Goal: Information Seeking & Learning: Learn about a topic

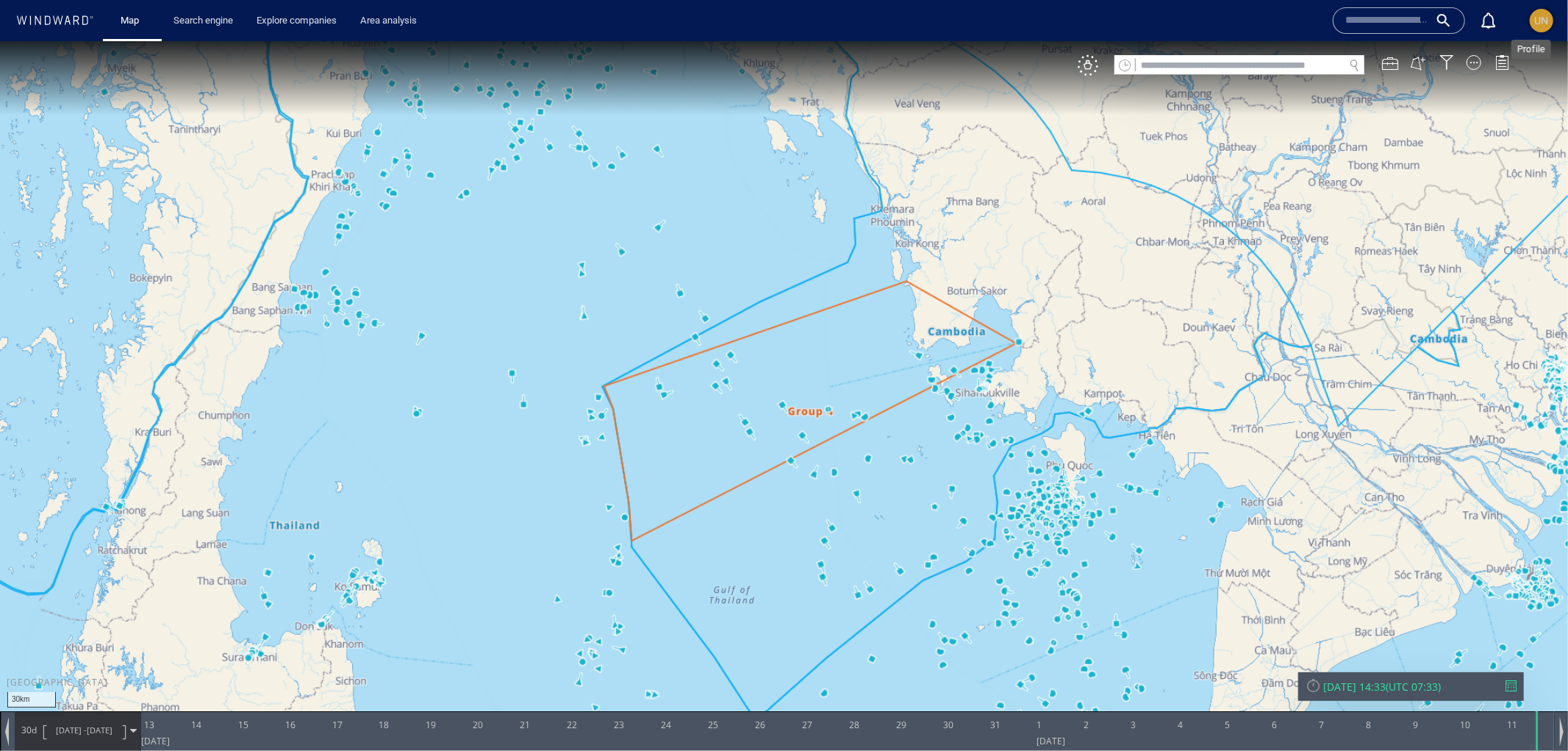
click at [1538, 27] on div "UN" at bounding box center [1542, 20] width 14 height 18
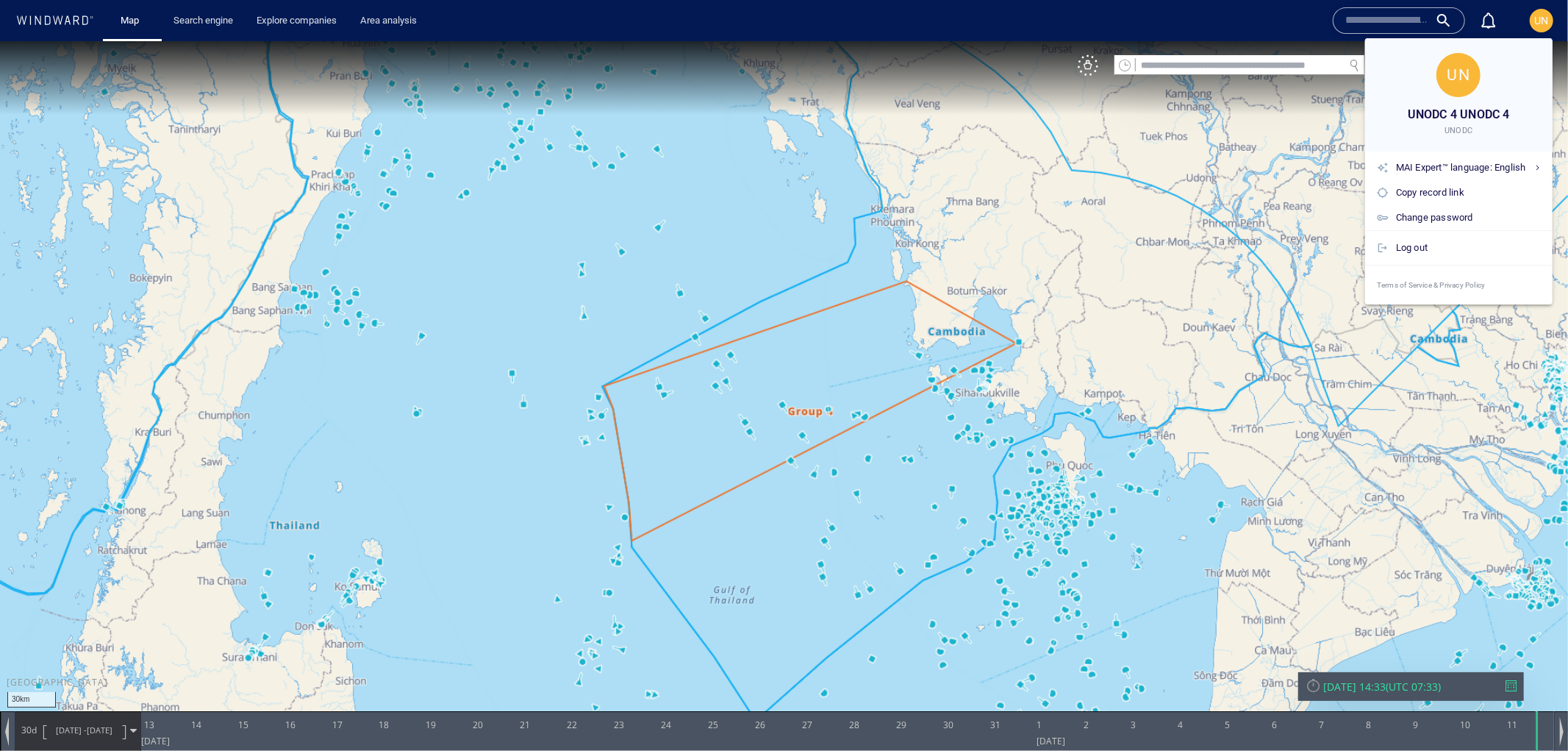
click at [1543, 17] on div at bounding box center [784, 376] width 1568 height 751
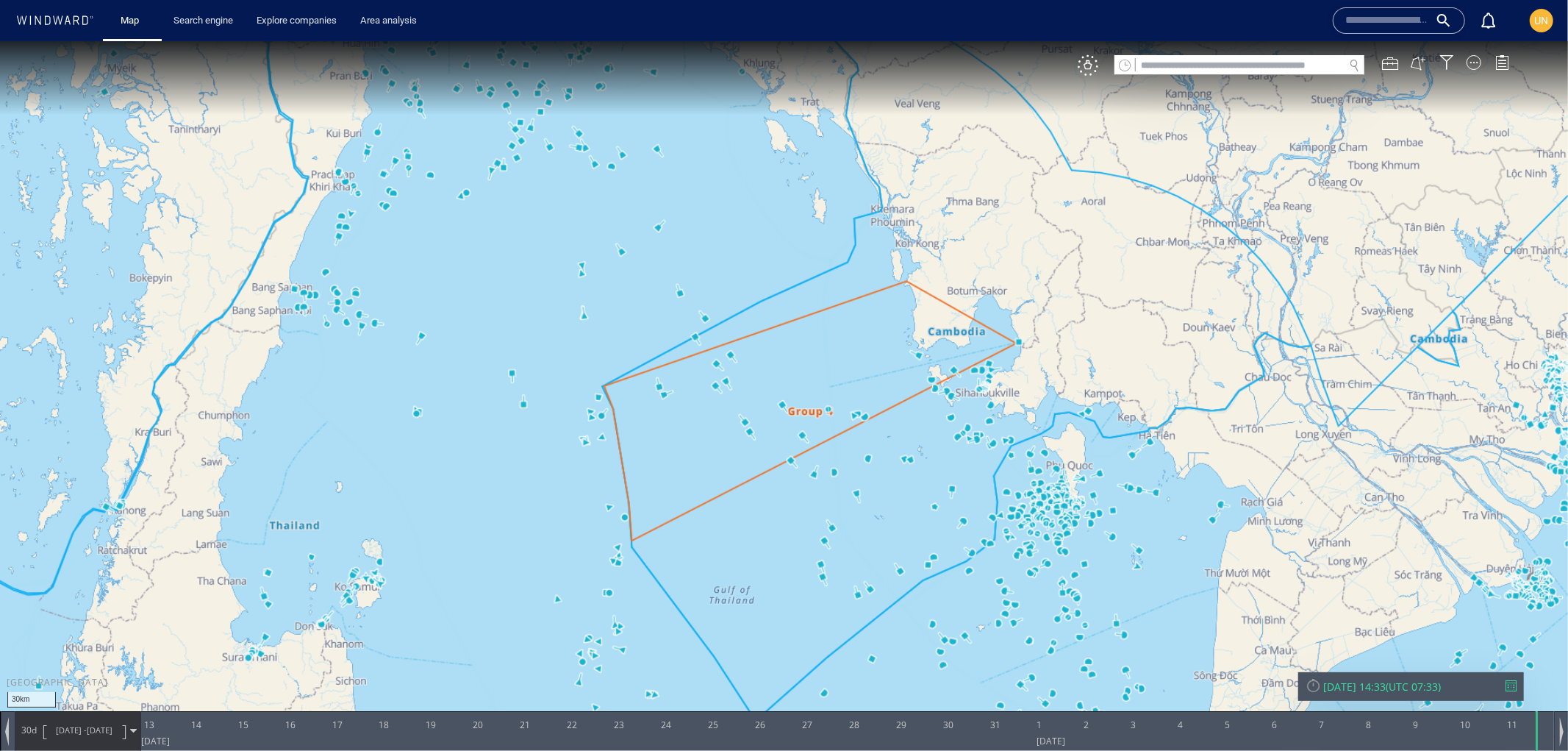
click at [63, 24] on icon at bounding box center [55, 20] width 79 height 9
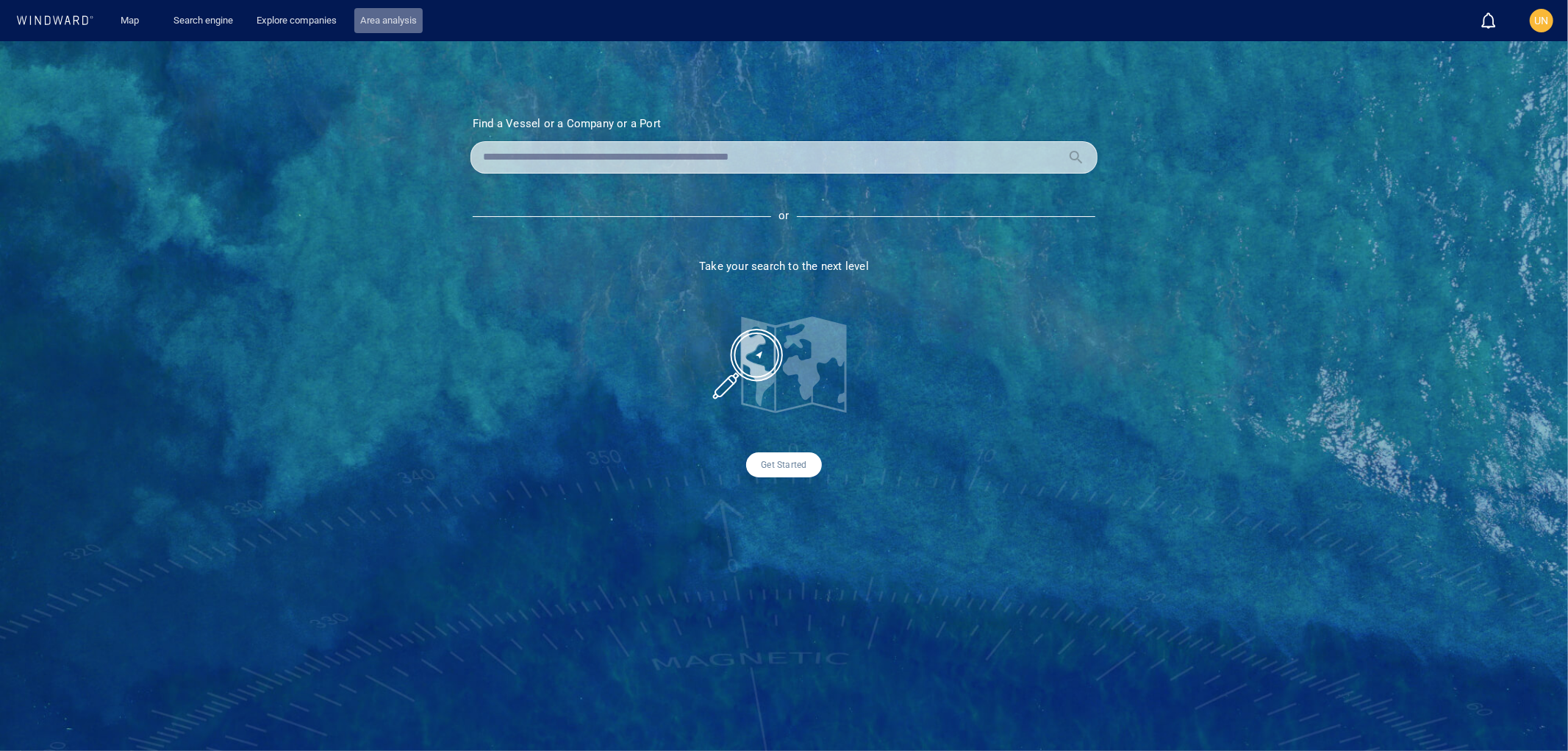
click at [388, 15] on link "Area analysis" at bounding box center [388, 20] width 68 height 26
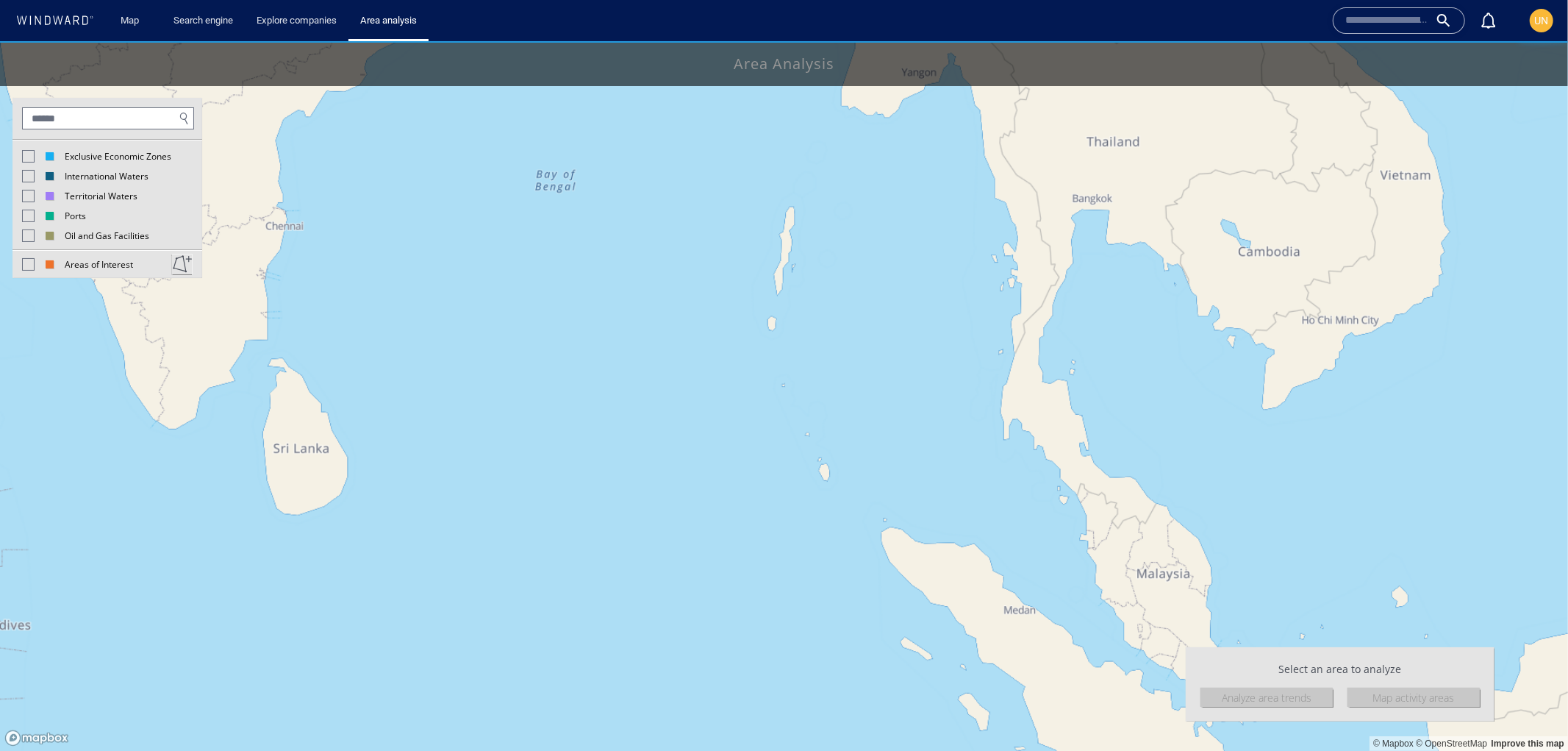
drag, startPoint x: 1202, startPoint y: 275, endPoint x: 1086, endPoint y: 375, distance: 153.2
click at [1086, 375] on canvas "Map" at bounding box center [784, 396] width 1568 height 710
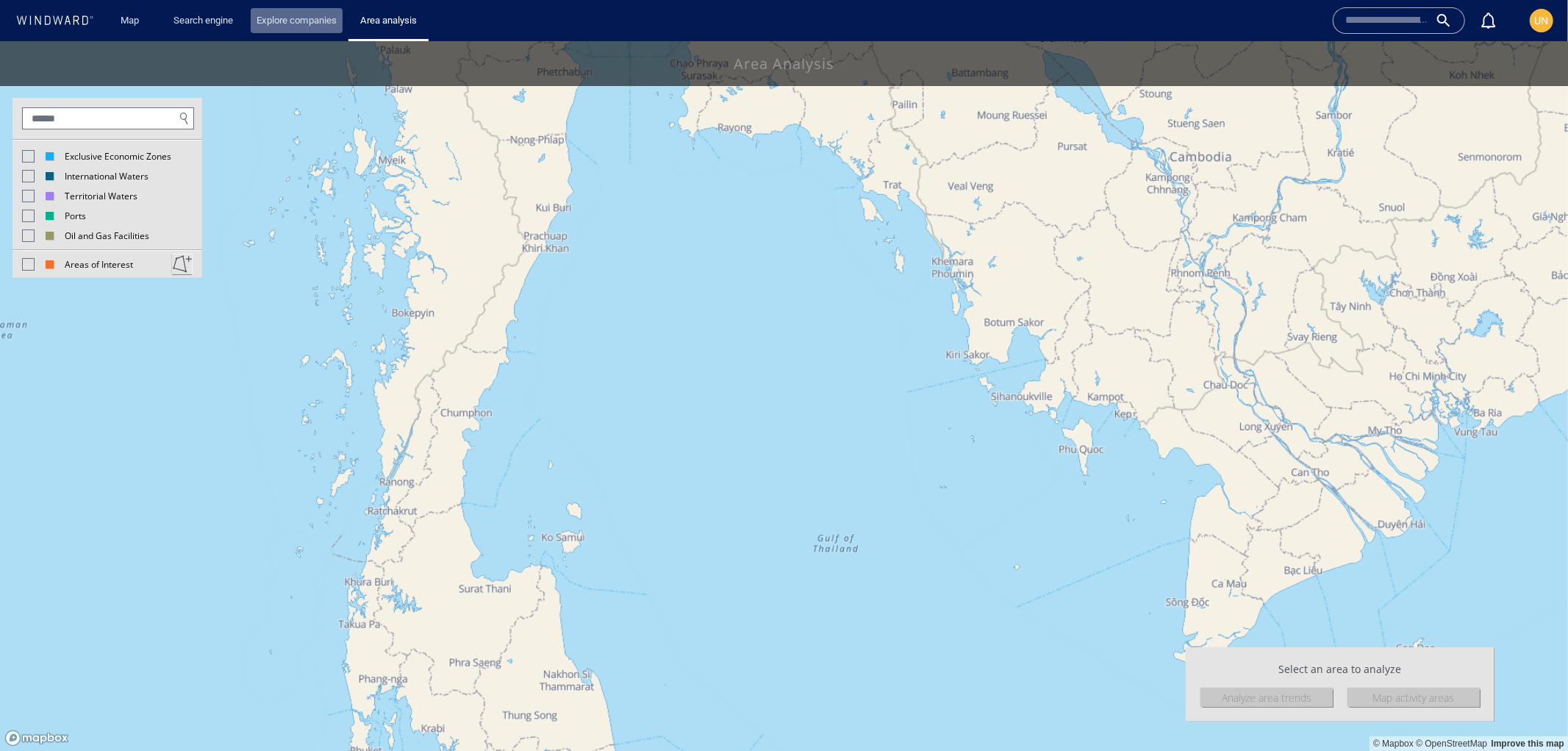
click at [289, 16] on link "Explore companies" at bounding box center [297, 20] width 92 height 26
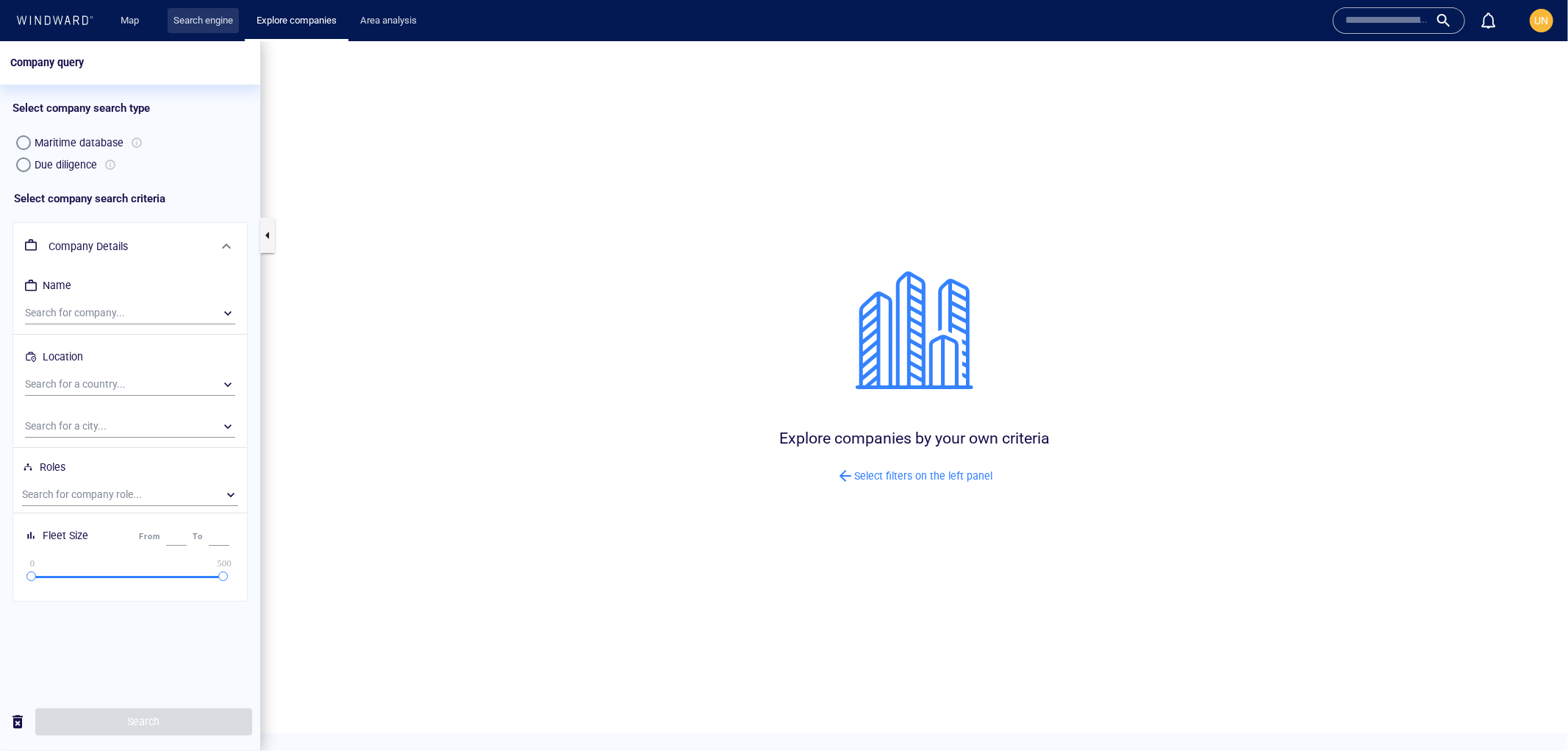
click at [193, 16] on link "Search engine" at bounding box center [203, 20] width 71 height 26
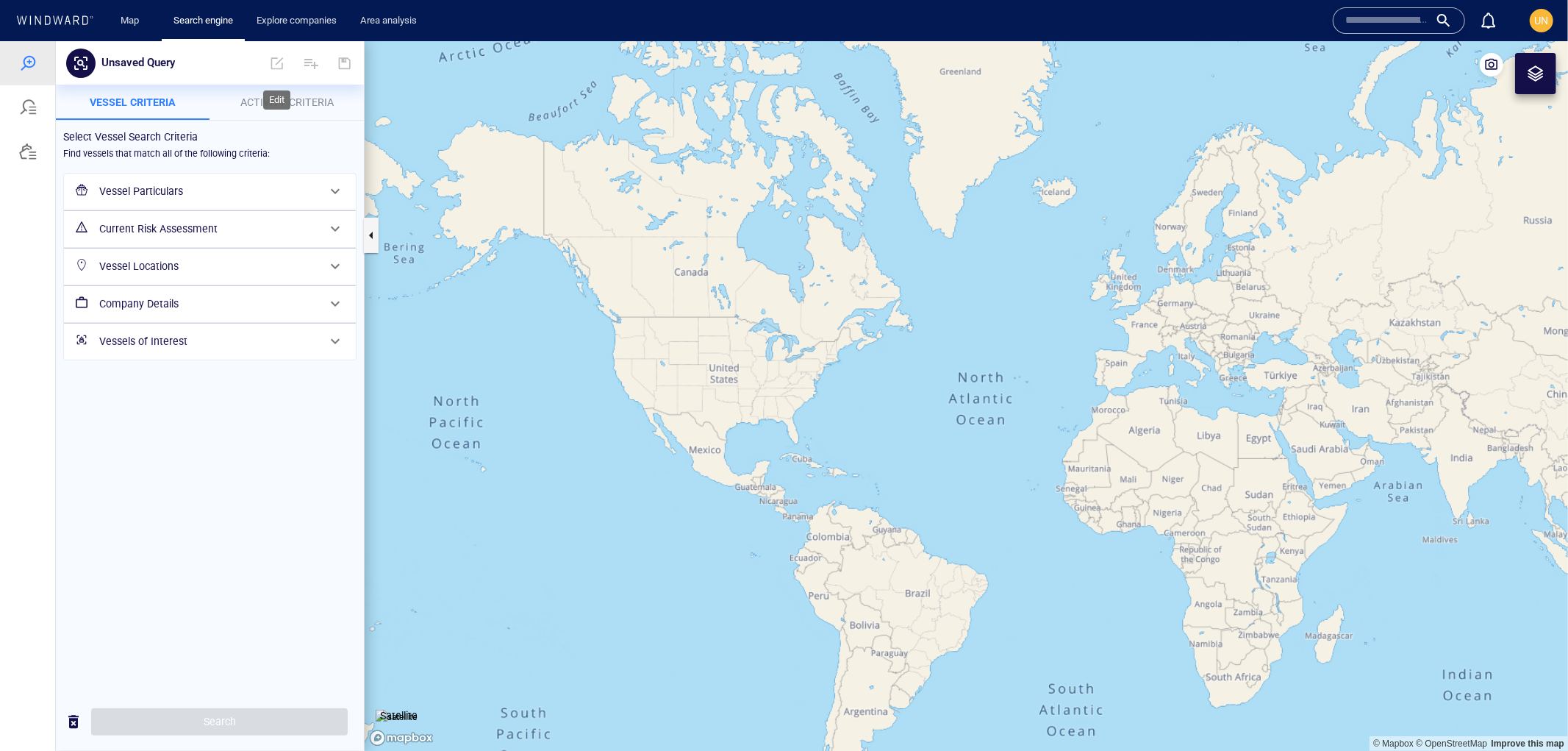
click at [275, 63] on span at bounding box center [277, 62] width 32 height 35
click at [307, 62] on span at bounding box center [310, 62] width 35 height 35
click at [17, 104] on div at bounding box center [27, 106] width 56 height 44
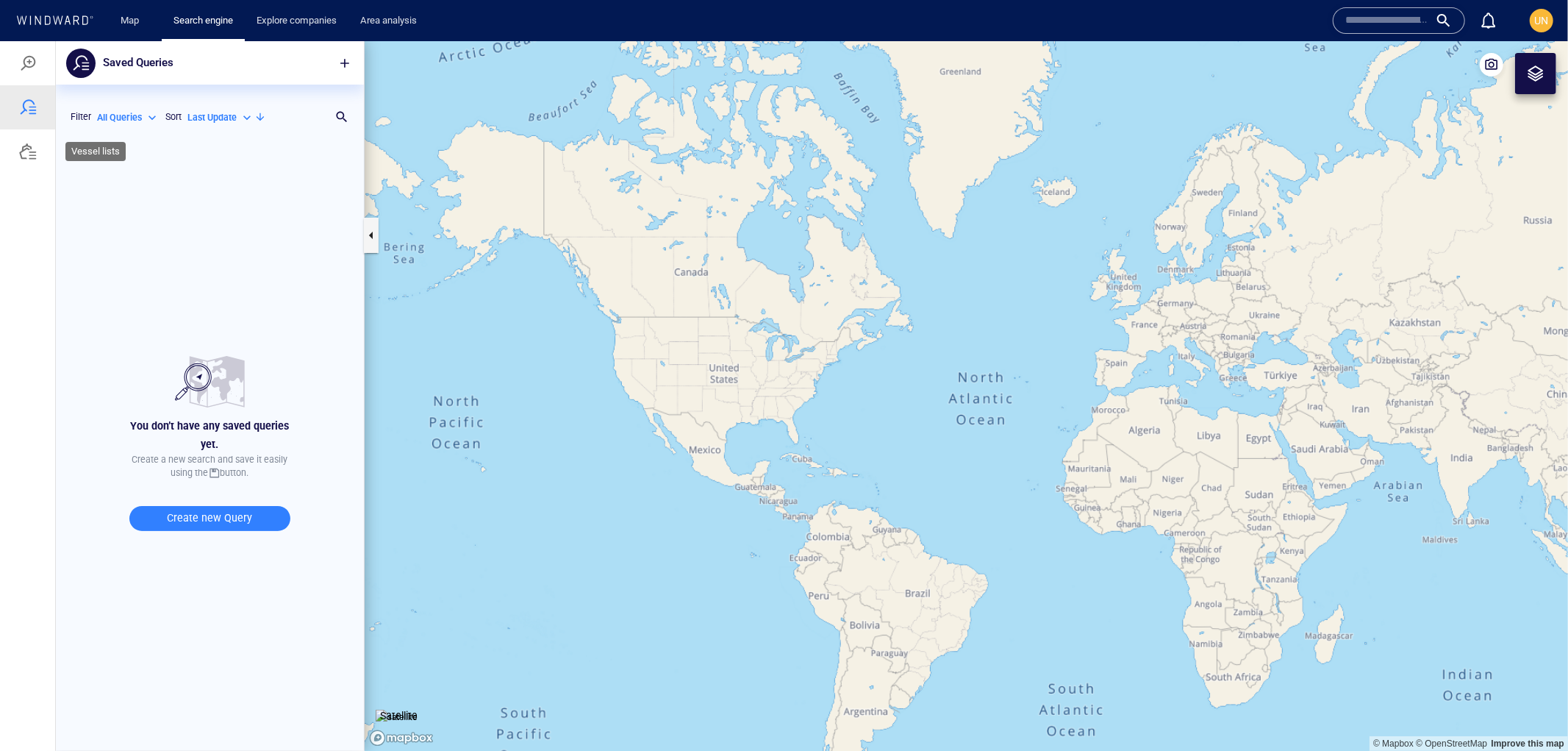
click at [13, 153] on div at bounding box center [27, 151] width 56 height 44
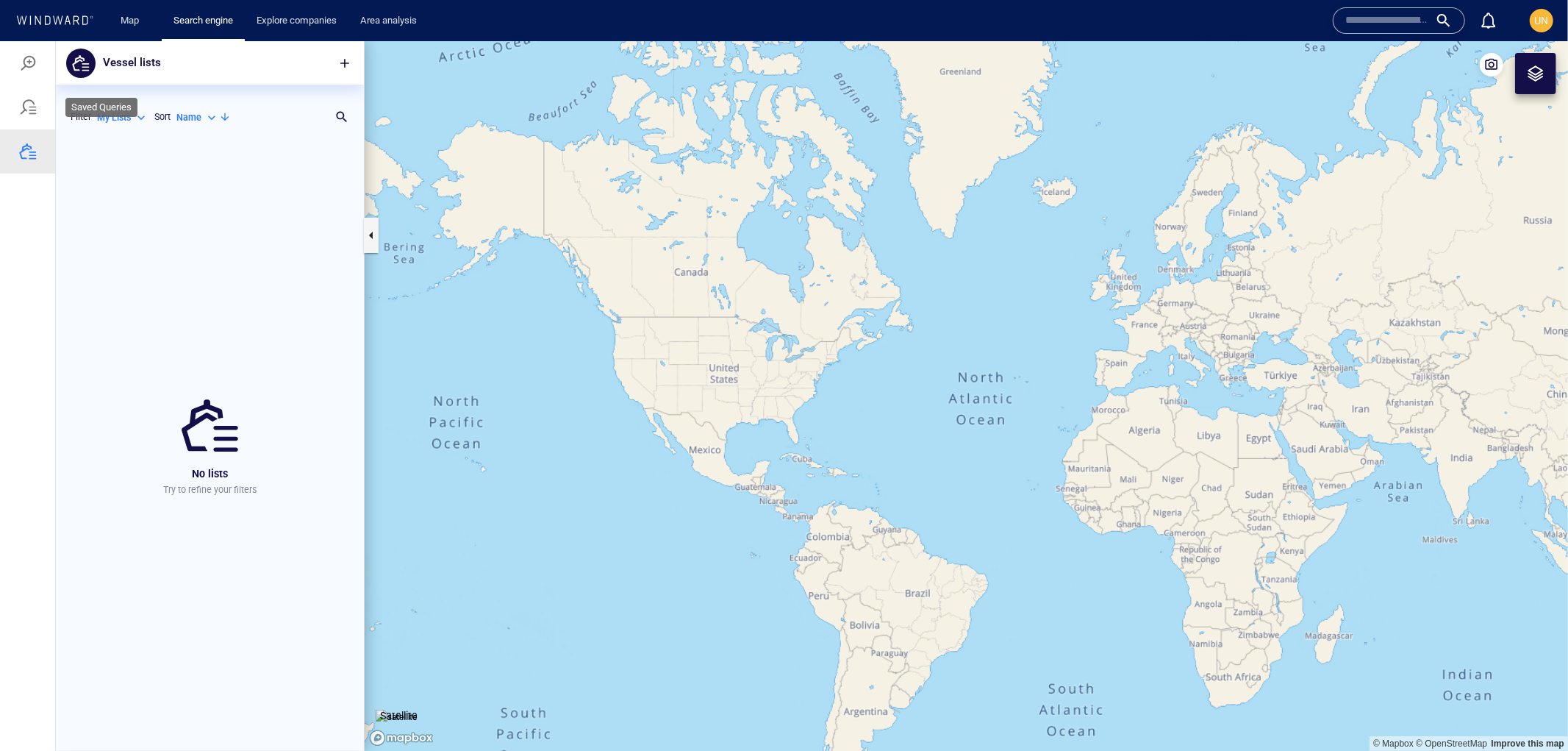
click at [13, 110] on div at bounding box center [27, 106] width 56 height 44
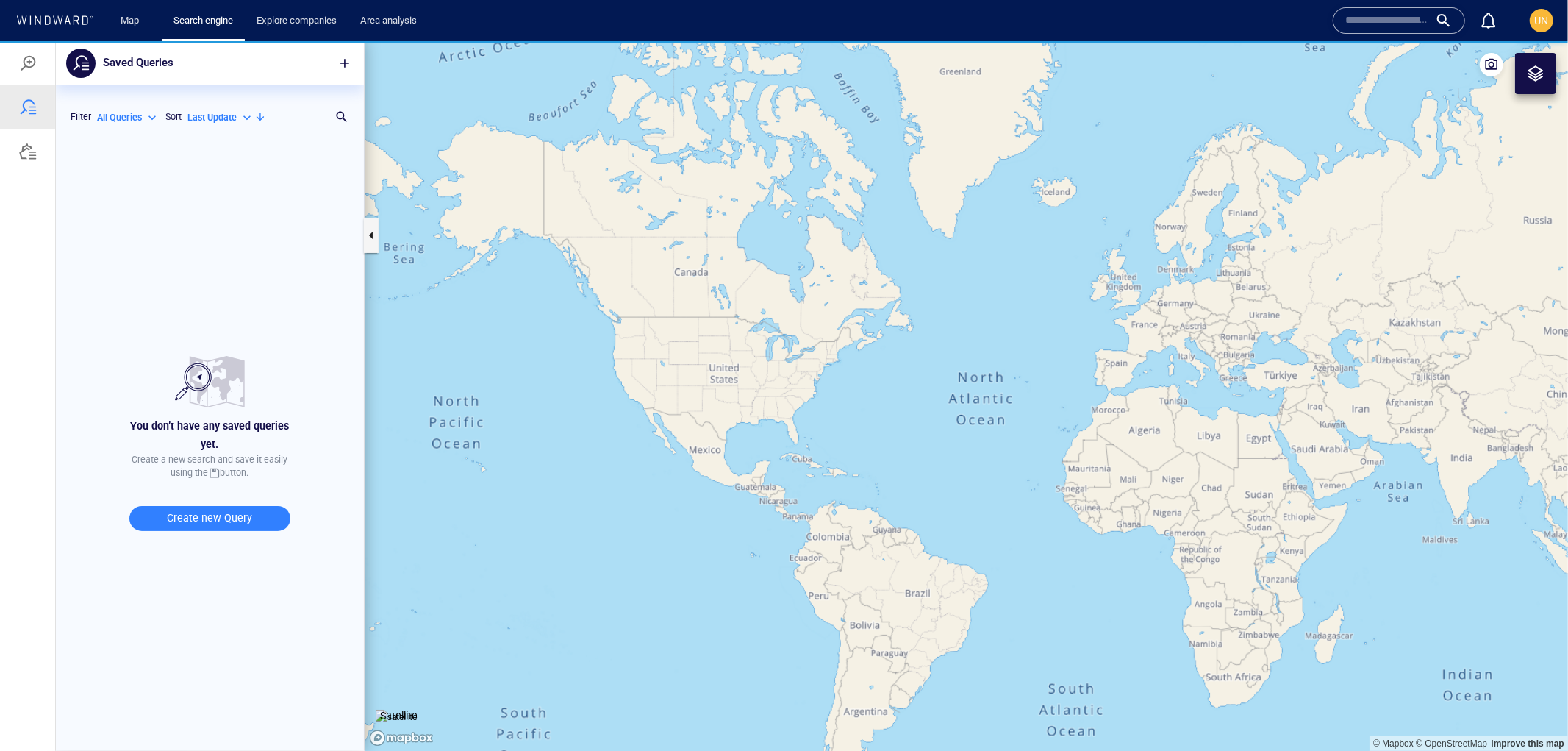
click at [228, 516] on span "Create new Query" at bounding box center [210, 518] width 131 height 19
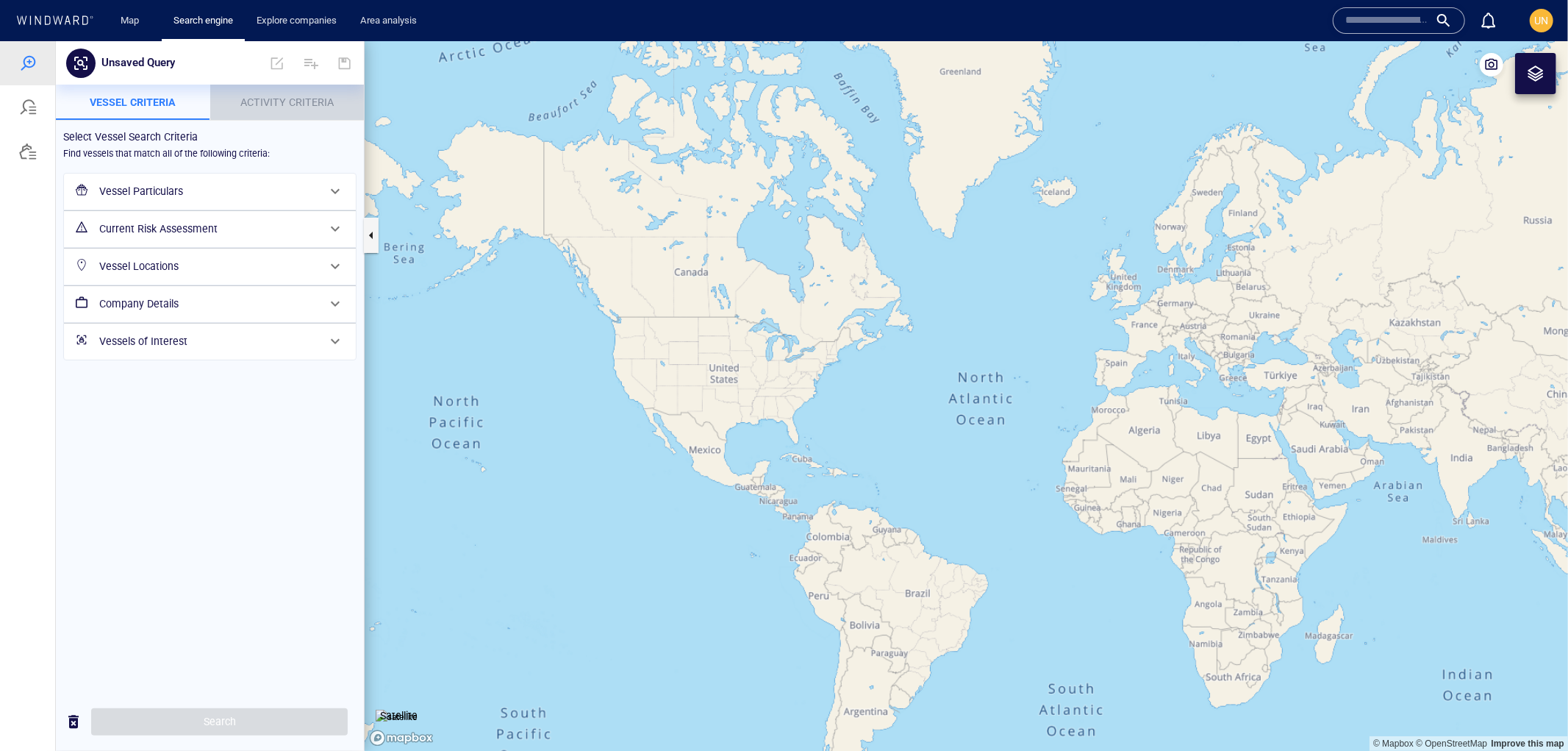
click at [273, 99] on span "Activity Criteria" at bounding box center [286, 101] width 93 height 12
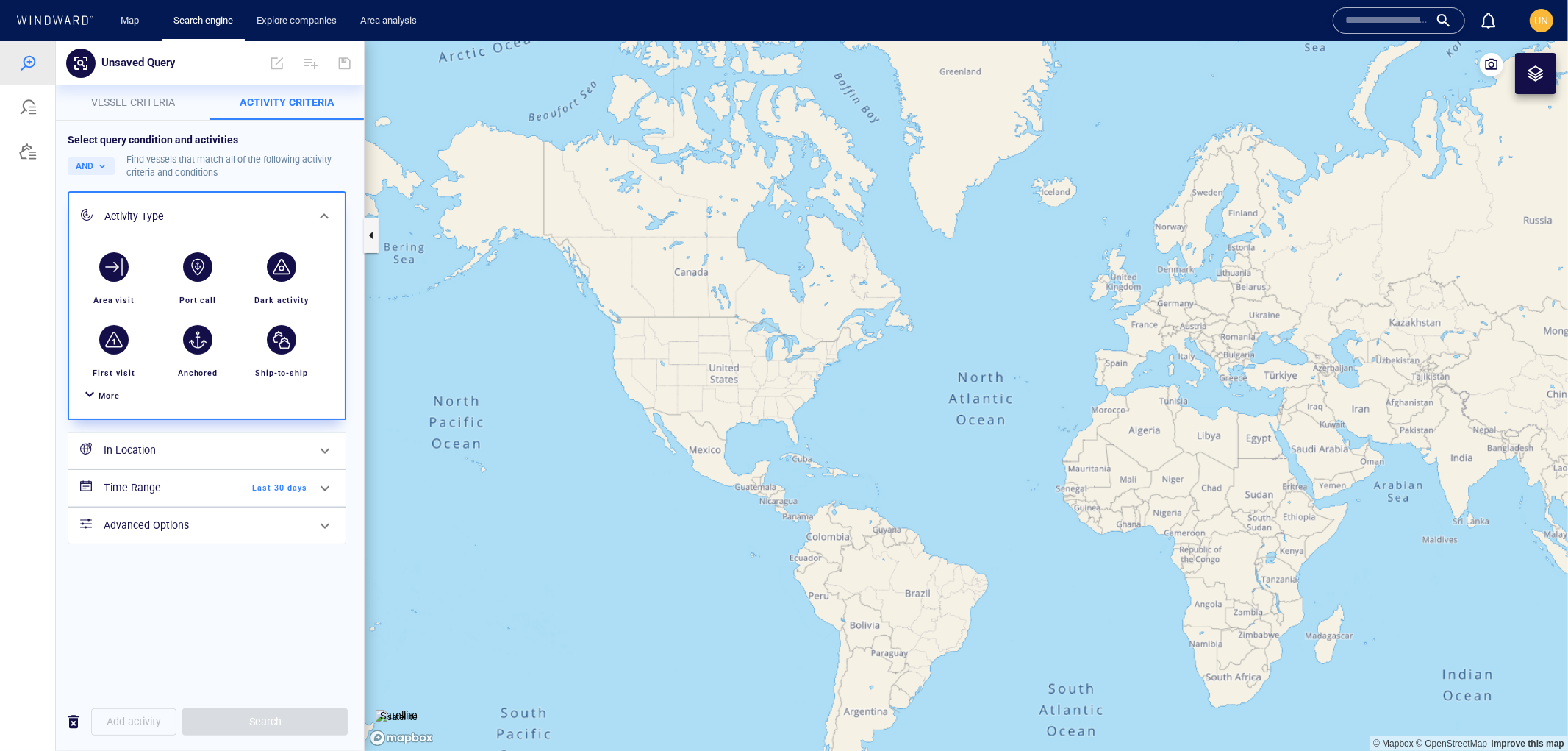
click at [197, 457] on h6 "In Location" at bounding box center [206, 450] width 203 height 19
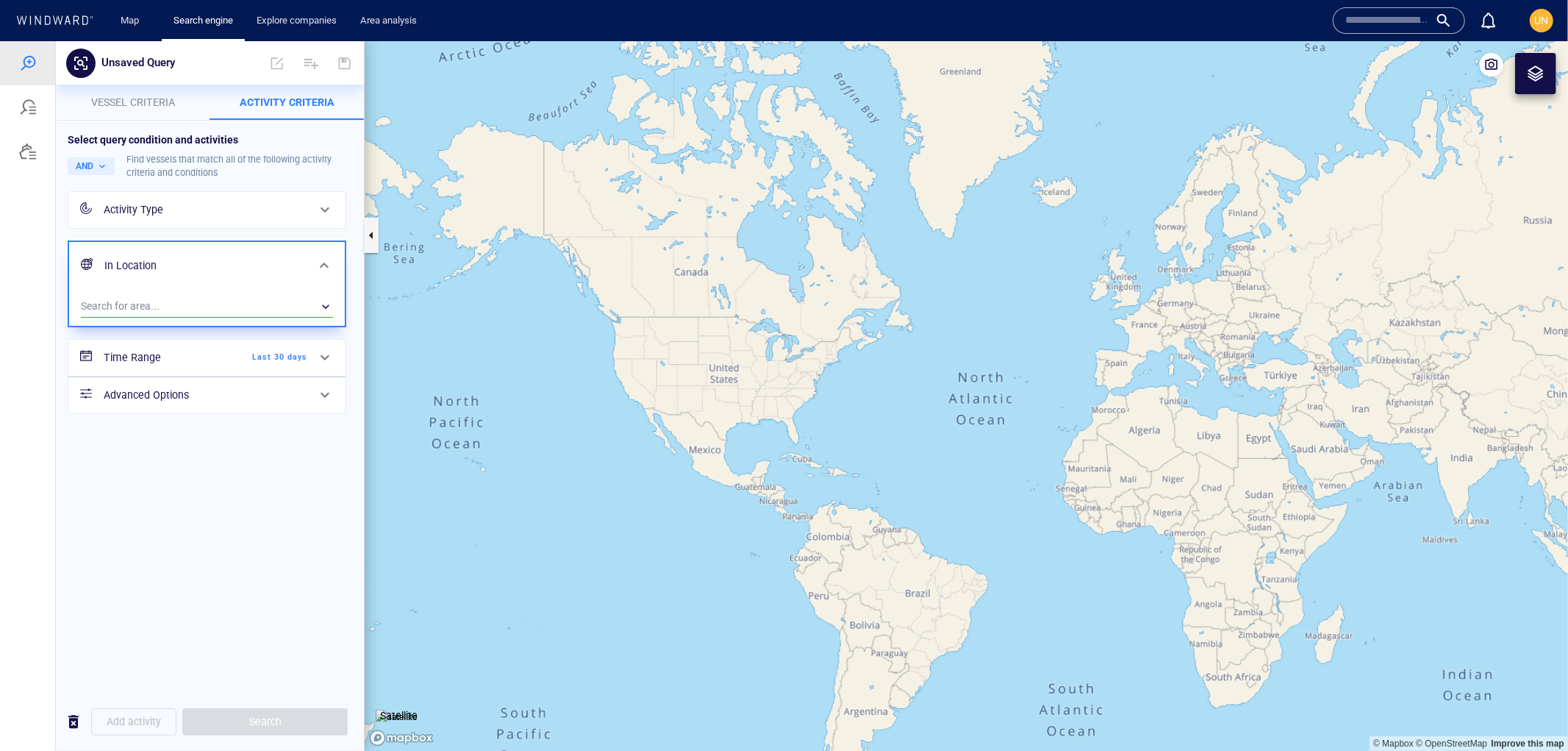
drag, startPoint x: 197, startPoint y: 456, endPoint x: 209, endPoint y: 301, distance: 155.5
click at [209, 301] on div "Select query condition and activities AND Find vessels that match all of the fo…" at bounding box center [210, 405] width 308 height 572
click at [138, 296] on div "​" at bounding box center [206, 306] width 252 height 22
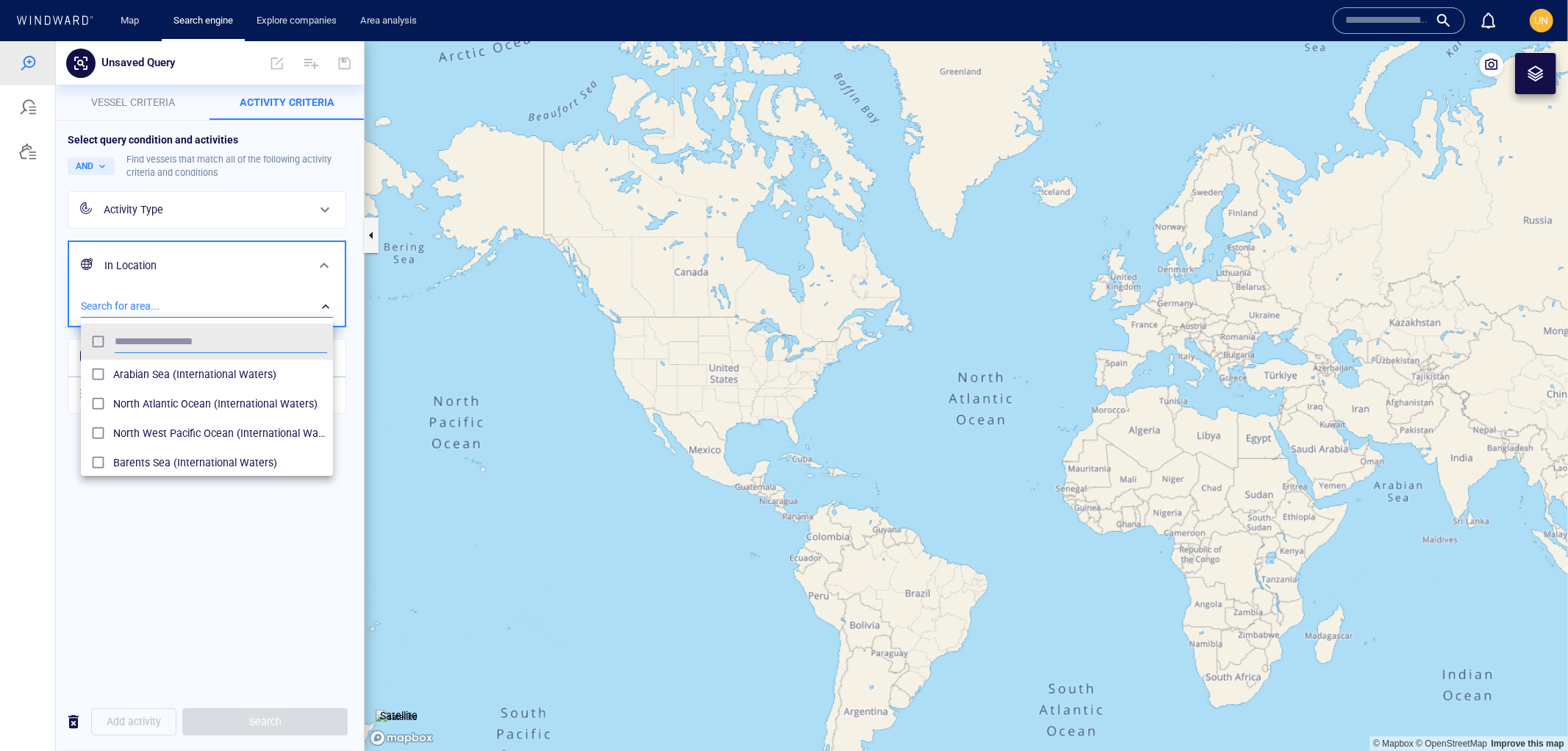
scroll to position [135, 239]
click at [138, 296] on div at bounding box center [784, 395] width 1568 height 710
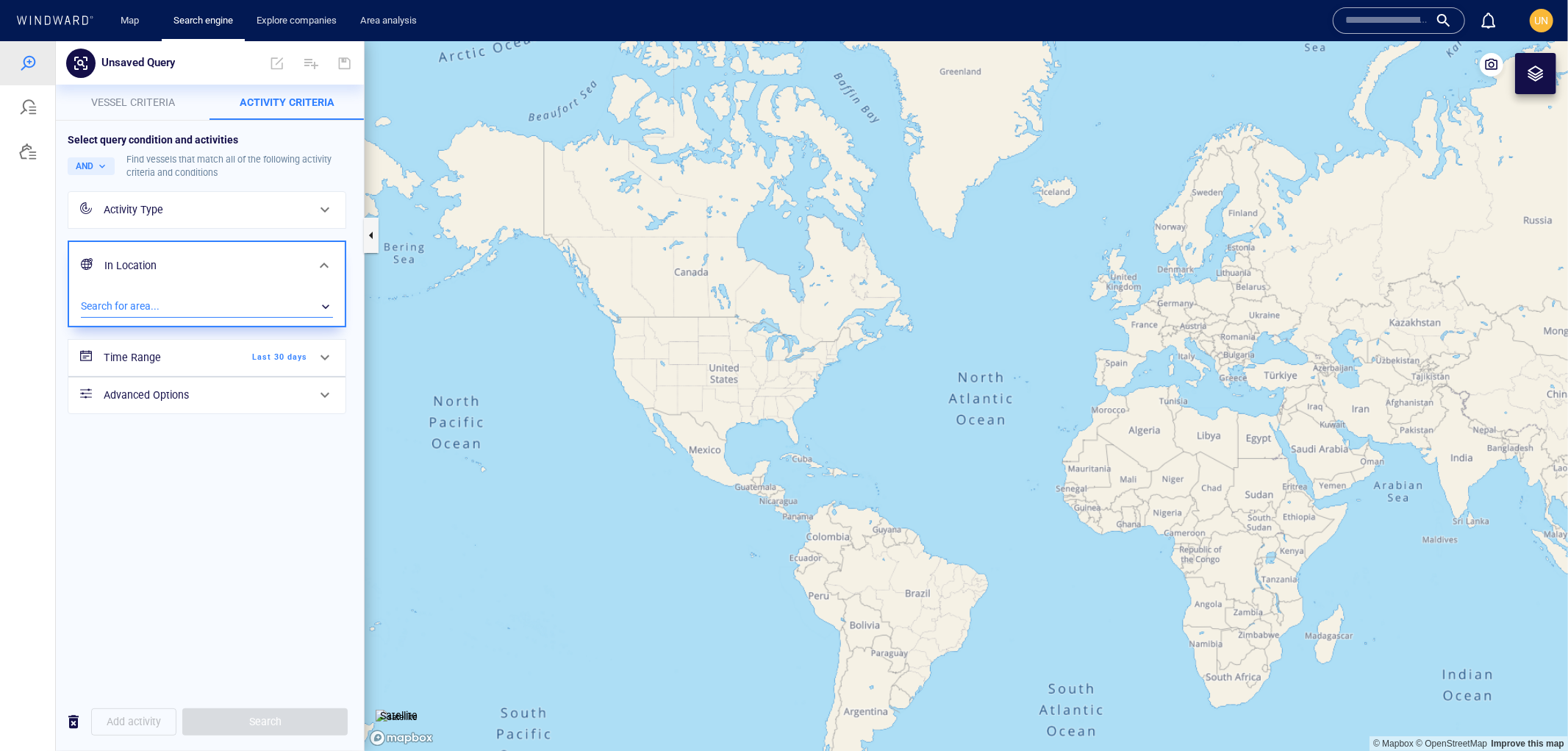
click at [138, 296] on div "​" at bounding box center [206, 306] width 252 height 22
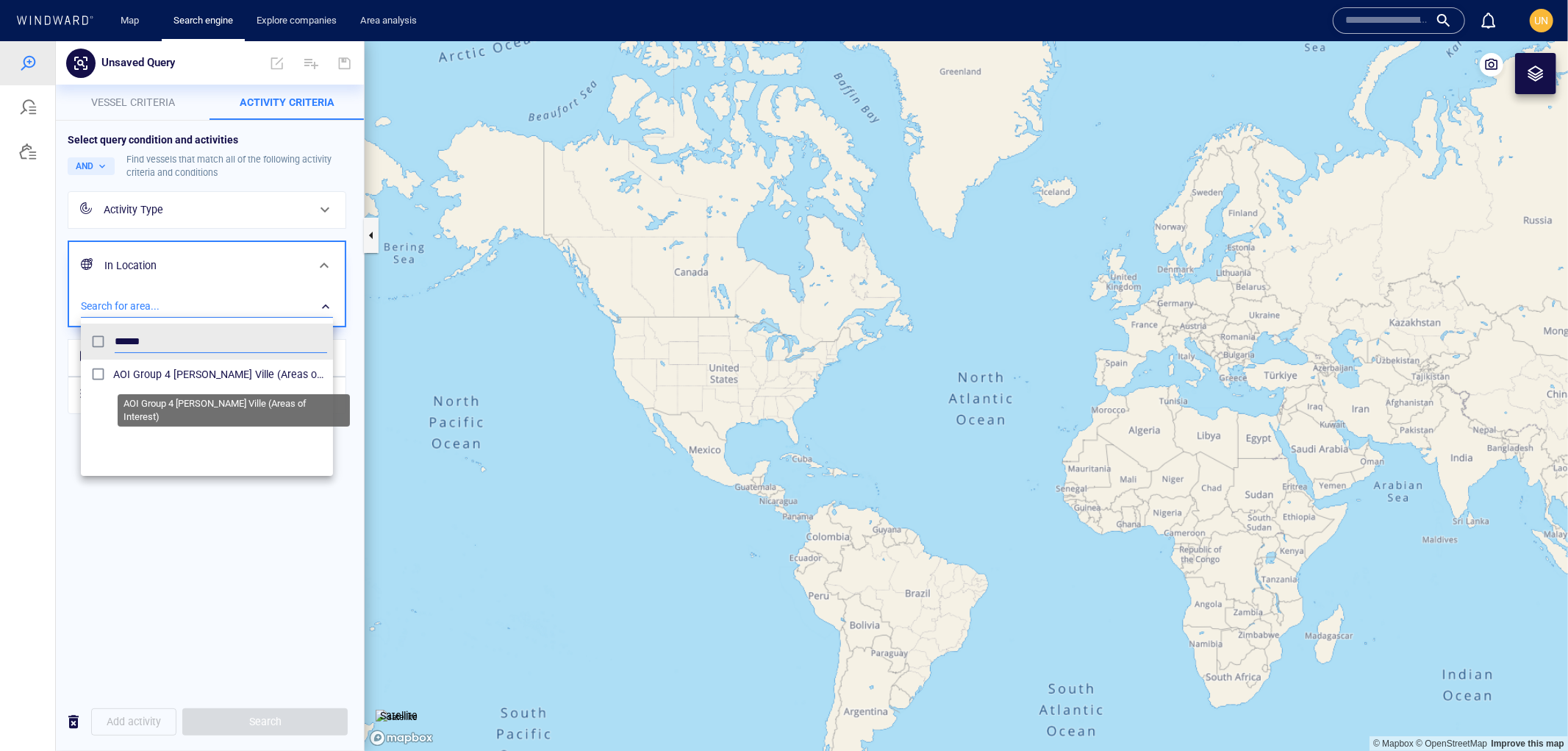
type input "******"
click at [135, 376] on span "AOI Group 4 [PERSON_NAME] Ville (Areas of Interest)" at bounding box center [221, 373] width 214 height 18
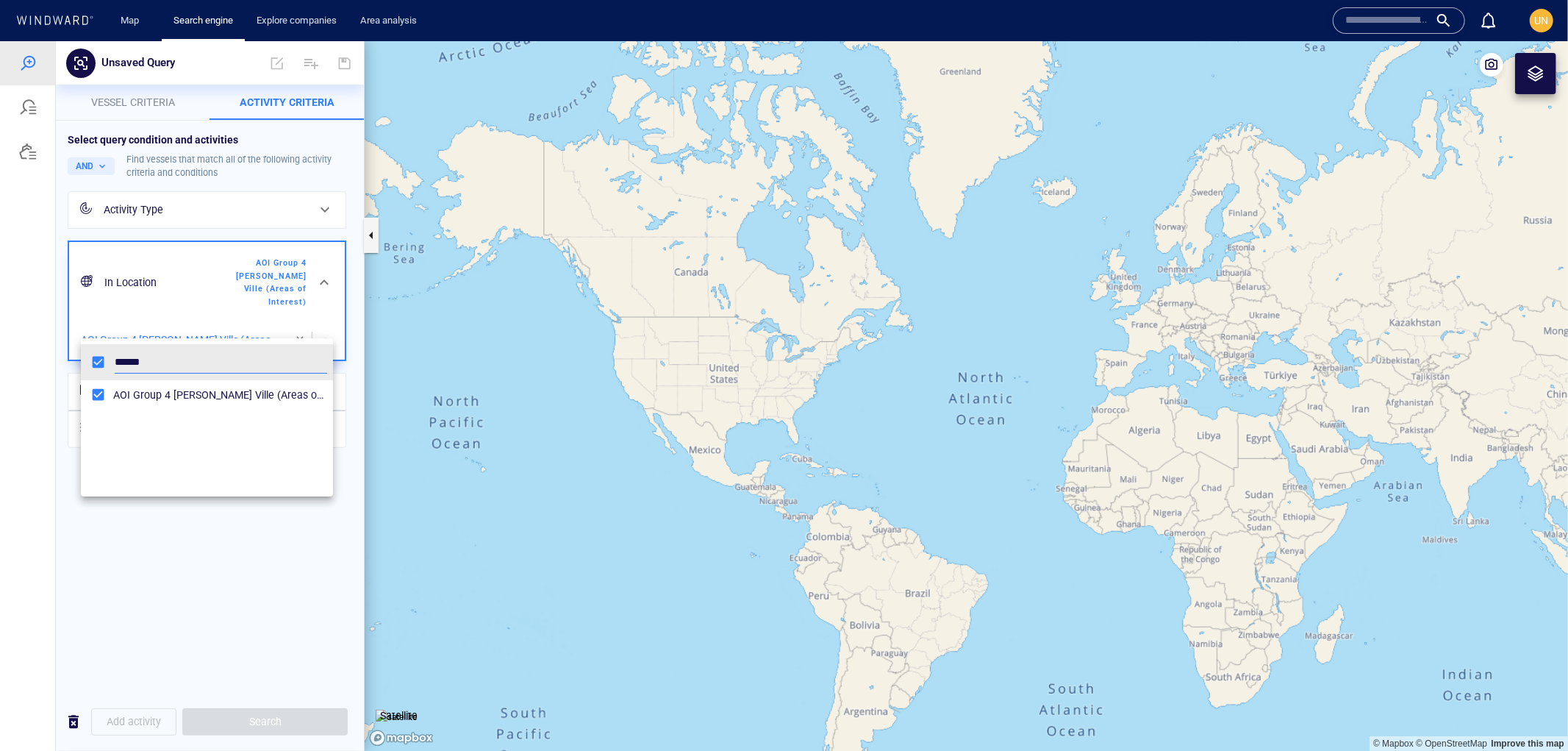
click at [166, 623] on div at bounding box center [784, 395] width 1568 height 710
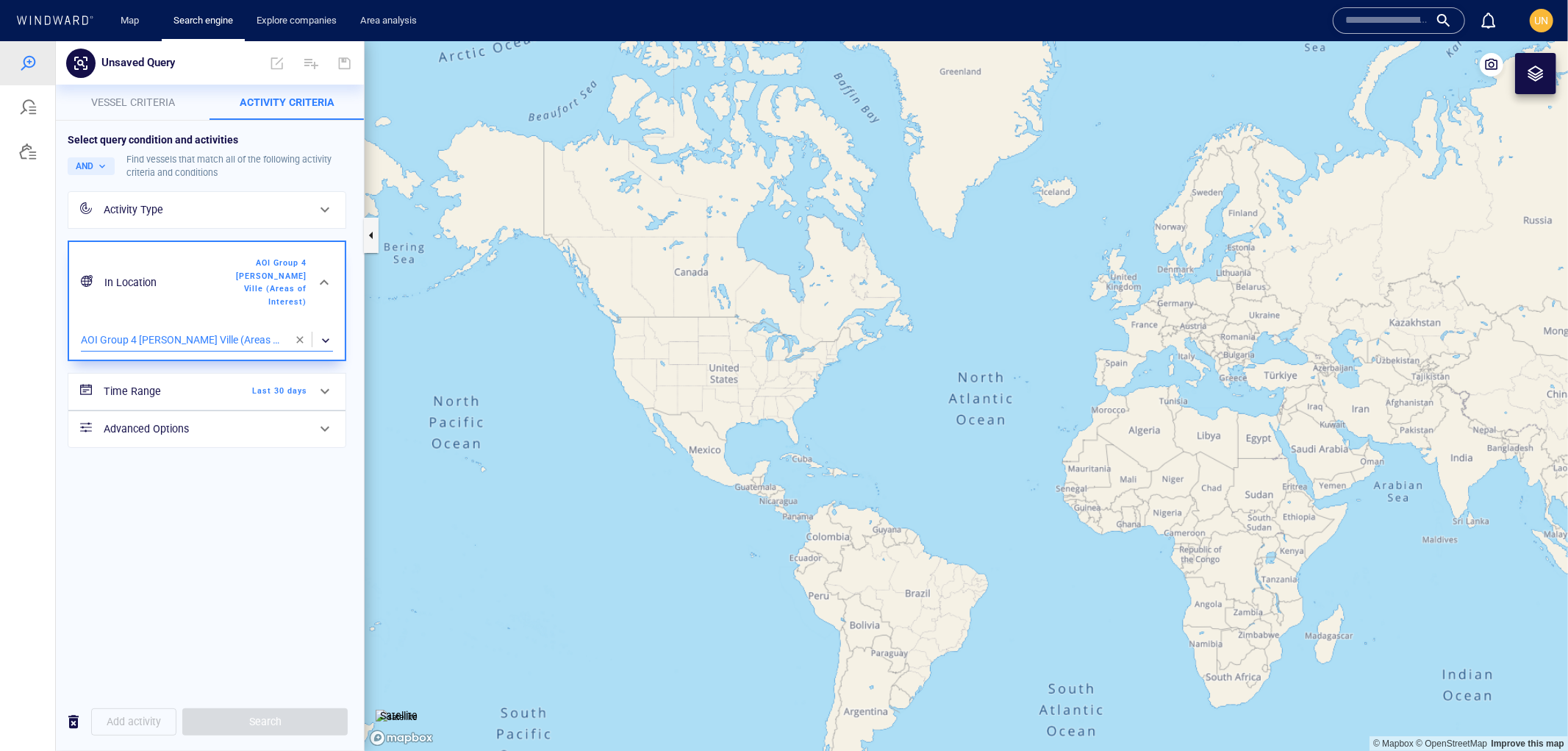
click at [300, 384] on span "Last 30 days" at bounding box center [265, 390] width 84 height 13
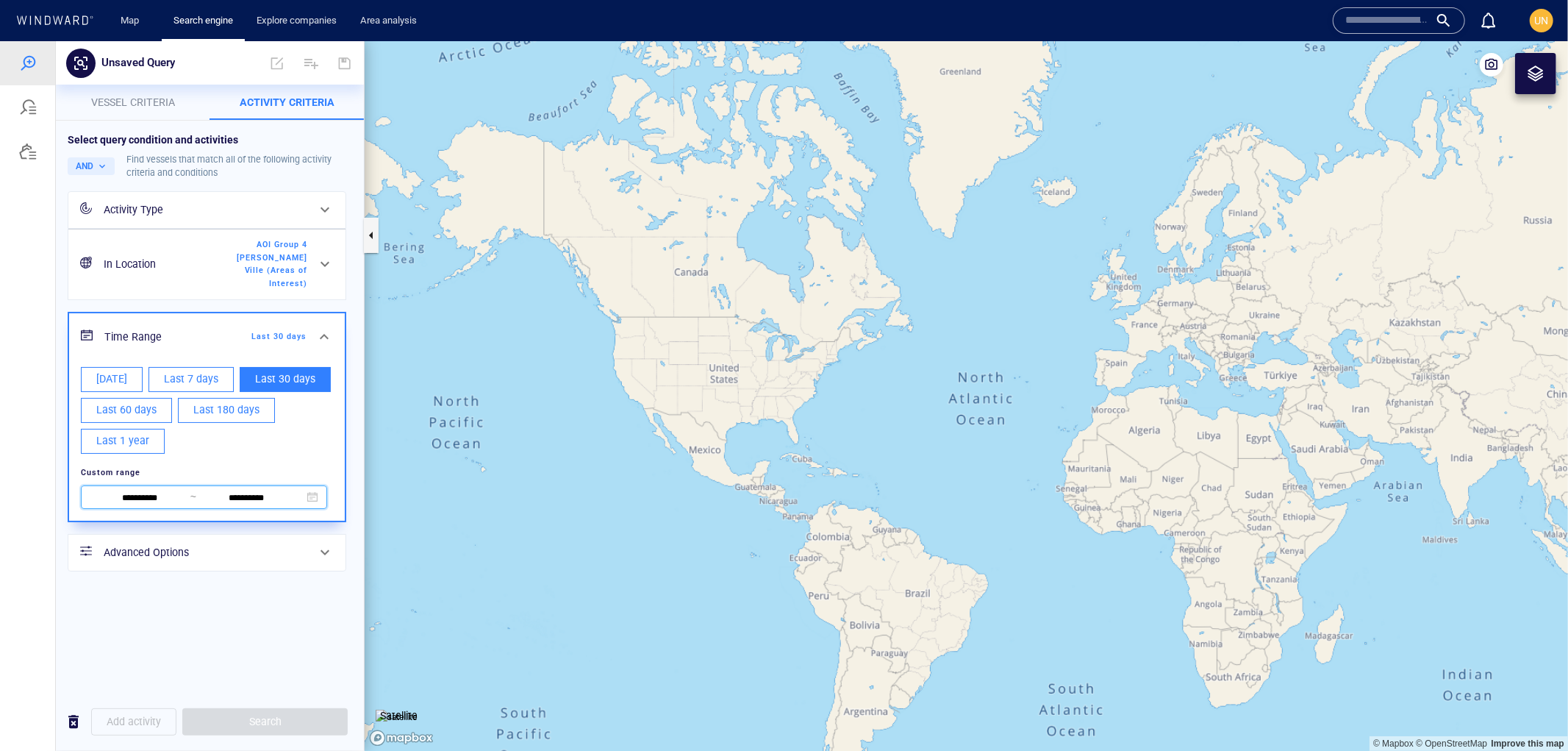
click at [307, 491] on span at bounding box center [312, 496] width 10 height 10
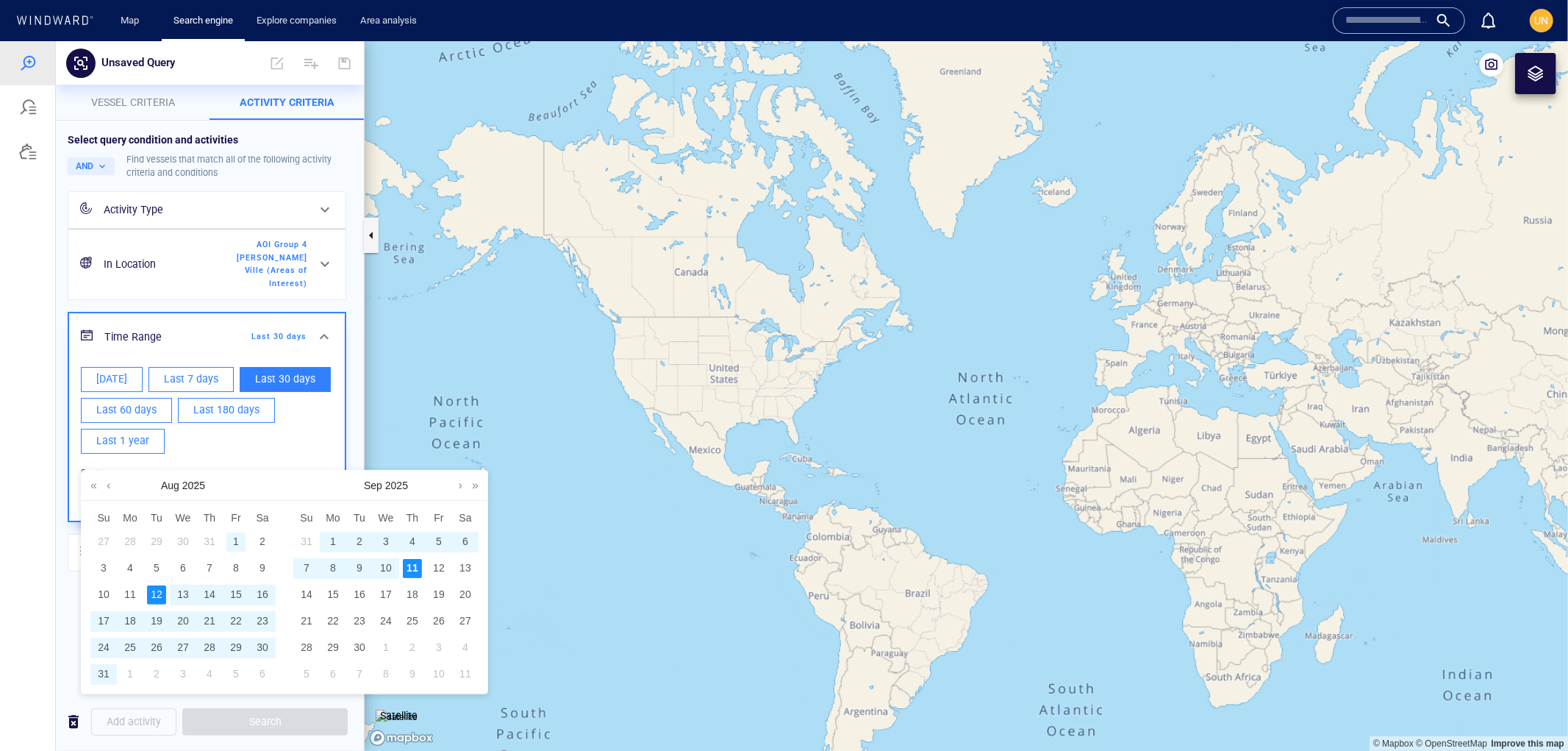
click at [239, 542] on div "1" at bounding box center [236, 541] width 19 height 19
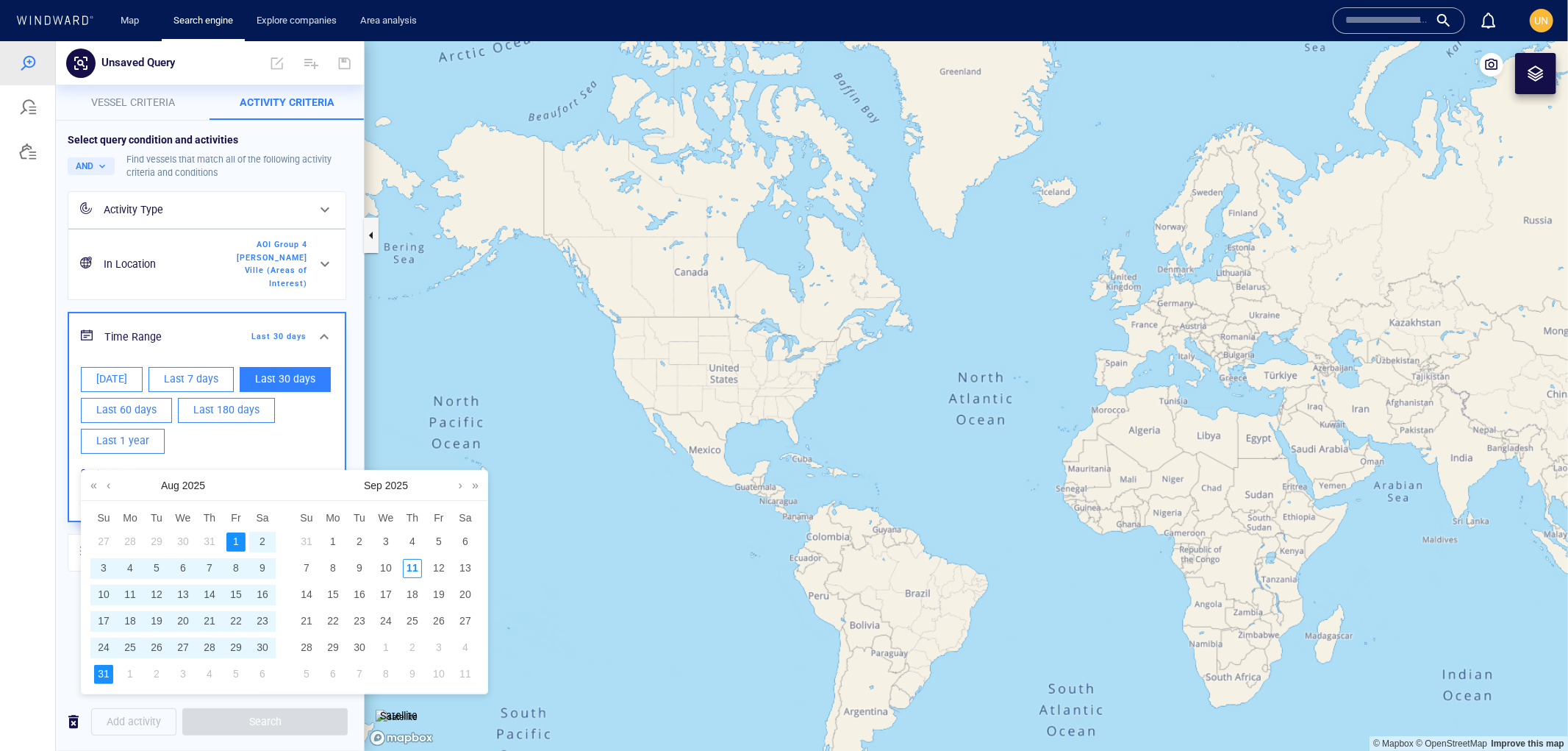
click at [106, 680] on div "31" at bounding box center [103, 674] width 19 height 19
type input "**********"
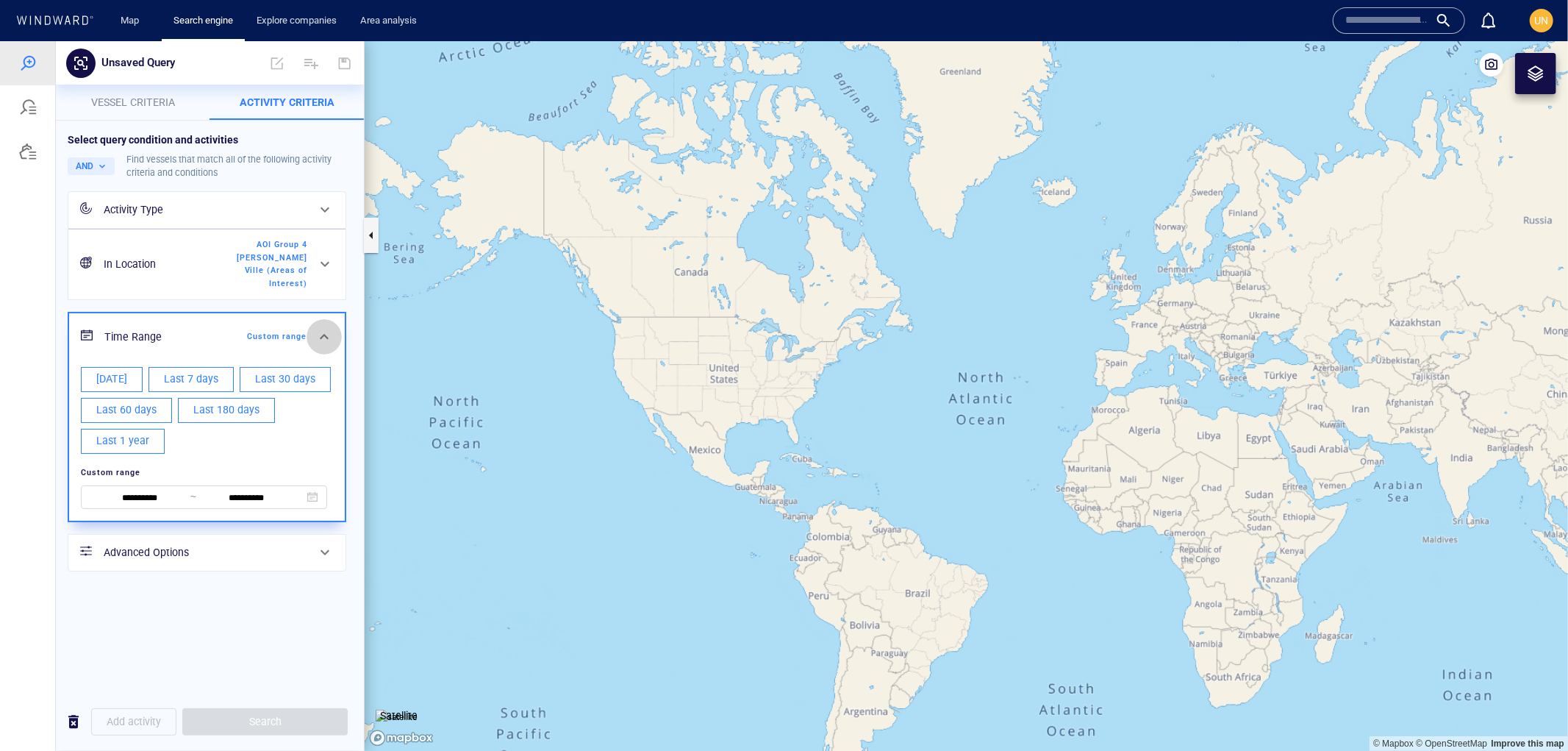
click at [316, 327] on span at bounding box center [324, 336] width 18 height 18
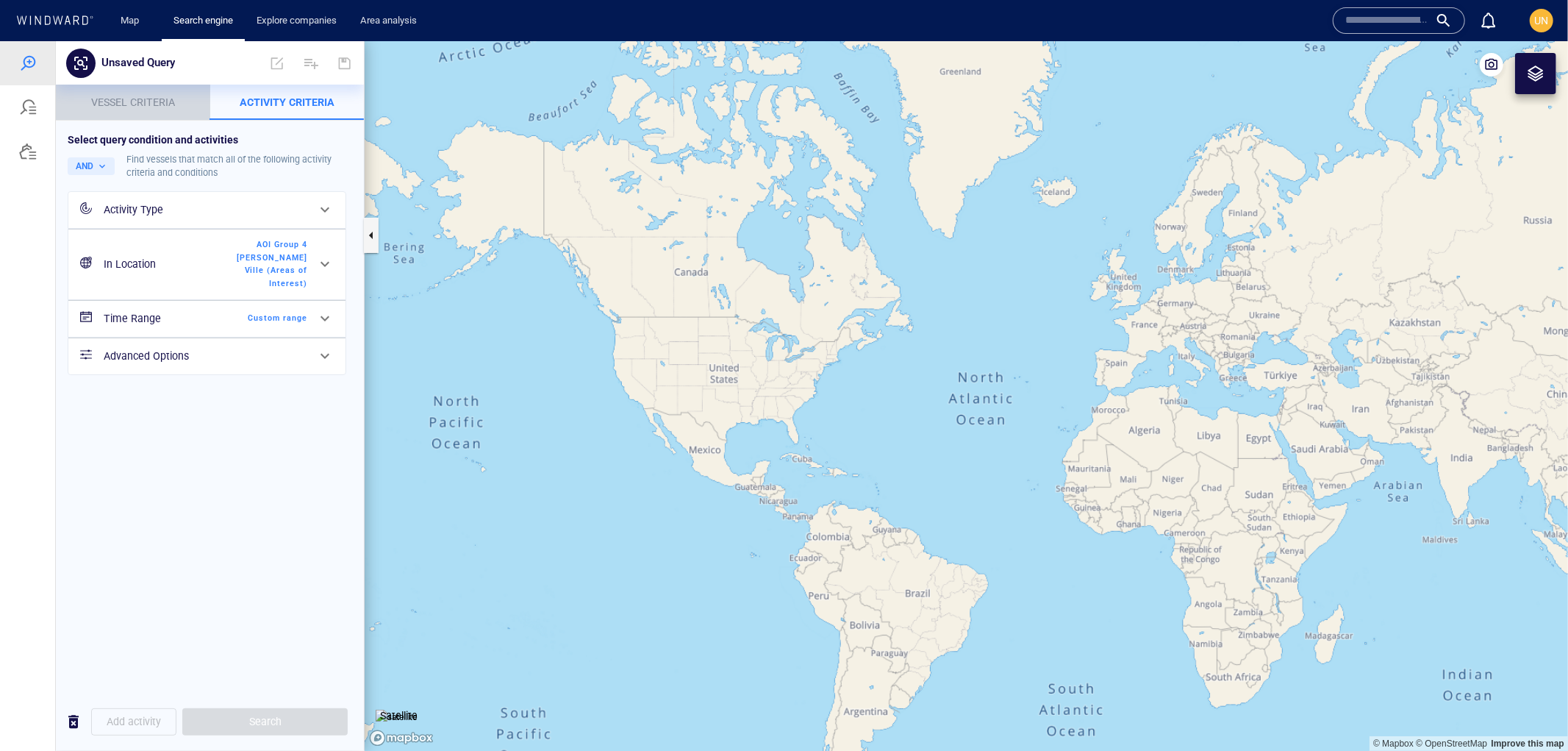
click at [115, 95] on span "Vessel criteria" at bounding box center [133, 101] width 84 height 12
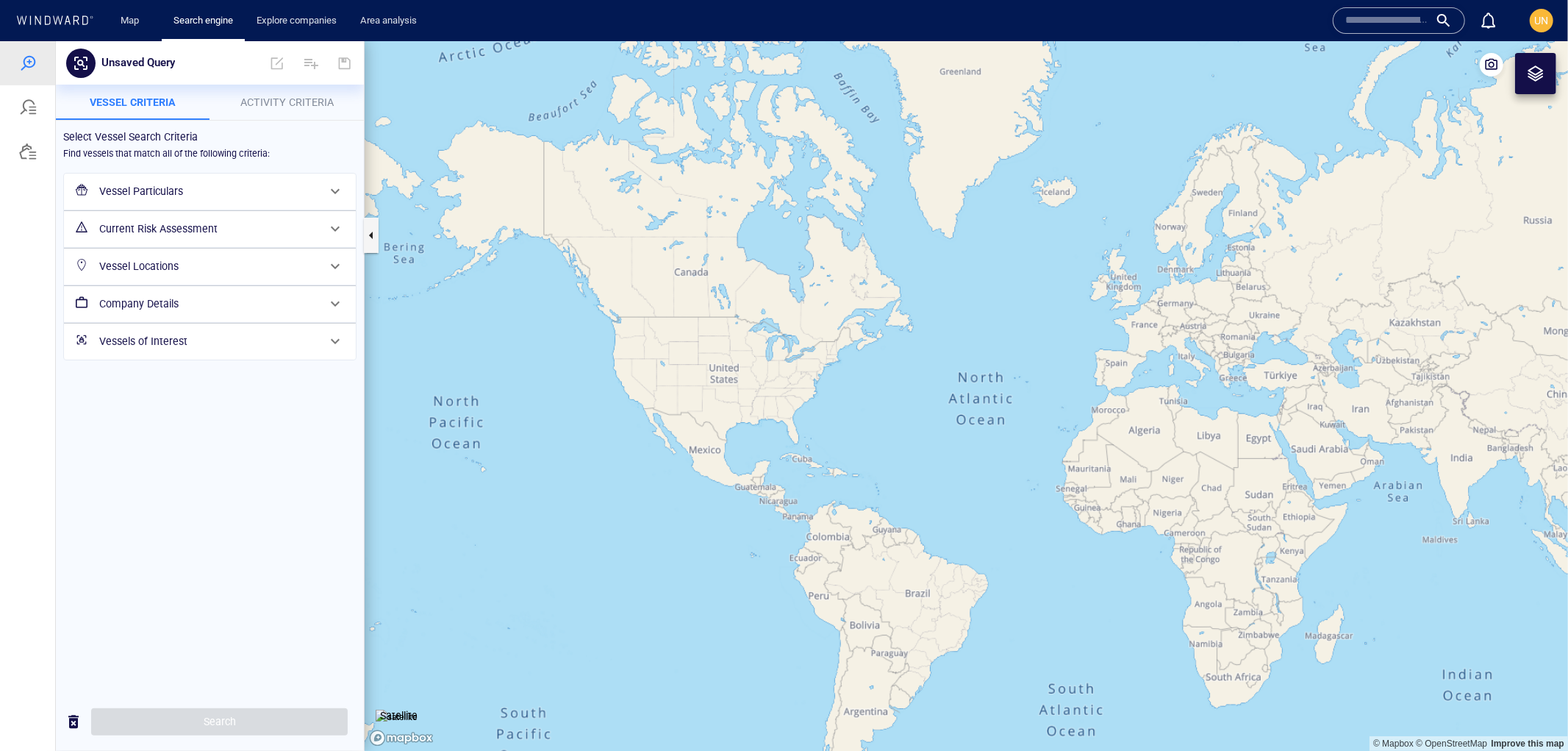
click at [242, 100] on p "Activity Criteria" at bounding box center [287, 101] width 137 height 18
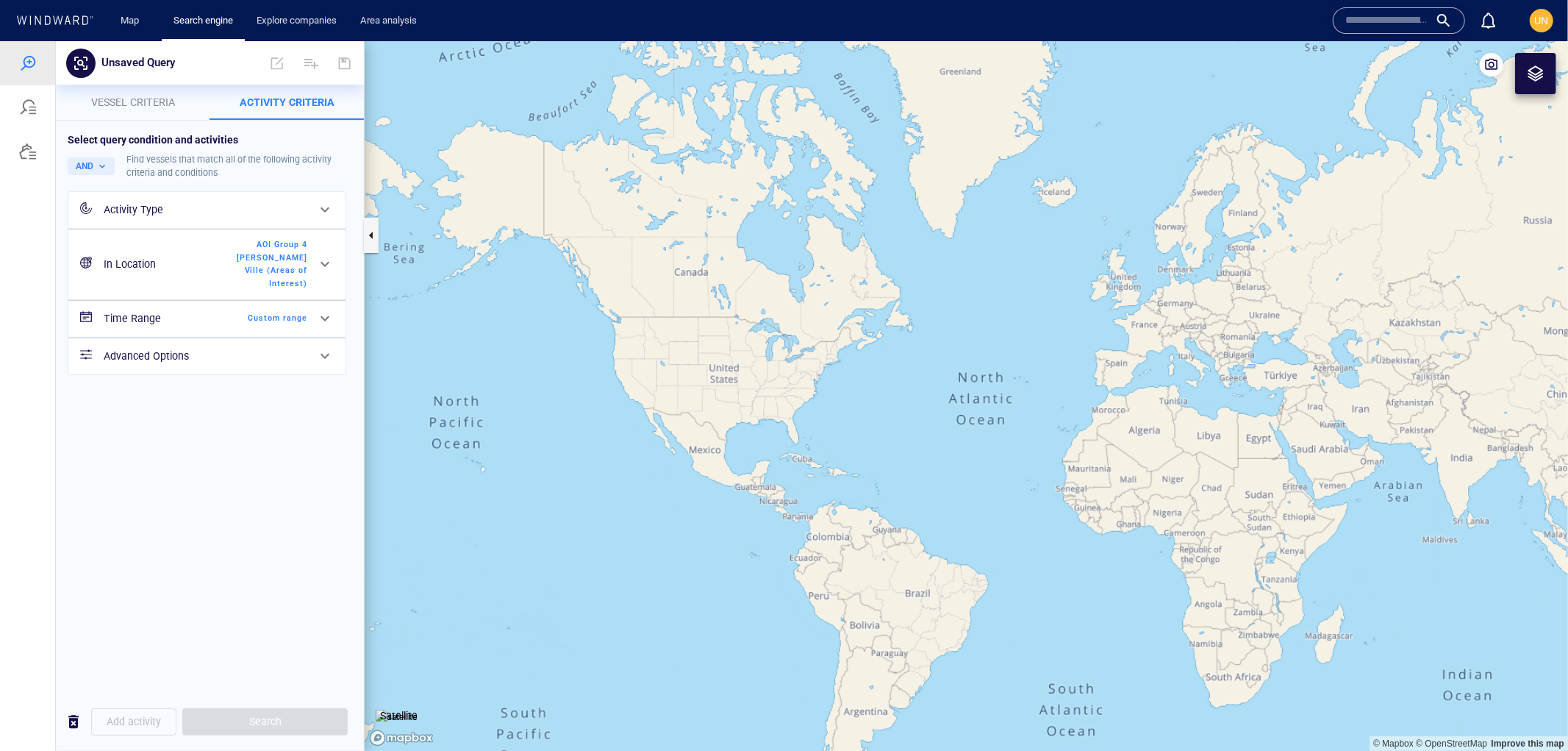
click at [142, 196] on div "Activity Type" at bounding box center [205, 209] width 215 height 31
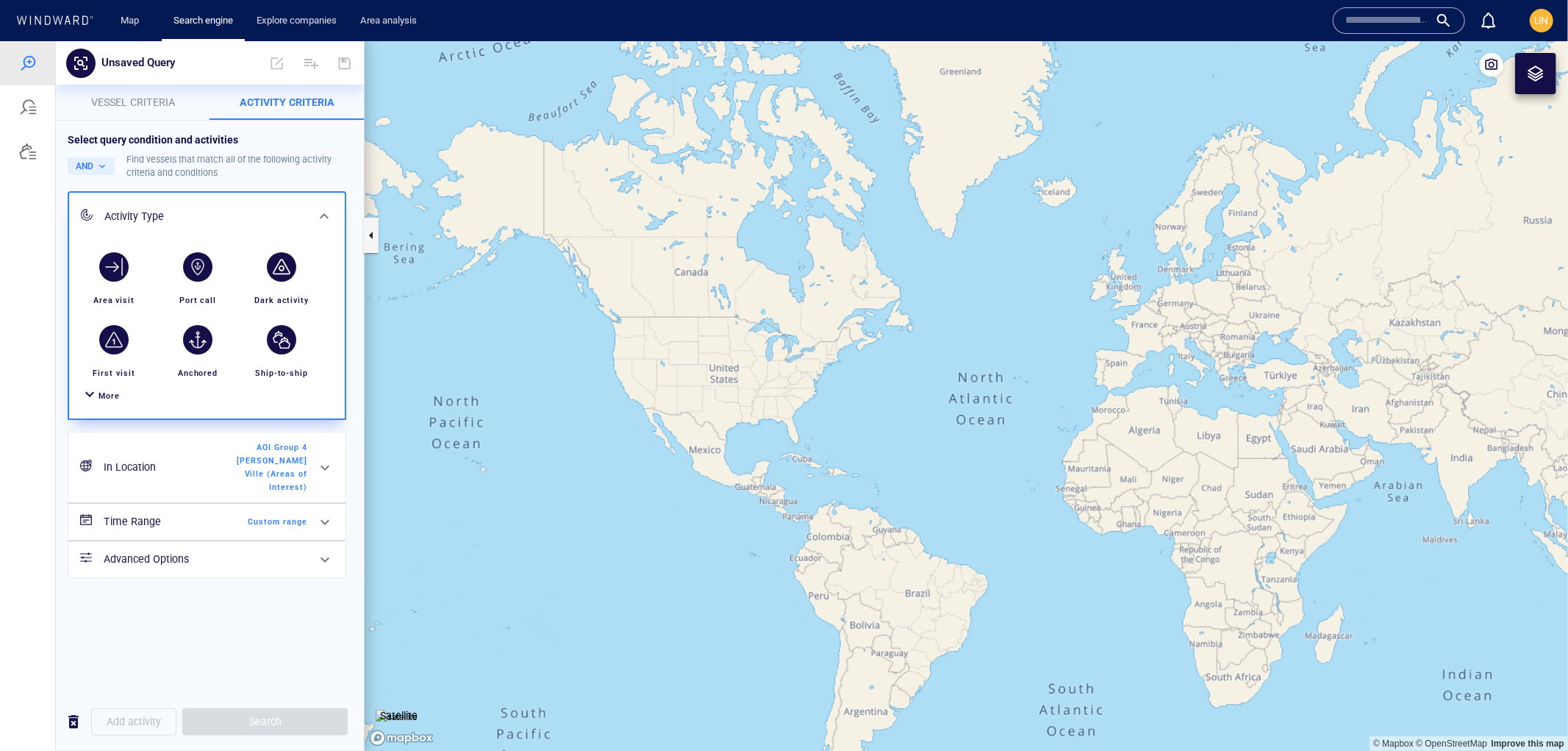
click at [142, 194] on div "Activity Type" at bounding box center [206, 215] width 276 height 48
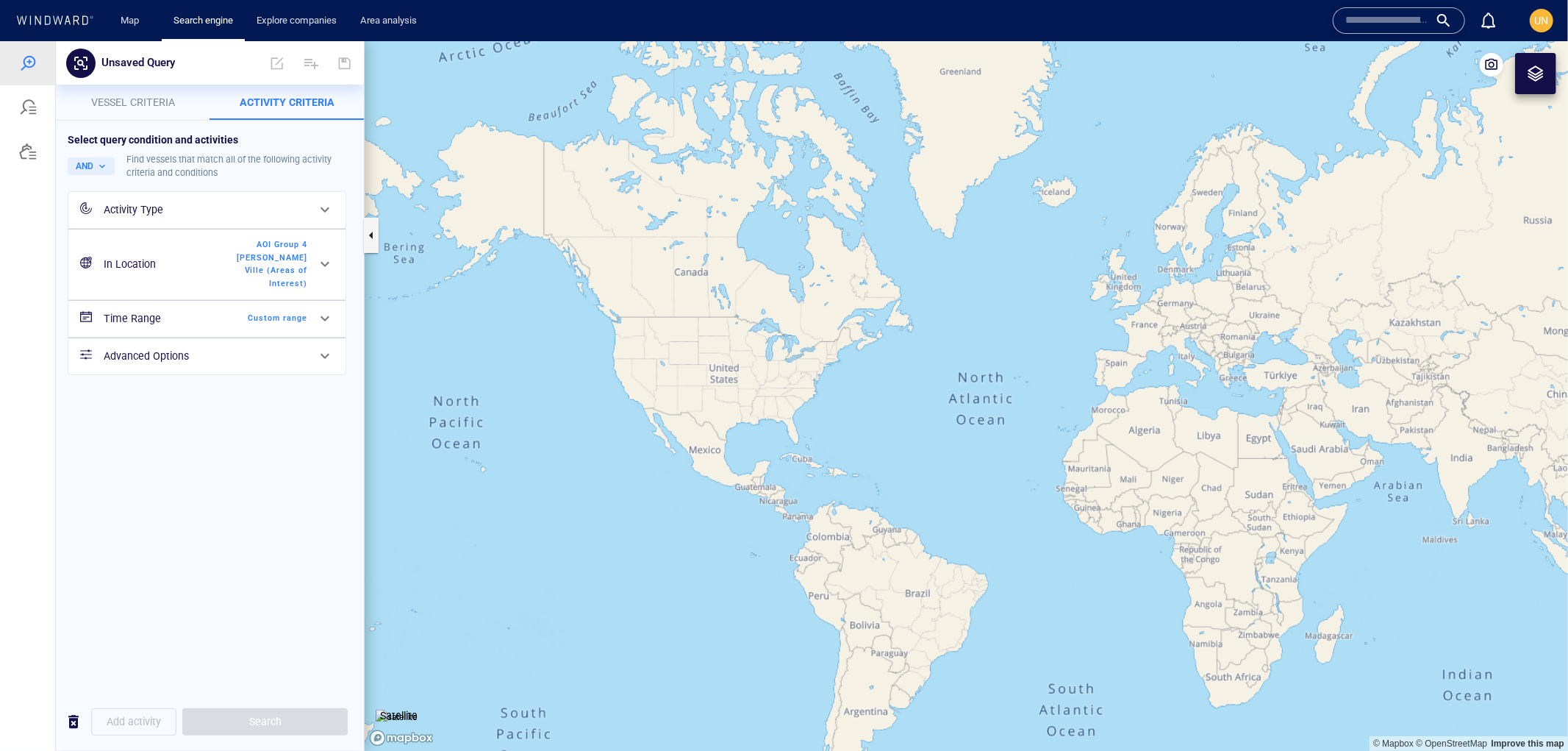
click at [142, 110] on button "Vessel criteria" at bounding box center [132, 101] width 154 height 35
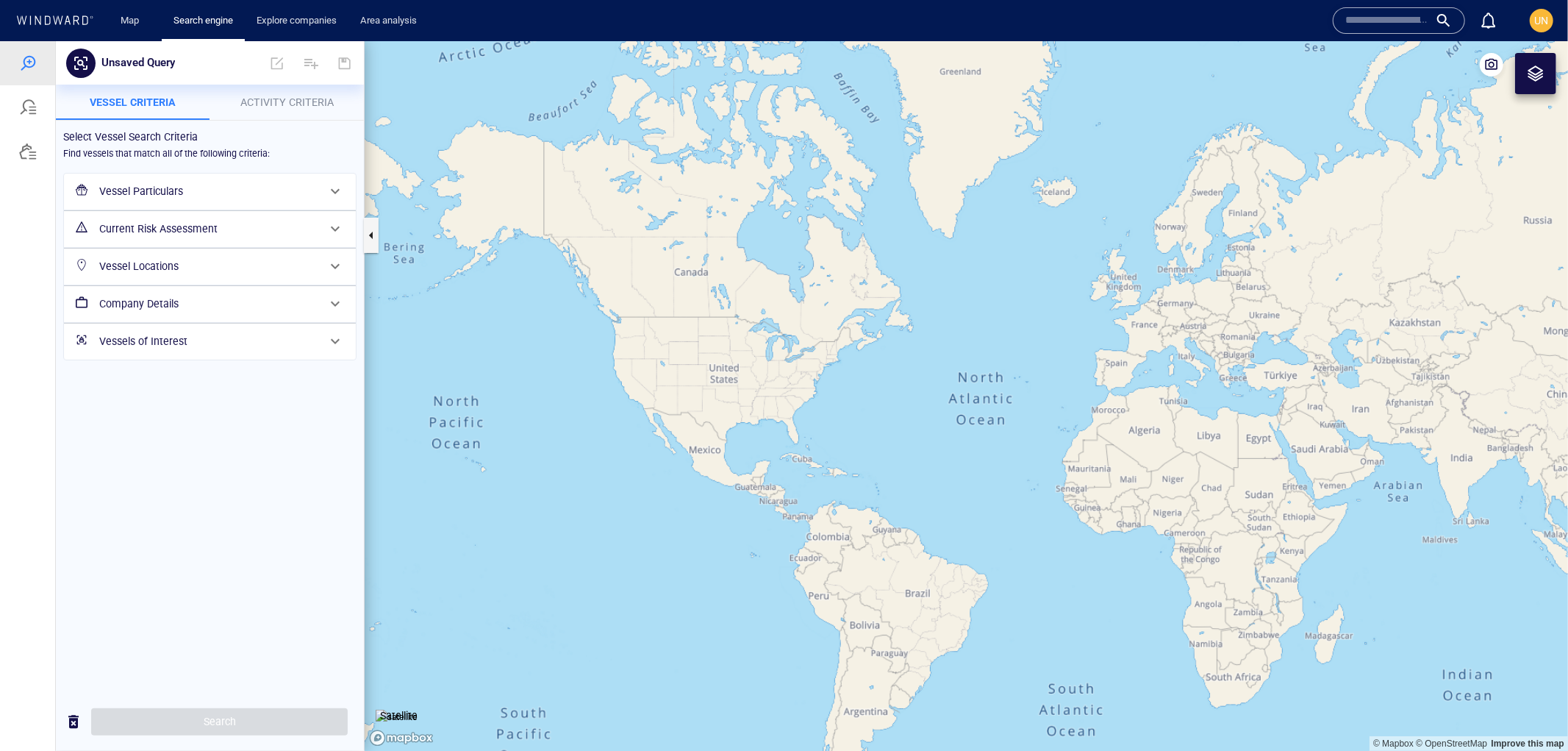
click at [175, 220] on div "Current Risk Assessment" at bounding box center [208, 228] width 230 height 31
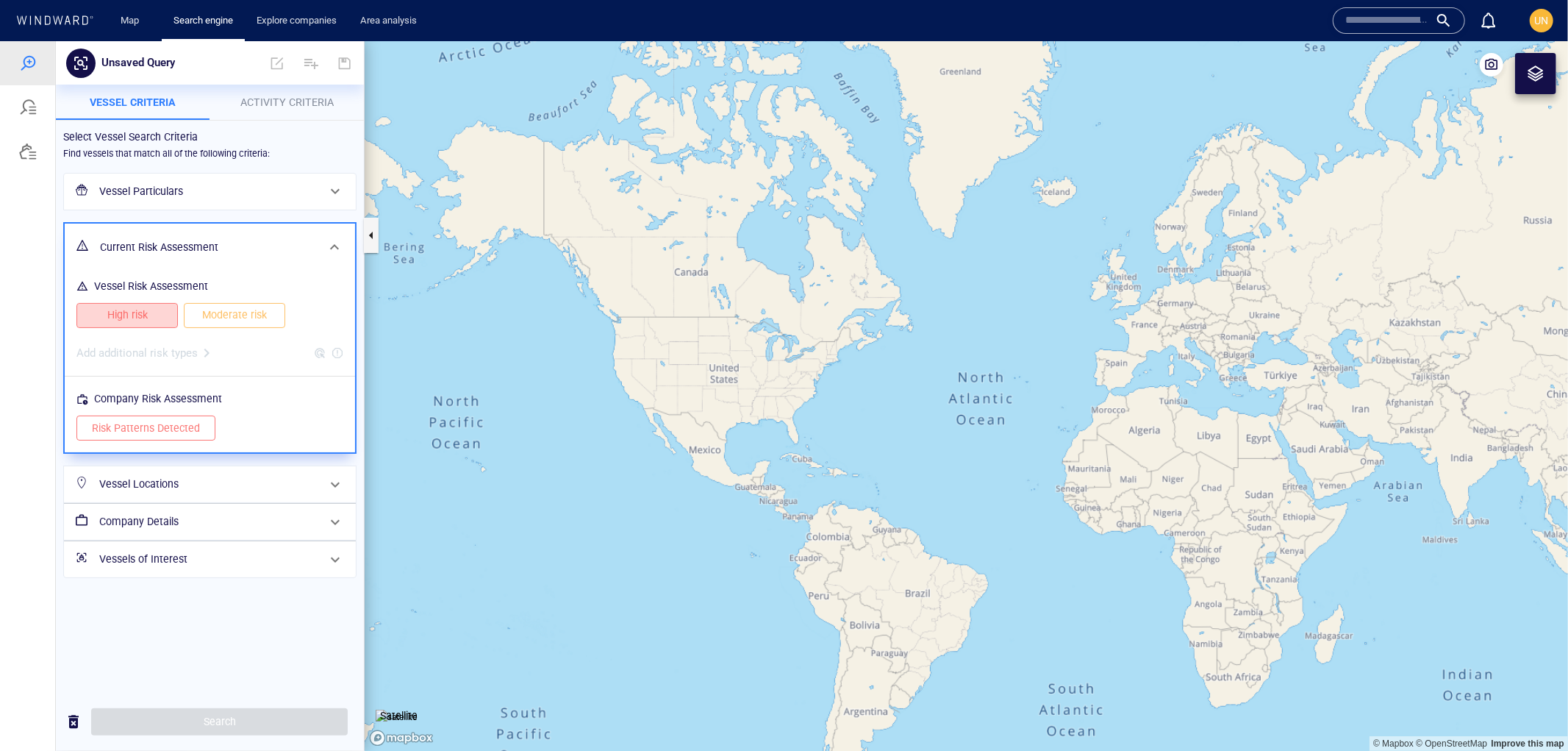
click at [152, 315] on span "High risk" at bounding box center [127, 314] width 70 height 19
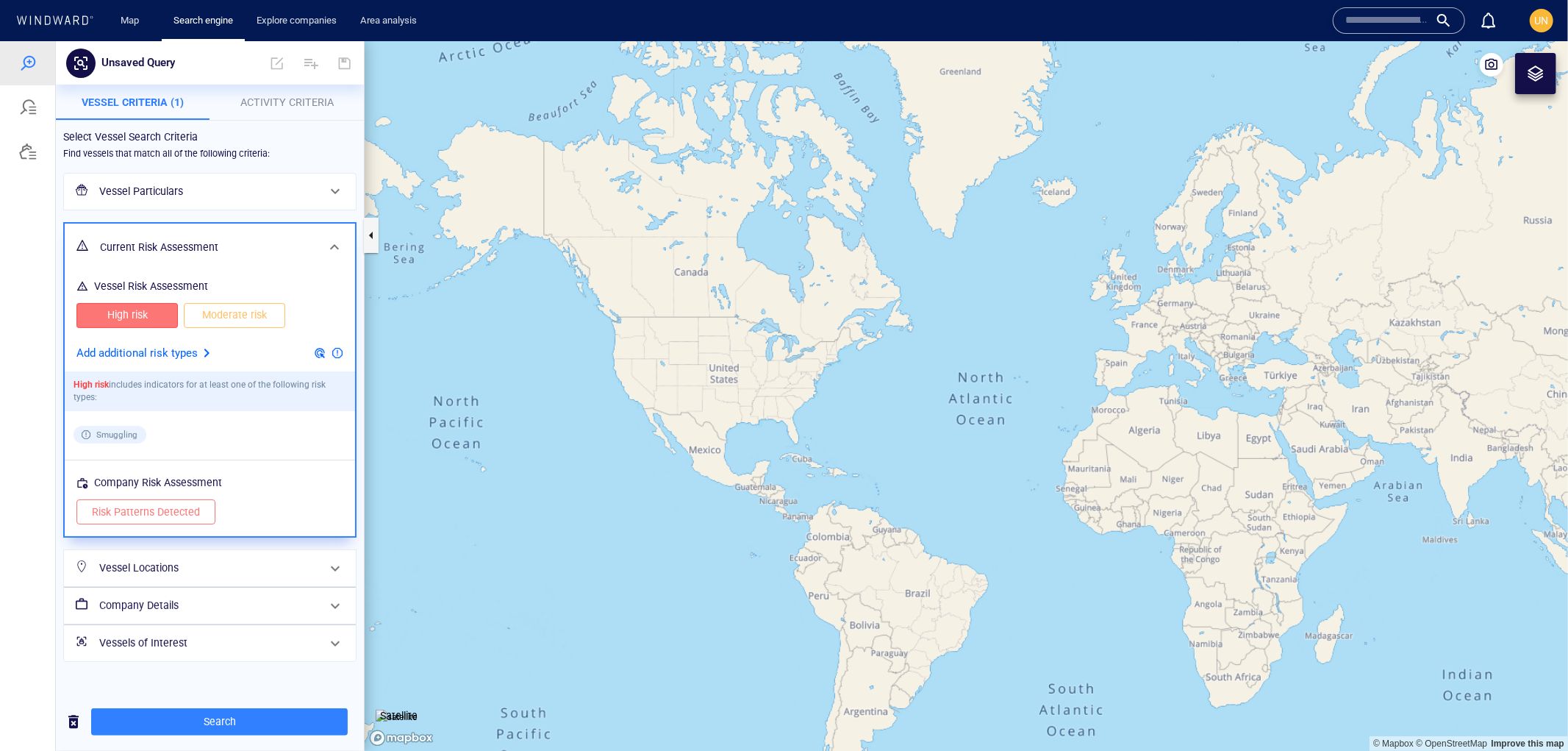
click at [224, 312] on span "Moderate risk" at bounding box center [235, 314] width 70 height 19
click at [252, 235] on div "Current Risk Assessment" at bounding box center [208, 246] width 228 height 31
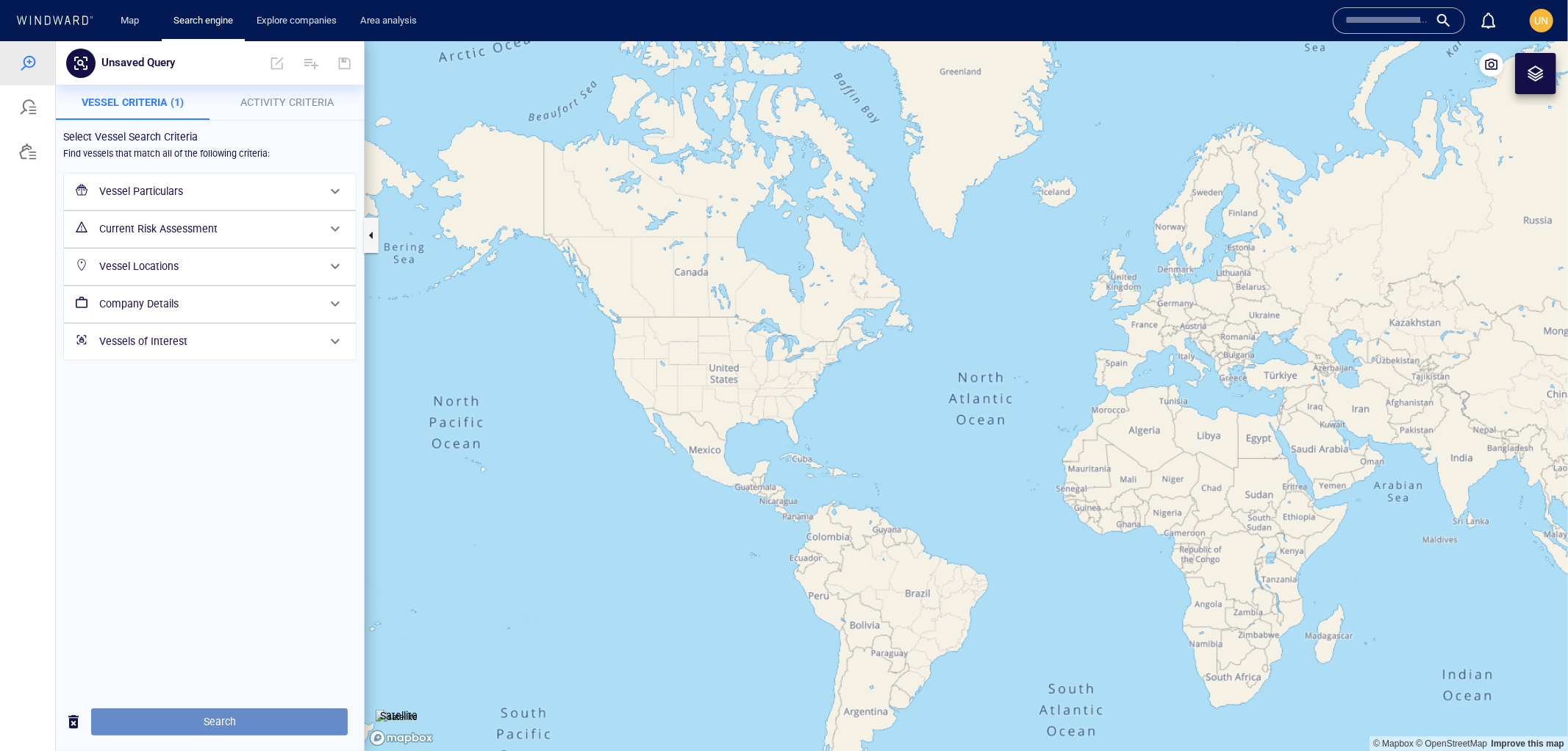
click at [184, 712] on span "Search" at bounding box center [220, 721] width 233 height 19
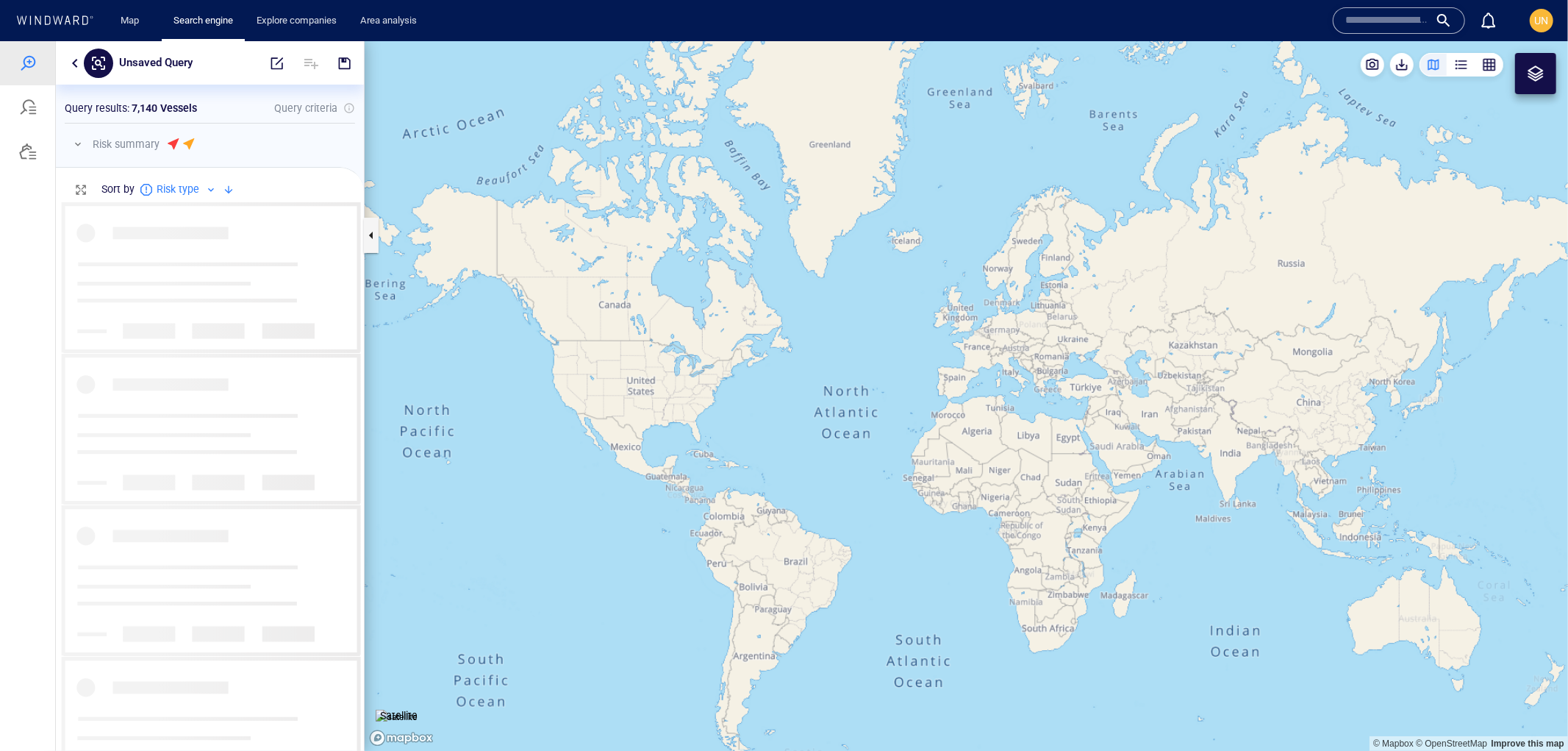
scroll to position [537, 296]
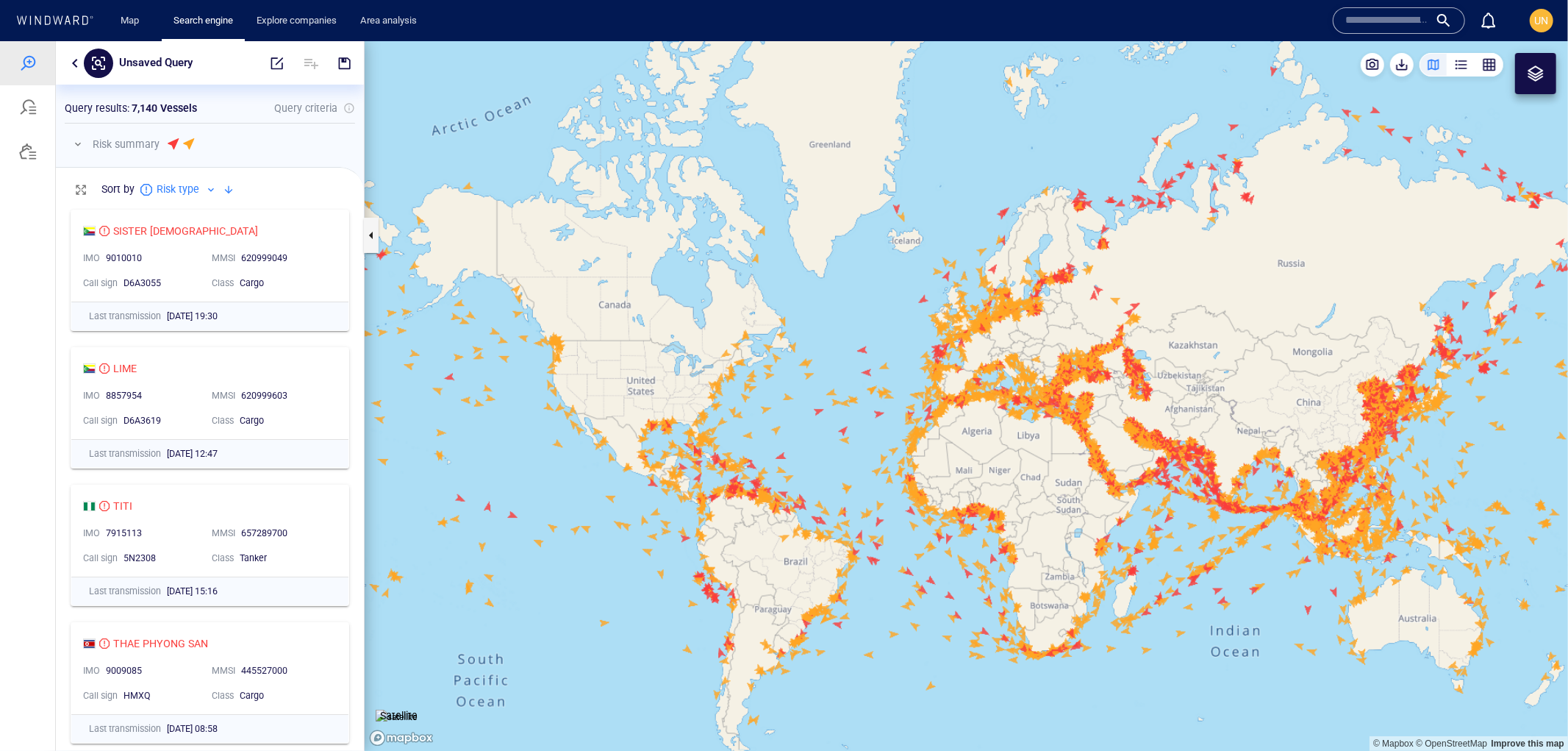
drag, startPoint x: 819, startPoint y: 412, endPoint x: 582, endPoint y: 339, distance: 248.0
click at [461, 339] on canvas "Map" at bounding box center [966, 396] width 1204 height 710
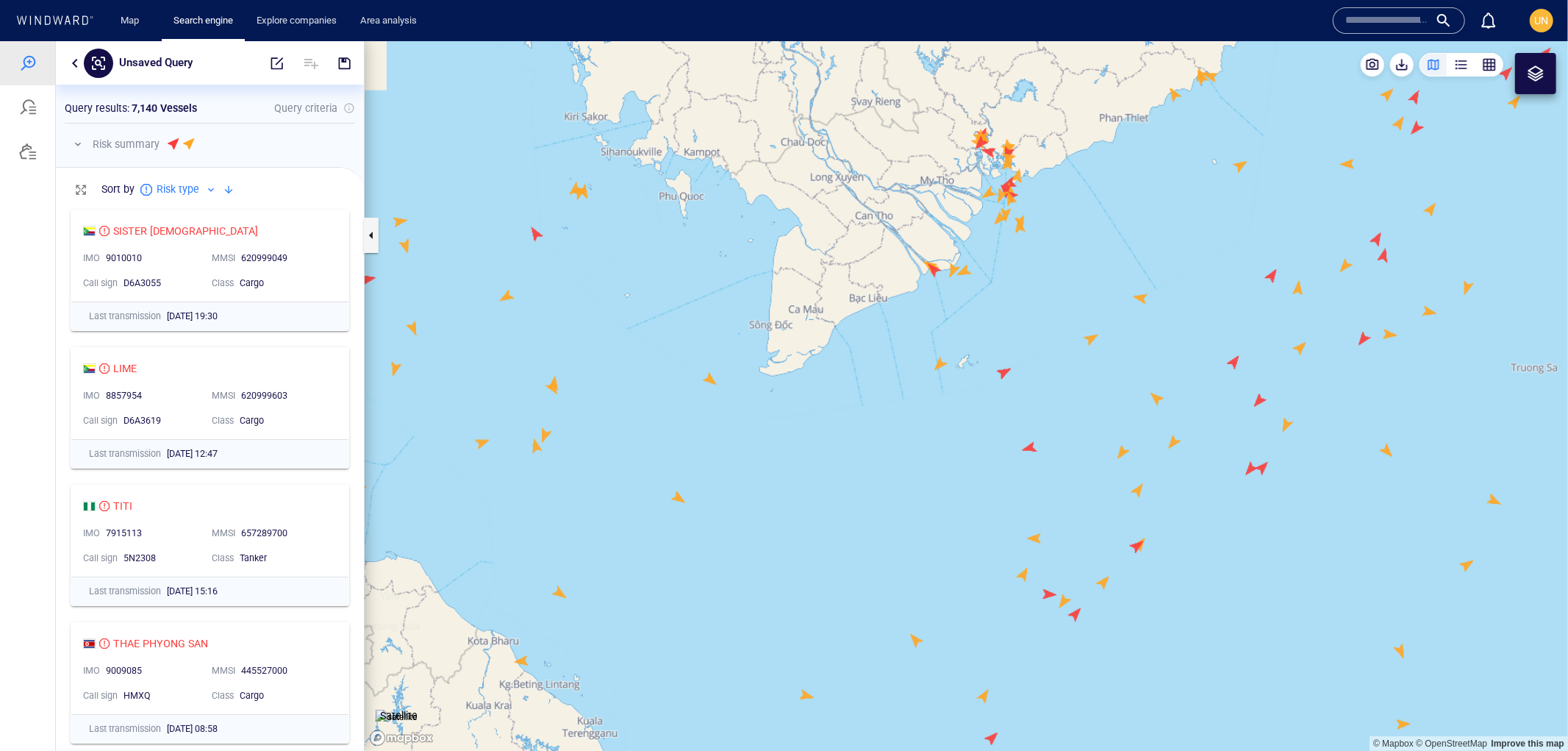
drag, startPoint x: 666, startPoint y: 255, endPoint x: 895, endPoint y: 434, distance: 290.7
click at [914, 446] on canvas "Map" at bounding box center [966, 396] width 1204 height 710
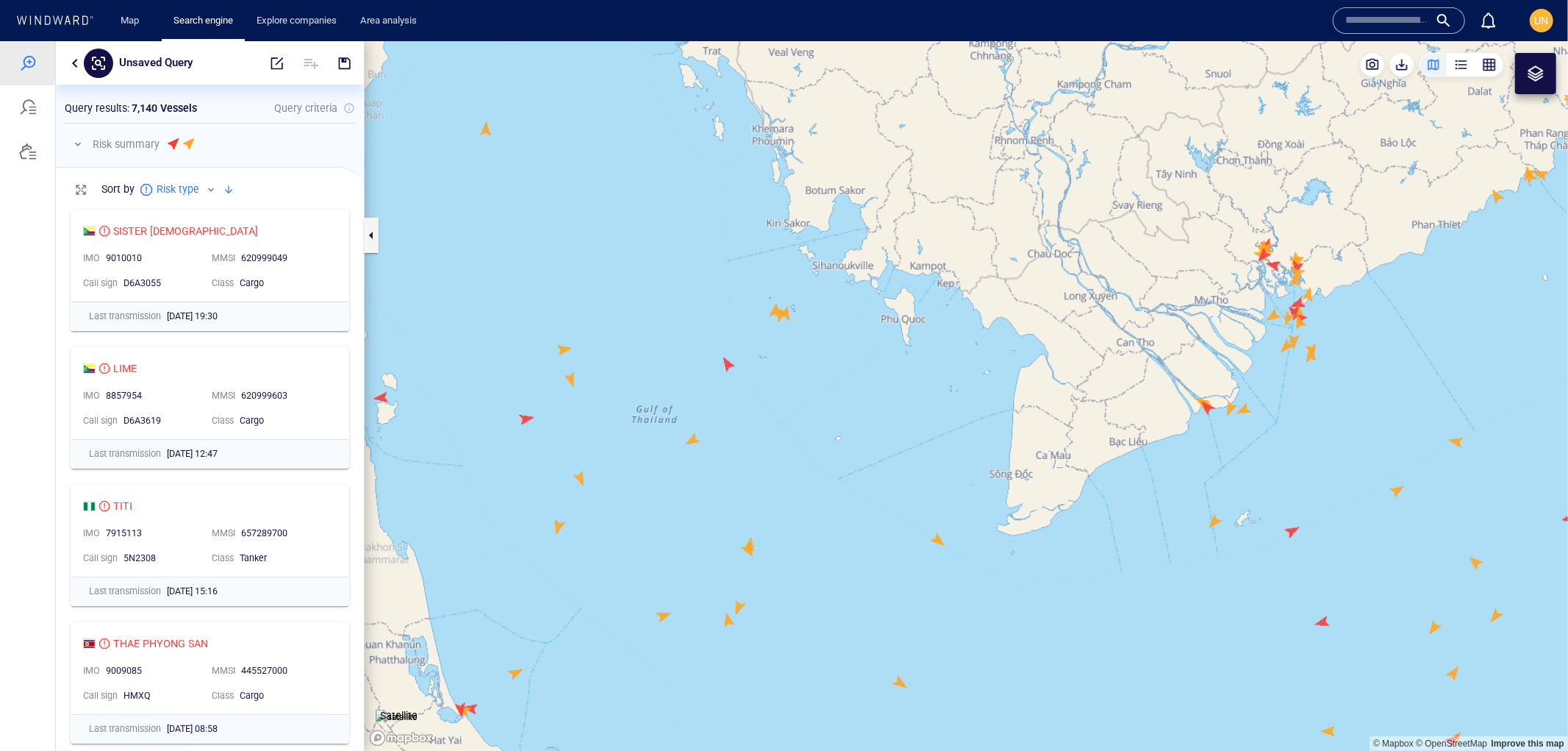
drag, startPoint x: 759, startPoint y: 312, endPoint x: 882, endPoint y: 333, distance: 124.8
click at [882, 333] on canvas "Map" at bounding box center [966, 396] width 1204 height 710
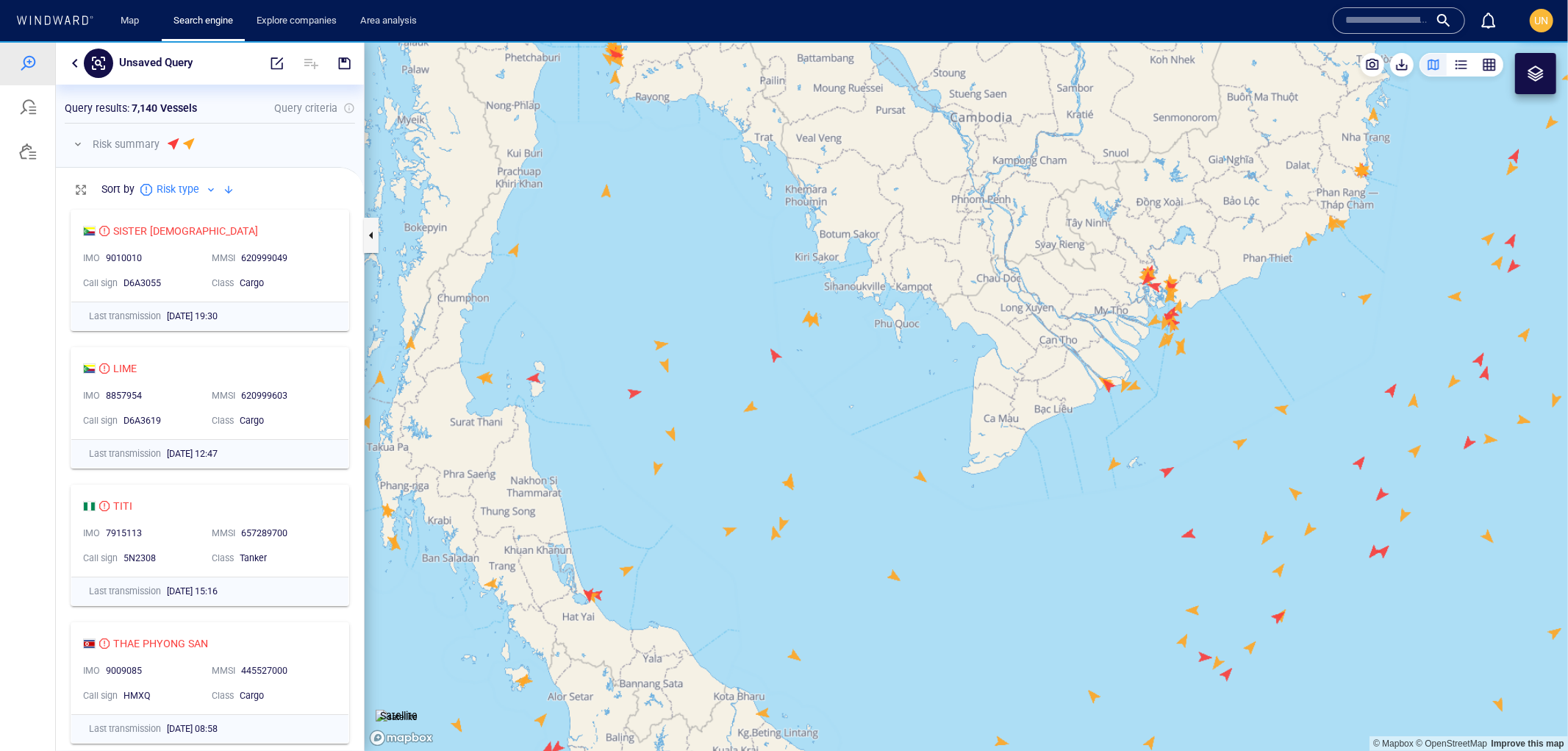
drag, startPoint x: 882, startPoint y: 333, endPoint x: 811, endPoint y: 476, distance: 159.7
click at [811, 476] on canvas "Map" at bounding box center [966, 396] width 1204 height 710
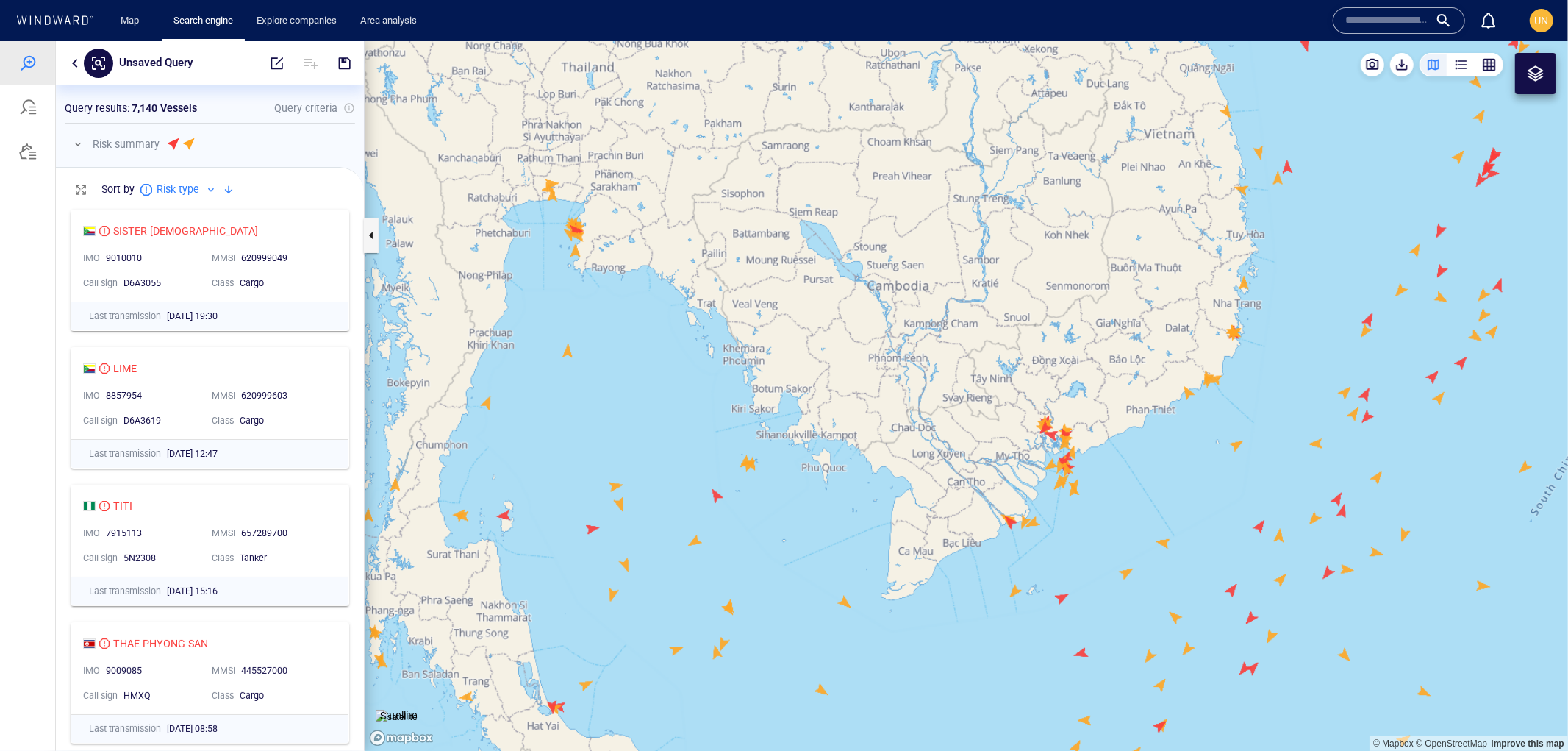
click at [1541, 62] on div at bounding box center [1536, 73] width 41 height 41
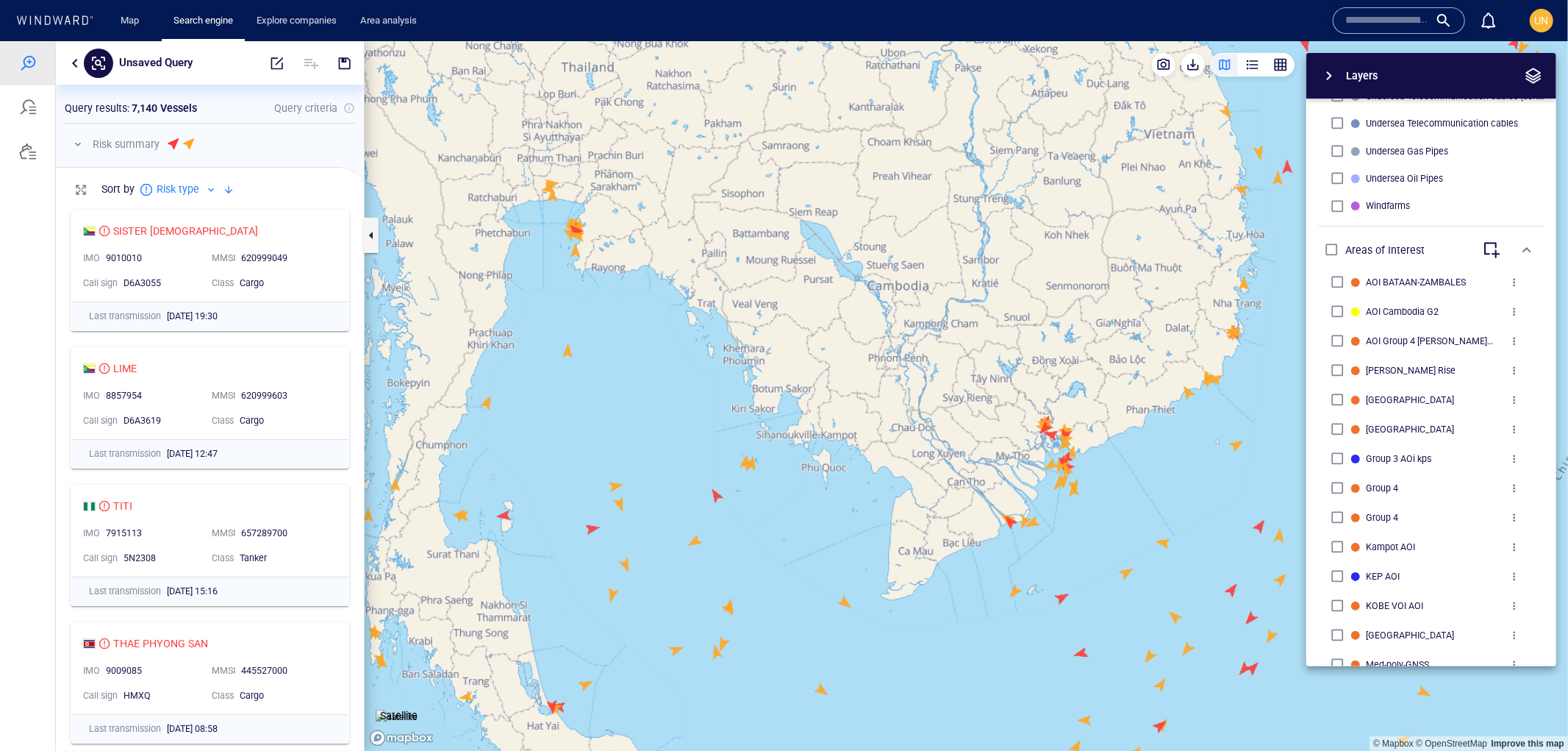
scroll to position [870, 0]
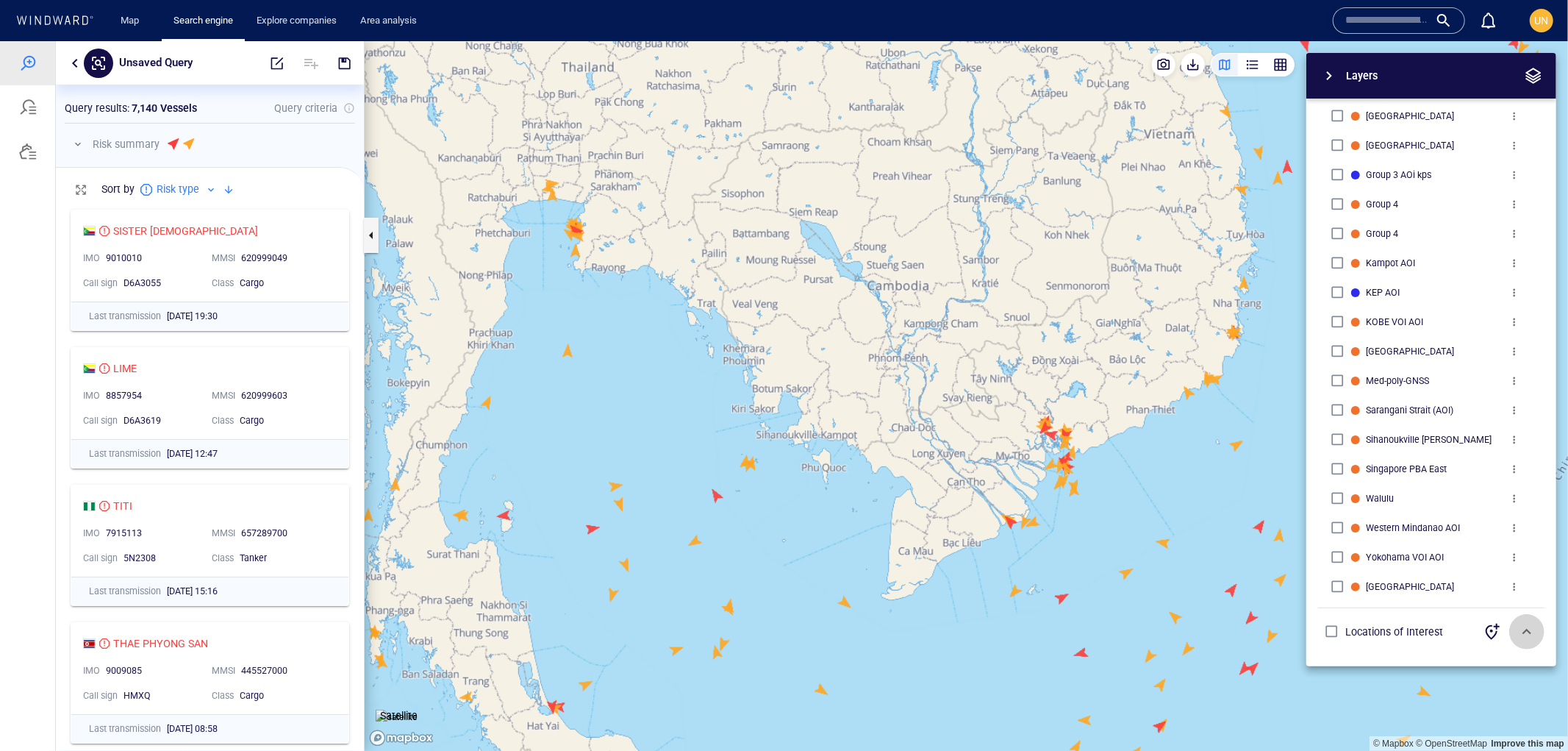
click at [1519, 634] on span "button" at bounding box center [1527, 631] width 18 height 18
click at [1519, 634] on span "button" at bounding box center [1527, 631] width 18 height 18
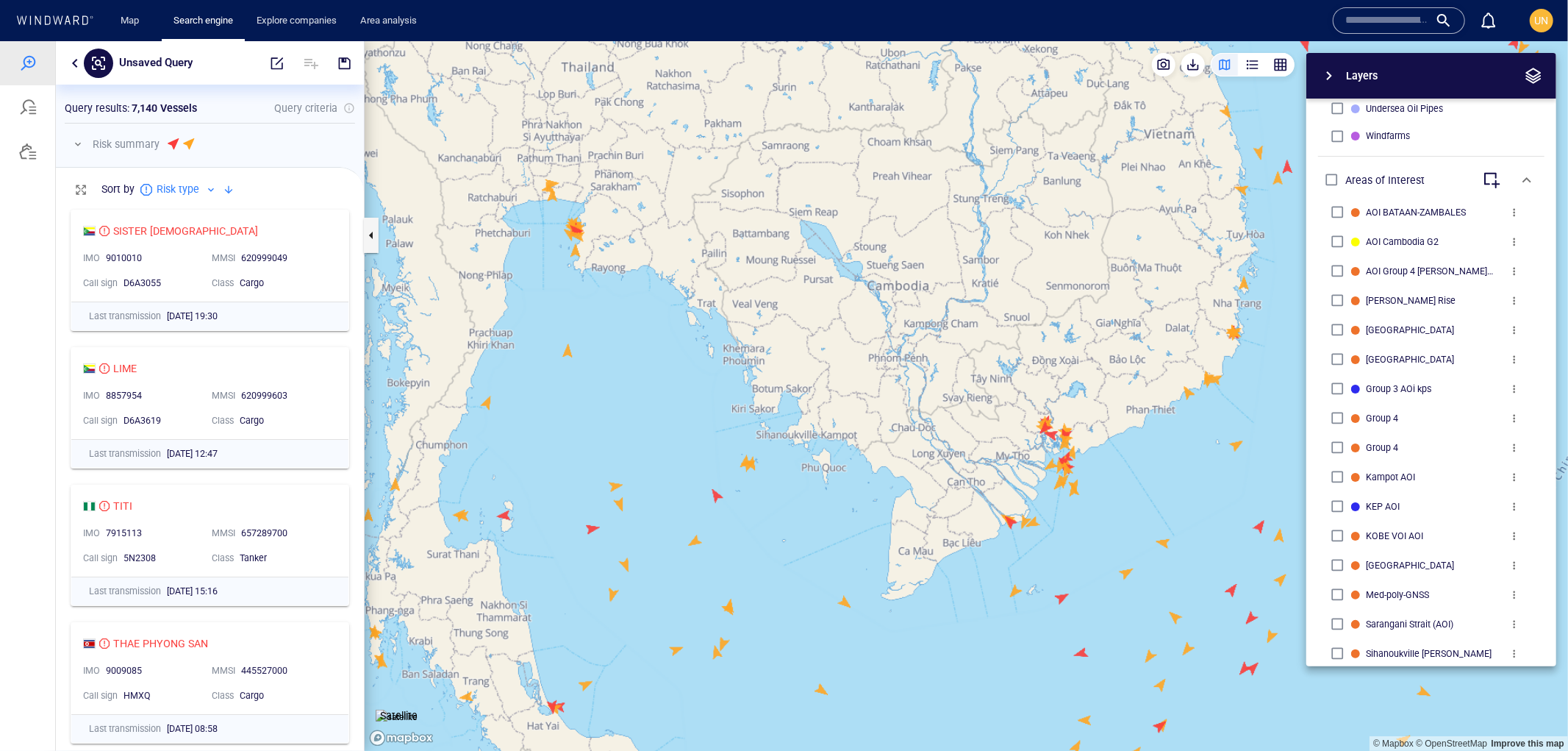
scroll to position [656, 0]
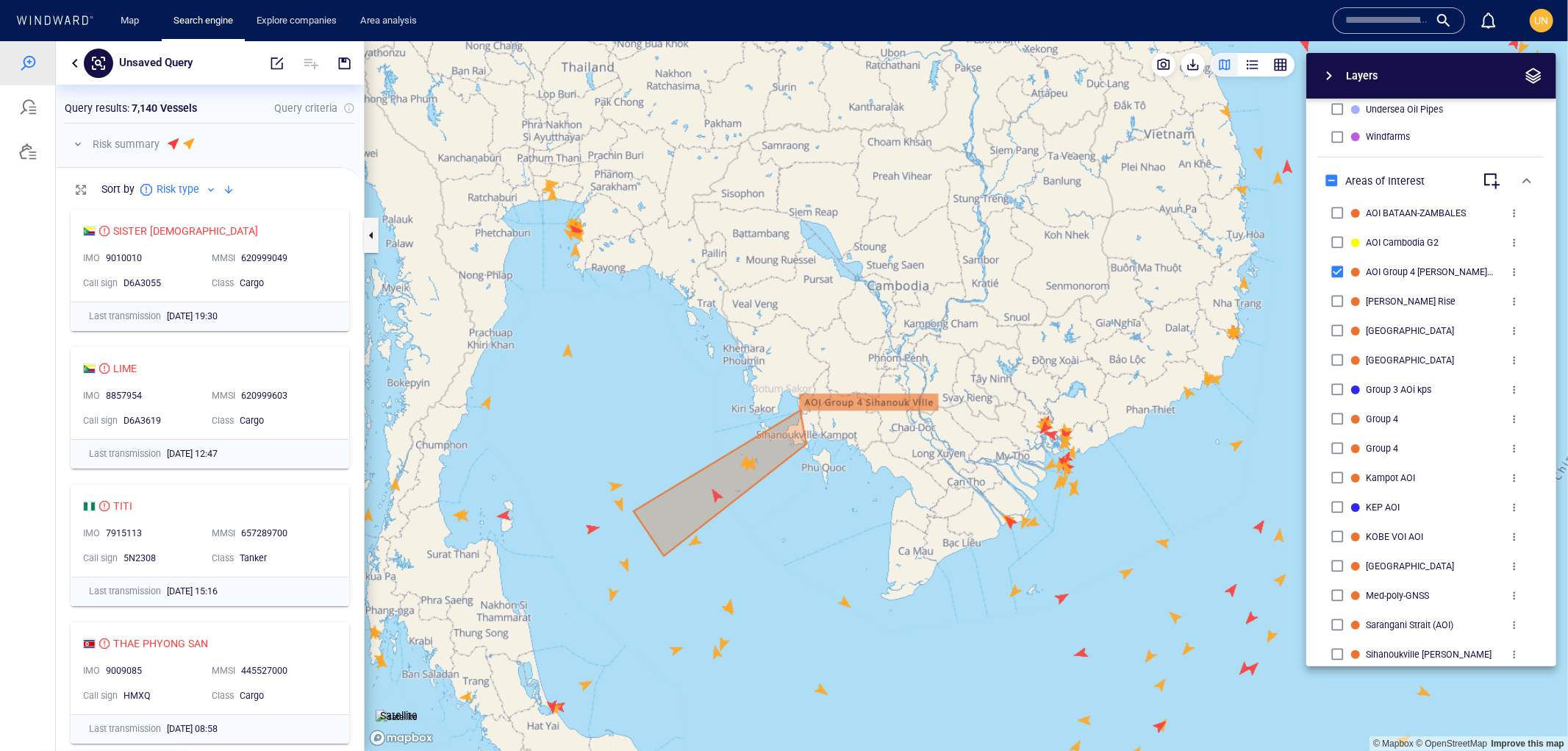
click at [1532, 67] on span "button" at bounding box center [1534, 75] width 18 height 18
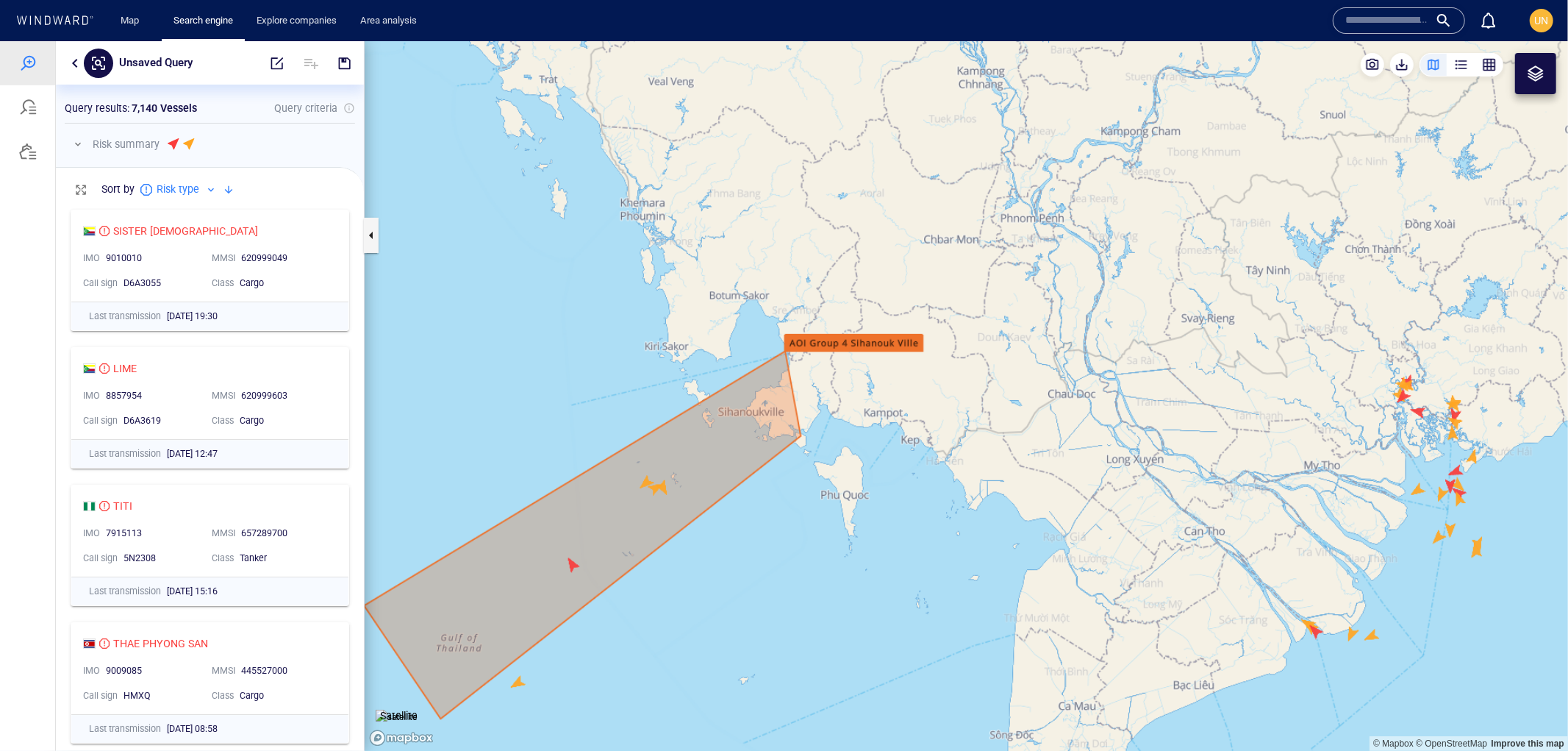
drag, startPoint x: 732, startPoint y: 451, endPoint x: 839, endPoint y: 348, distance: 148.5
click at [840, 348] on canvas "Map" at bounding box center [966, 396] width 1204 height 710
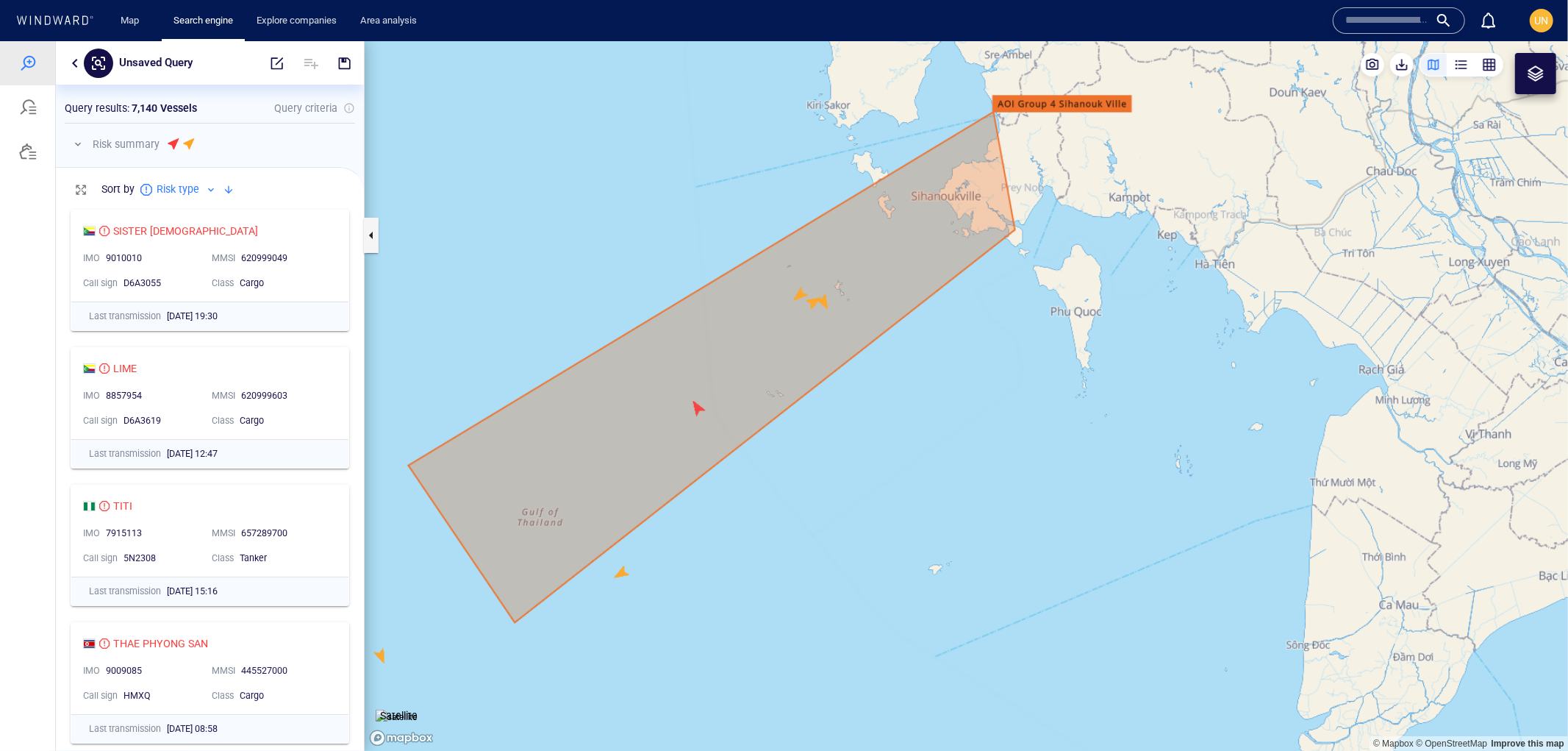
click at [796, 290] on canvas "Map" at bounding box center [966, 396] width 1204 height 710
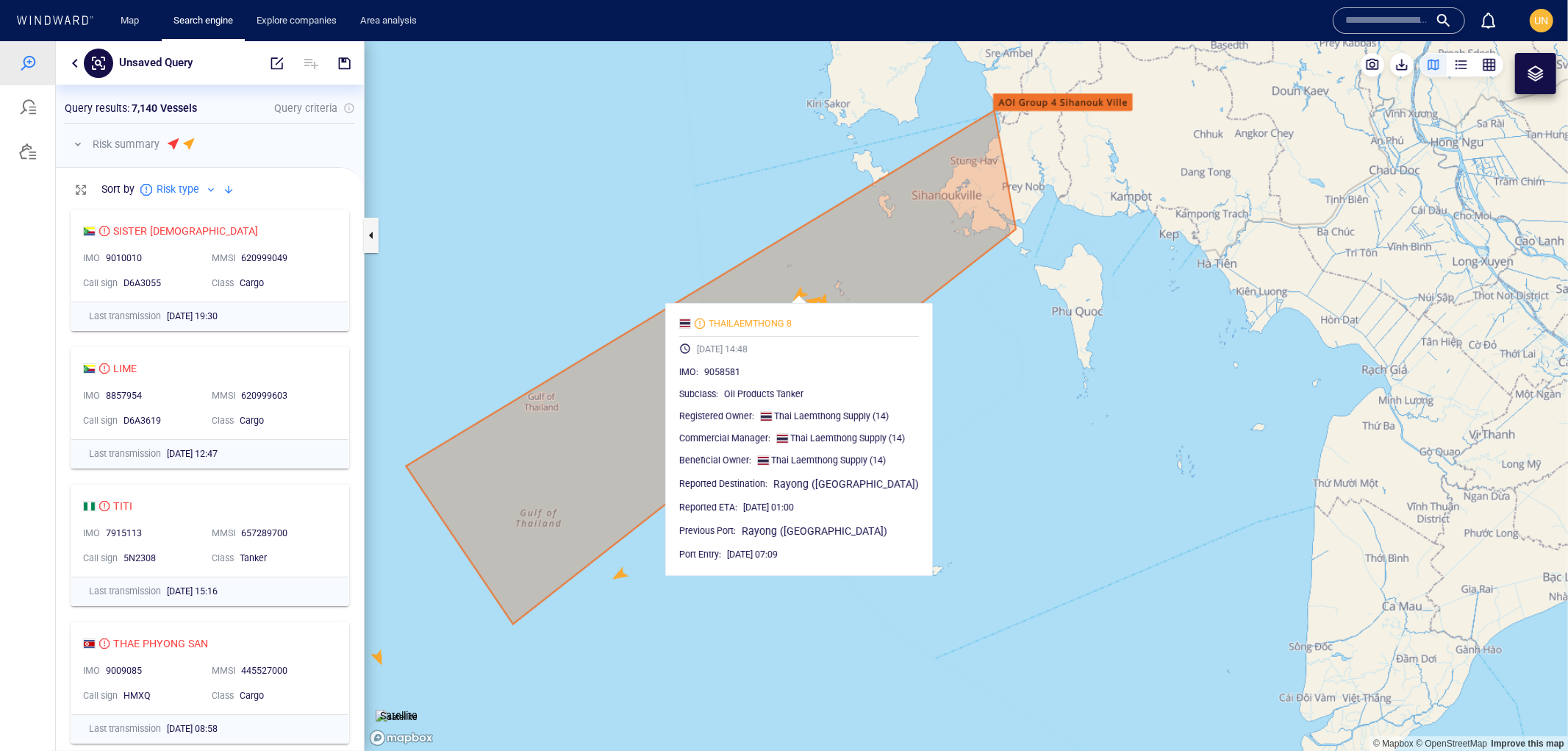
click at [966, 385] on canvas "Map" at bounding box center [966, 396] width 1204 height 710
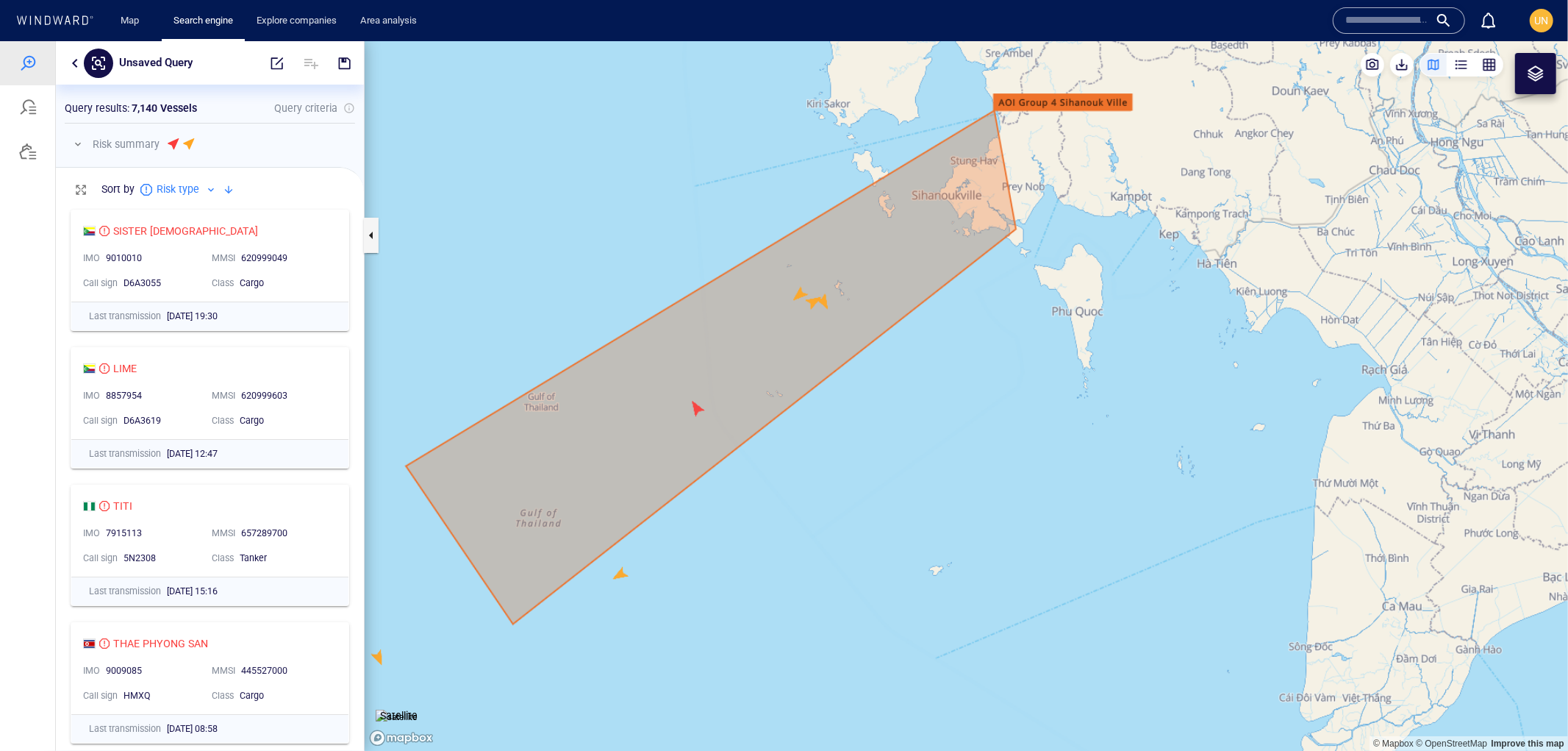
click at [813, 304] on canvas "Map" at bounding box center [966, 396] width 1204 height 710
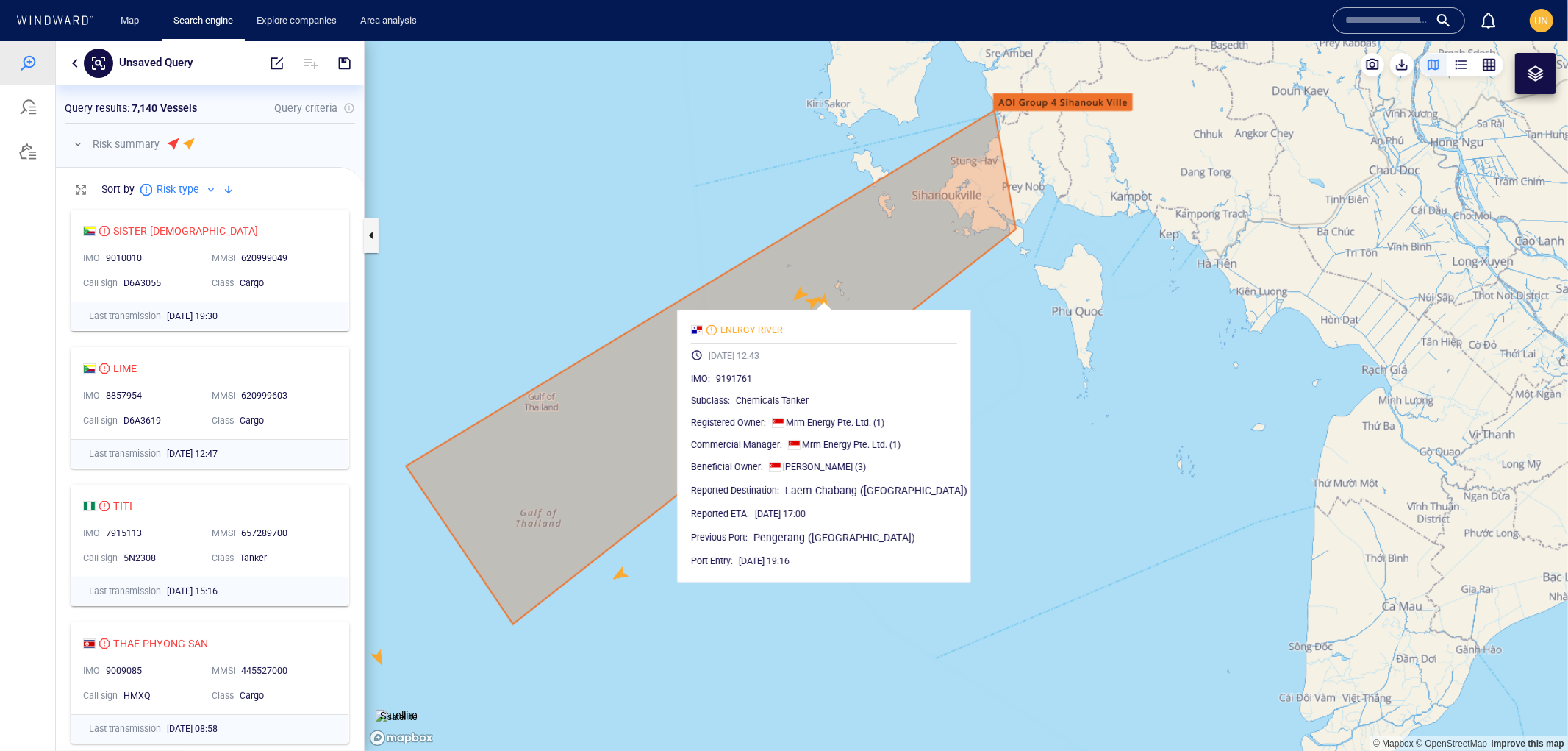
click at [1006, 370] on canvas "Map" at bounding box center [966, 396] width 1204 height 710
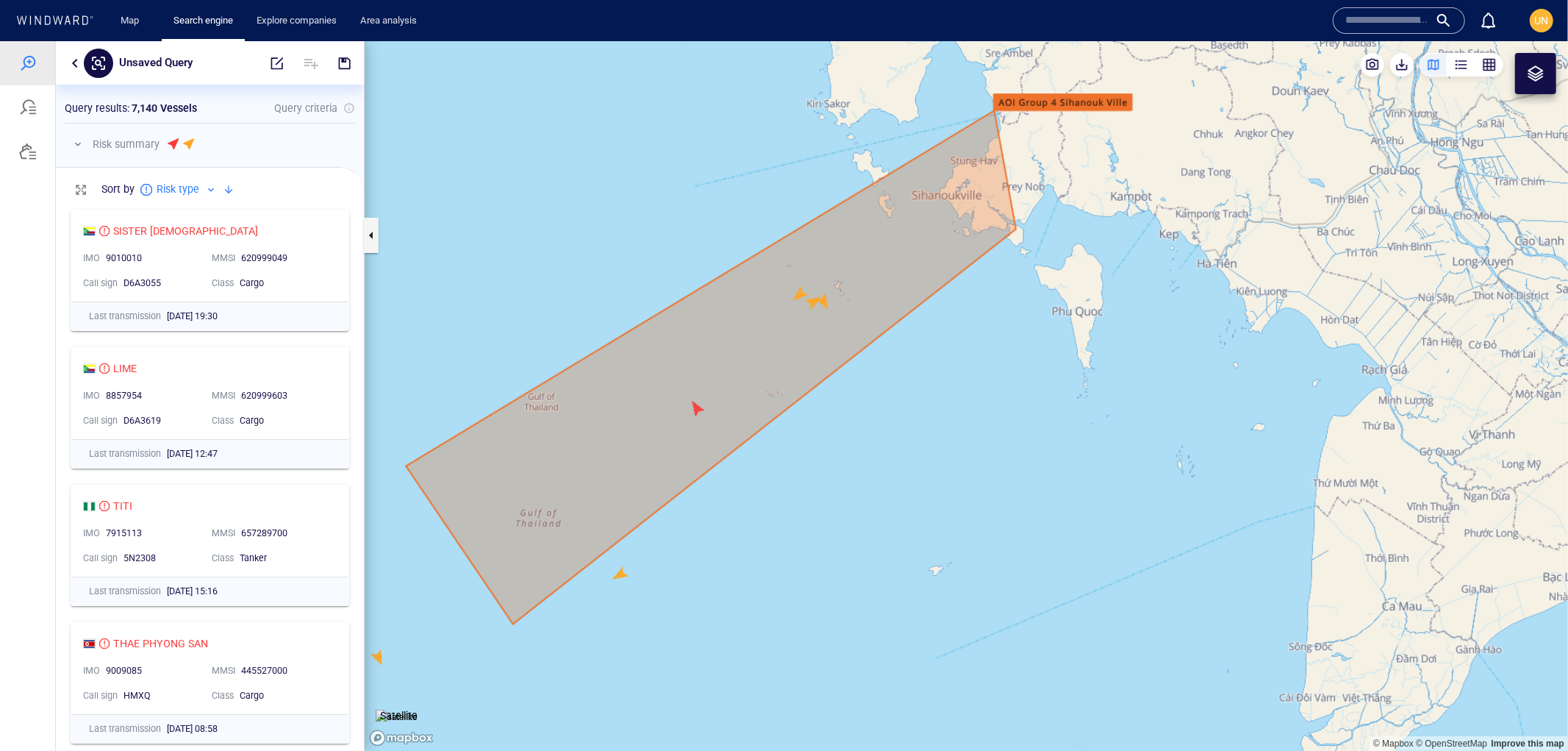
click at [811, 307] on canvas "Map" at bounding box center [966, 396] width 1204 height 710
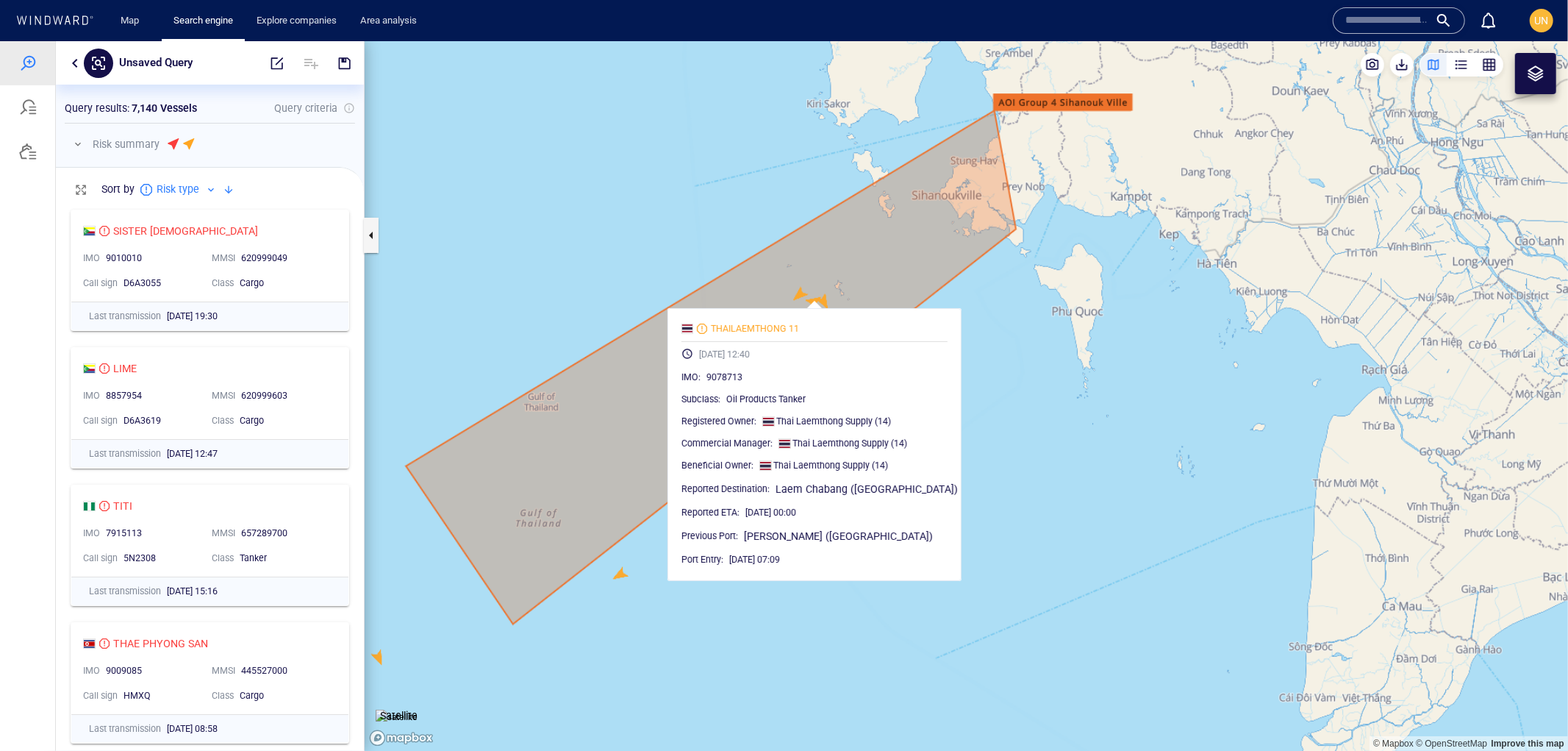
click at [981, 446] on canvas "Map" at bounding box center [966, 396] width 1204 height 710
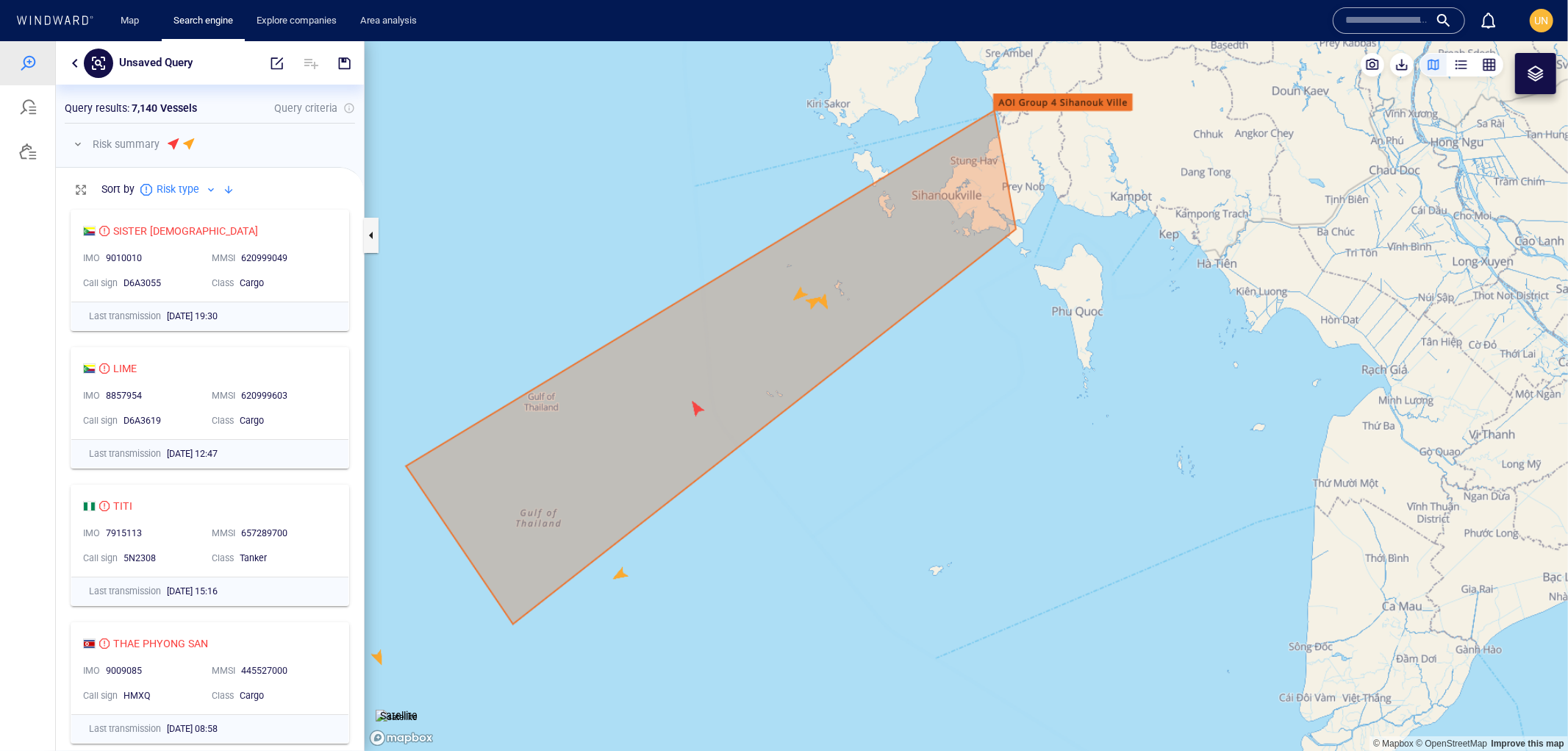
click at [796, 291] on canvas "Map" at bounding box center [966, 396] width 1204 height 710
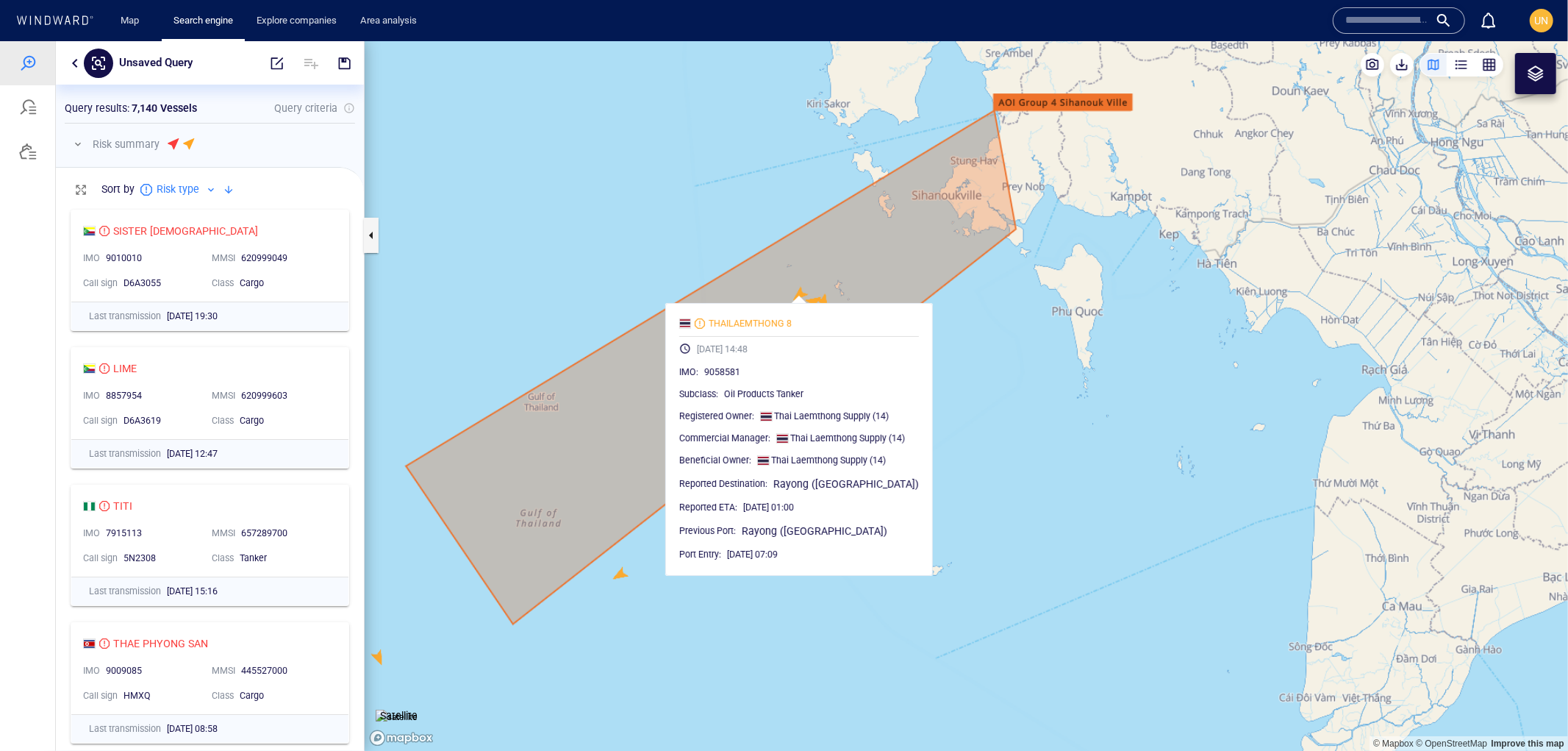
click at [981, 436] on canvas "Map" at bounding box center [966, 396] width 1204 height 710
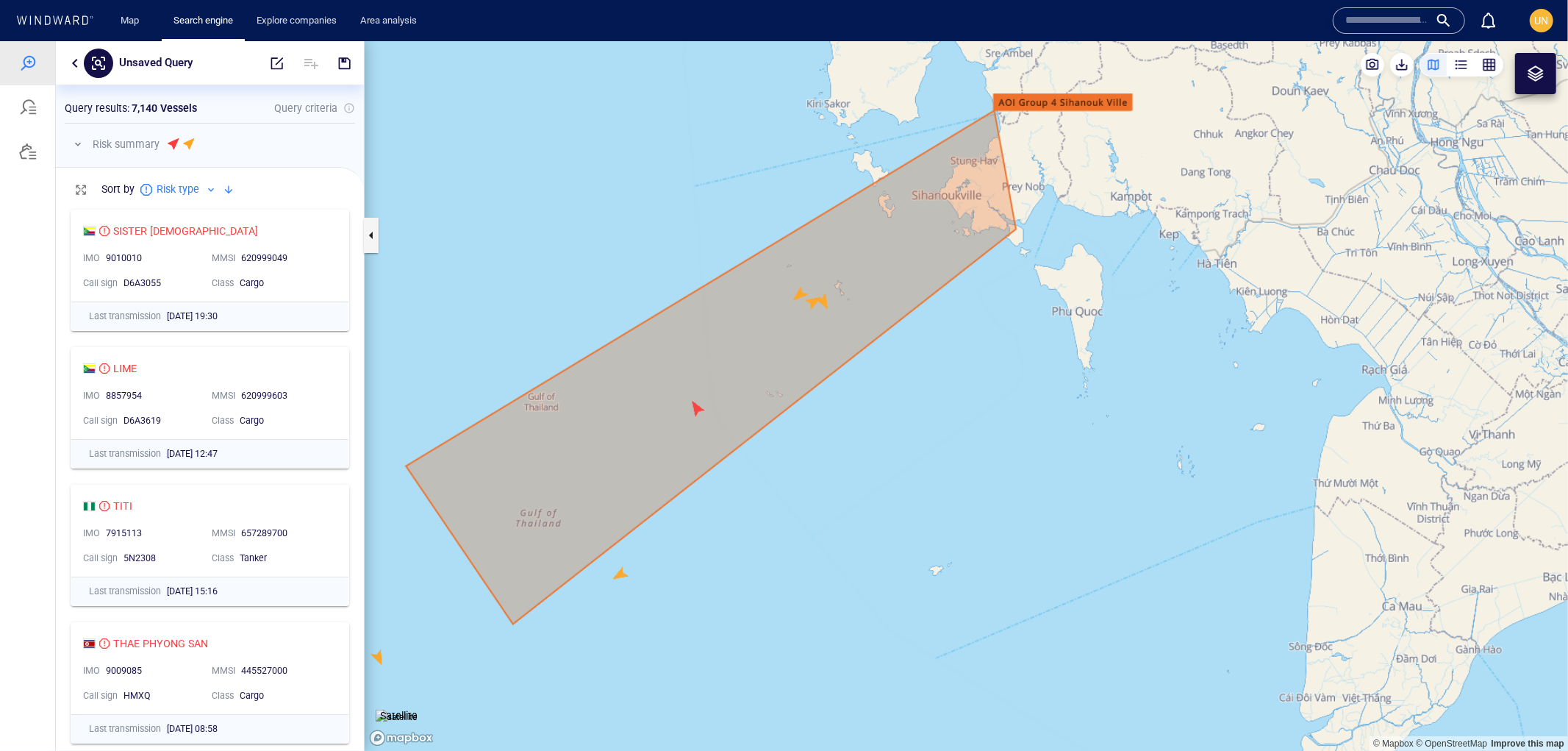
click at [810, 304] on canvas "Map" at bounding box center [966, 396] width 1204 height 710
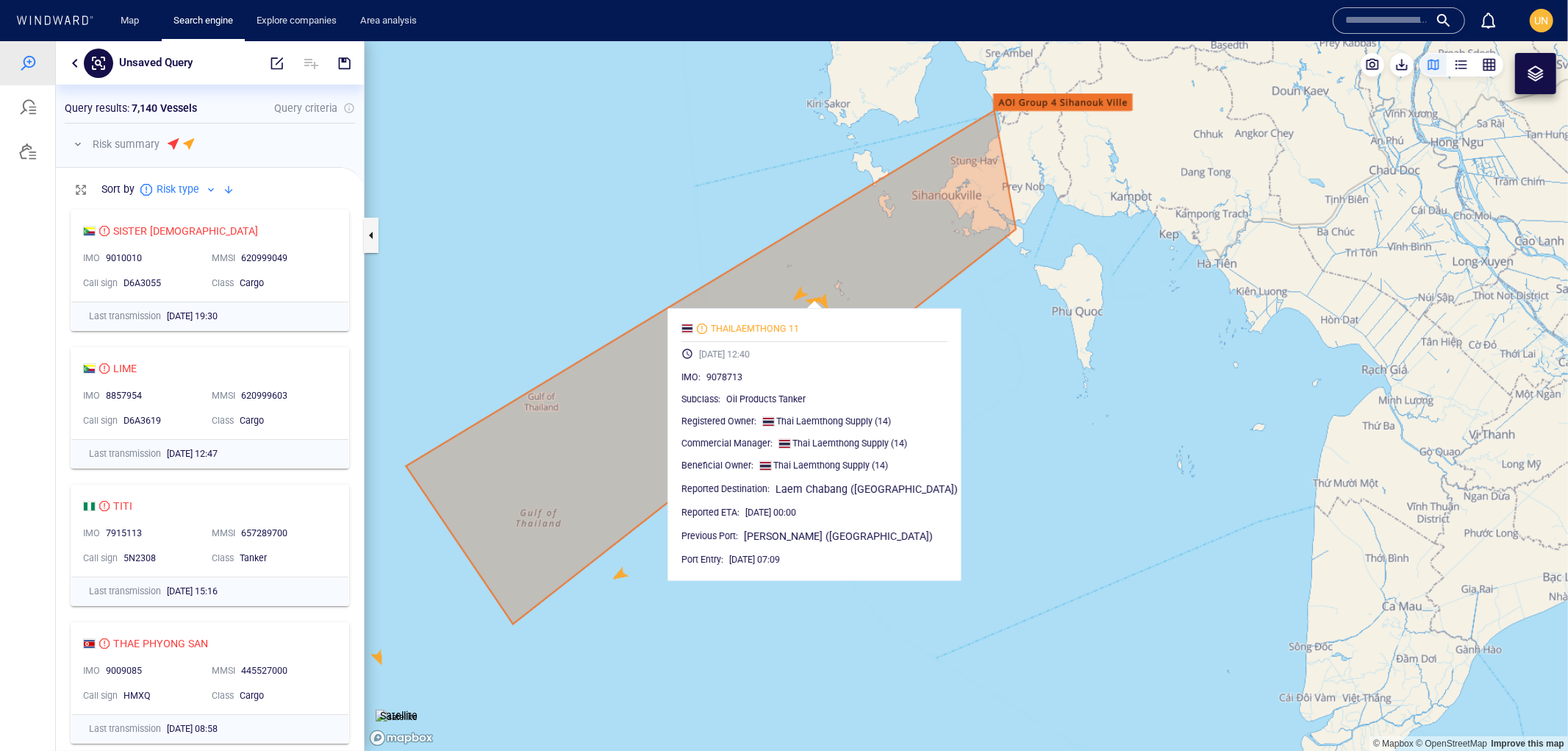
click at [980, 400] on canvas "Map" at bounding box center [966, 396] width 1204 height 710
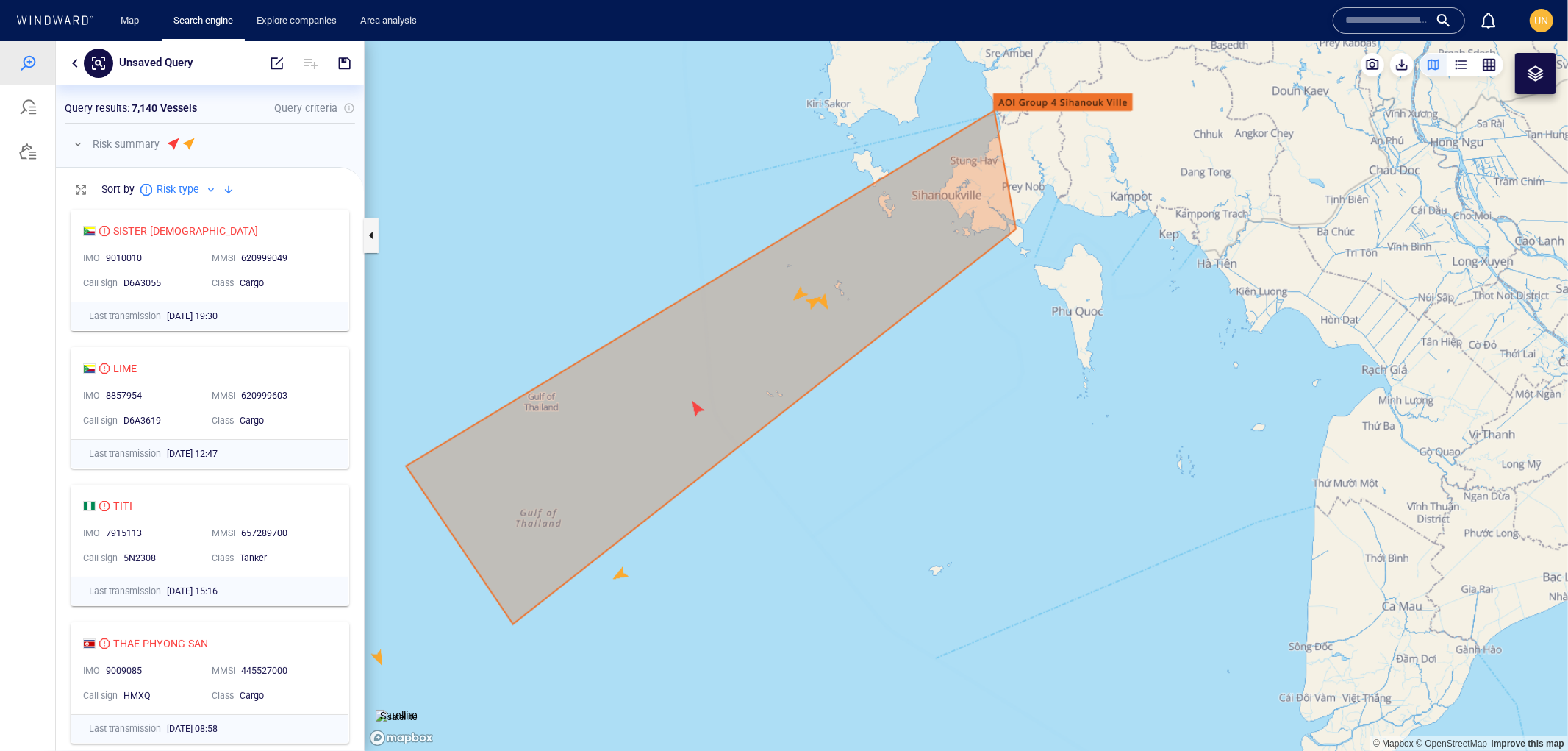
click at [695, 408] on canvas "Map" at bounding box center [966, 396] width 1204 height 710
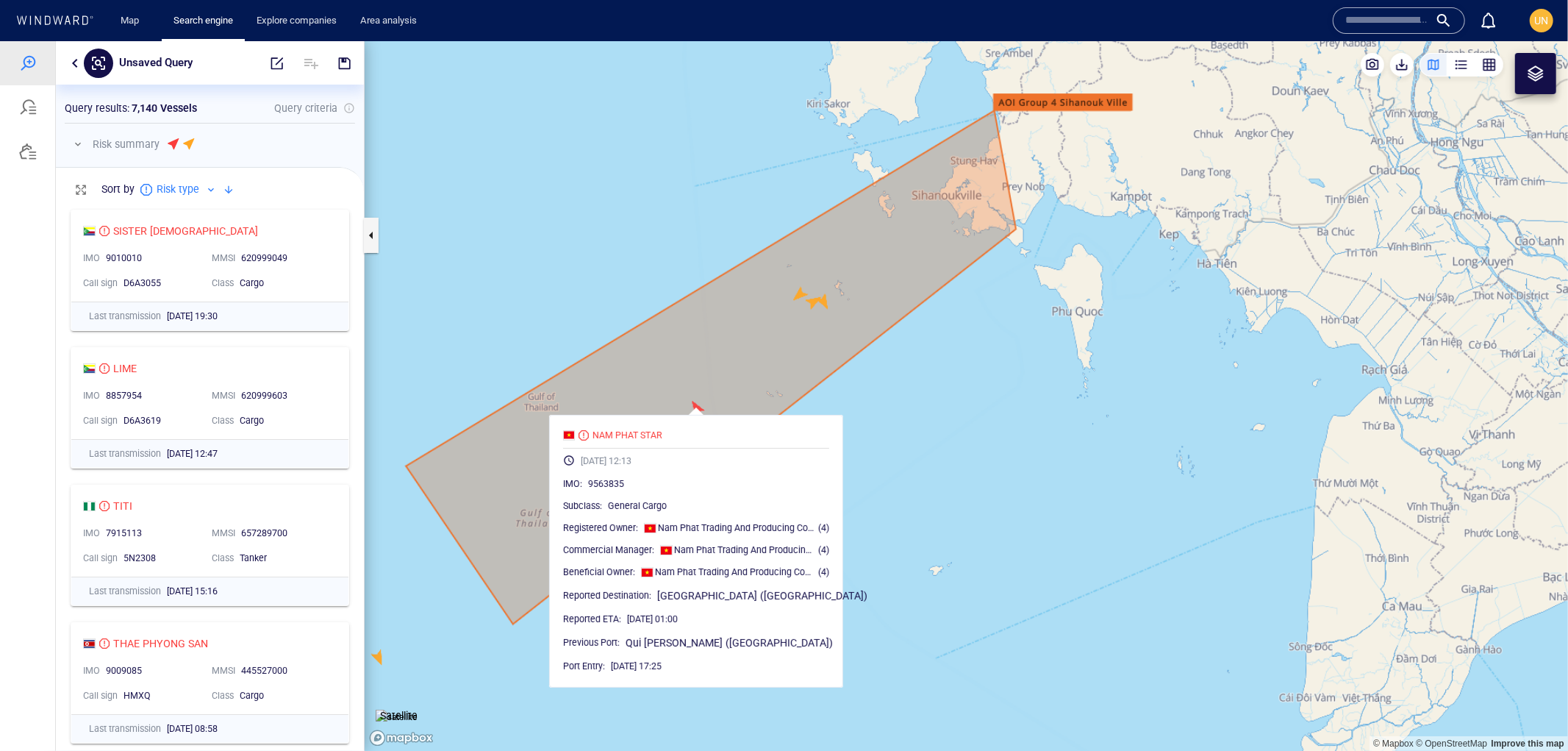
click at [949, 466] on canvas "Map" at bounding box center [966, 396] width 1204 height 710
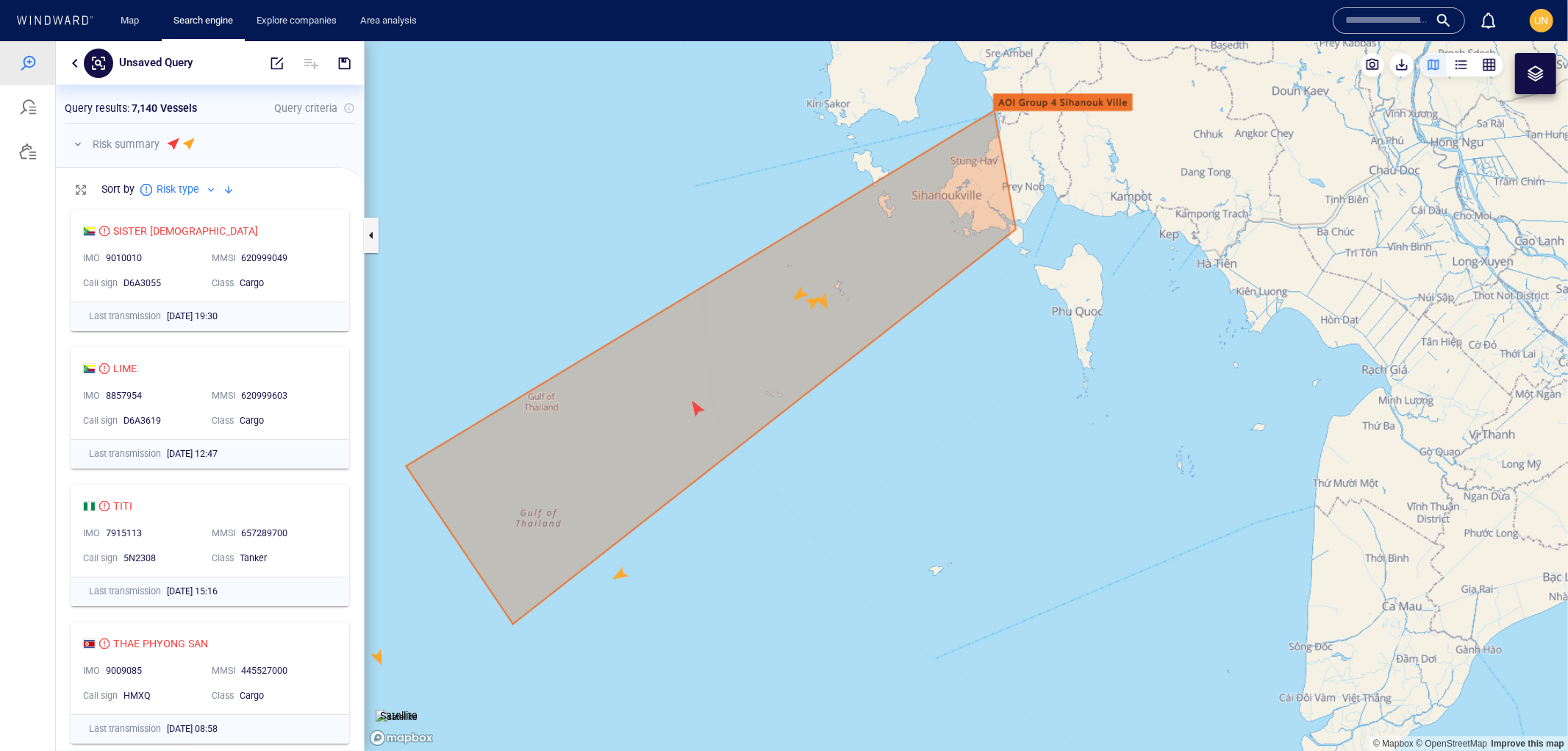
click at [76, 66] on button "button" at bounding box center [75, 63] width 18 height 18
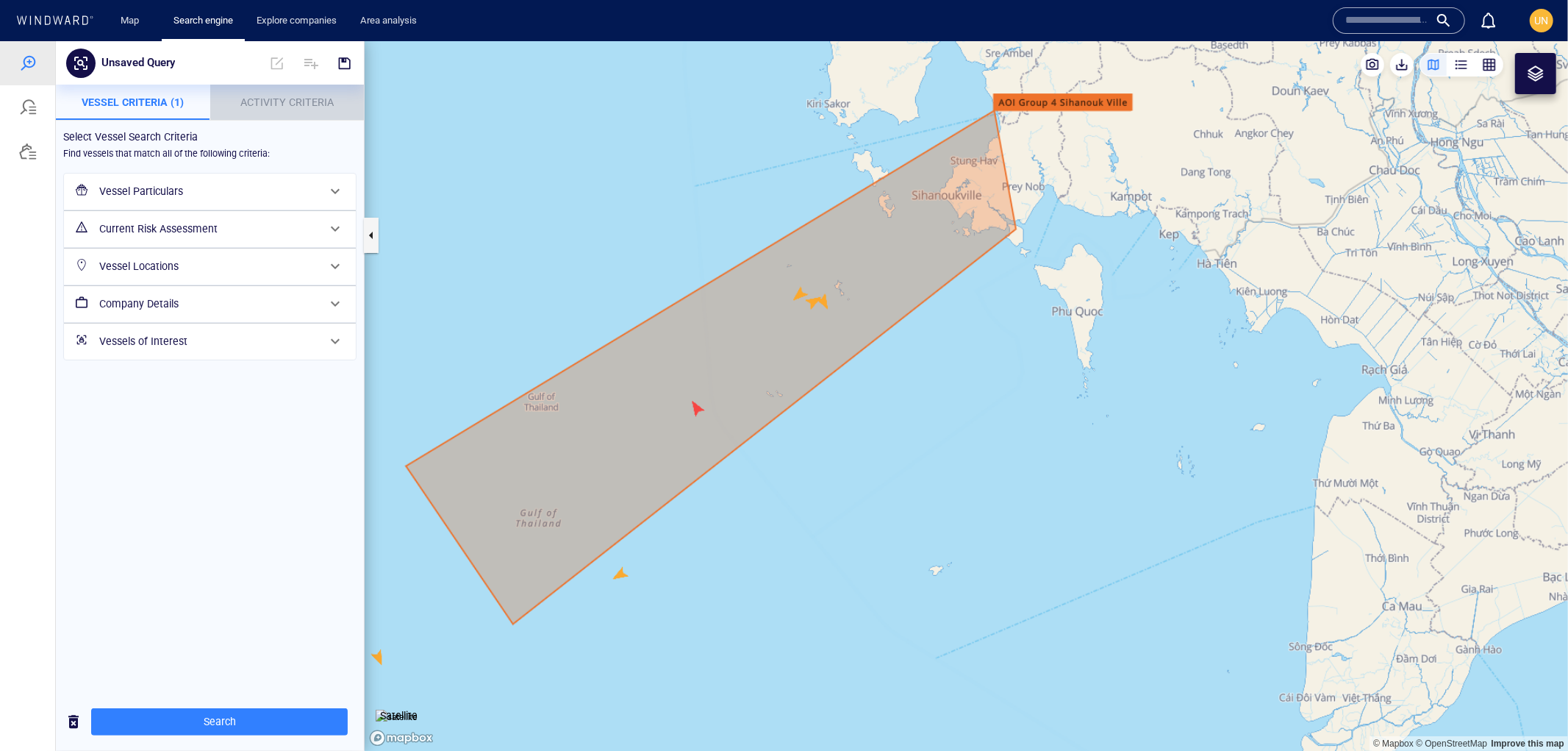
click at [246, 99] on span "Activity Criteria" at bounding box center [286, 101] width 93 height 12
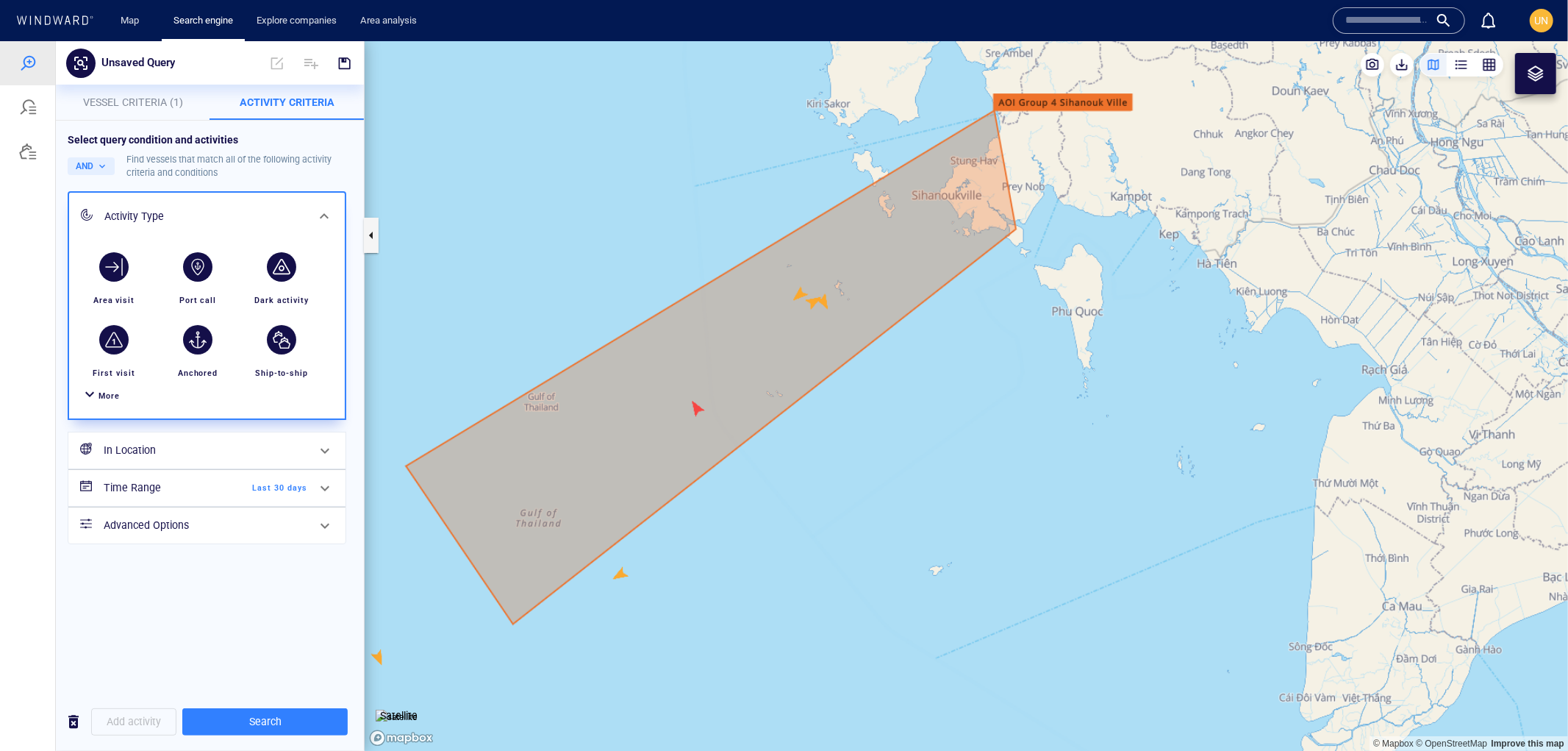
click at [230, 439] on div "In Location" at bounding box center [205, 450] width 215 height 31
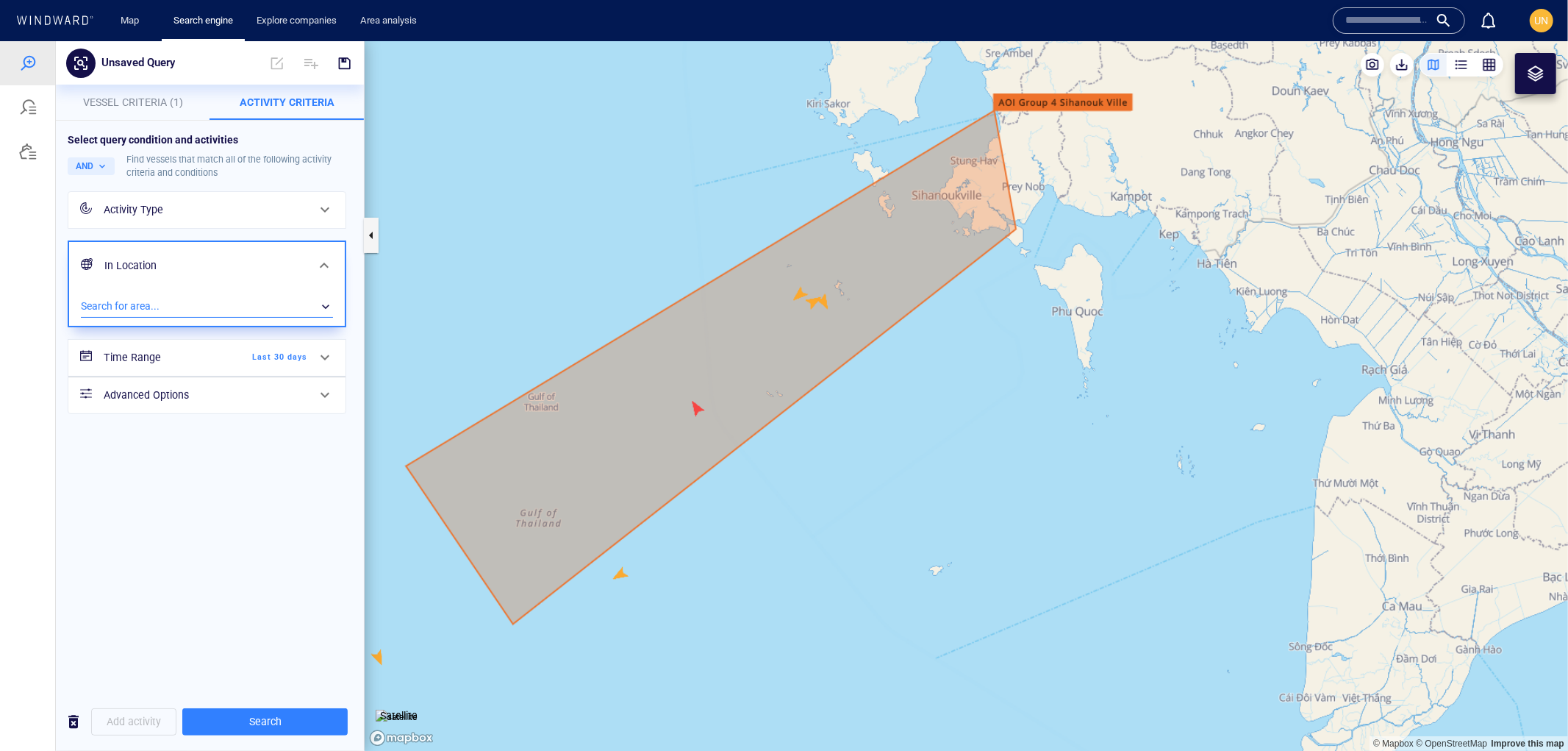
click at [156, 307] on div "​" at bounding box center [206, 306] width 252 height 22
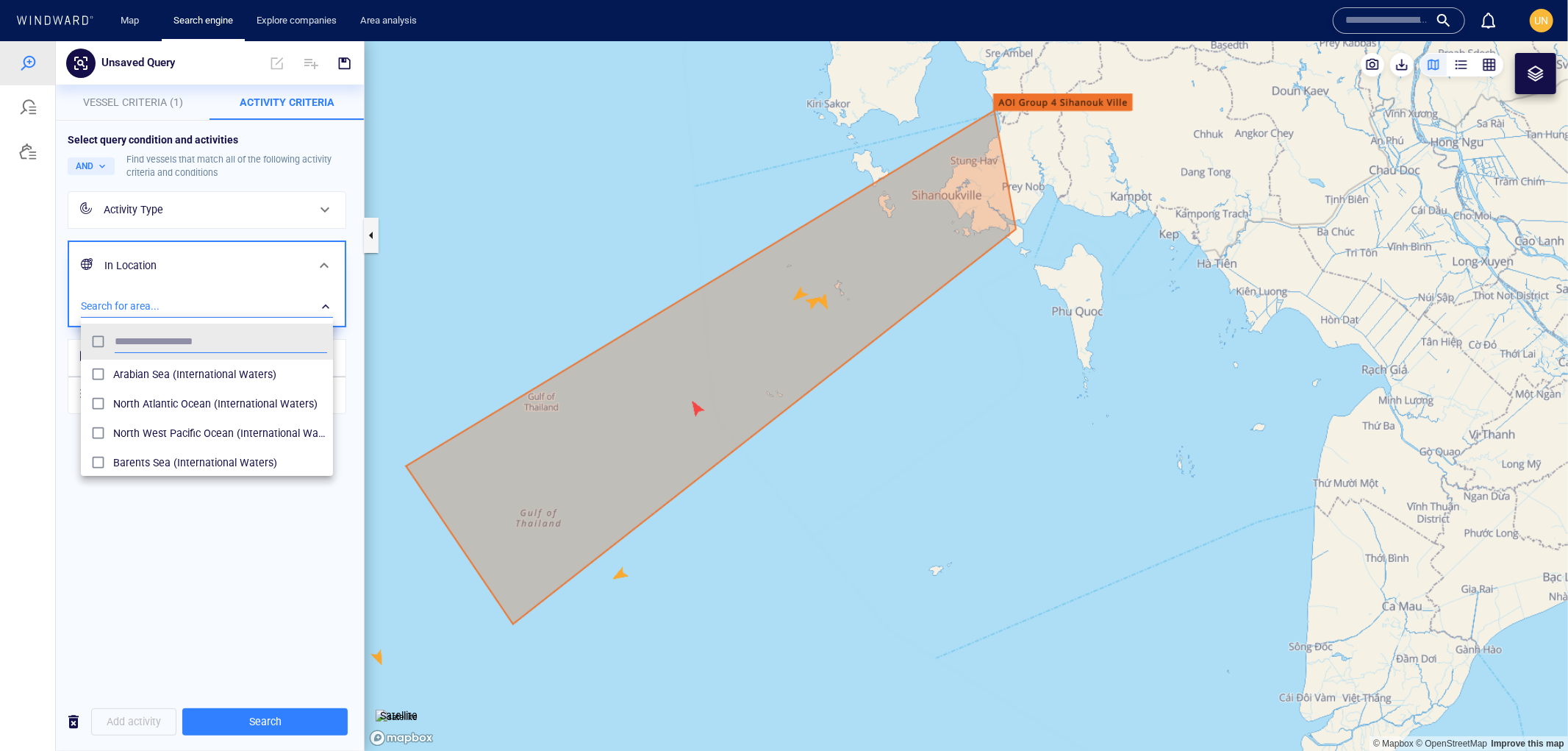
scroll to position [135, 239]
click at [118, 106] on div at bounding box center [784, 395] width 1568 height 710
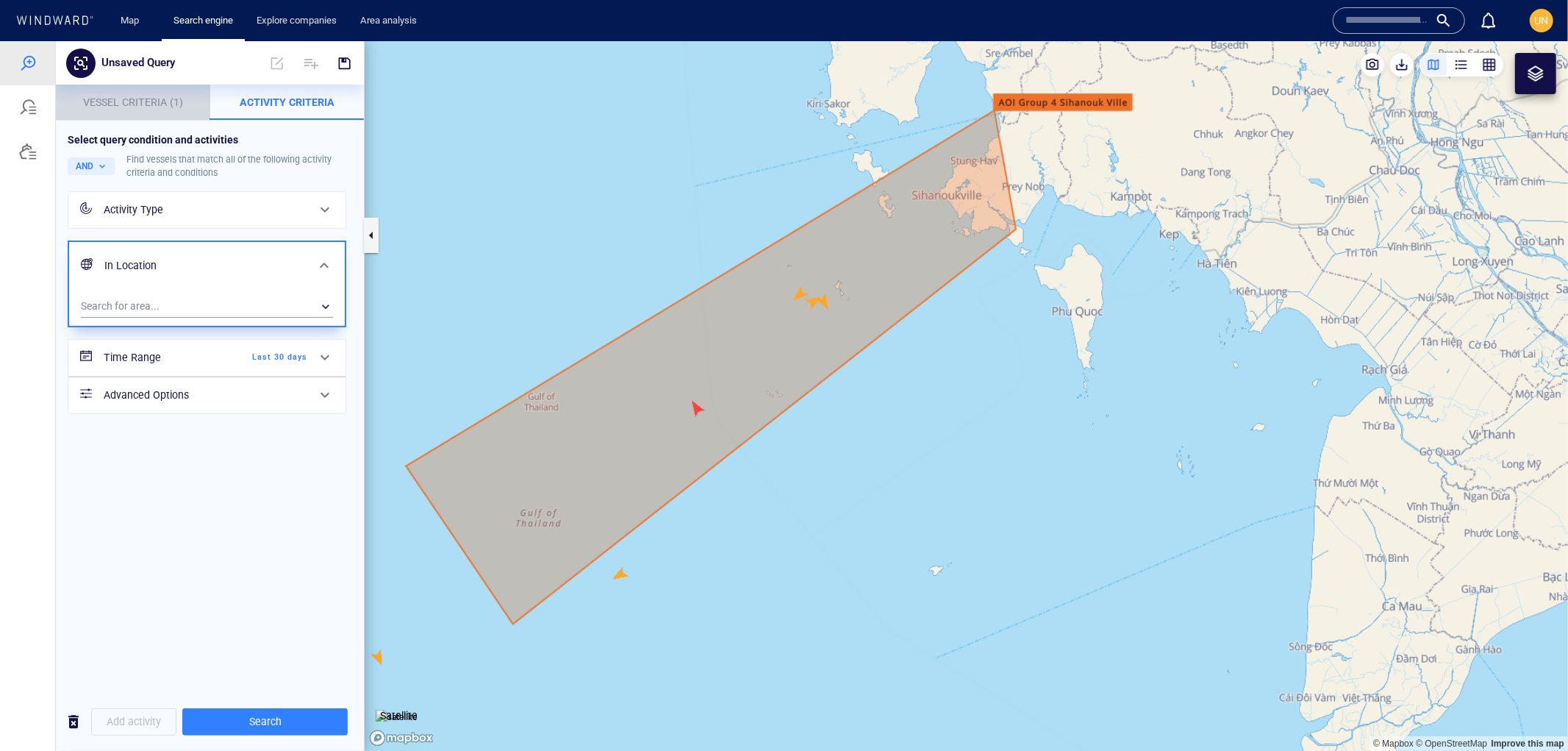
click at [133, 96] on span "Vessel Criteria (1)" at bounding box center [133, 101] width 100 height 12
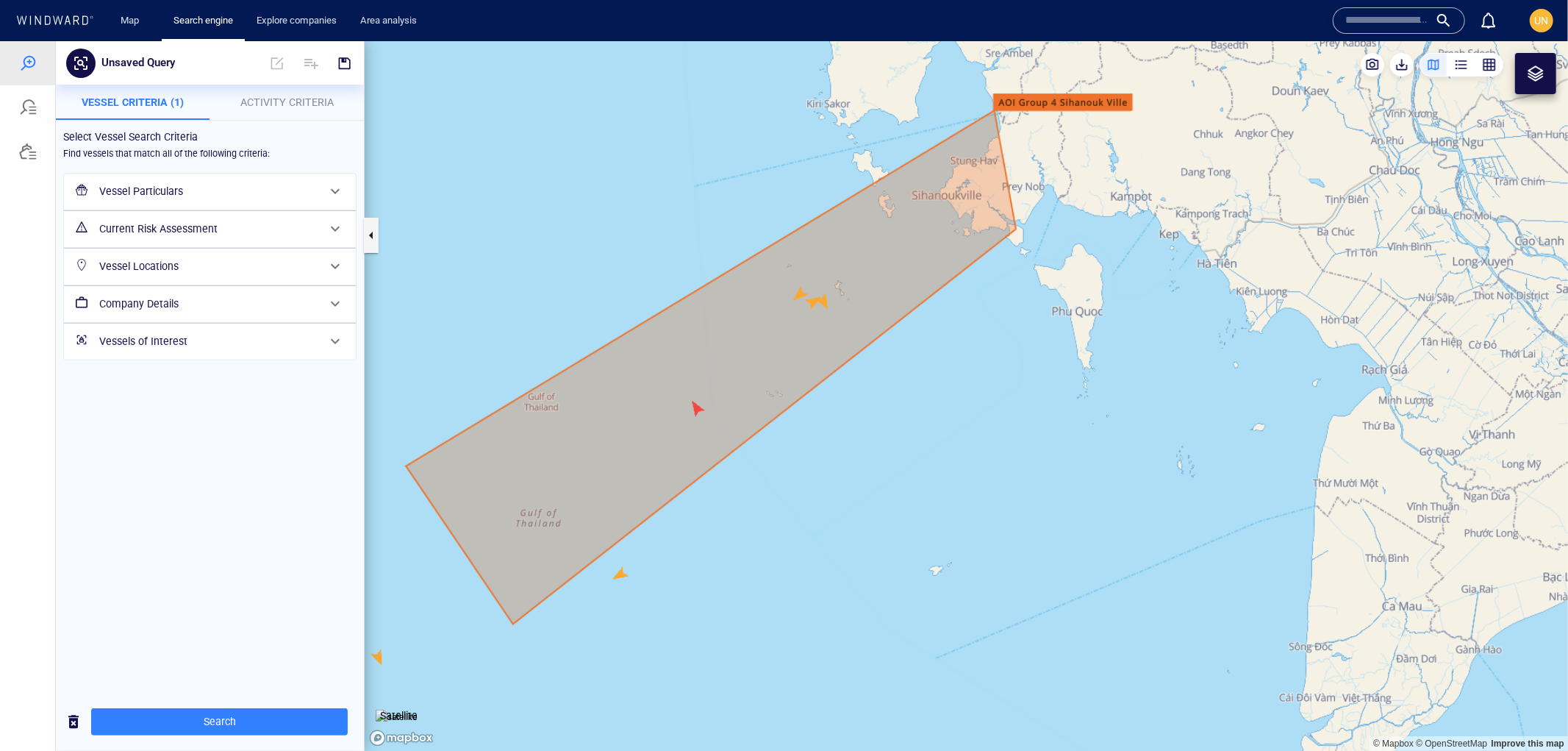
click at [173, 257] on h6 "Vessel Locations" at bounding box center [208, 266] width 218 height 19
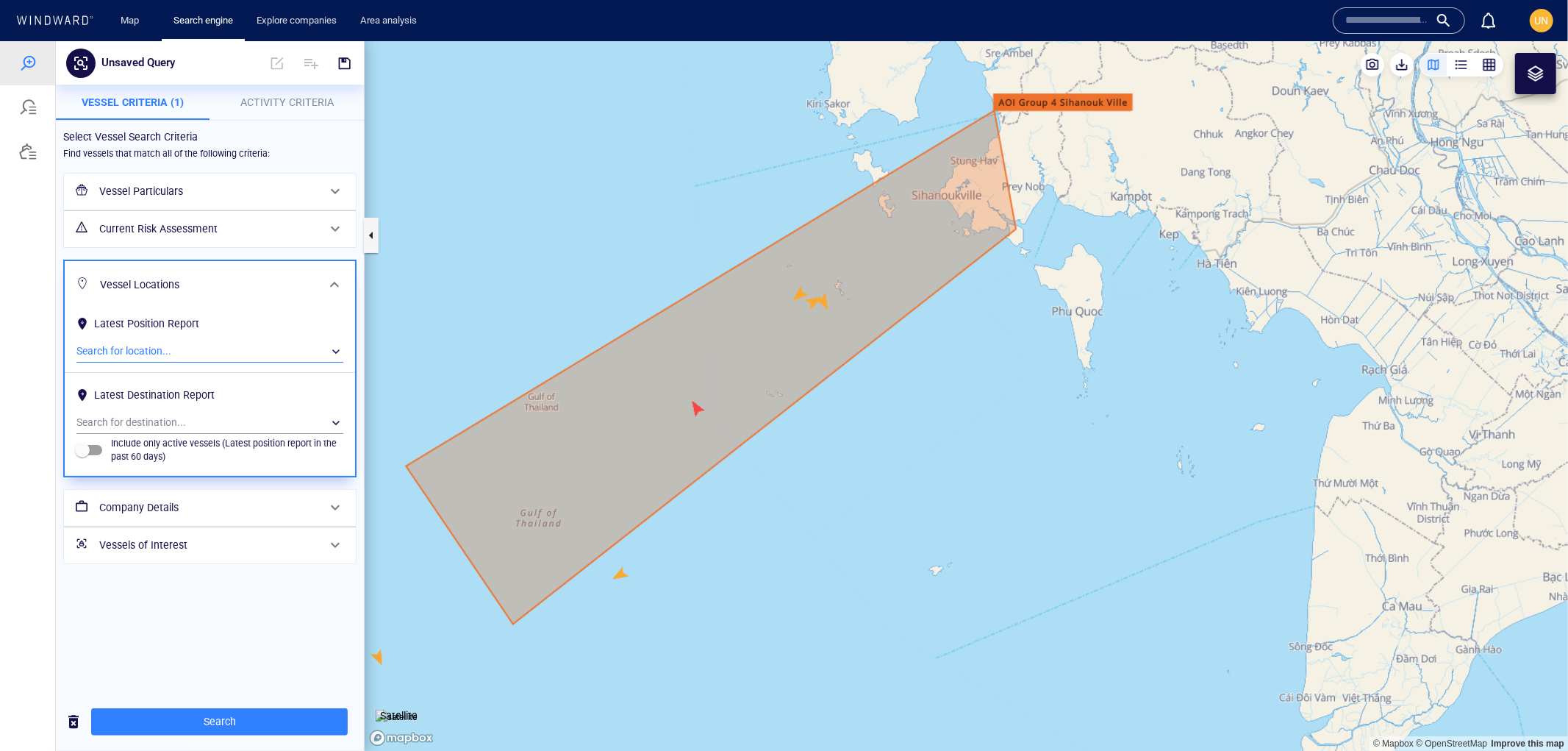
click at [129, 348] on div "​" at bounding box center [210, 350] width 267 height 22
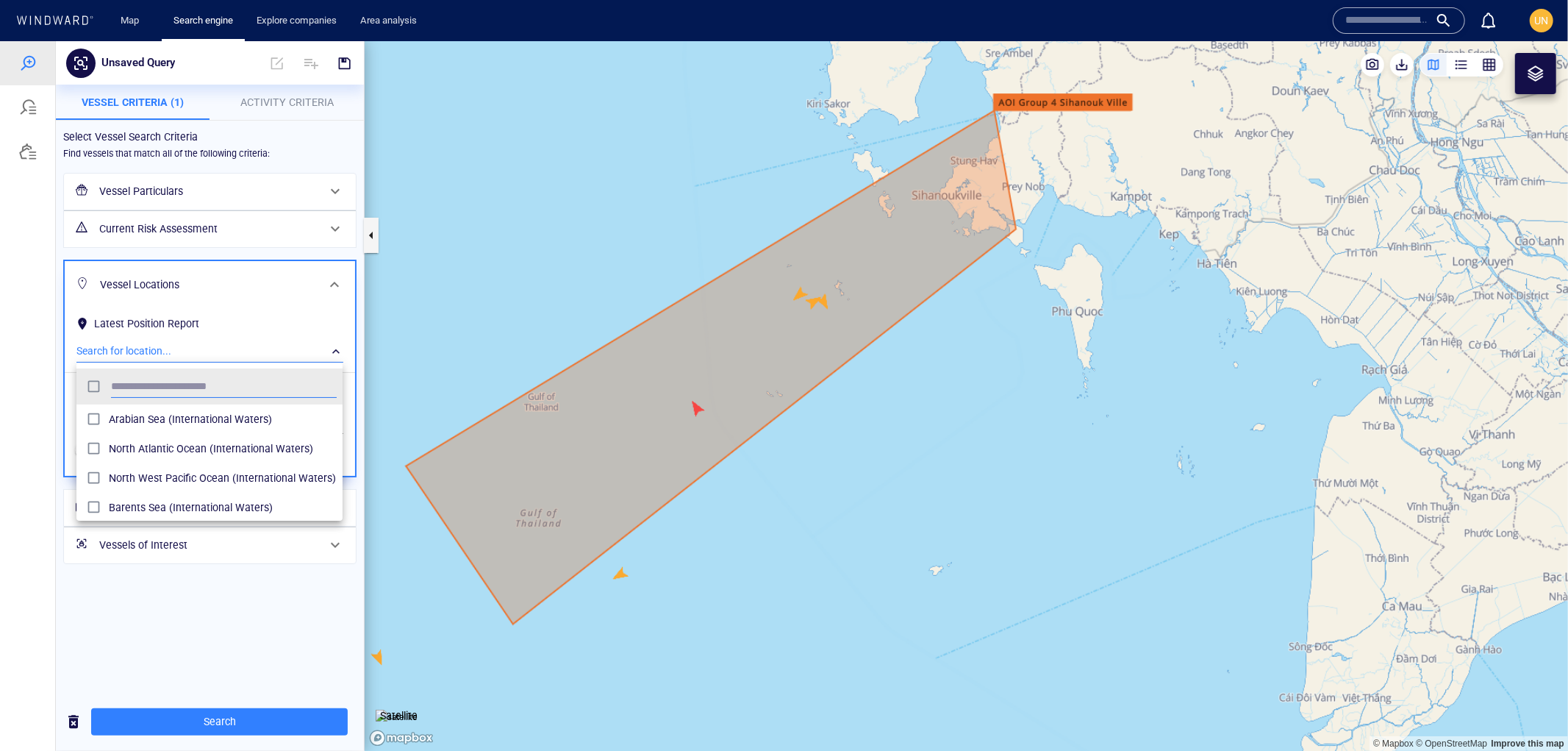
scroll to position [135, 253]
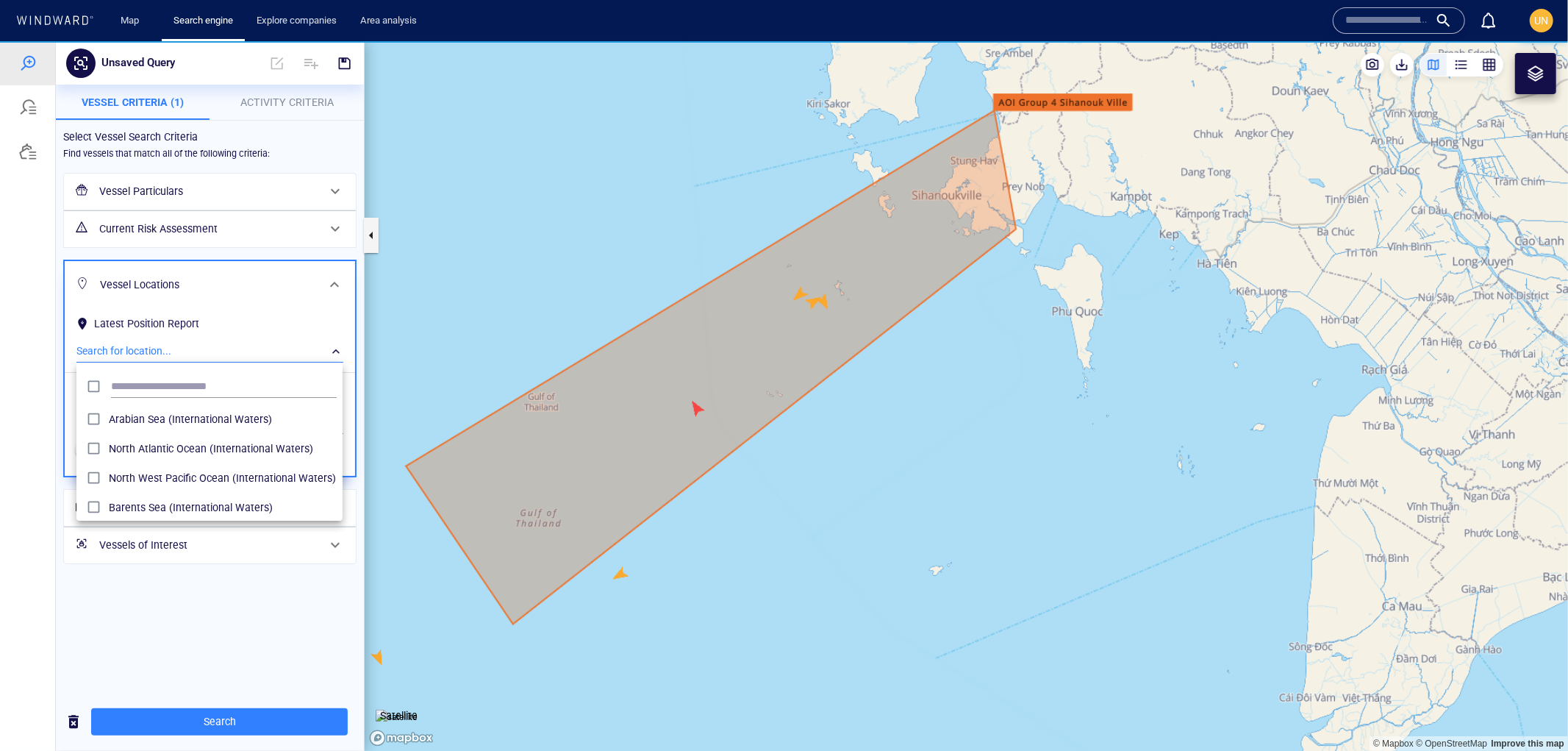
click at [135, 218] on div at bounding box center [784, 395] width 1568 height 710
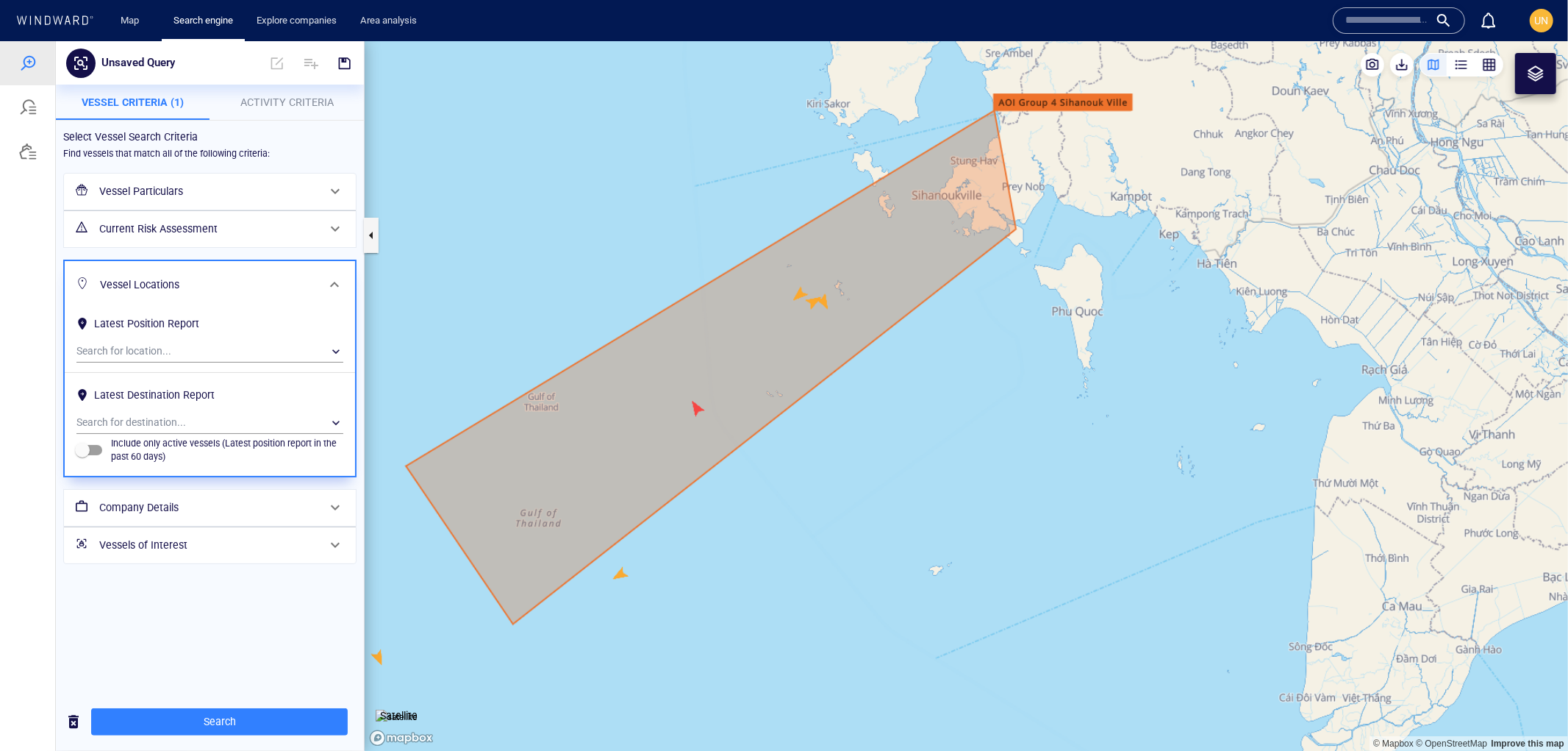
click at [142, 223] on h6 "Current Risk Assessment" at bounding box center [208, 228] width 218 height 19
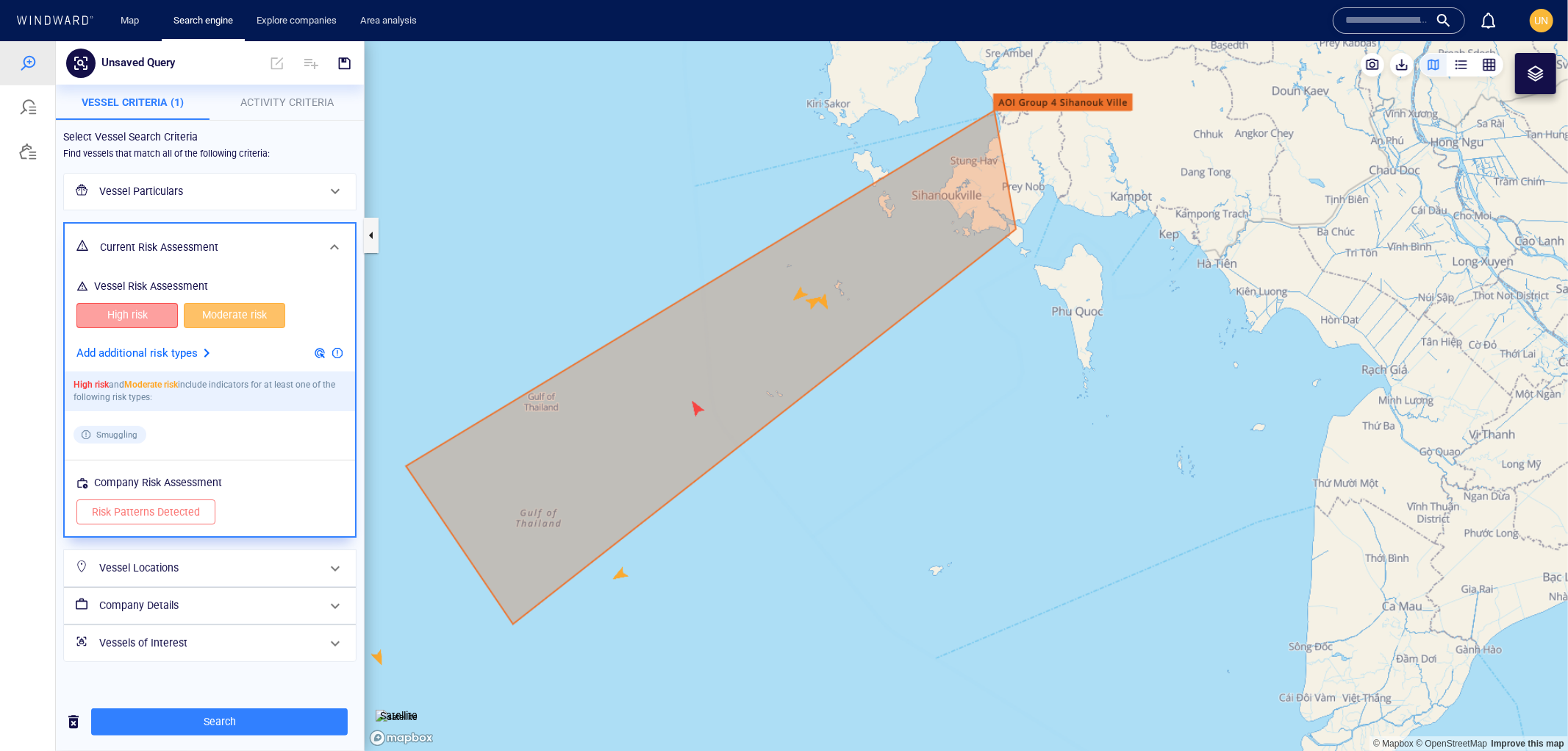
click at [170, 317] on button "High risk" at bounding box center [127, 314] width 102 height 25
click at [246, 314] on span "Moderate risk" at bounding box center [235, 314] width 70 height 19
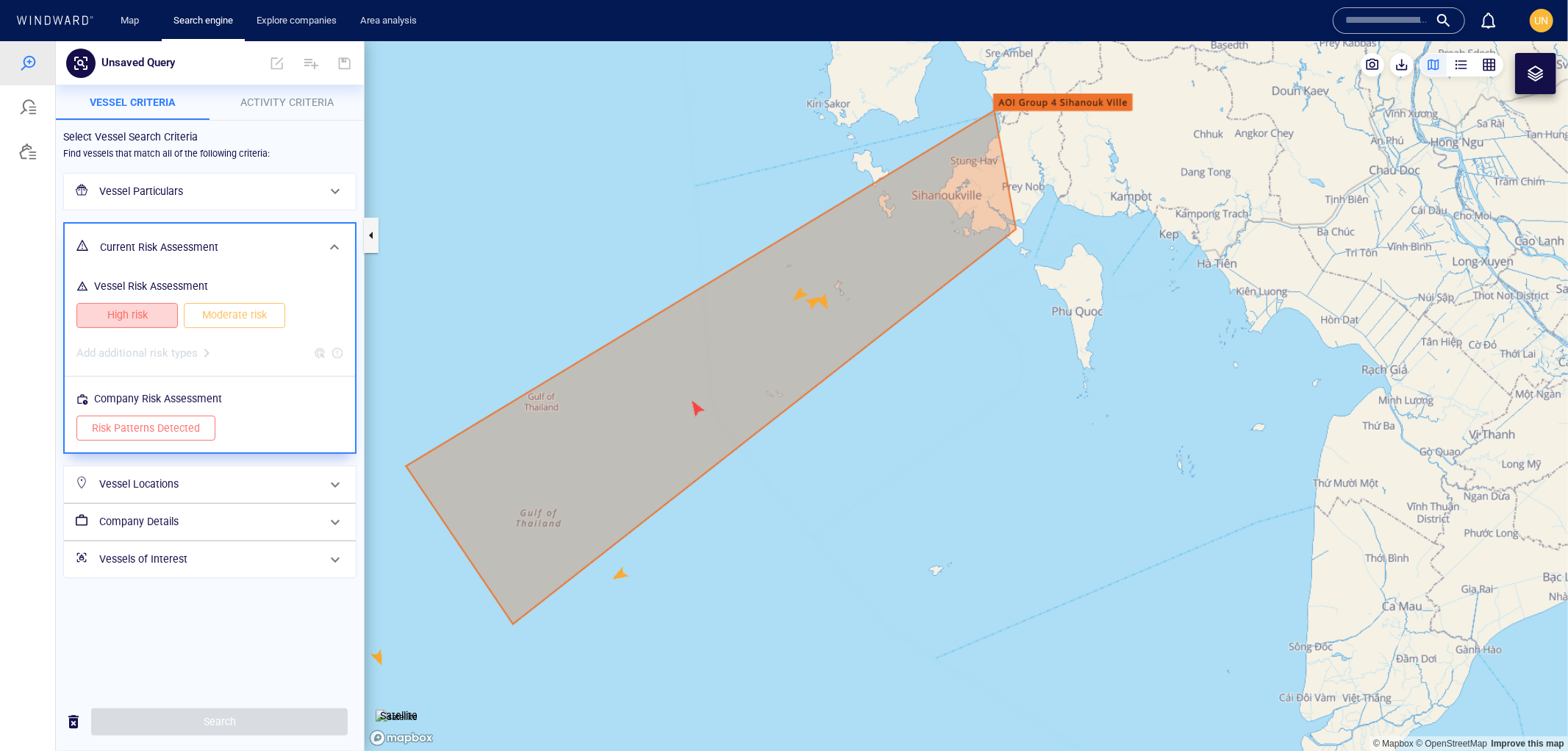
click at [167, 318] on button "High risk" at bounding box center [127, 314] width 102 height 25
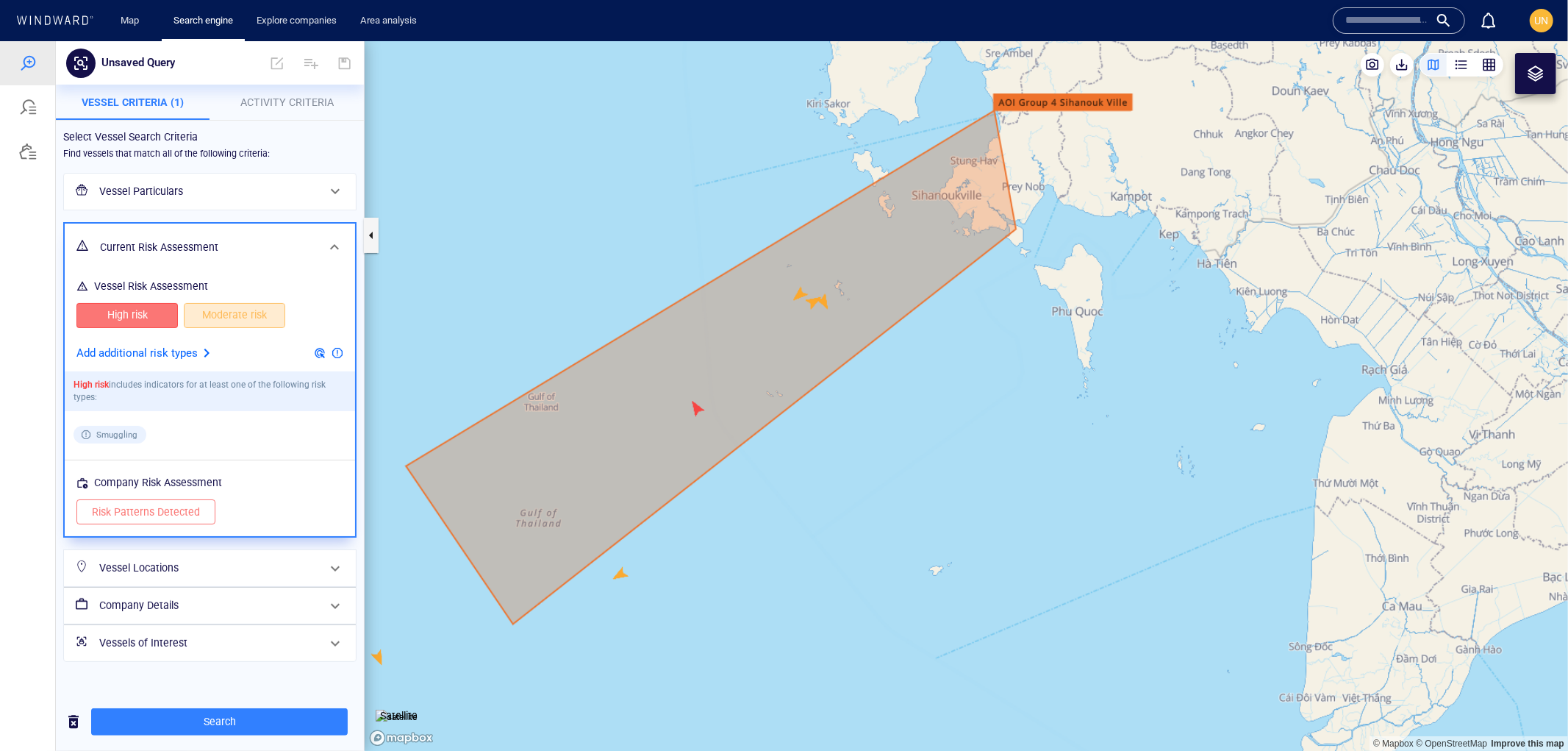
click at [221, 309] on span "Moderate risk" at bounding box center [235, 314] width 70 height 19
click at [185, 243] on h6 "Current Risk Assessment" at bounding box center [208, 247] width 217 height 19
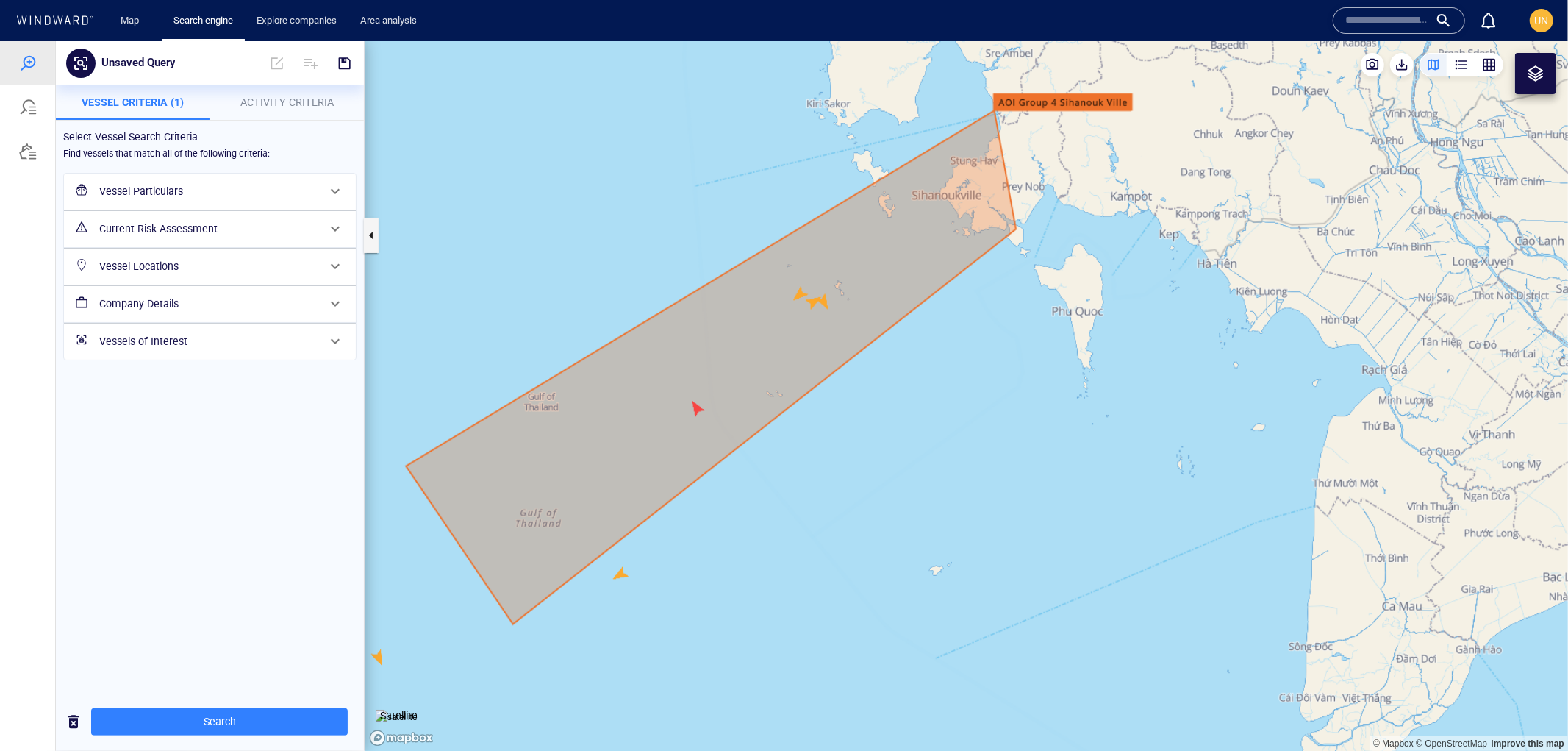
click at [167, 267] on h6 "Vessel Locations" at bounding box center [208, 266] width 218 height 19
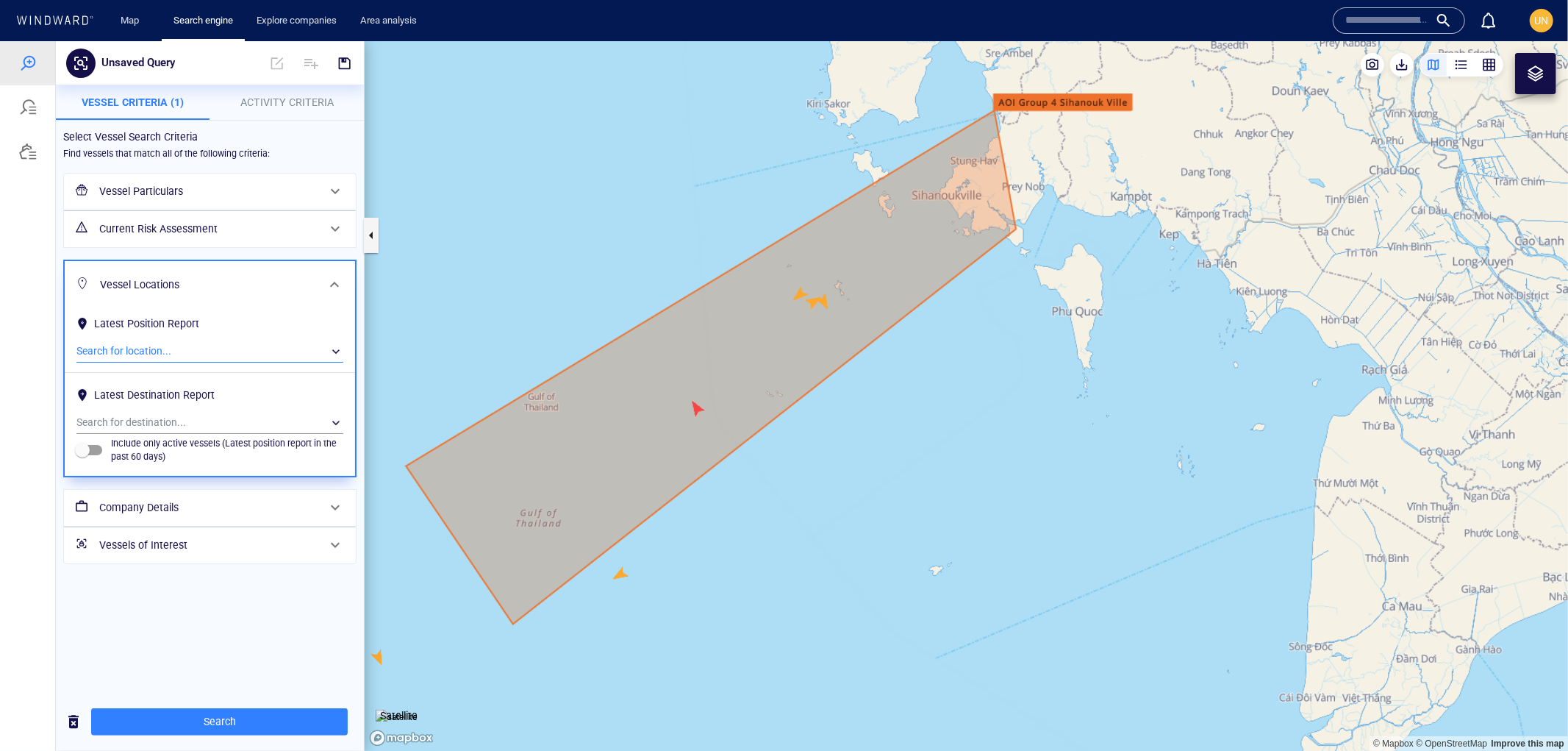
click at [157, 350] on div "​" at bounding box center [210, 350] width 267 height 22
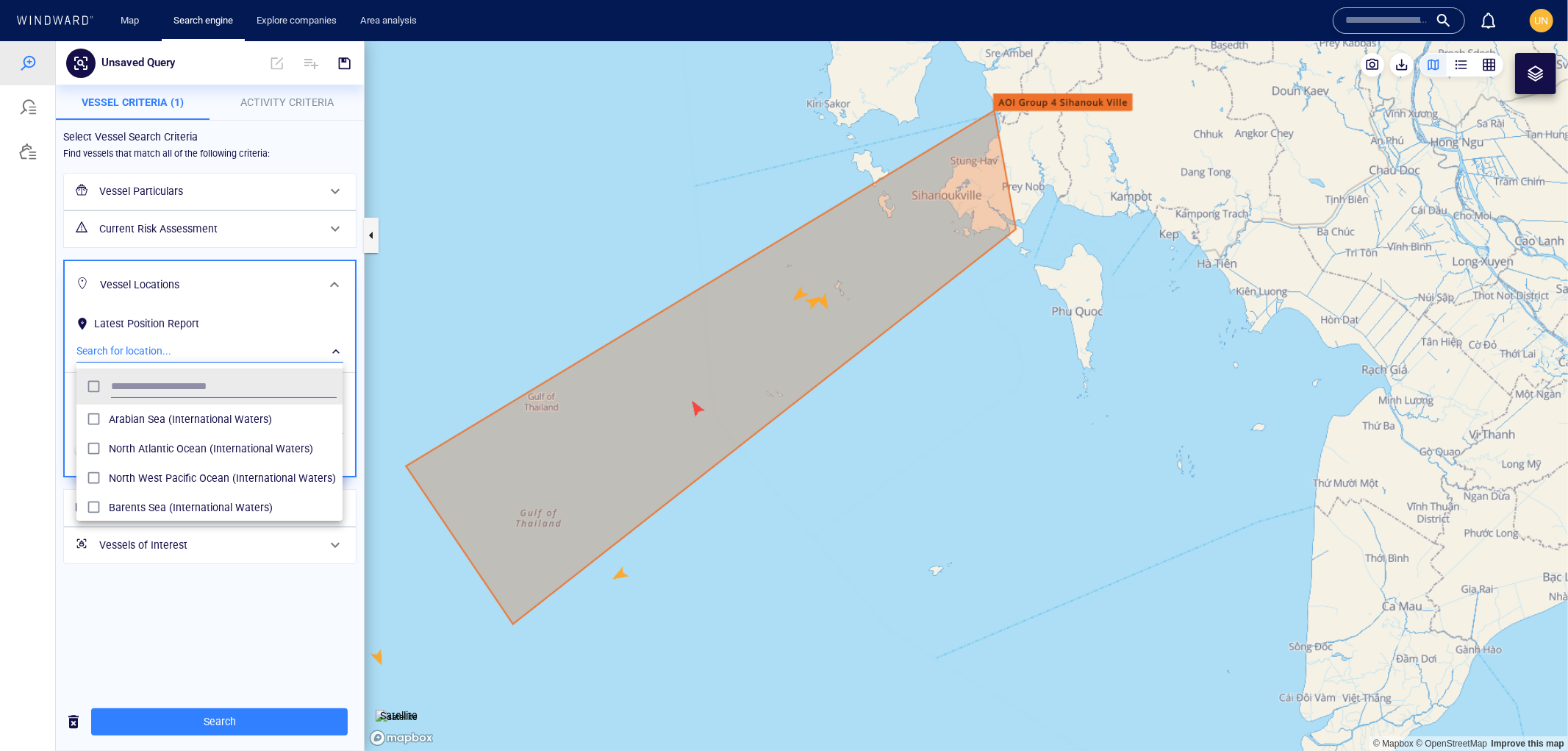
scroll to position [135, 253]
type input "*"
type input "****"
click at [182, 439] on span "[GEOGRAPHIC_DATA] (Exclusive Economic Zones)" at bounding box center [222, 447] width 228 height 18
click at [240, 632] on div at bounding box center [784, 395] width 1568 height 710
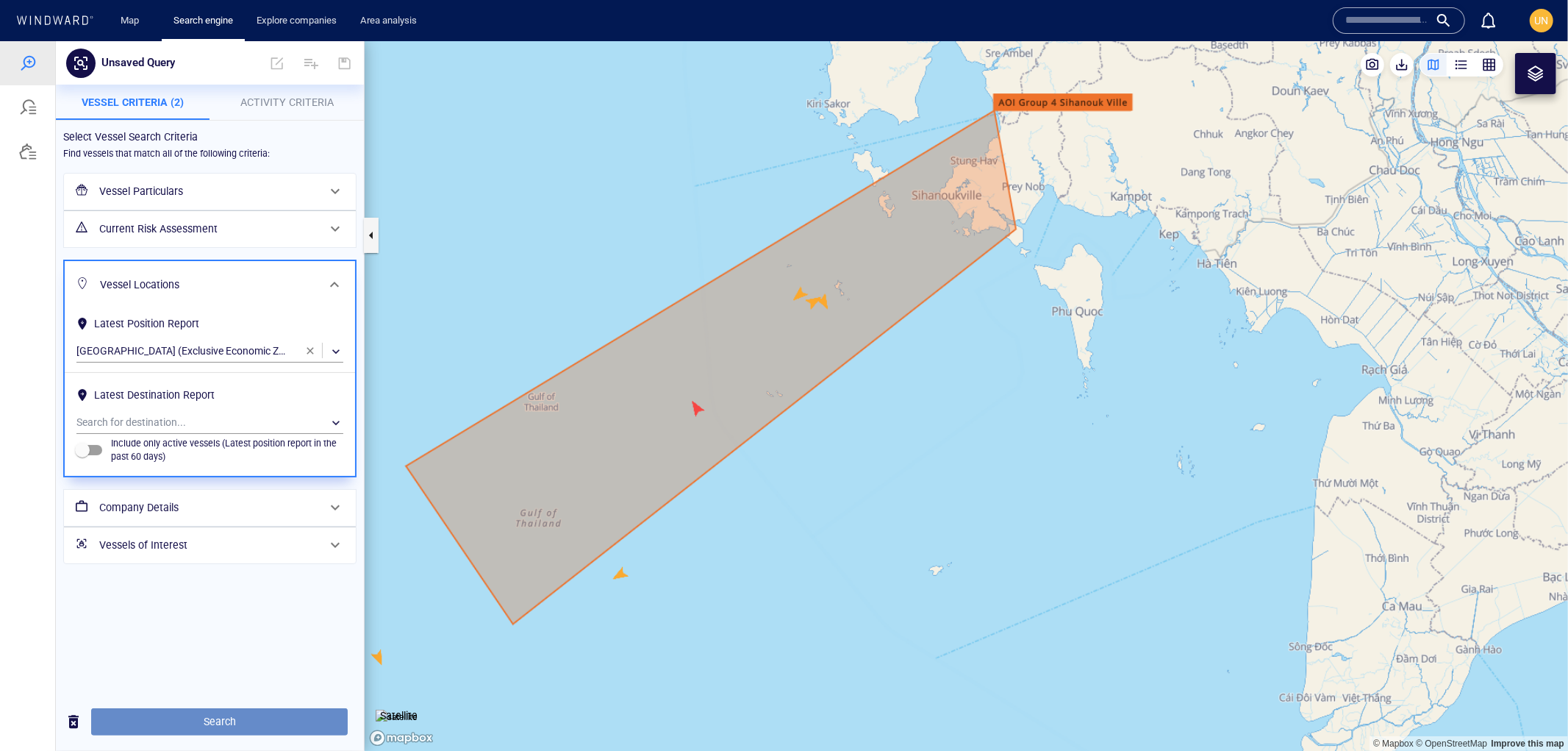
click at [211, 717] on span "Search" at bounding box center [220, 721] width 233 height 19
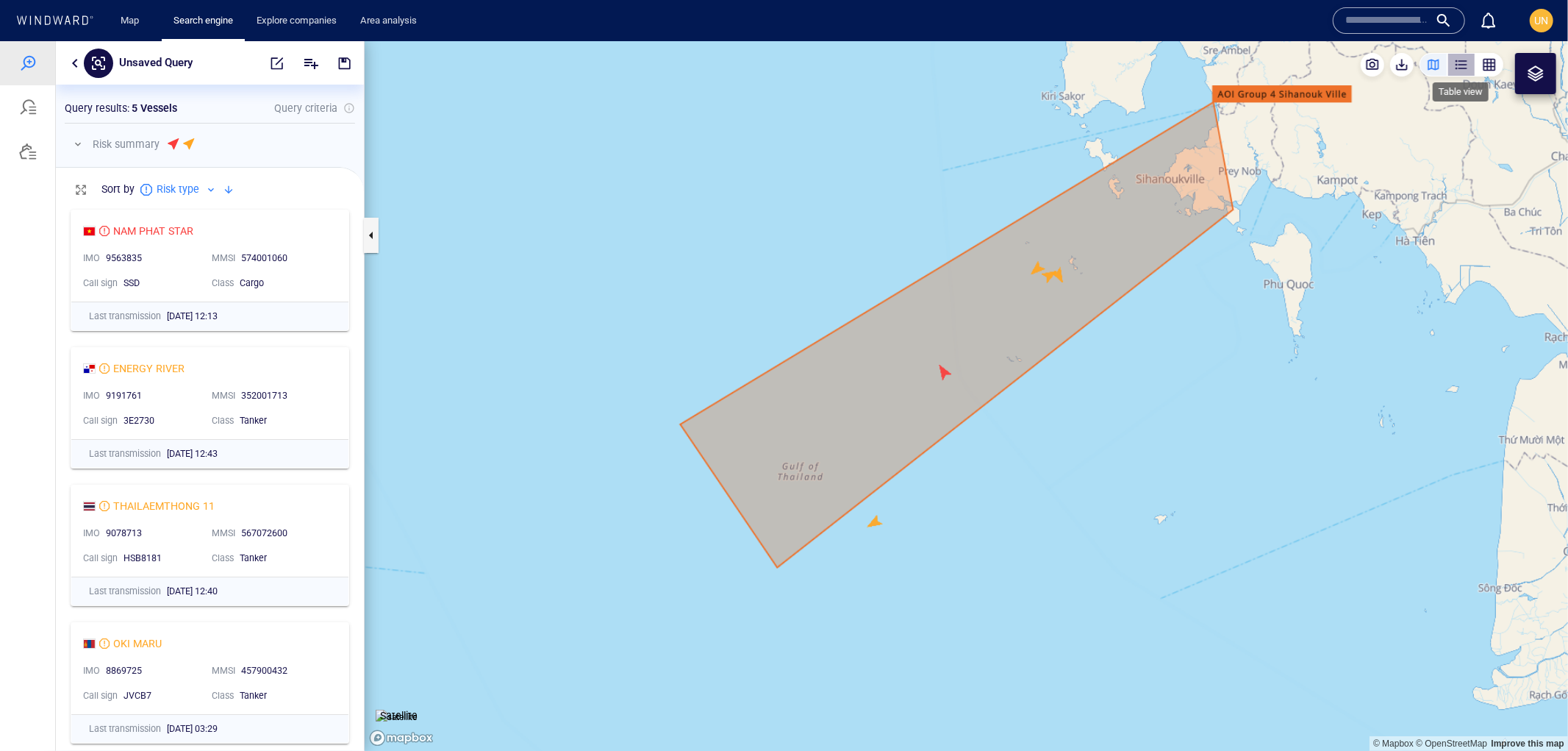
click at [1460, 62] on div "button" at bounding box center [1462, 63] width 15 height 15
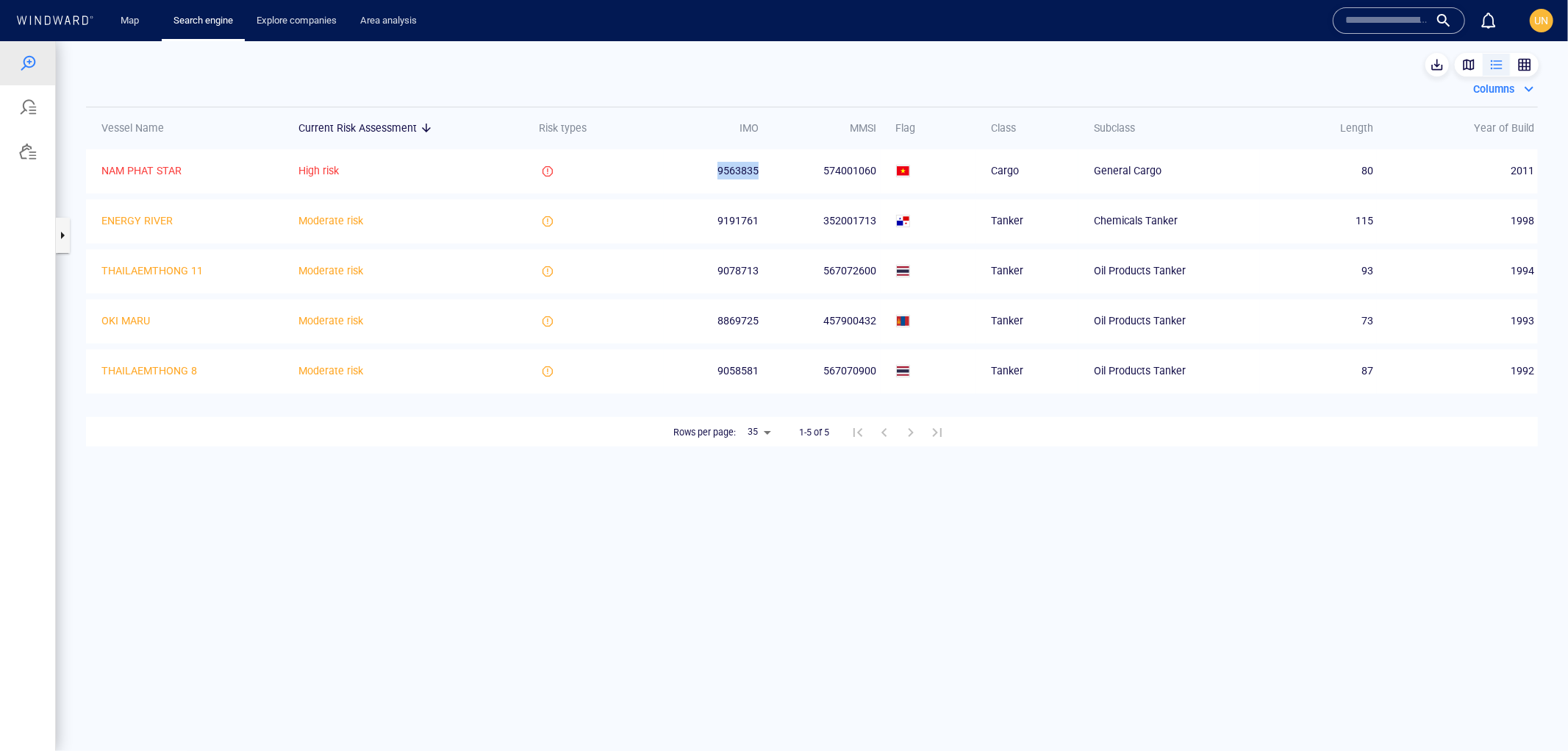
drag, startPoint x: 760, startPoint y: 171, endPoint x: 666, endPoint y: 178, distance: 94.3
click at [666, 178] on td "9563835" at bounding box center [713, 171] width 99 height 44
copy span "9563835"
drag, startPoint x: 757, startPoint y: 217, endPoint x: 711, endPoint y: 218, distance: 46.0
click at [710, 217] on td "9191761" at bounding box center [713, 221] width 99 height 44
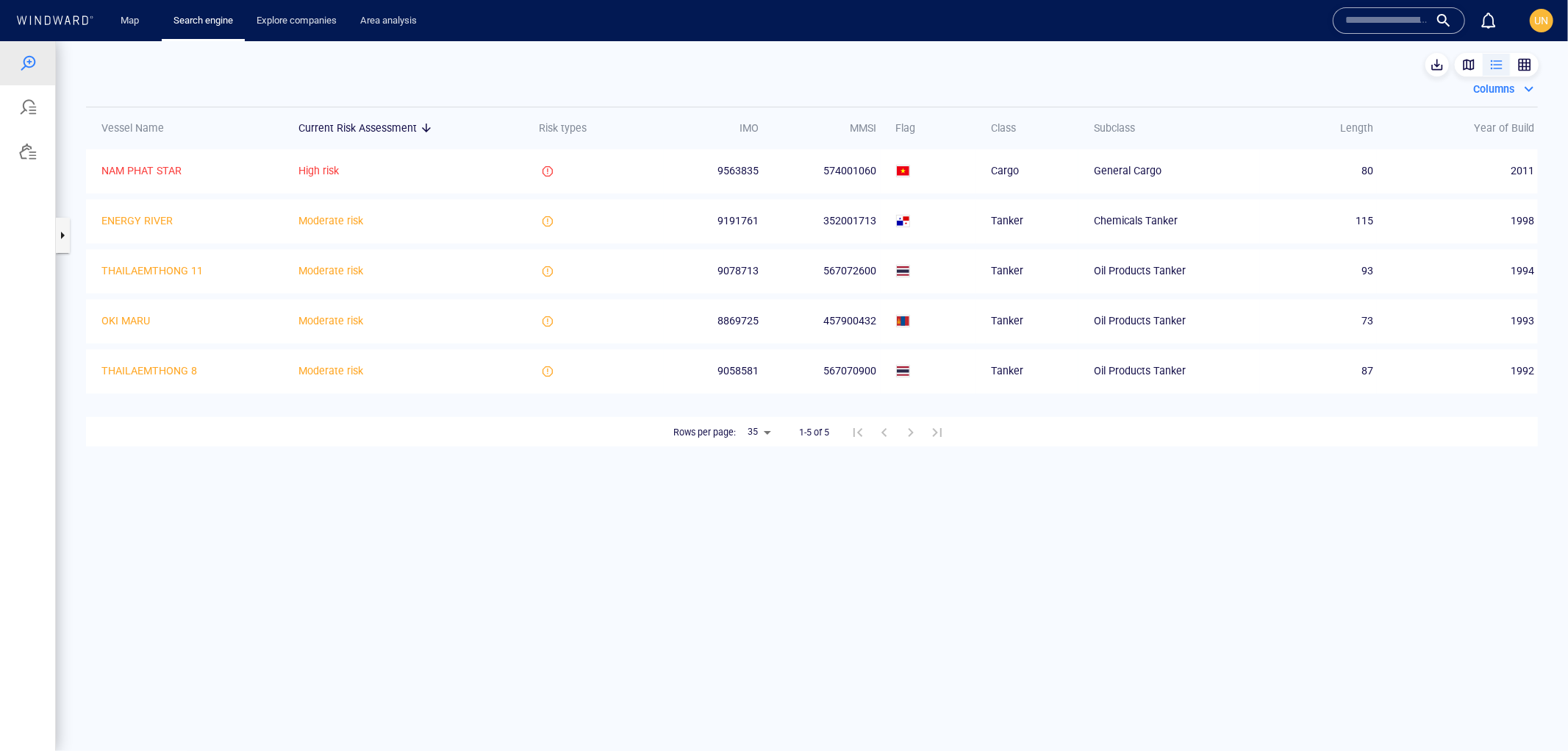
click at [759, 221] on span "9191761" at bounding box center [738, 220] width 41 height 18
drag, startPoint x: 759, startPoint y: 221, endPoint x: 718, endPoint y: 221, distance: 41.0
click at [718, 221] on td "9191761" at bounding box center [713, 221] width 99 height 44
copy span "9191761"
drag, startPoint x: 877, startPoint y: 221, endPoint x: 824, endPoint y: 228, distance: 53.5
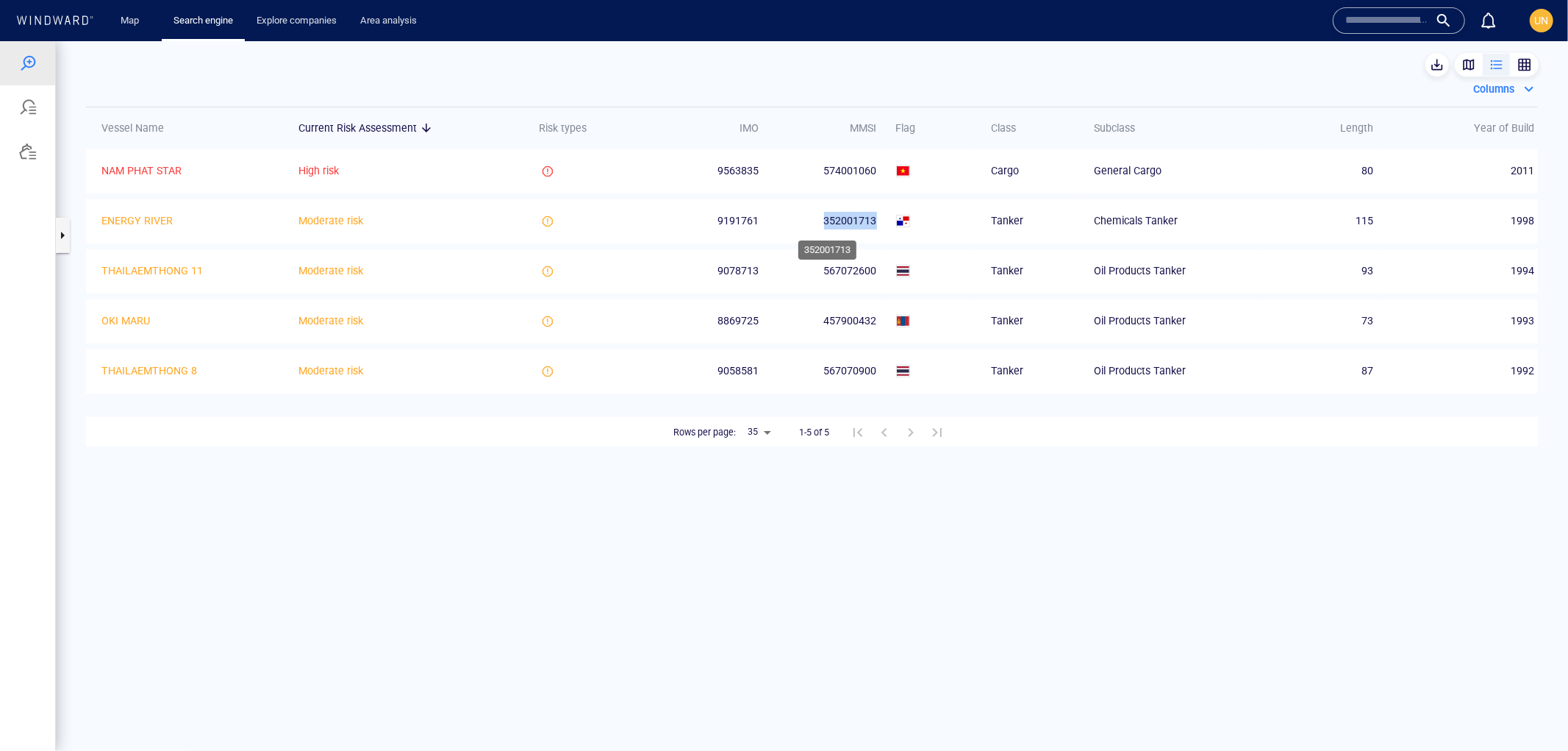
click at [823, 228] on div "352001713" at bounding box center [827, 220] width 99 height 18
copy div "352001713"
drag, startPoint x: 877, startPoint y: 172, endPoint x: 824, endPoint y: 172, distance: 53.0
click at [824, 172] on div "574001060" at bounding box center [827, 170] width 99 height 18
copy div "574001060"
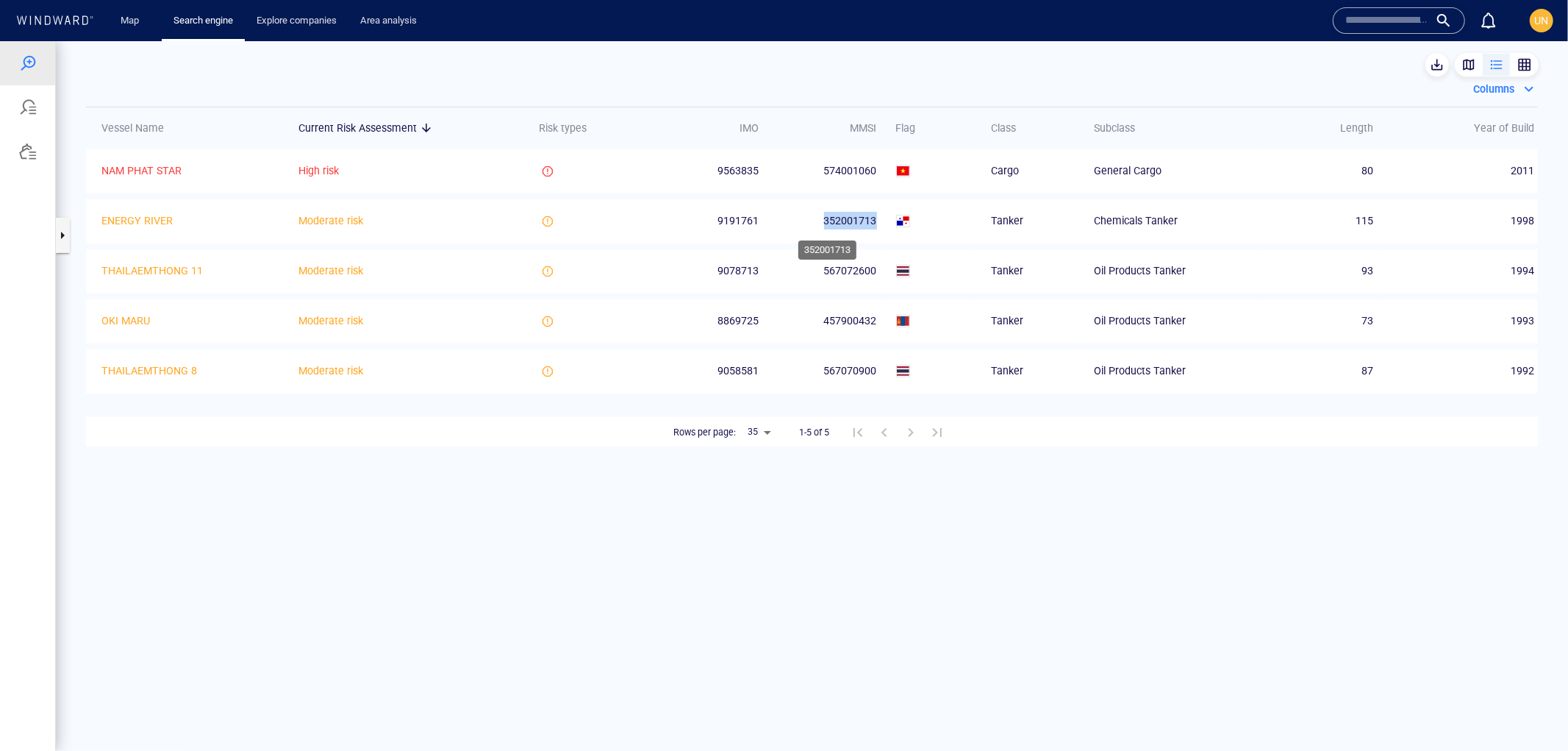
drag, startPoint x: 826, startPoint y: 220, endPoint x: 878, endPoint y: 221, distance: 52.0
click at [877, 221] on div "352001713" at bounding box center [827, 220] width 99 height 18
copy div "352001713"
drag, startPoint x: 878, startPoint y: 269, endPoint x: 827, endPoint y: 268, distance: 51.0
click at [827, 268] on div "567072600" at bounding box center [827, 270] width 99 height 18
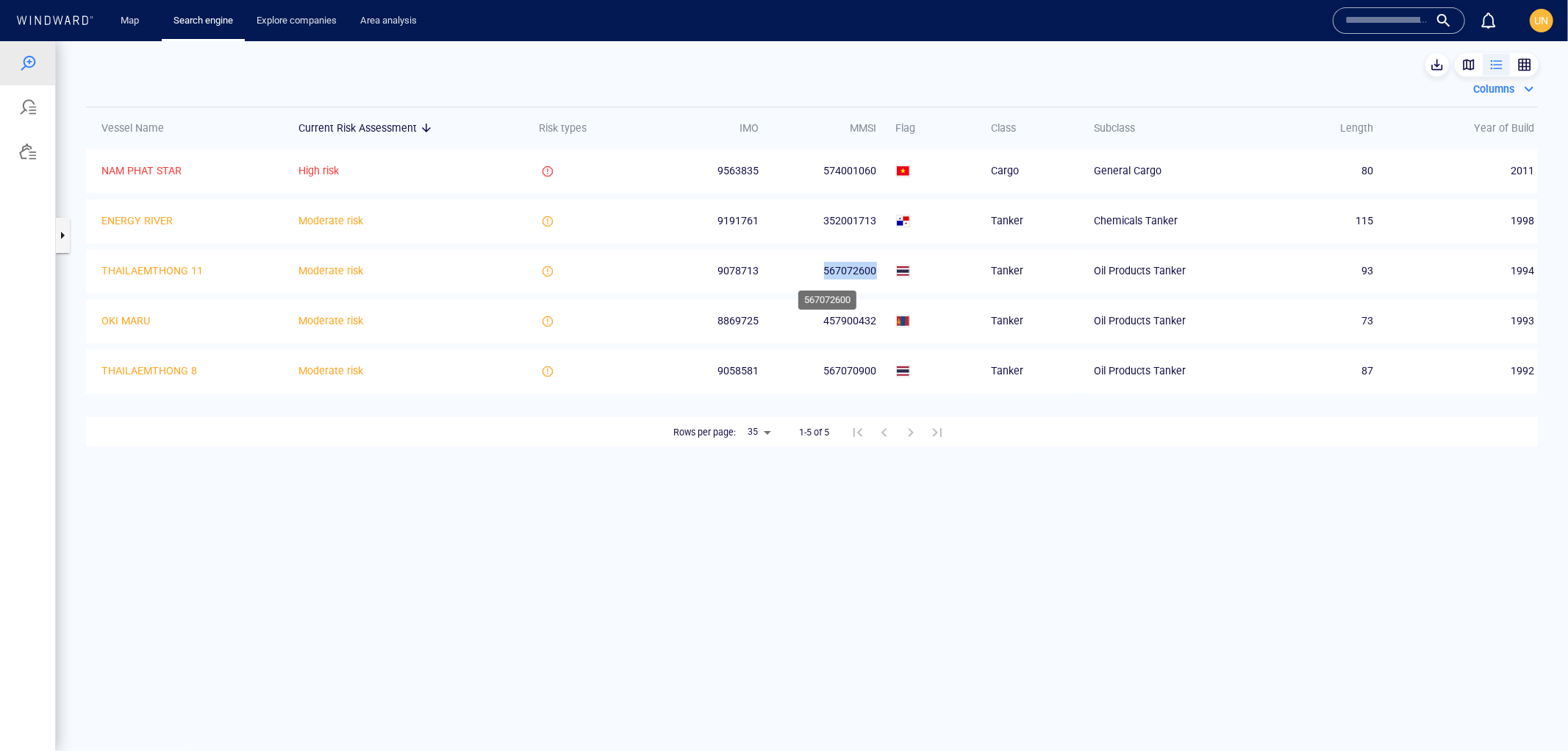
copy div "567072600"
drag, startPoint x: 877, startPoint y: 322, endPoint x: 825, endPoint y: 321, distance: 52.0
click at [825, 321] on div "457900432" at bounding box center [827, 320] width 99 height 18
copy div "457900432"
drag, startPoint x: 826, startPoint y: 369, endPoint x: 887, endPoint y: 373, distance: 61.1
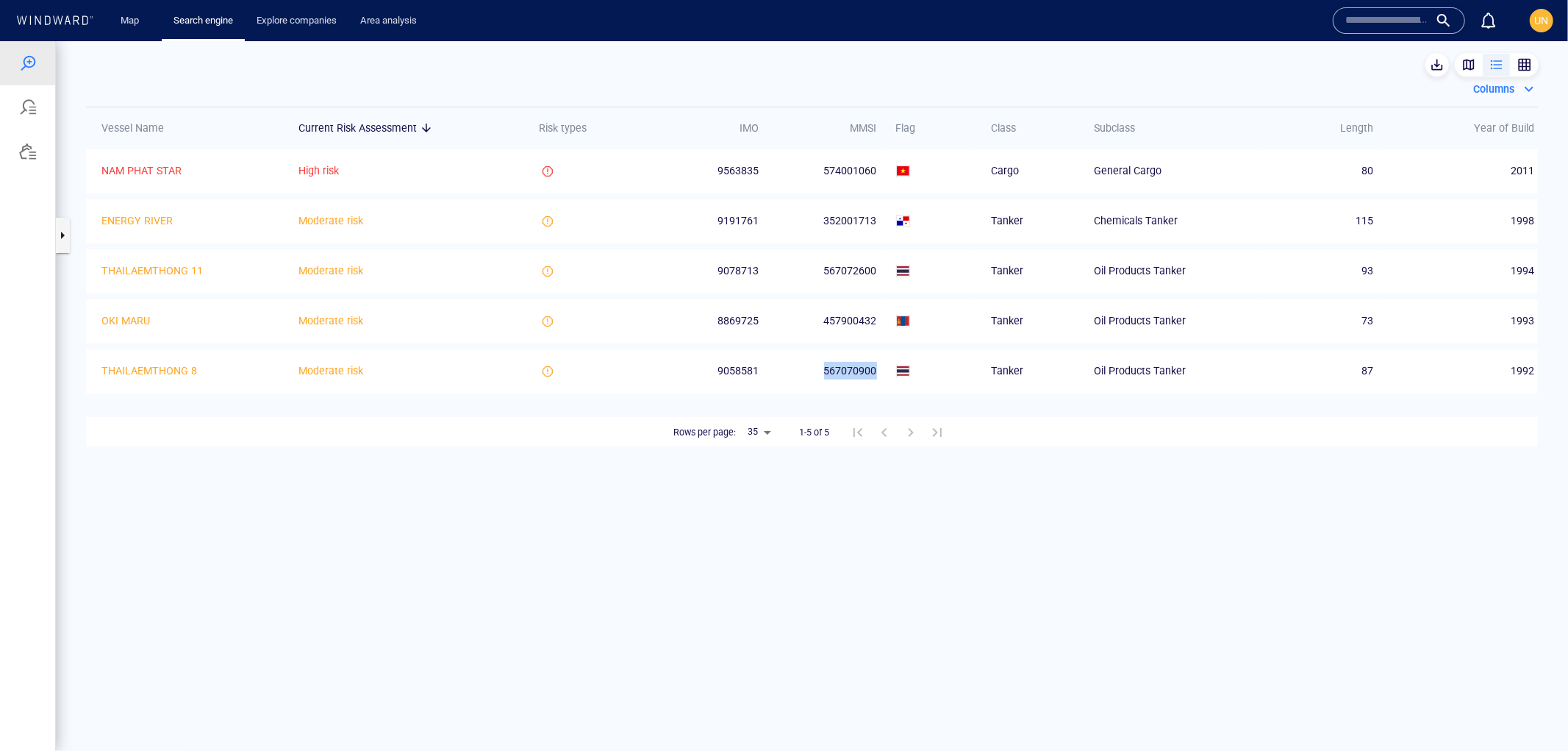
click at [887, 373] on tr "THAILAEMTHONG 8 Moderate risk 9058581 567070900 Tanker Oil Products Tanker 87 1…" at bounding box center [812, 371] width 1452 height 44
copy div "567070900"
click at [1501, 62] on div "button" at bounding box center [1497, 63] width 15 height 15
click at [1518, 63] on div "button" at bounding box center [1525, 63] width 15 height 15
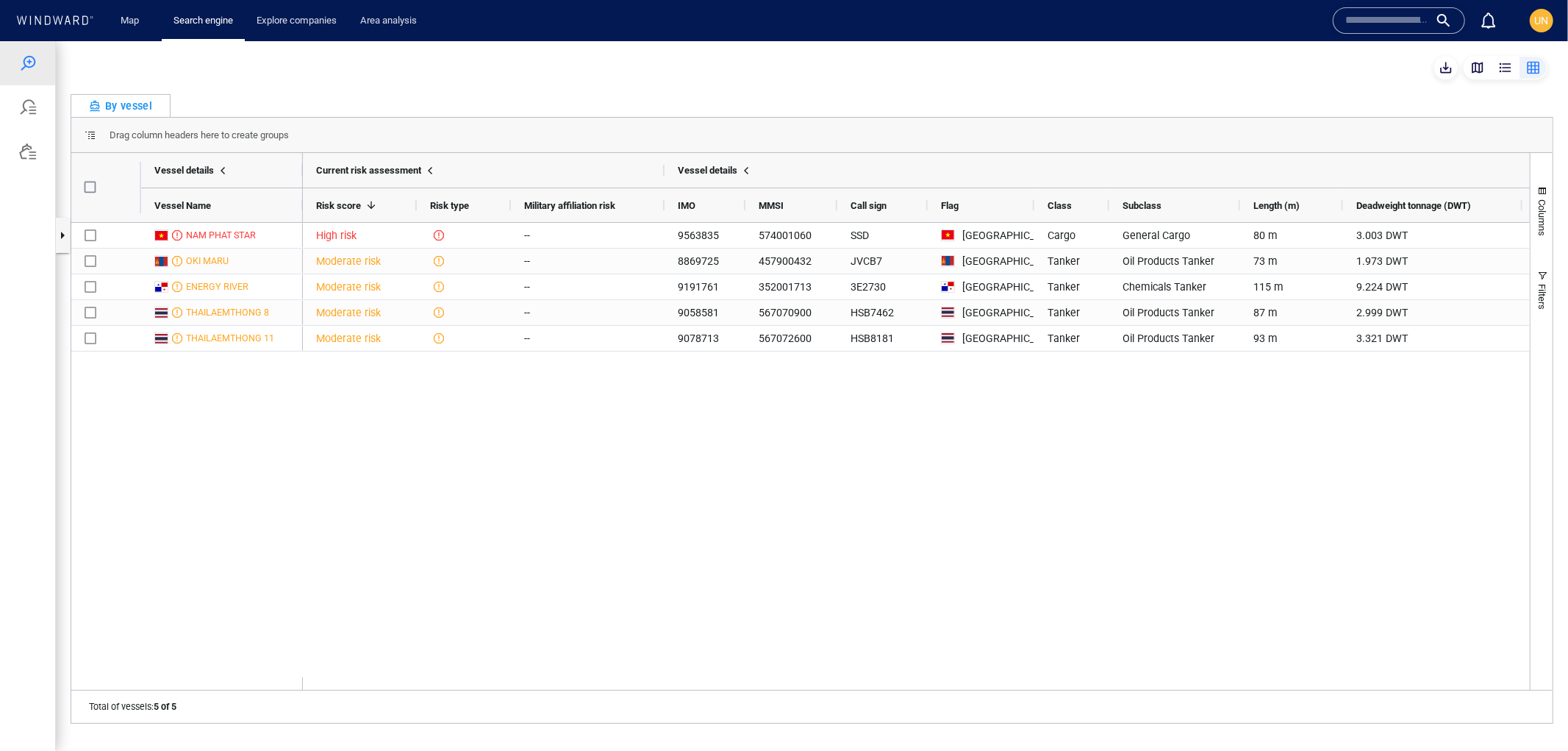
scroll to position [537, 296]
click at [1505, 66] on div "button" at bounding box center [1505, 66] width 15 height 15
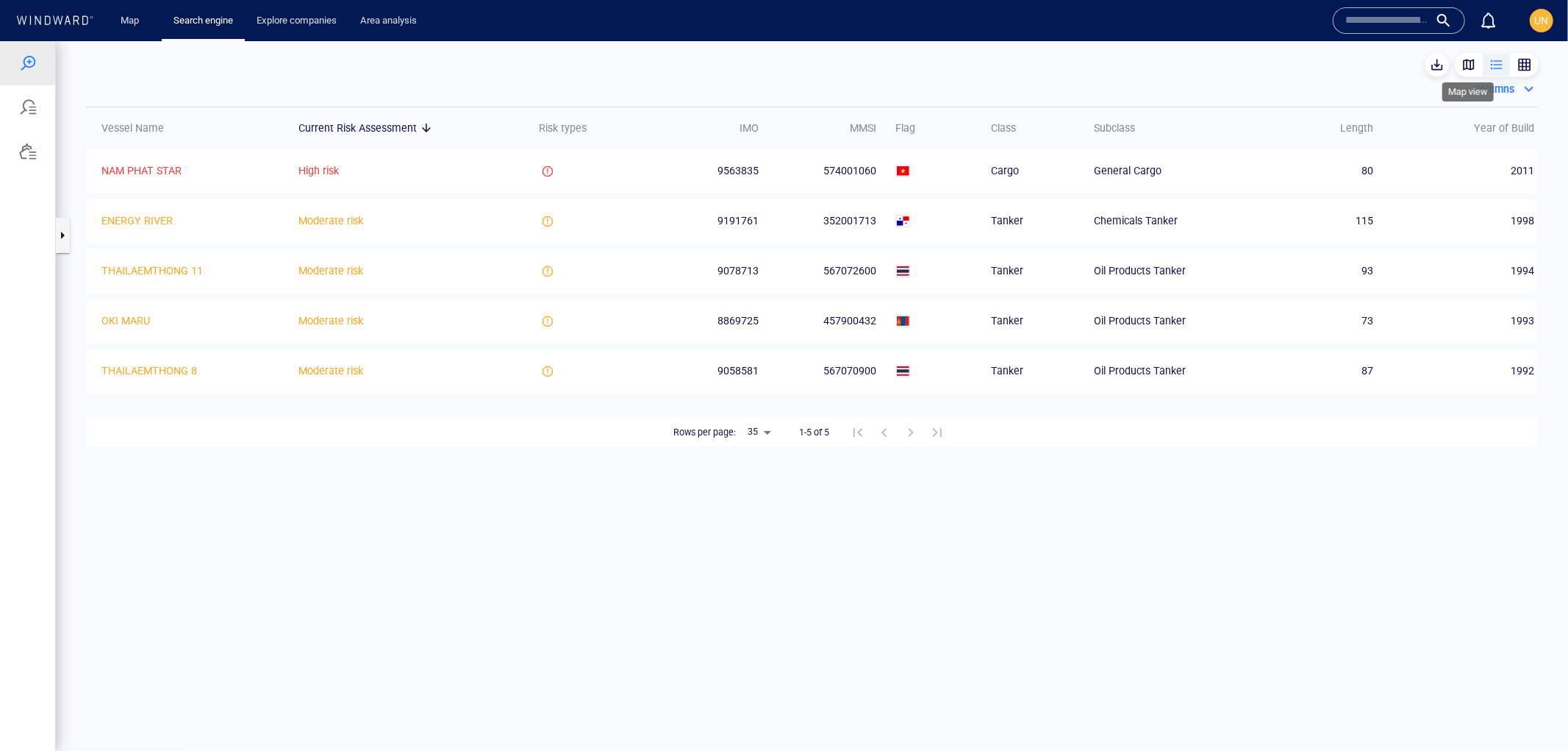
click at [1473, 66] on div "button" at bounding box center [1469, 63] width 15 height 15
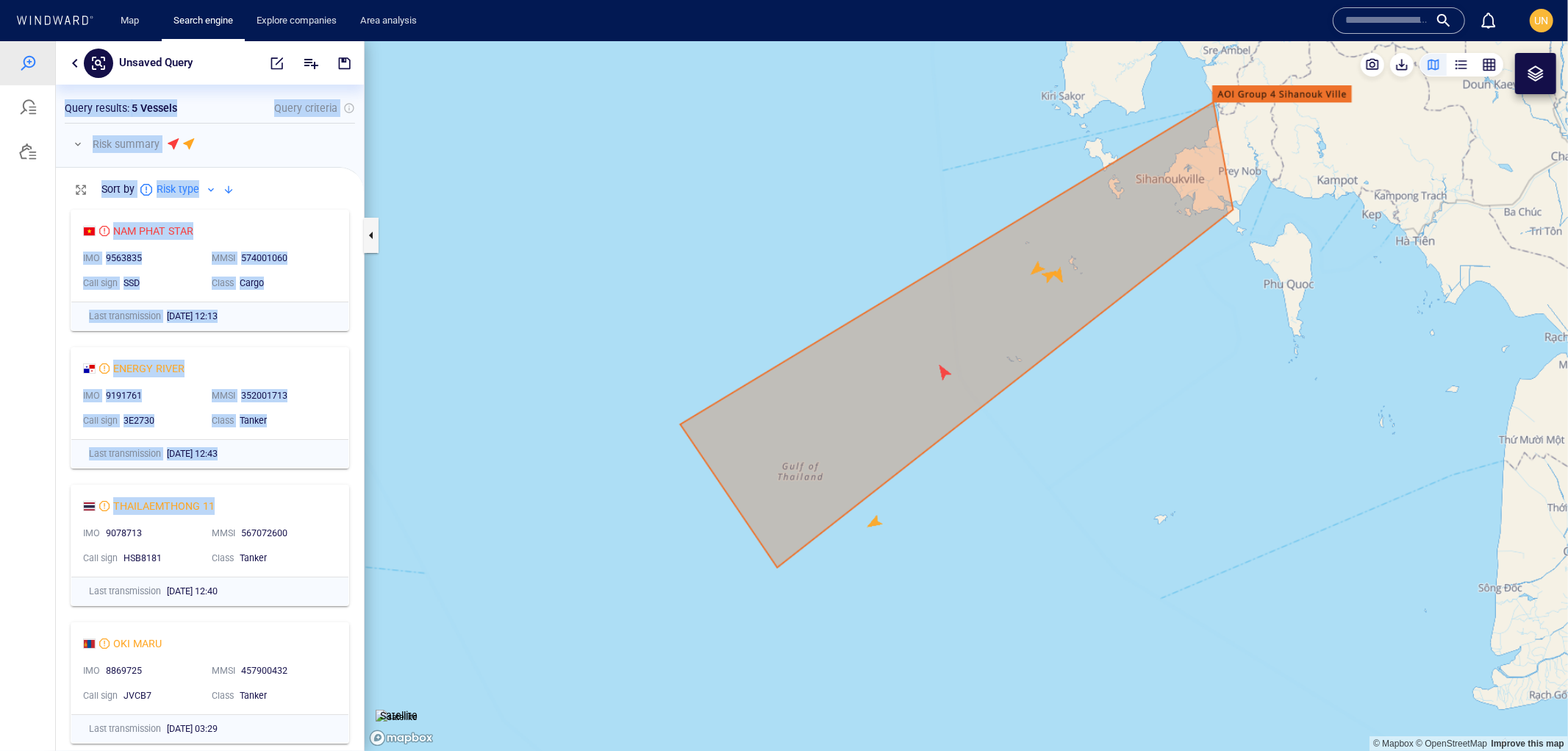
drag, startPoint x: 67, startPoint y: 524, endPoint x: 1, endPoint y: 200, distance: 330.7
click at [1, 200] on div "Unsaved Query Something went wrong An error occurred while searching for the en…" at bounding box center [784, 395] width 1568 height 710
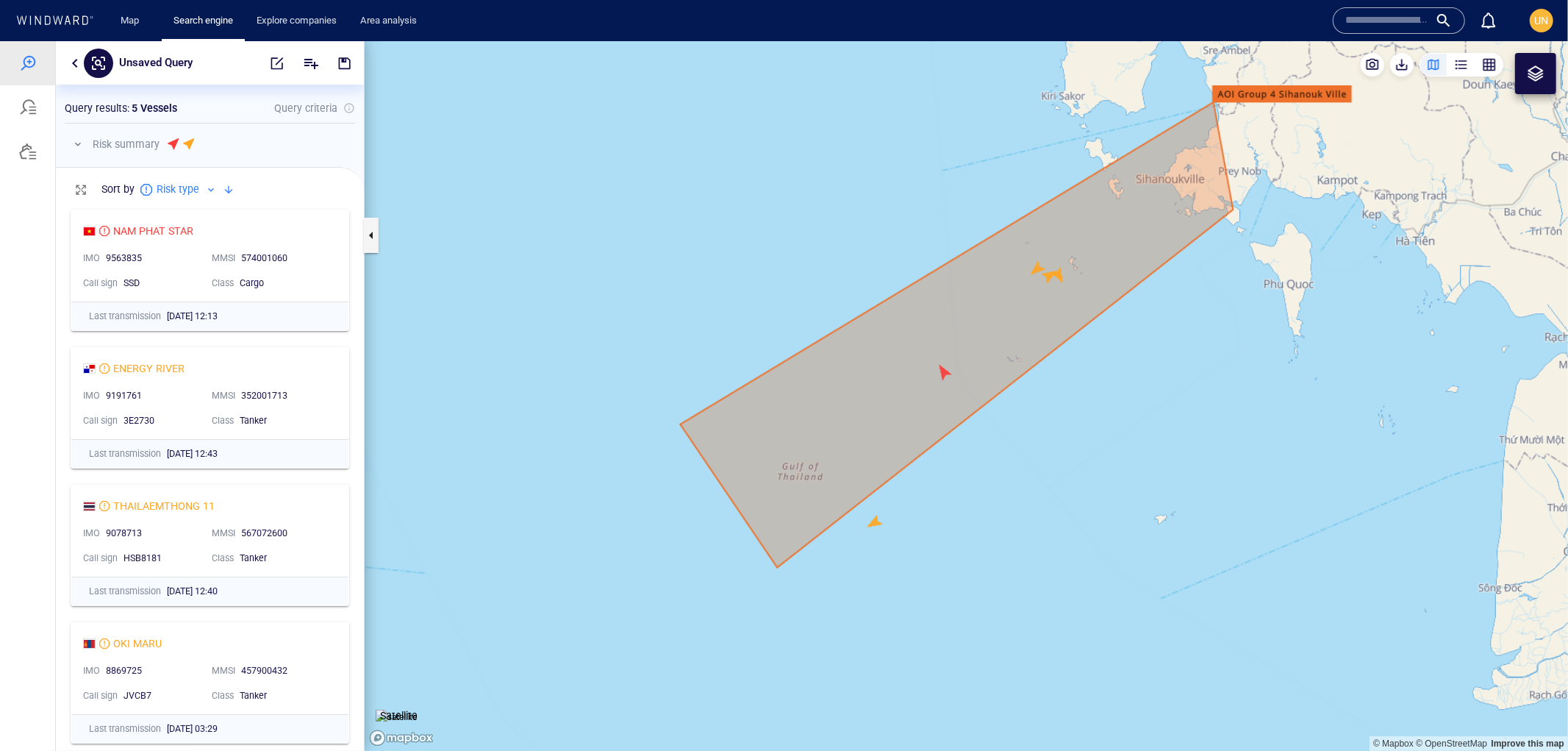
click at [3, 318] on div at bounding box center [27, 395] width 56 height 710
click at [1460, 66] on div "button" at bounding box center [1462, 63] width 15 height 15
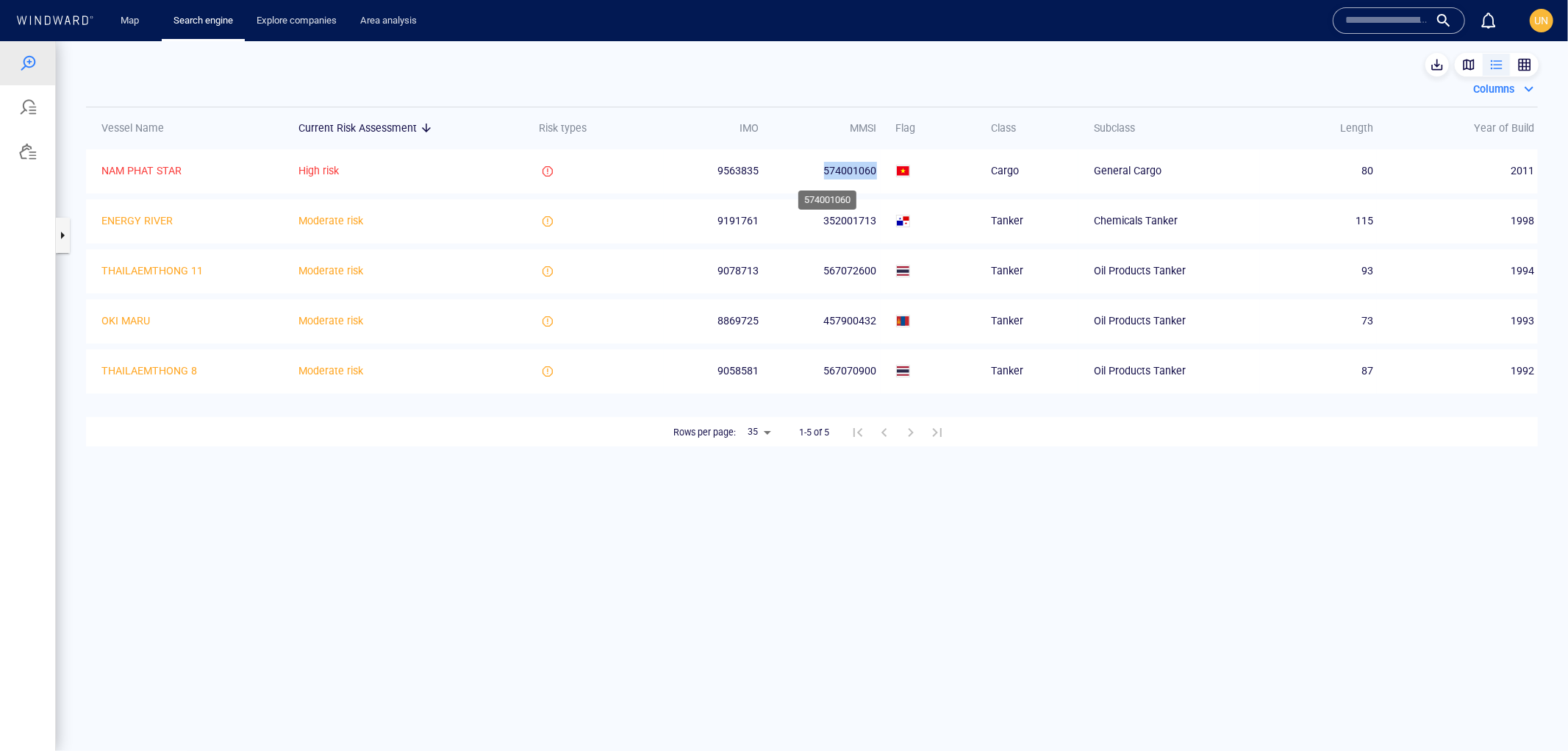
drag, startPoint x: 877, startPoint y: 169, endPoint x: 821, endPoint y: 169, distance: 56.0
click at [821, 169] on div "574001060" at bounding box center [827, 170] width 99 height 18
copy div "574001060"
click at [1383, 25] on input "text" at bounding box center [1387, 20] width 84 height 22
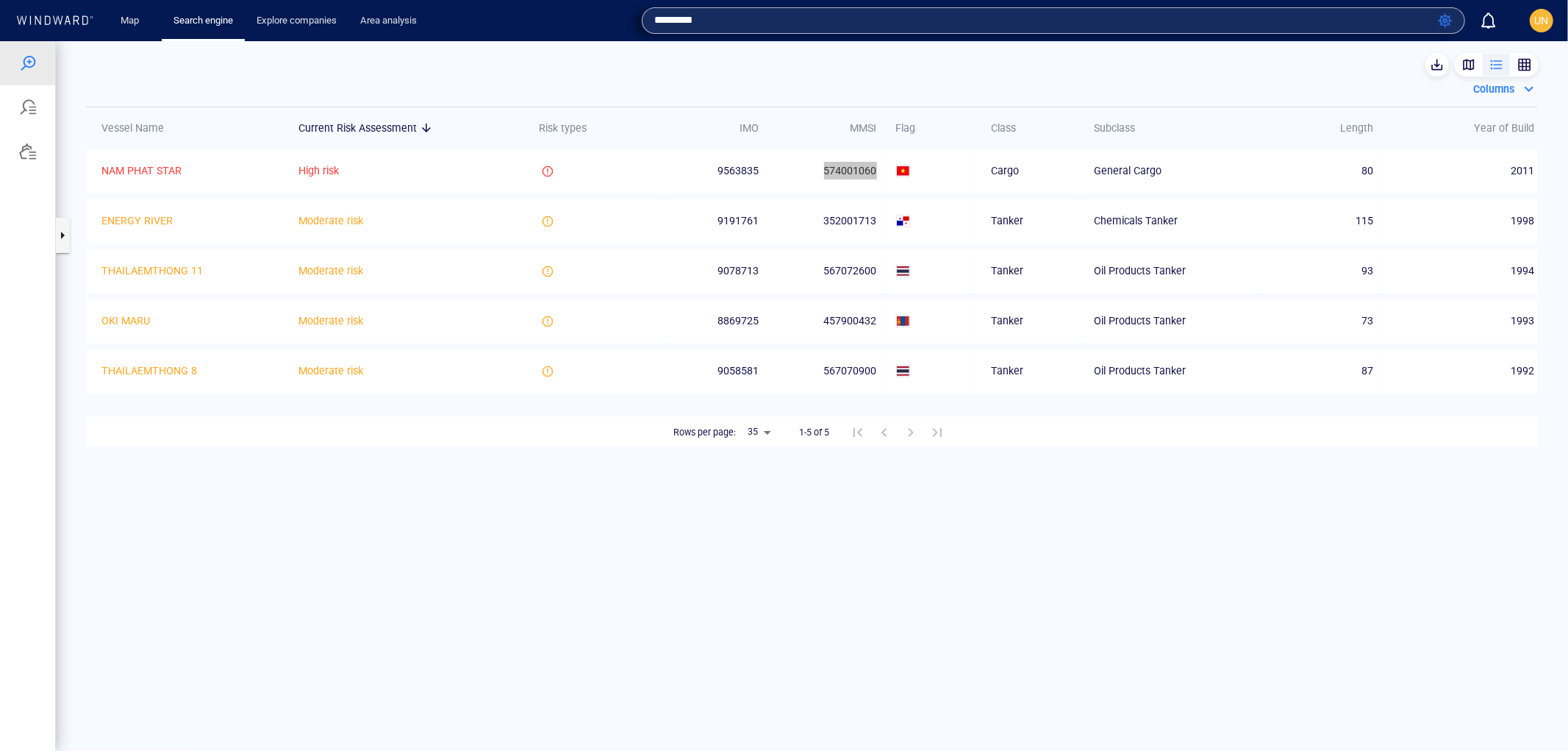
type input "*********"
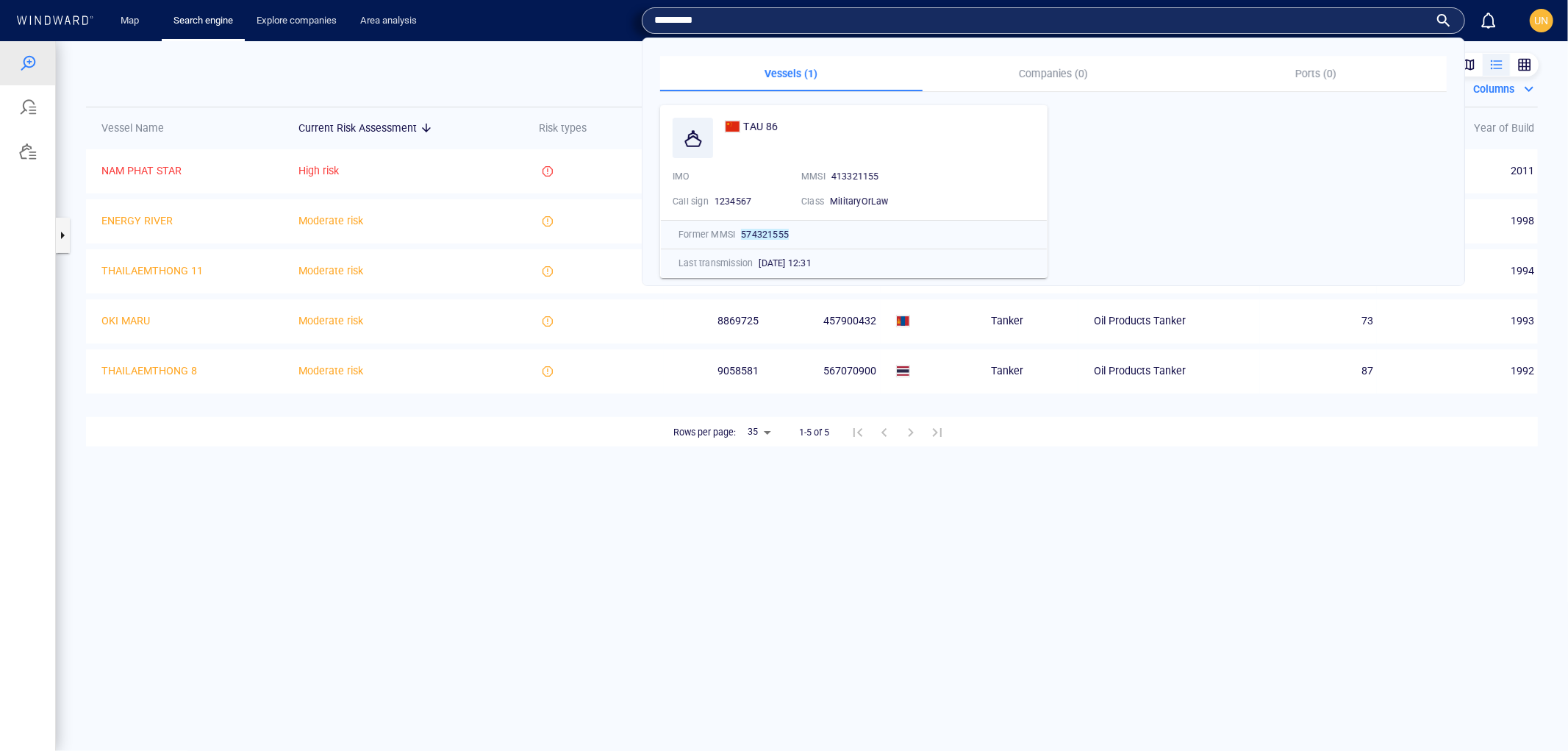
click at [1442, 22] on div "*********" at bounding box center [1053, 20] width 798 height 22
click at [762, 156] on div "TAU 86" at bounding box center [880, 138] width 310 height 41
click at [740, 117] on div "TAU 86" at bounding box center [752, 126] width 54 height 18
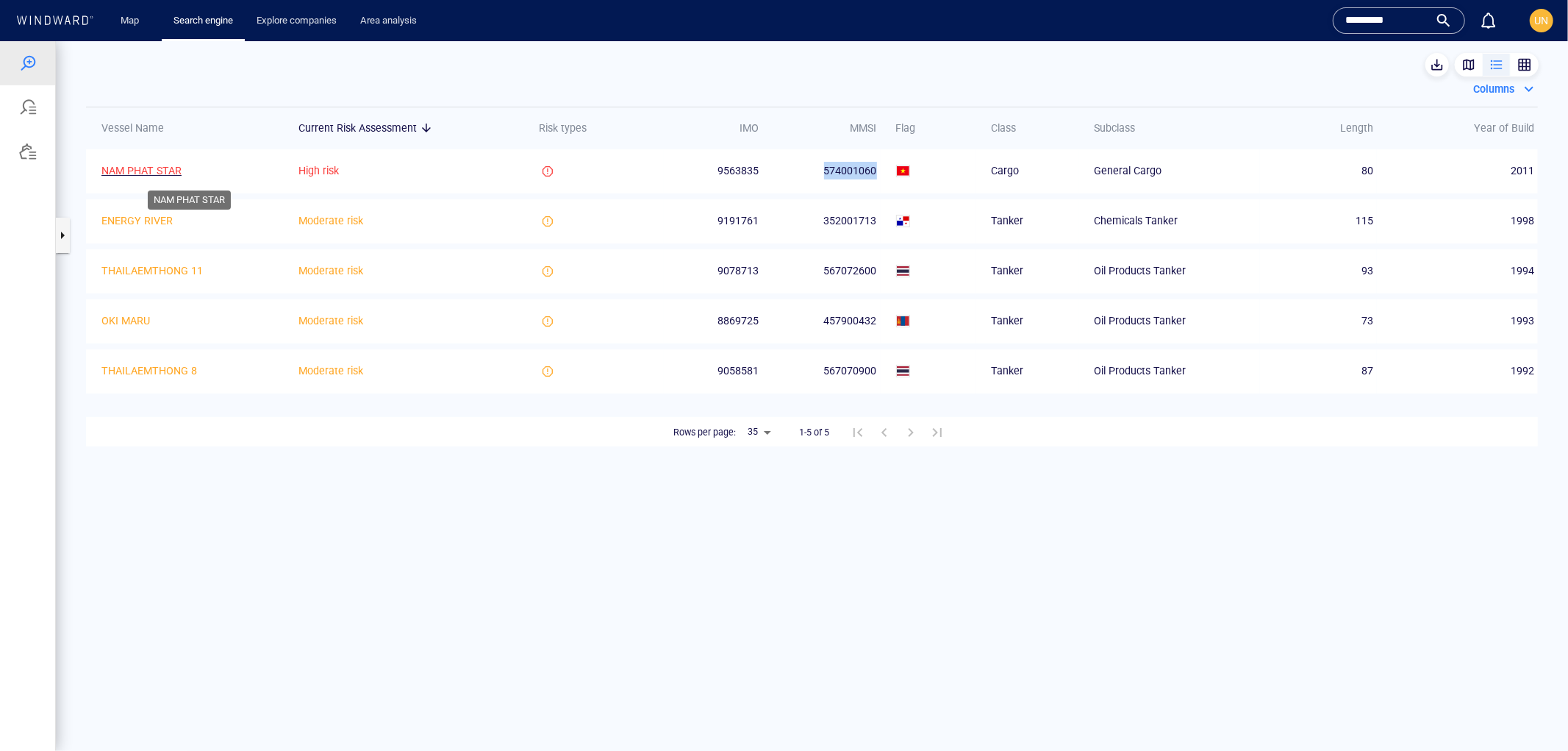
click at [162, 165] on p "NAM PHAT STAR" at bounding box center [142, 170] width 80 height 18
click at [1462, 58] on div "button" at bounding box center [1469, 63] width 15 height 15
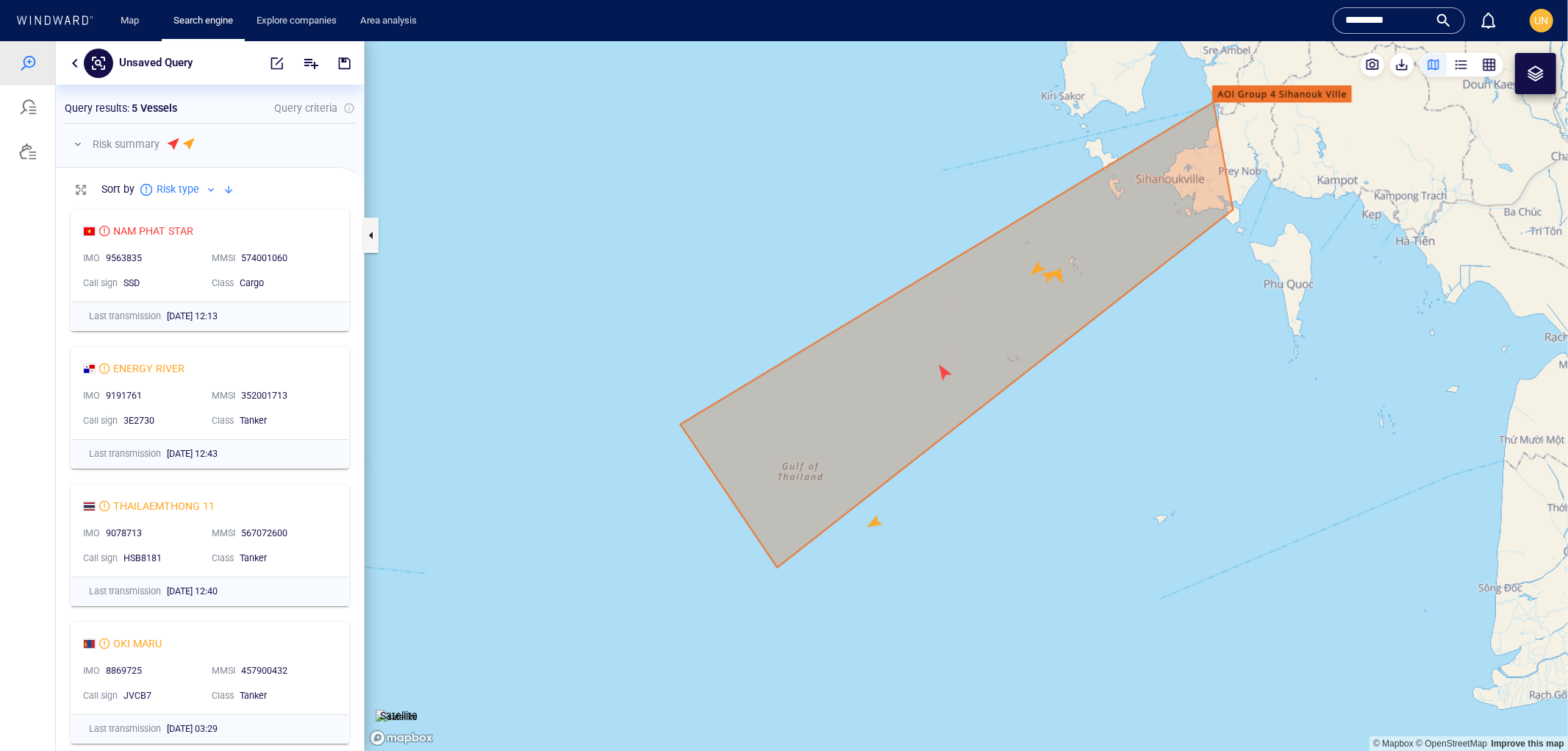
scroll to position [138, 0]
click at [1461, 64] on div "button" at bounding box center [1462, 63] width 15 height 15
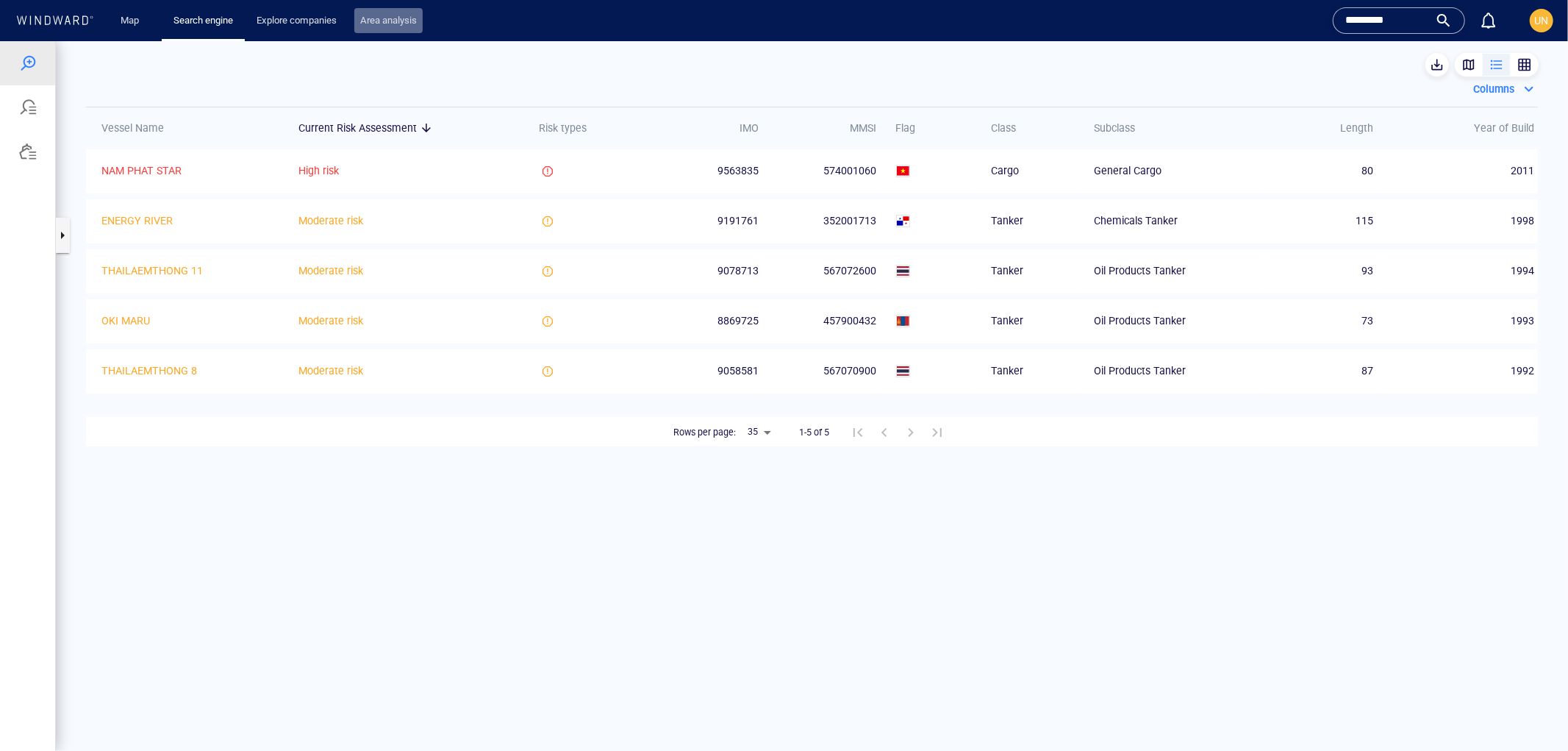
click at [368, 25] on link "Area analysis" at bounding box center [388, 20] width 68 height 26
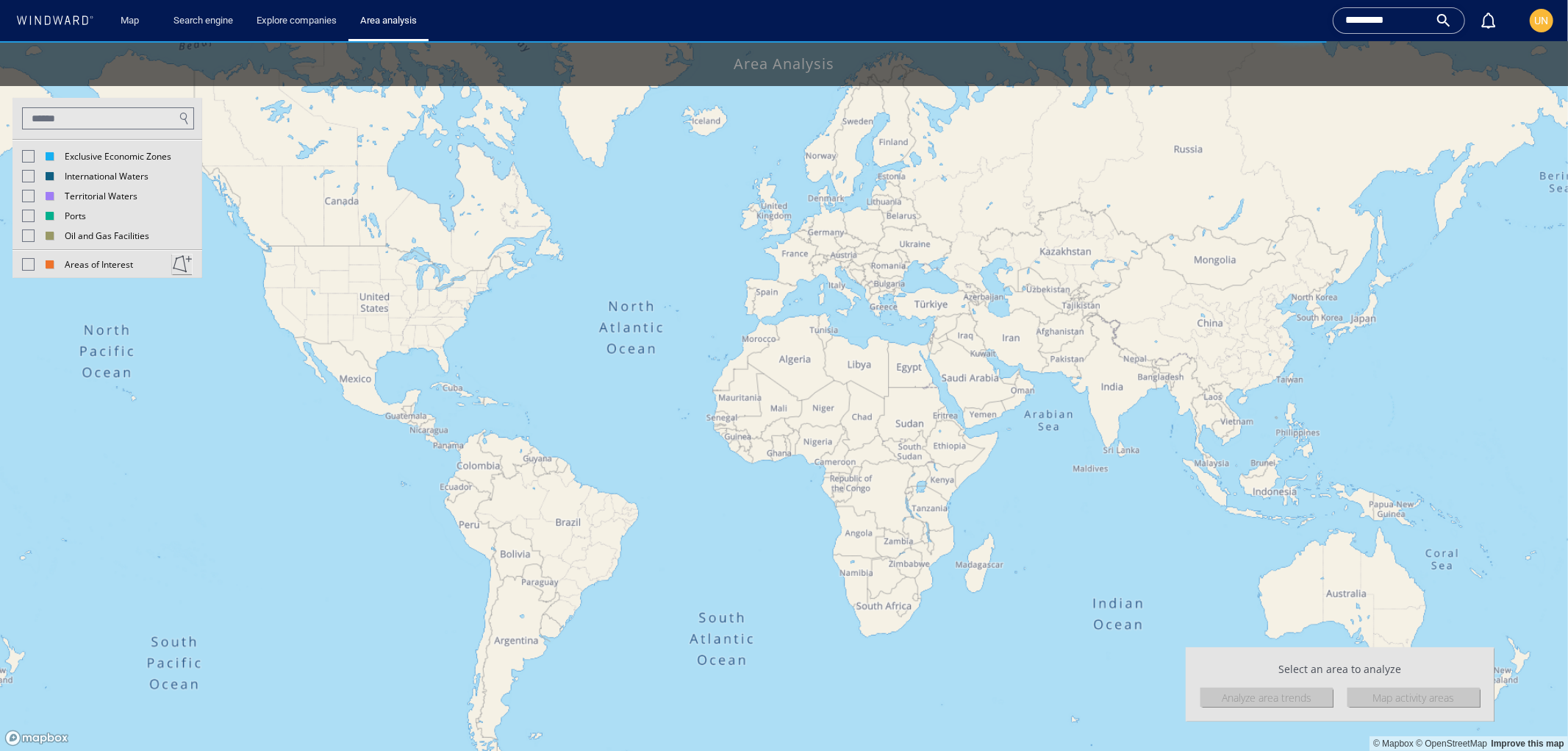
drag, startPoint x: 924, startPoint y: 483, endPoint x: 730, endPoint y: 439, distance: 198.9
click at [730, 439] on canvas "Map" at bounding box center [784, 396] width 1568 height 710
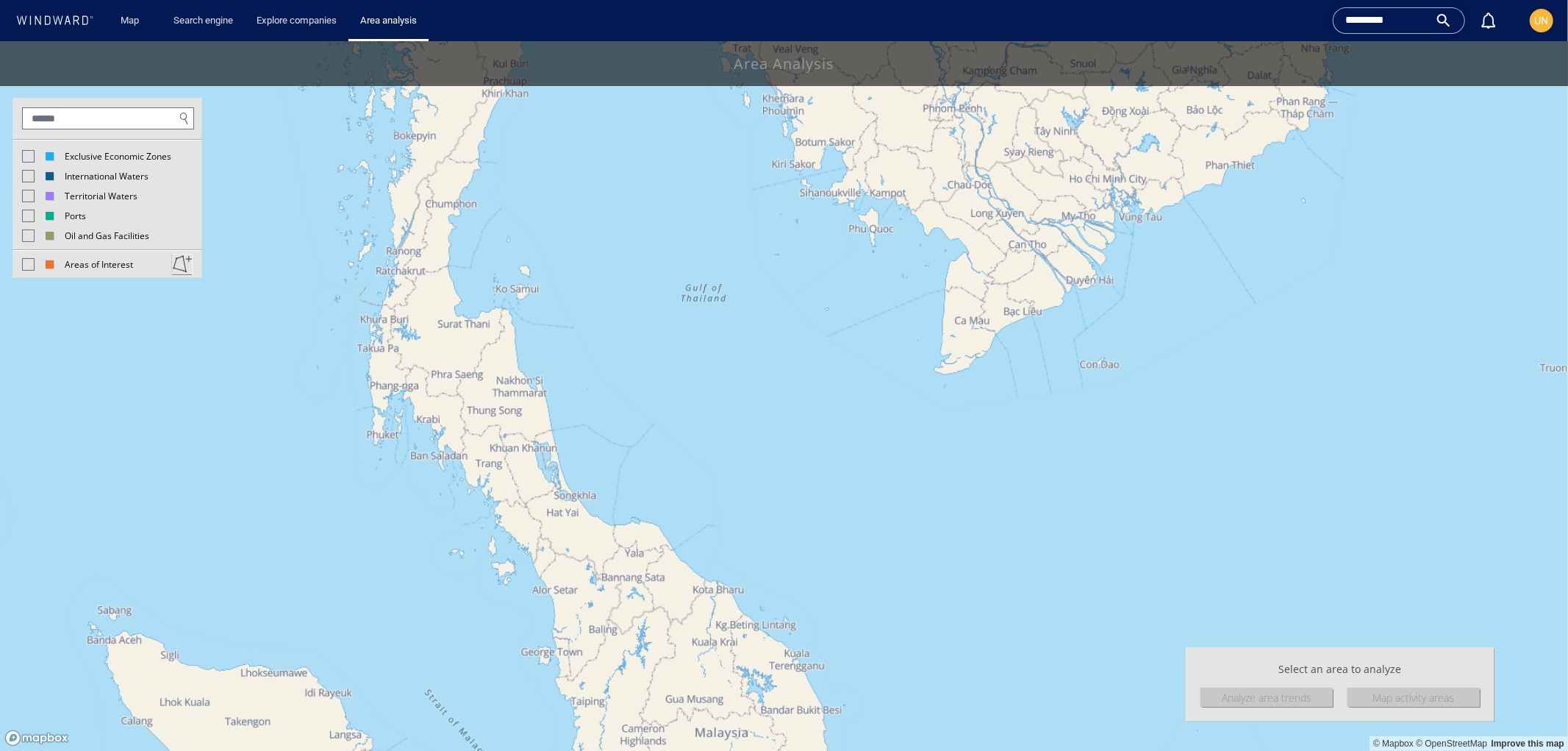
drag, startPoint x: 827, startPoint y: 259, endPoint x: 837, endPoint y: 408, distance: 149.3
click at [837, 408] on canvas "Map" at bounding box center [784, 396] width 1568 height 710
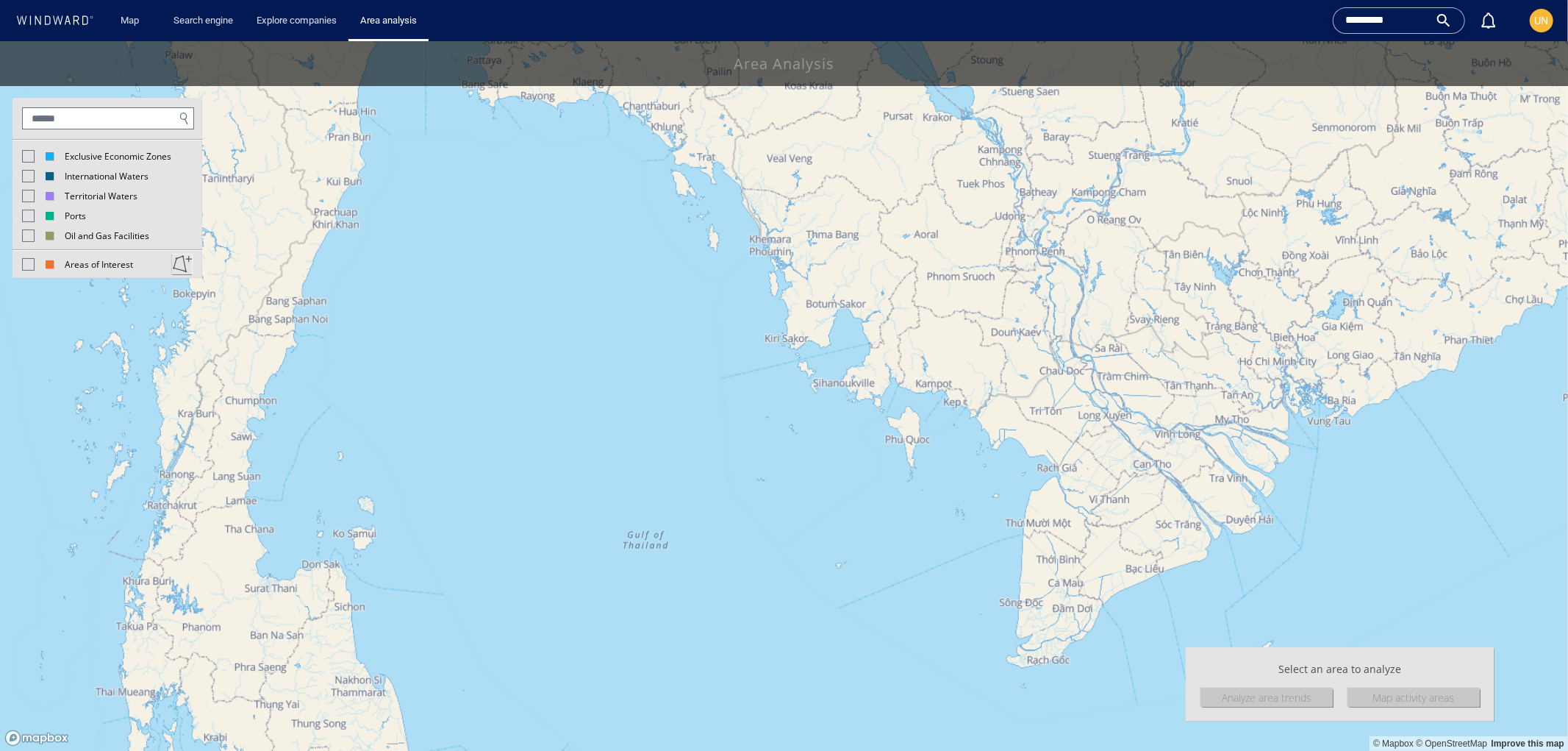
click at [30, 153] on div at bounding box center [28, 156] width 13 height 13
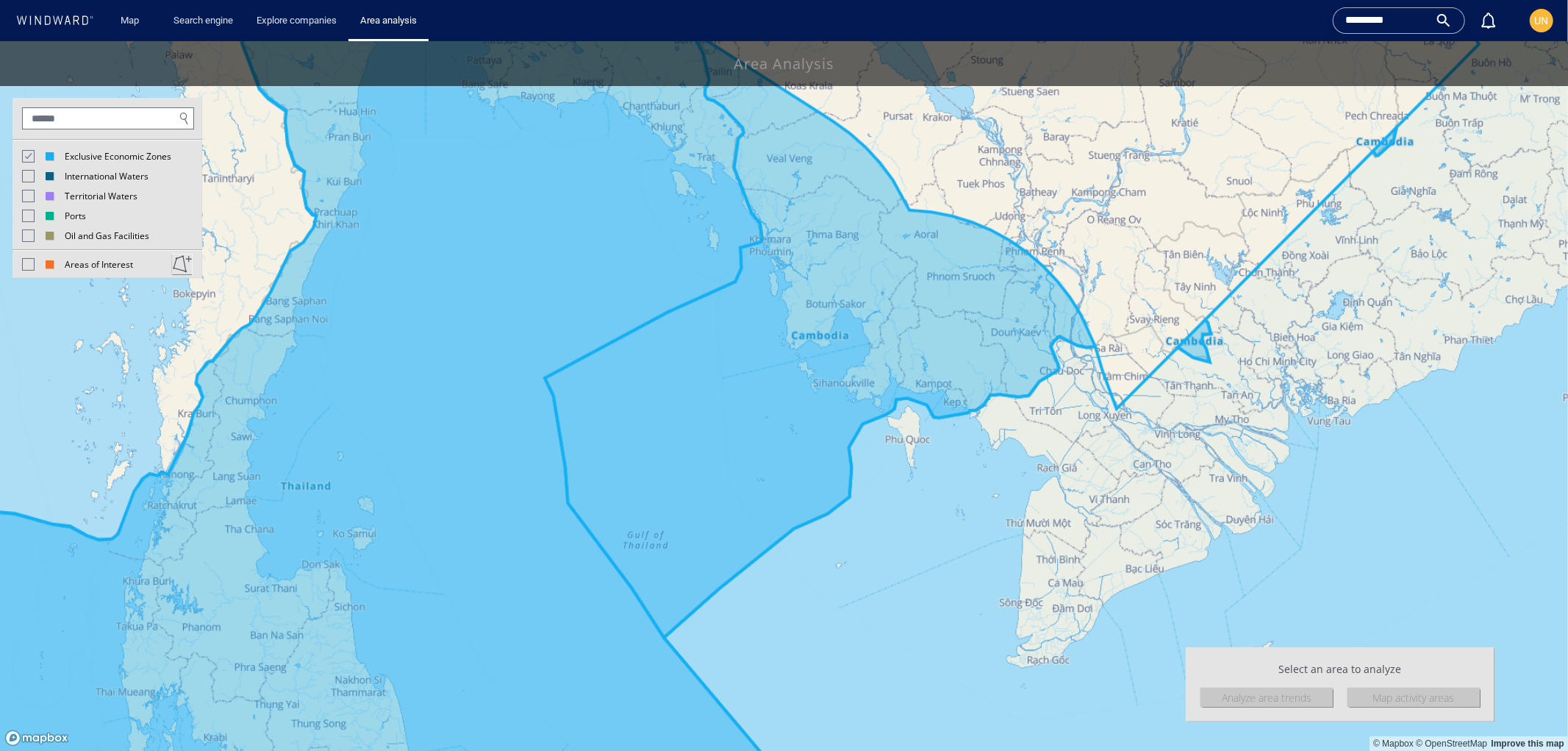
click at [1253, 698] on div "Analyze area trends" at bounding box center [1266, 696] width 132 height 19
click at [1254, 698] on div "Analyze area trends" at bounding box center [1266, 696] width 132 height 19
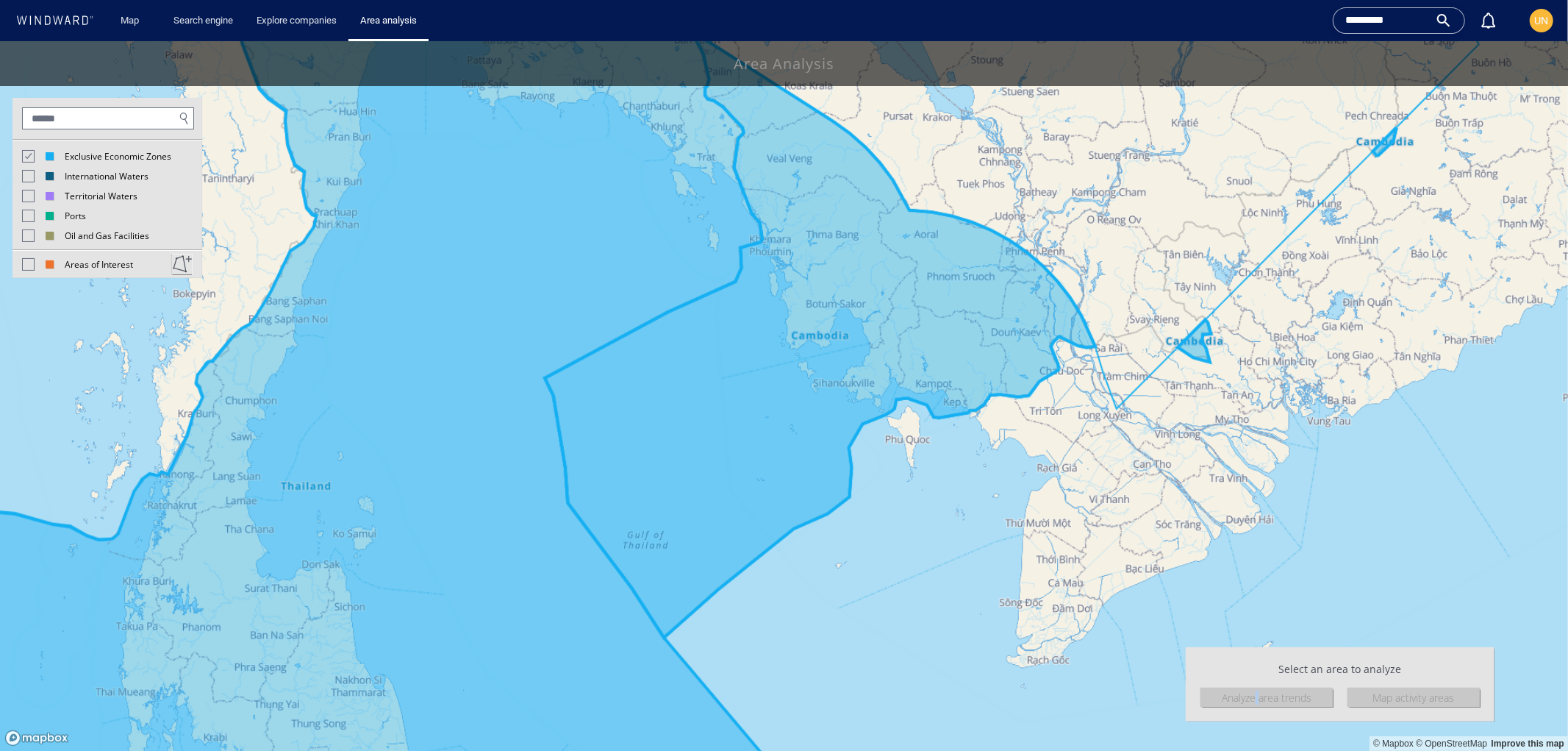
click at [688, 428] on canvas "Map" at bounding box center [784, 396] width 1568 height 710
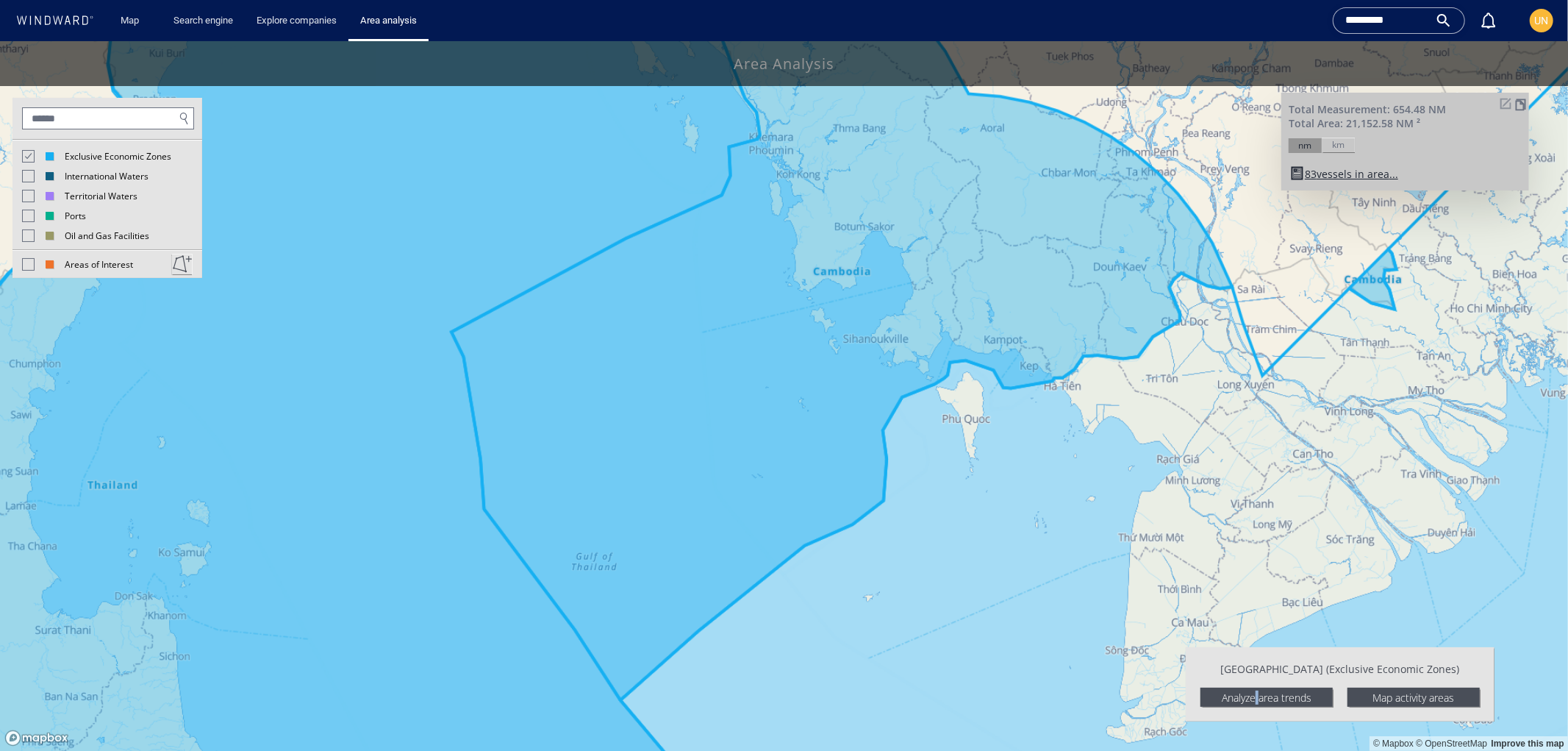
click at [1236, 695] on div "Analyze area trends" at bounding box center [1266, 696] width 132 height 19
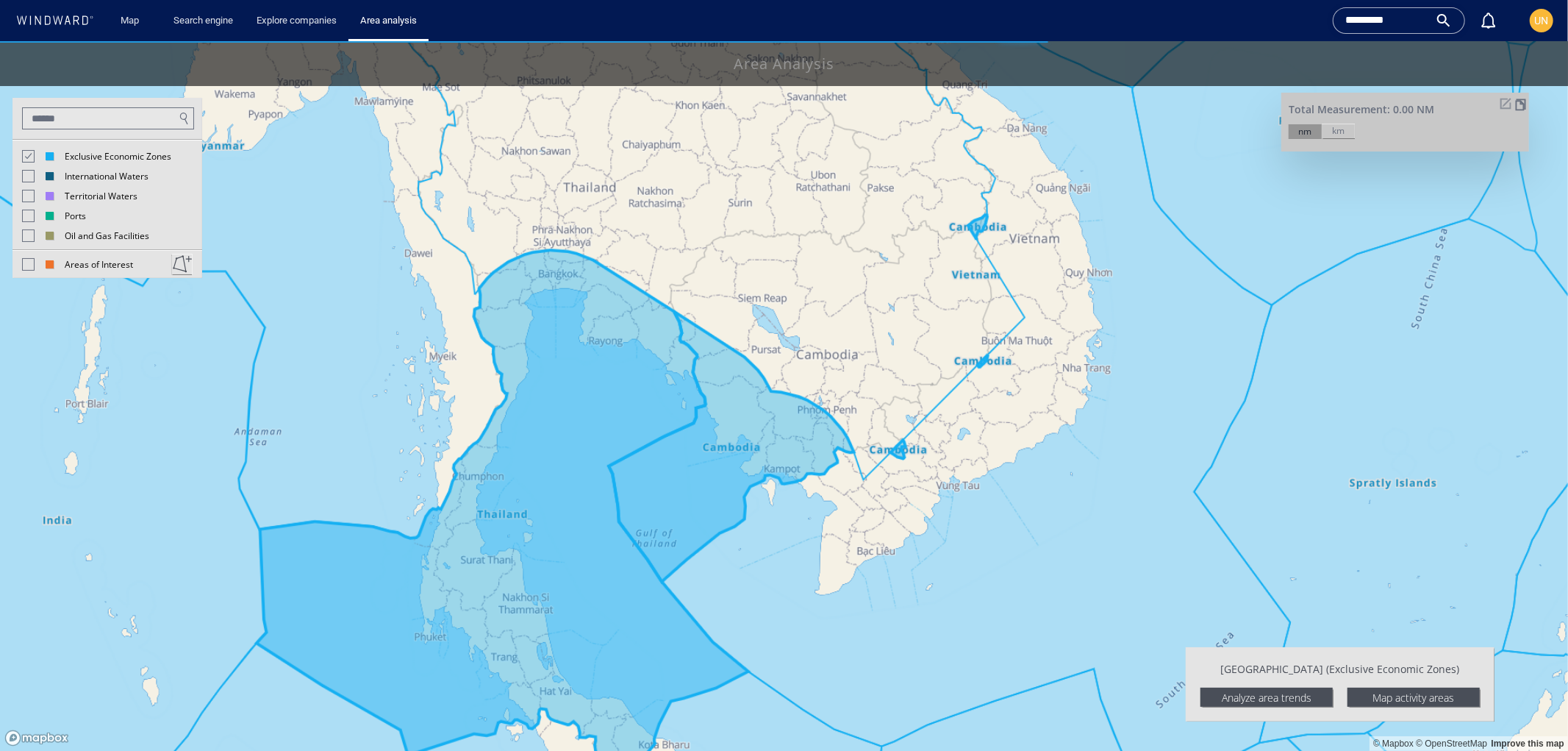
click at [1391, 699] on div "Map activity areas" at bounding box center [1413, 696] width 132 height 19
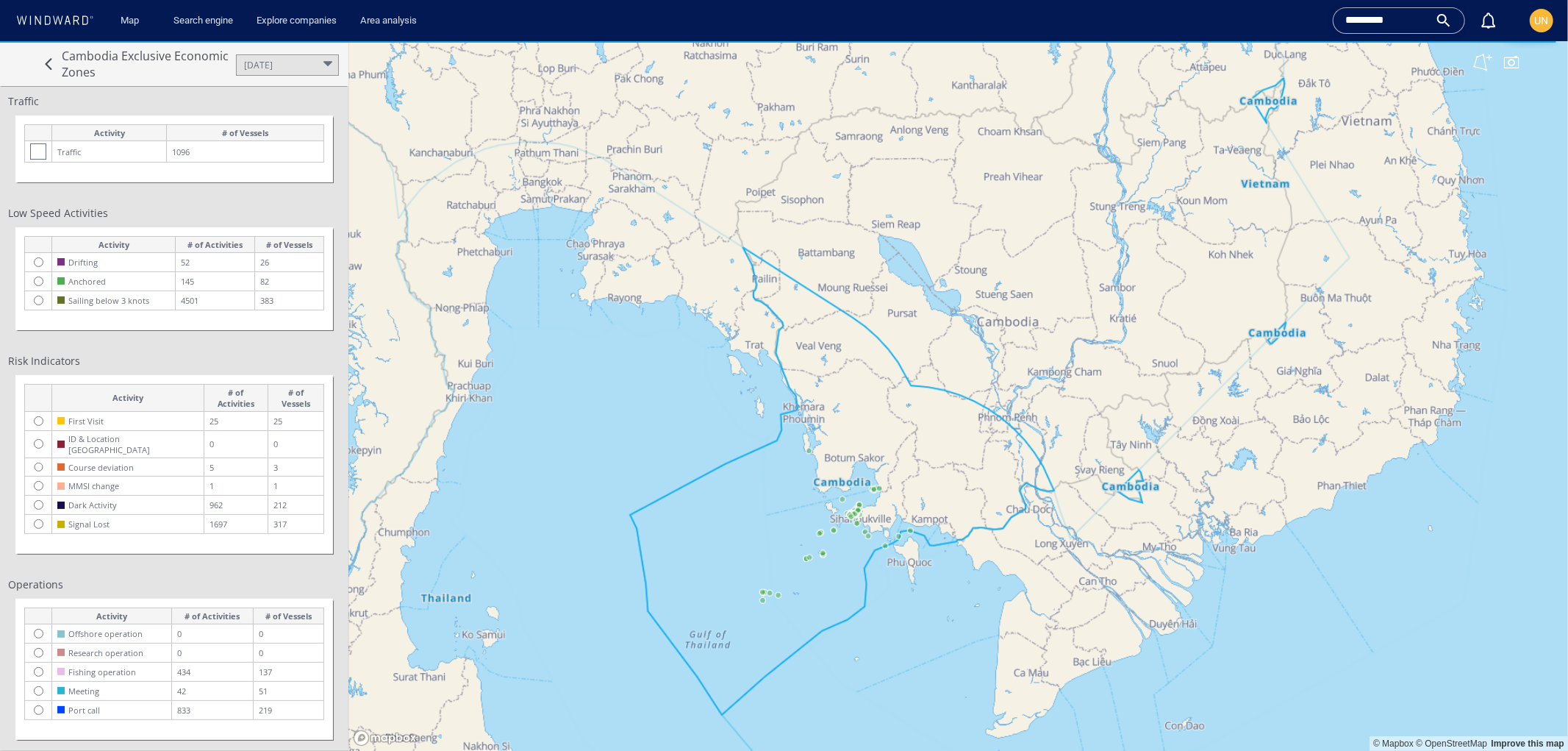
click at [260, 69] on div "[DATE]" at bounding box center [258, 64] width 29 height 13
click at [262, 117] on div at bounding box center [288, 128] width 102 height 20
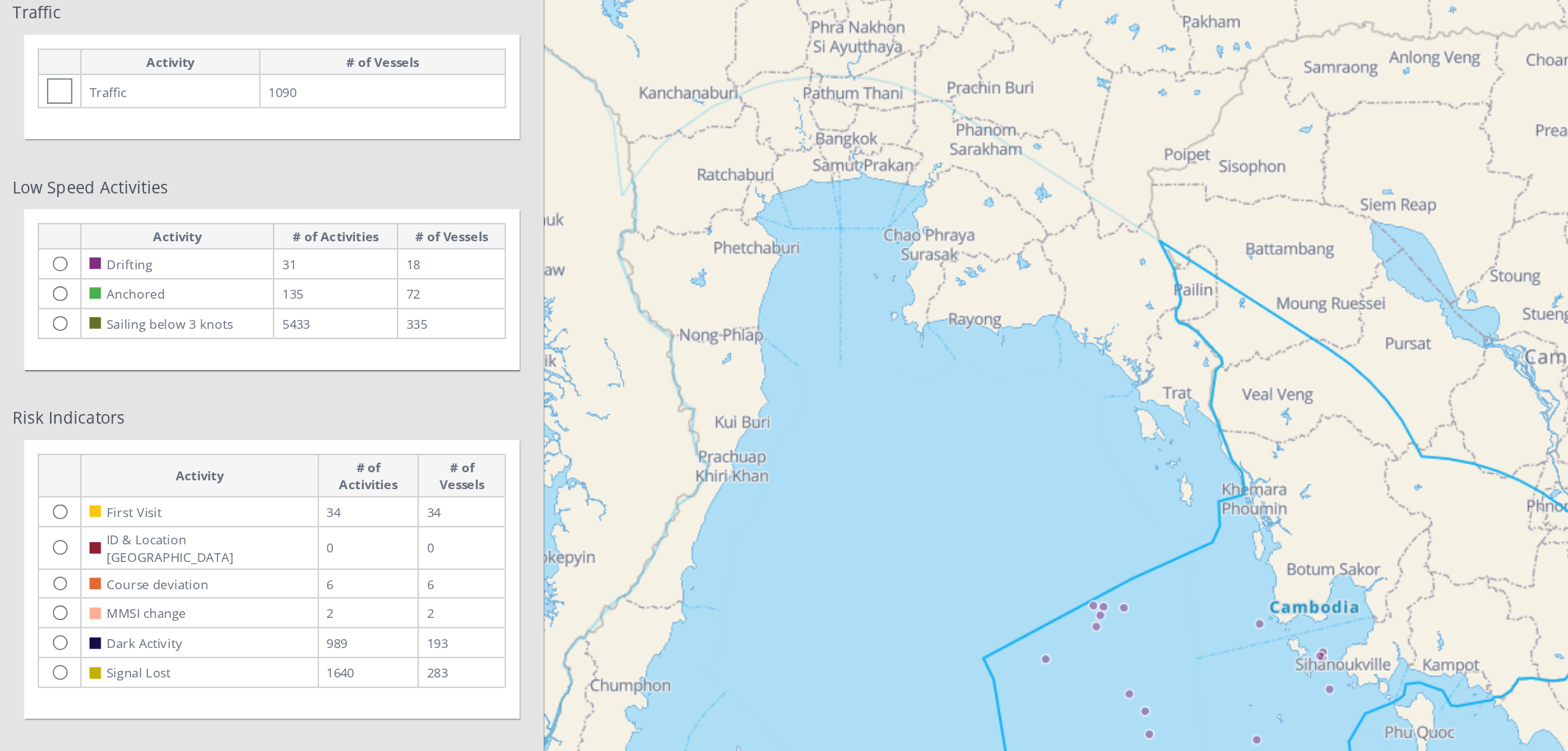
drag, startPoint x: 633, startPoint y: 260, endPoint x: 551, endPoint y: 217, distance: 92.6
click at [511, 193] on canvas "Map" at bounding box center [959, 275] width 1220 height 710
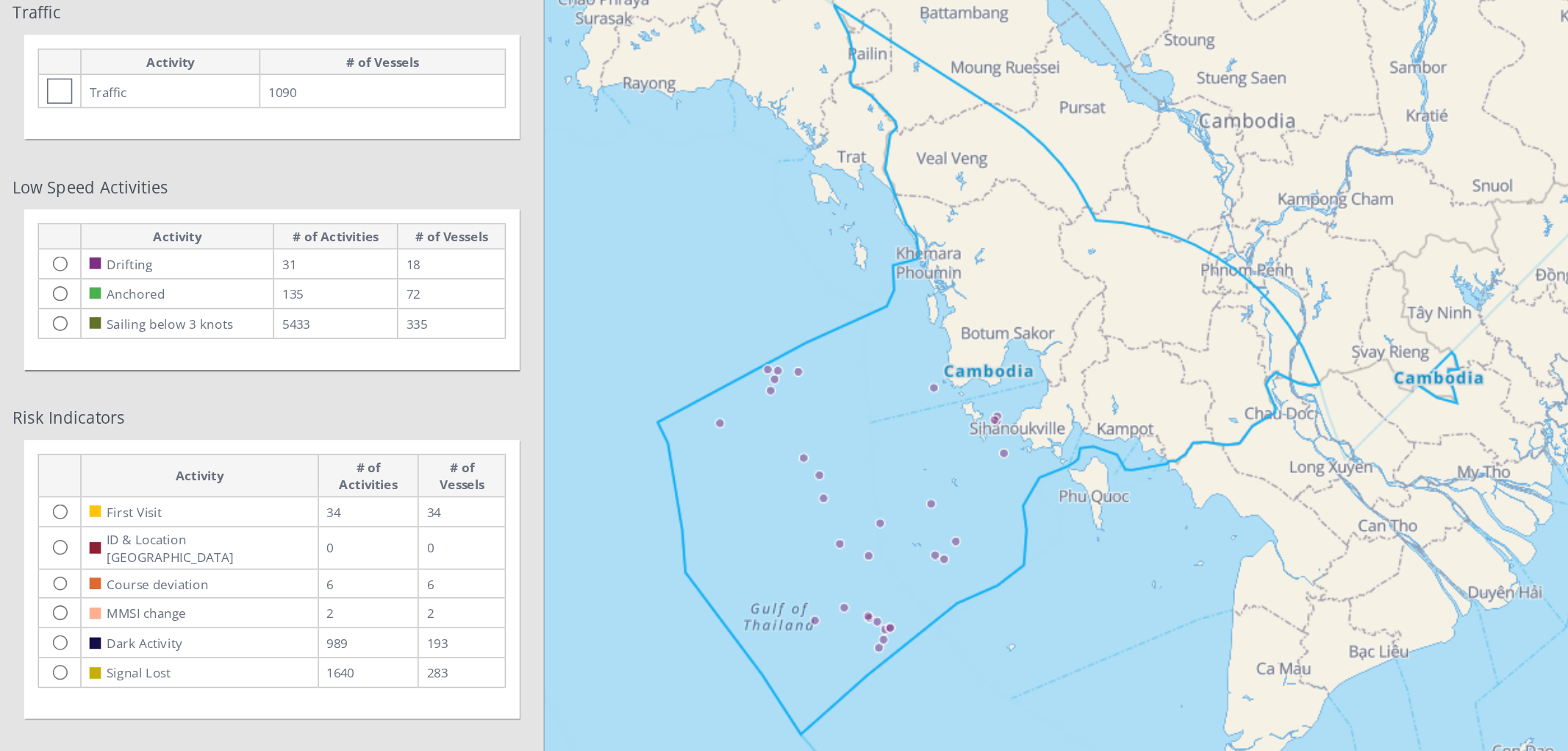
drag, startPoint x: 625, startPoint y: 281, endPoint x: 585, endPoint y: 237, distance: 59.5
click at [585, 237] on canvas "Map" at bounding box center [959, 275] width 1220 height 710
click at [631, 266] on canvas "Map" at bounding box center [959, 275] width 1220 height 710
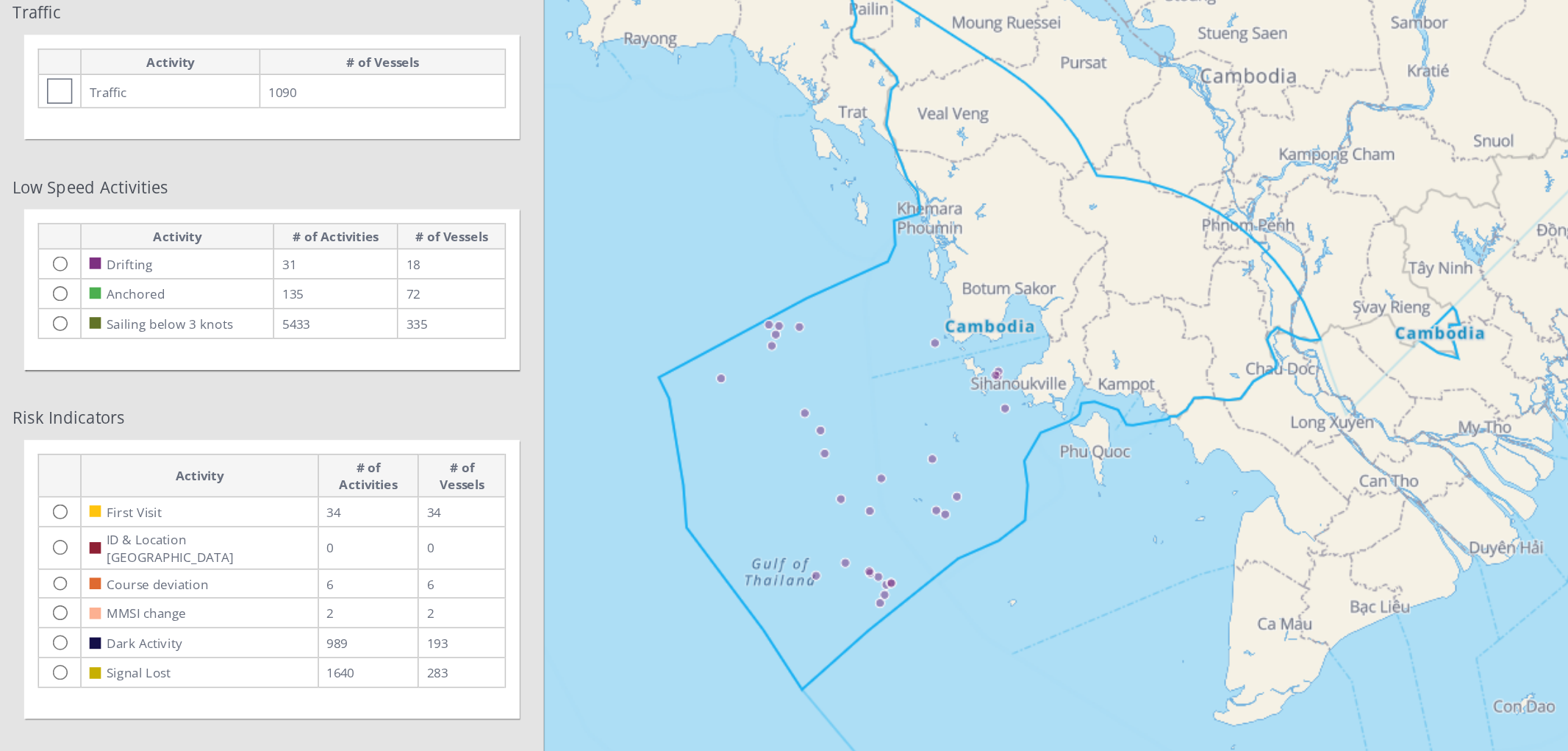
drag, startPoint x: 633, startPoint y: 264, endPoint x: 646, endPoint y: 228, distance: 38.3
click at [646, 228] on canvas "Map" at bounding box center [959, 275] width 1220 height 710
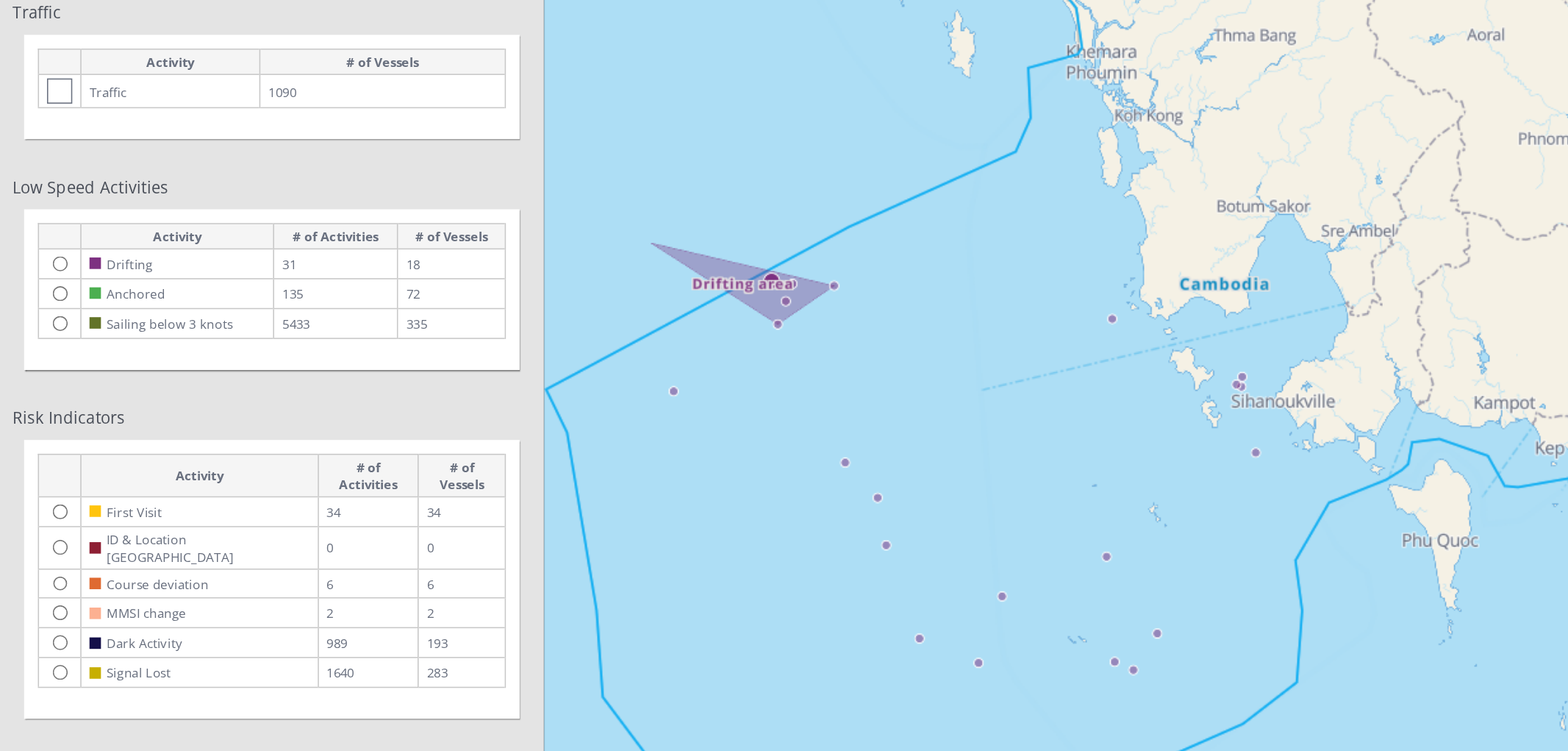
drag, startPoint x: 474, startPoint y: 228, endPoint x: 539, endPoint y: 317, distance: 110.2
click at [539, 317] on canvas "Map" at bounding box center [959, 275] width 1220 height 710
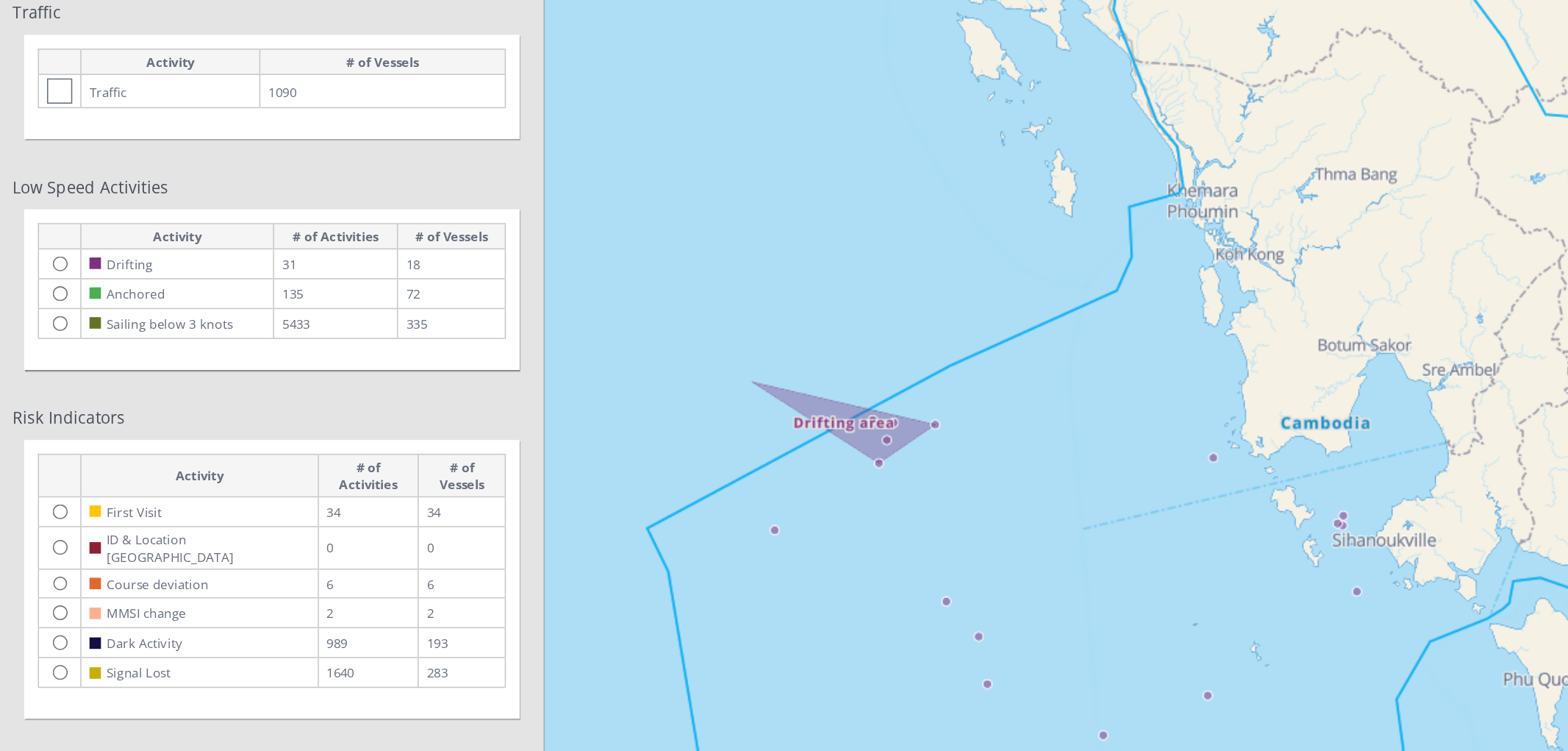
drag, startPoint x: 573, startPoint y: 336, endPoint x: 515, endPoint y: 201, distance: 146.9
click at [515, 201] on canvas "Map" at bounding box center [959, 275] width 1220 height 710
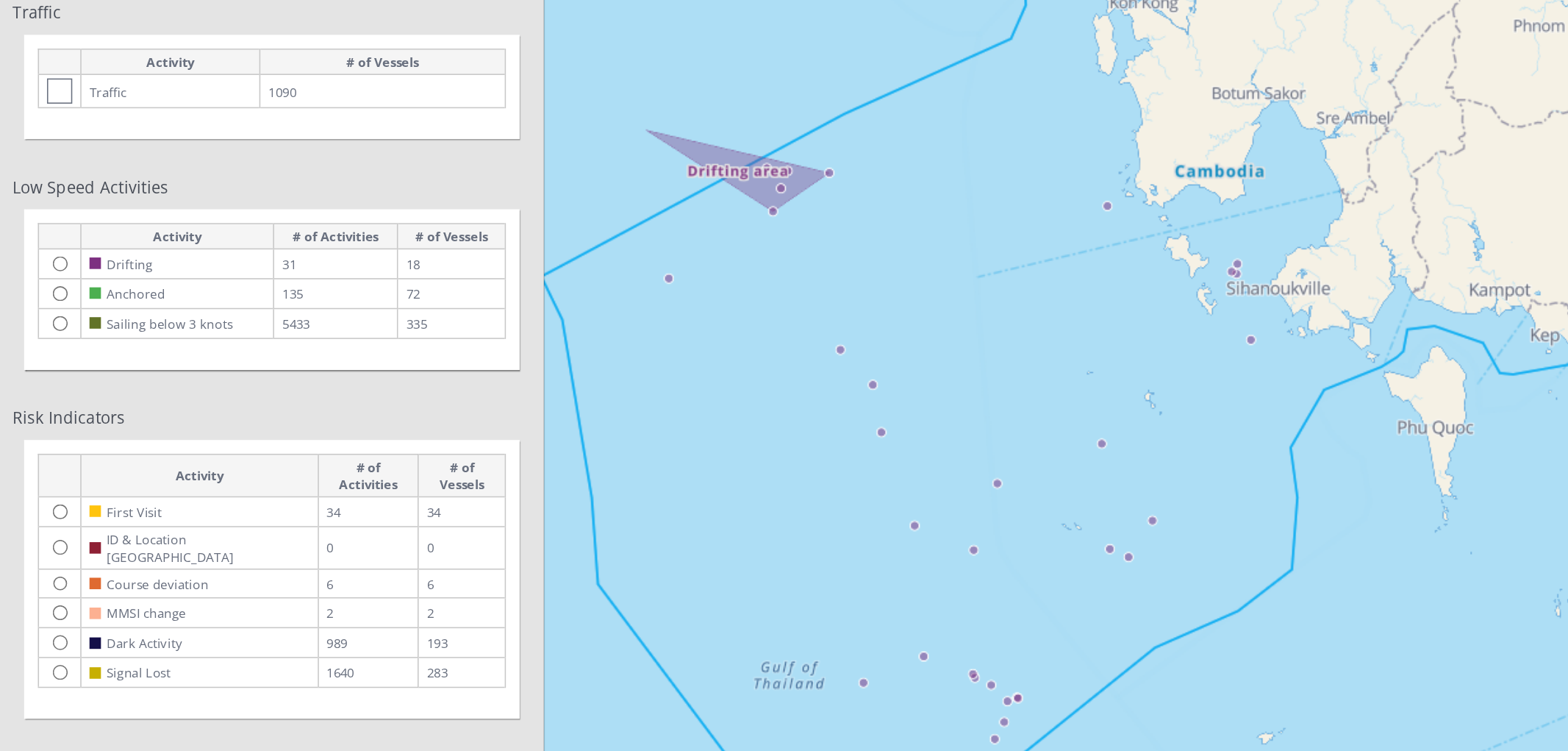
drag, startPoint x: 554, startPoint y: 362, endPoint x: 521, endPoint y: 232, distance: 134.1
click at [520, 228] on canvas "Map" at bounding box center [959, 275] width 1220 height 710
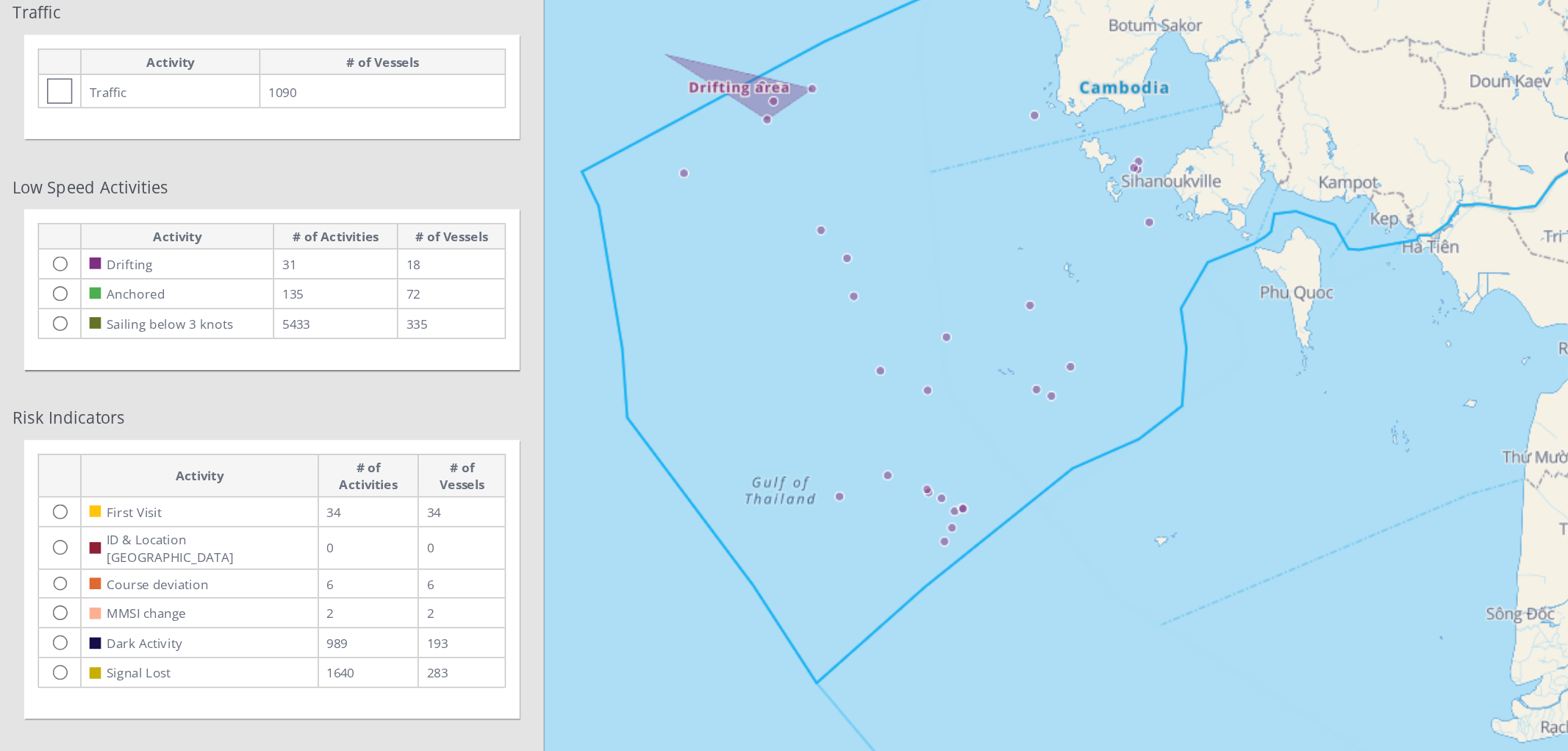
drag, startPoint x: 563, startPoint y: 246, endPoint x: 568, endPoint y: 260, distance: 14.9
click at [568, 260] on canvas "Map" at bounding box center [959, 275] width 1220 height 710
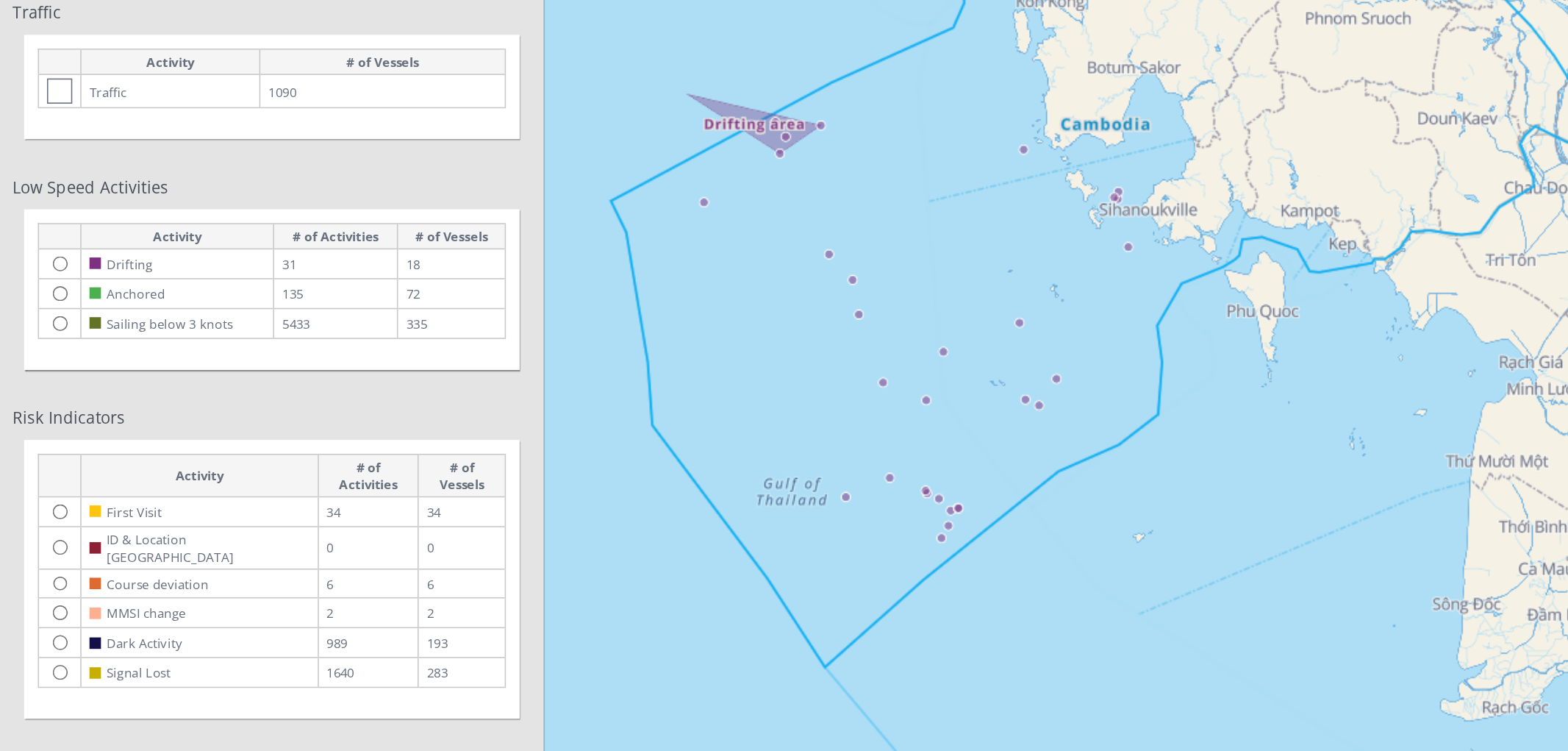
drag, startPoint x: 542, startPoint y: 245, endPoint x: 552, endPoint y: 267, distance: 24.2
click at [551, 264] on canvas "Map" at bounding box center [959, 275] width 1220 height 710
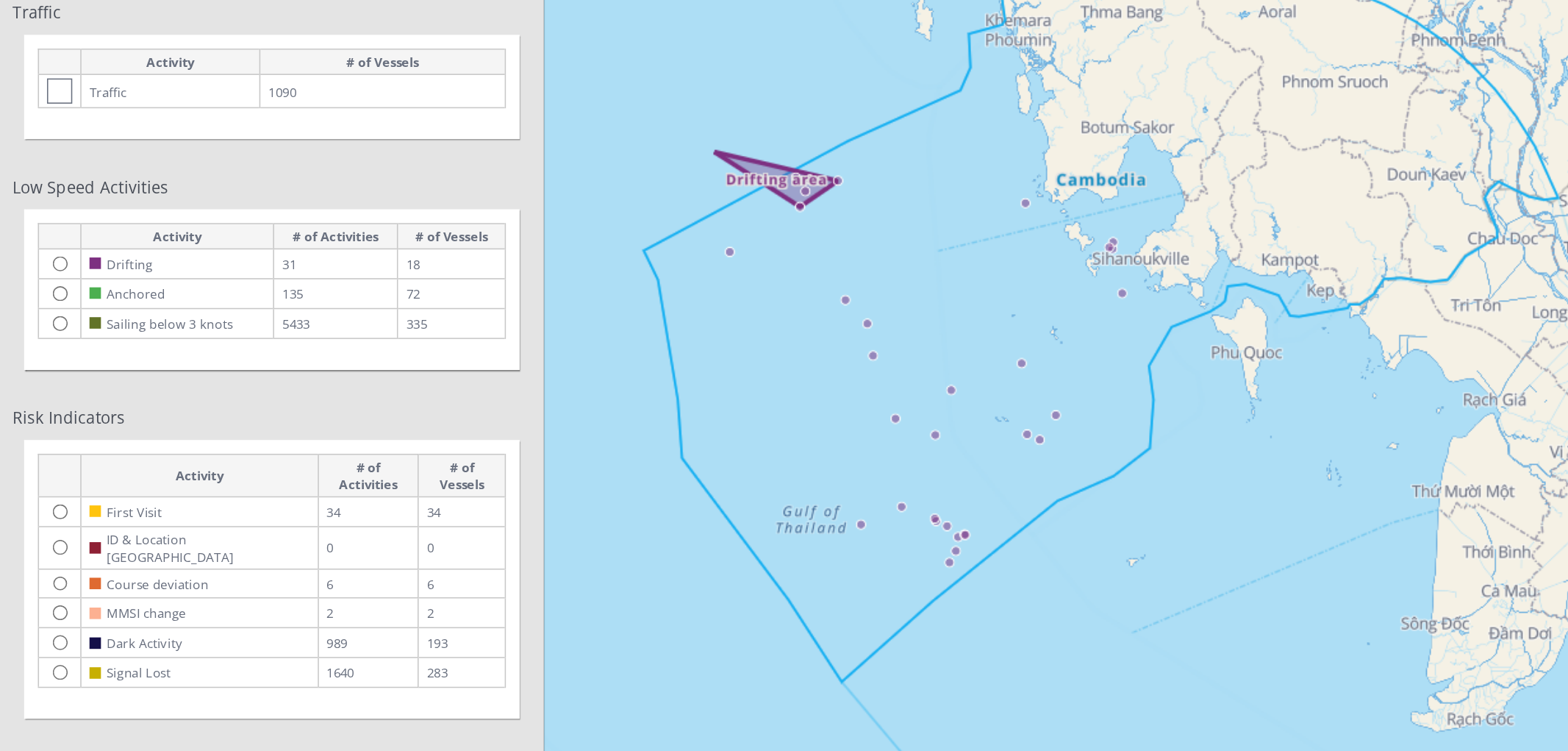
click at [501, 88] on canvas "Map" at bounding box center [959, 275] width 1220 height 710
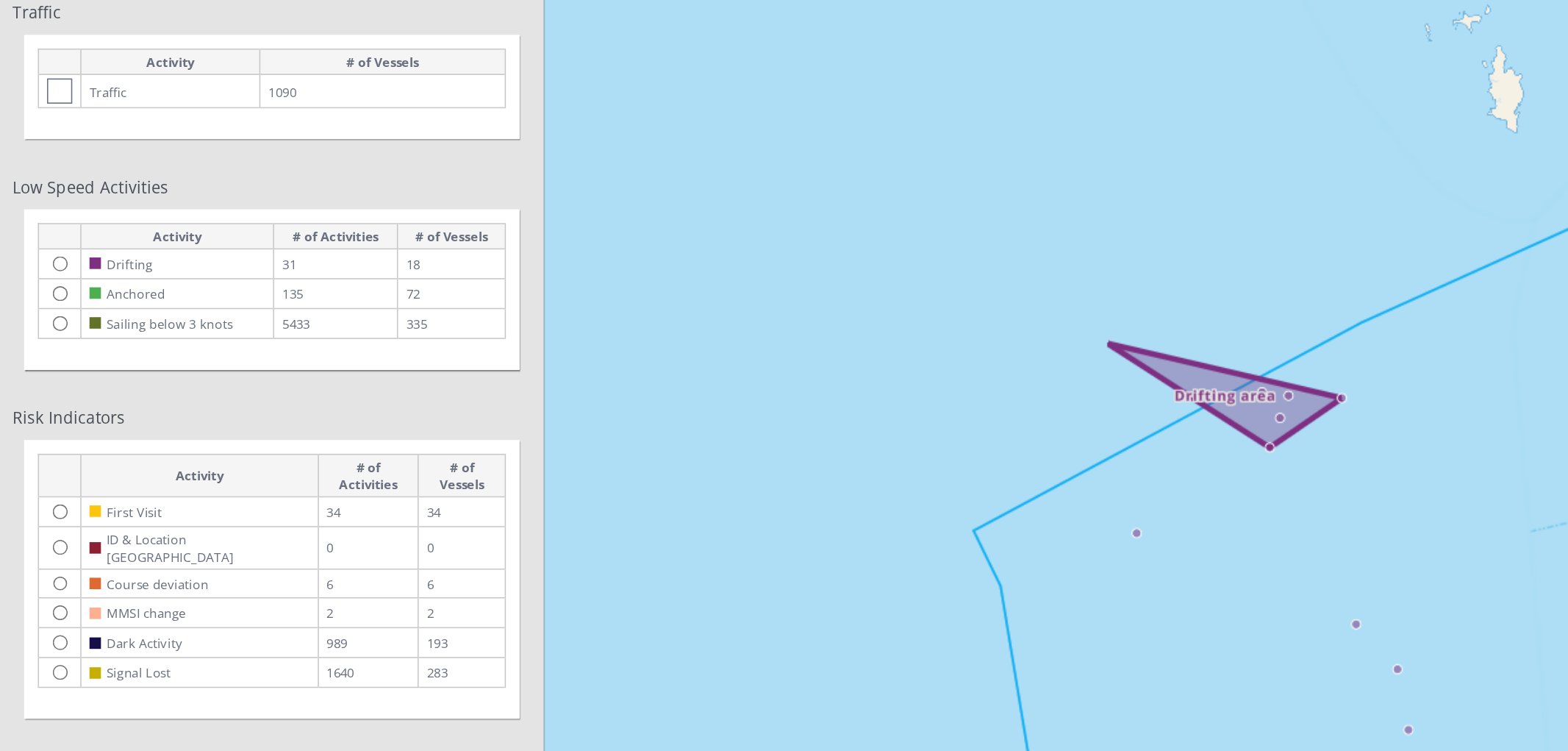
click at [45, 162] on td at bounding box center [38, 159] width 27 height 19
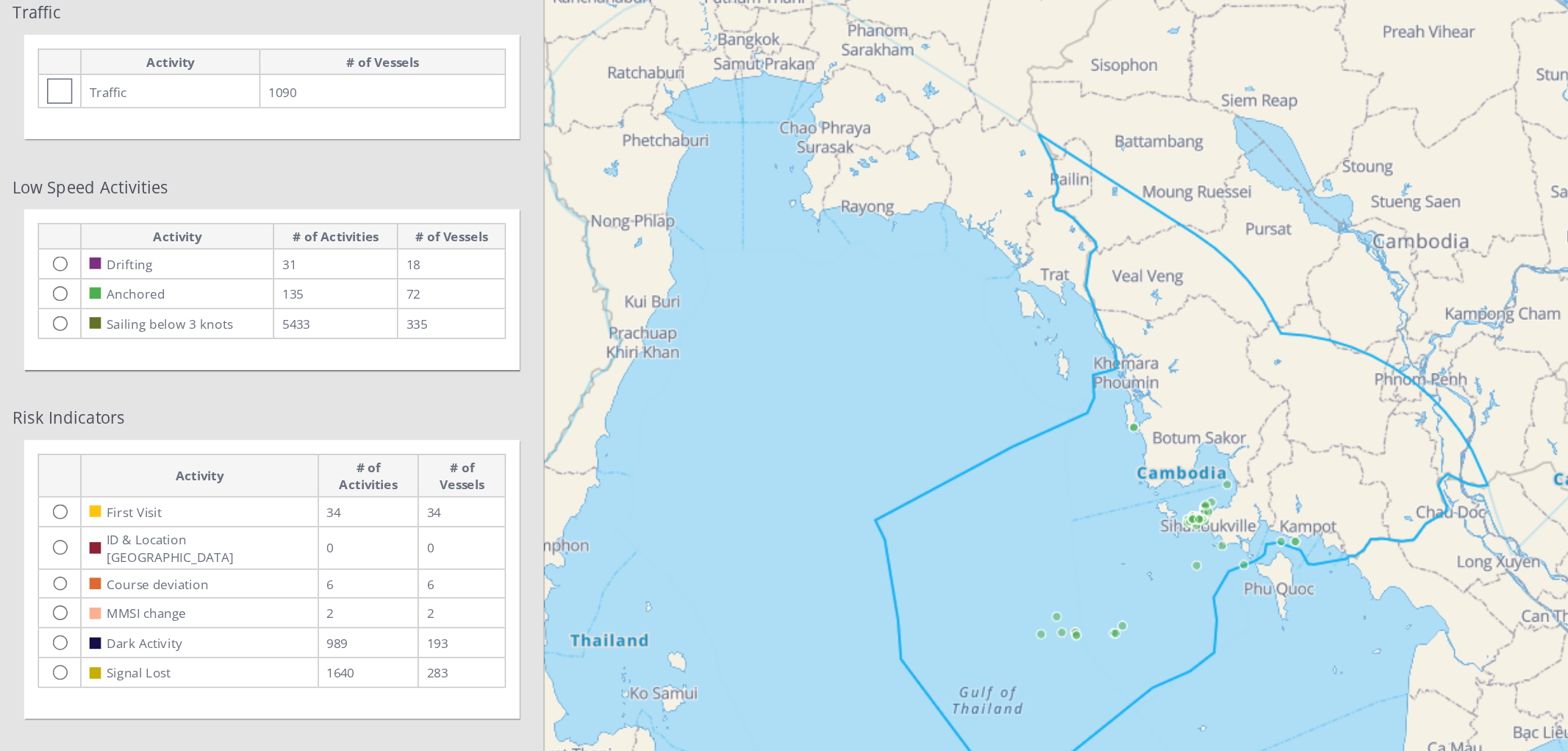
drag, startPoint x: 698, startPoint y: 429, endPoint x: 654, endPoint y: 250, distance: 184.3
click at [654, 250] on canvas "Map" at bounding box center [959, 275] width 1220 height 710
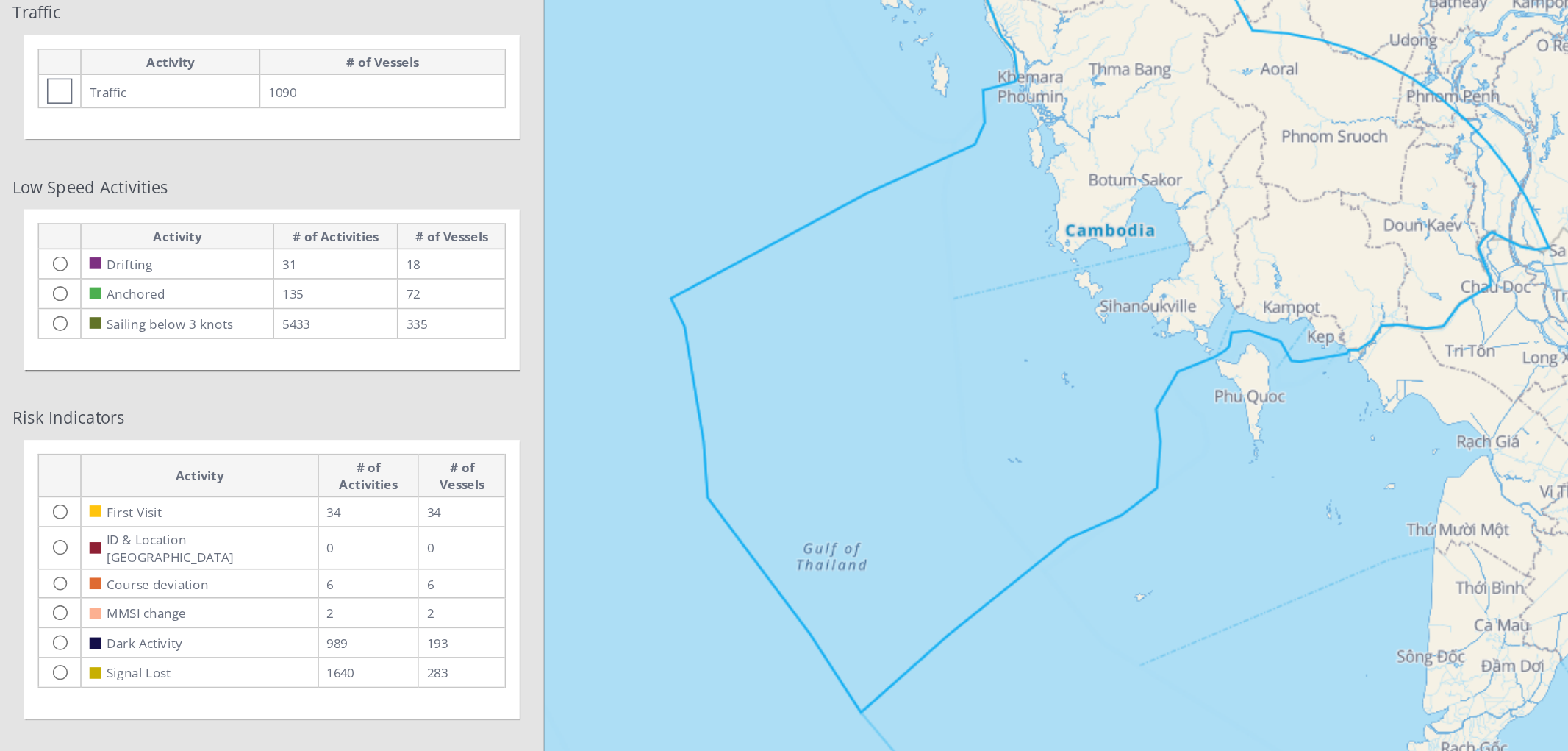
drag, startPoint x: 512, startPoint y: 251, endPoint x: 457, endPoint y: 234, distance: 57.6
click at [457, 234] on canvas "Map" at bounding box center [959, 275] width 1220 height 710
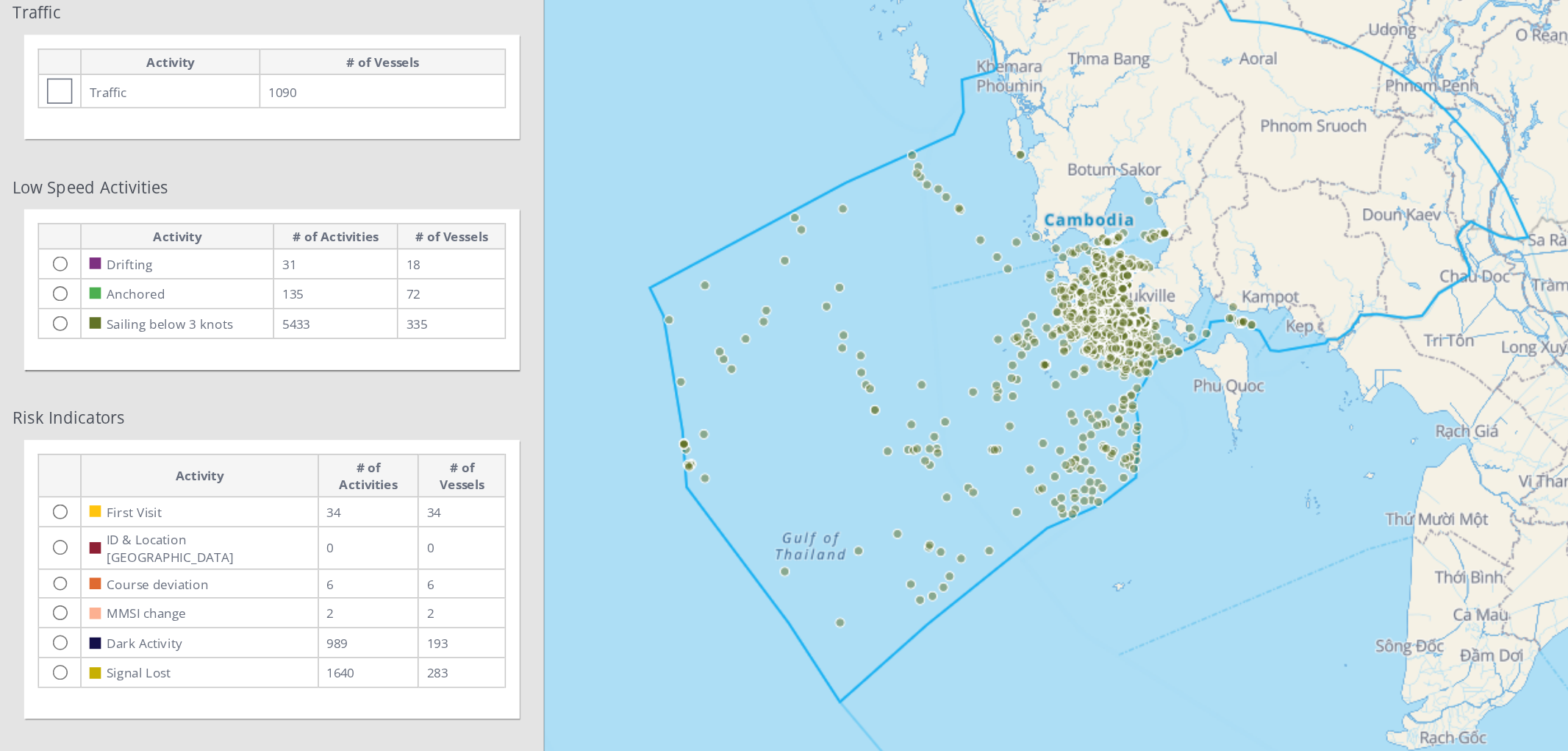
drag, startPoint x: 513, startPoint y: 235, endPoint x: 487, endPoint y: 232, distance: 26.2
click at [487, 232] on canvas "Map" at bounding box center [959, 275] width 1220 height 710
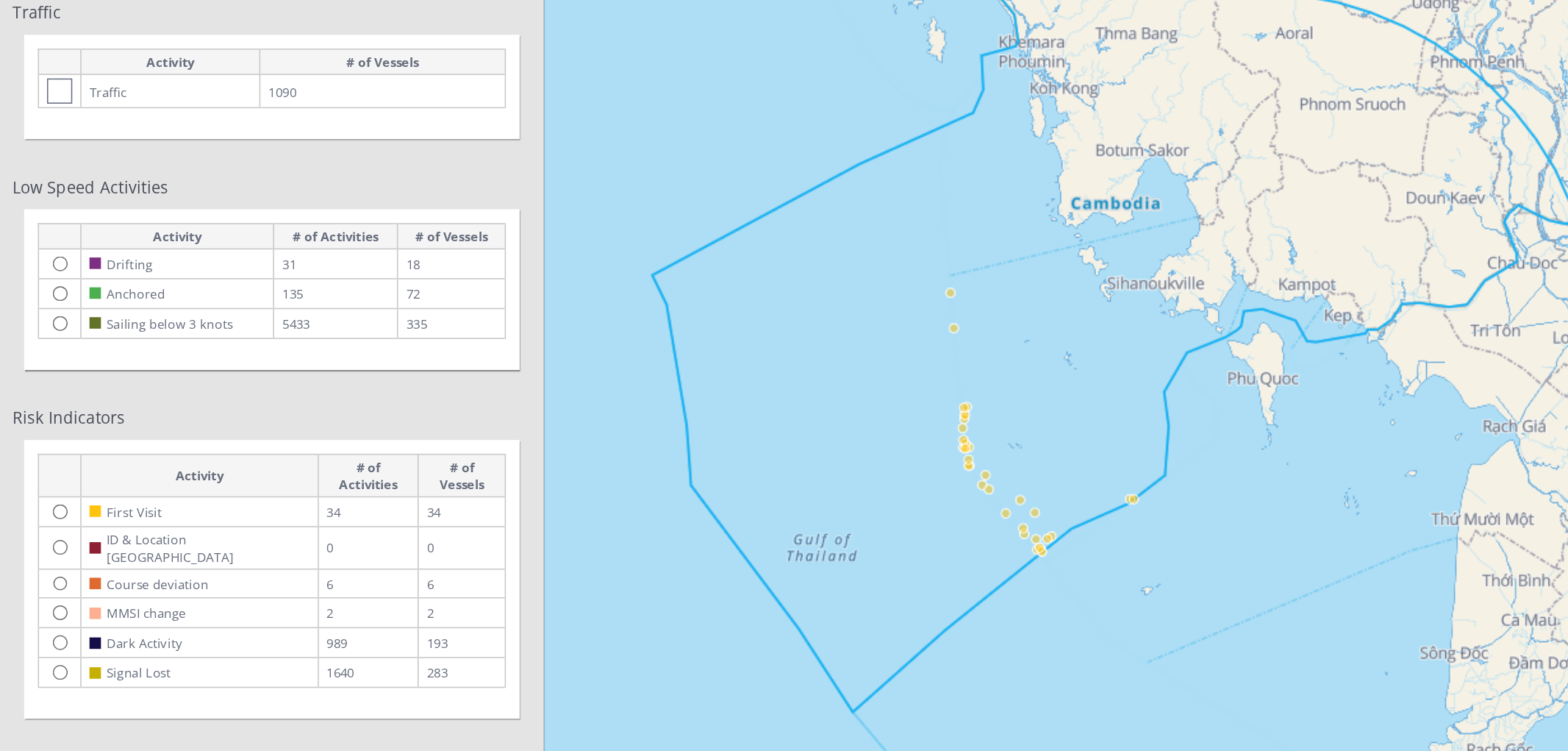
drag, startPoint x: 536, startPoint y: 286, endPoint x: 576, endPoint y: 290, distance: 40.2
click at [576, 290] on canvas "Map" at bounding box center [959, 275] width 1220 height 710
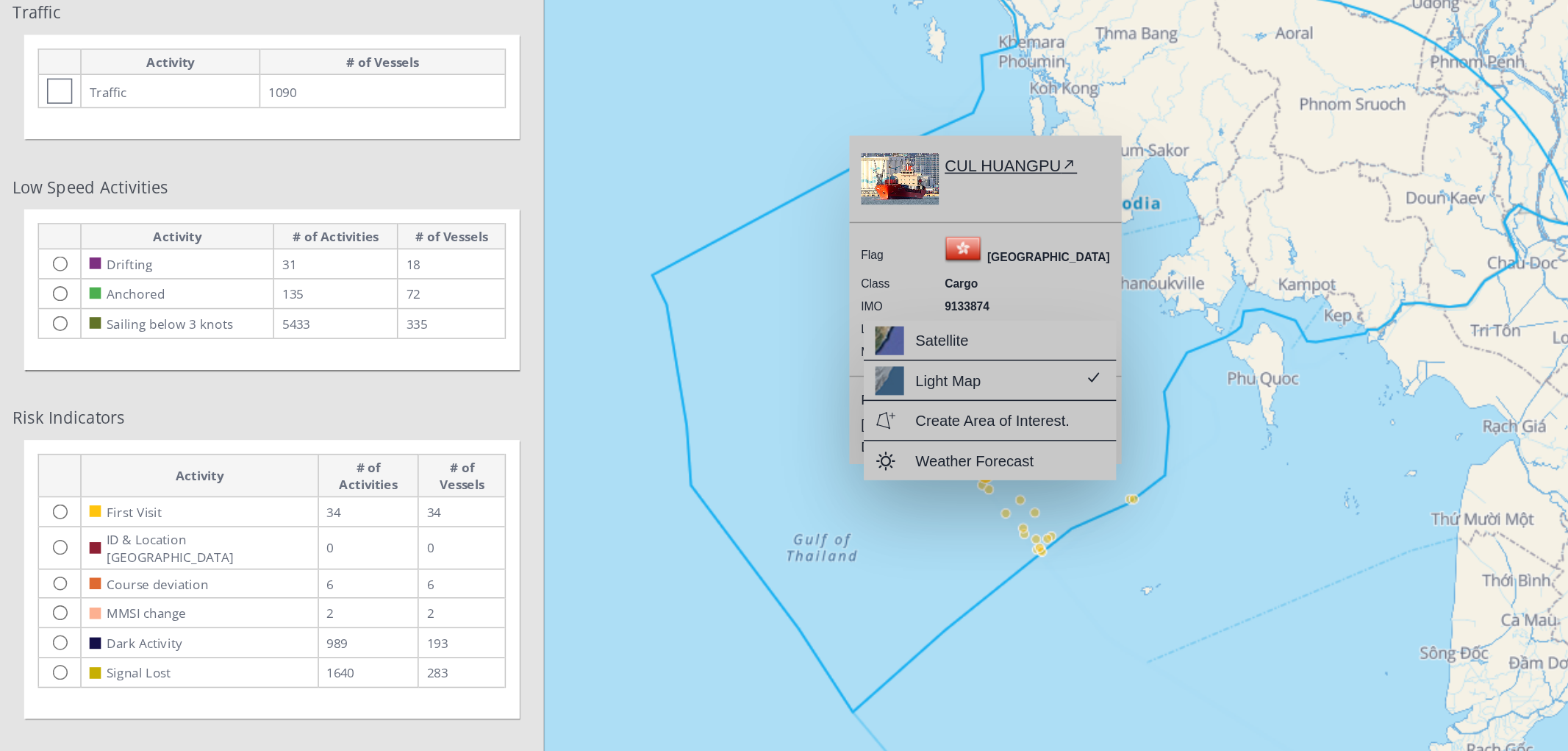
click at [584, 282] on canvas "Map" at bounding box center [959, 275] width 1220 height 710
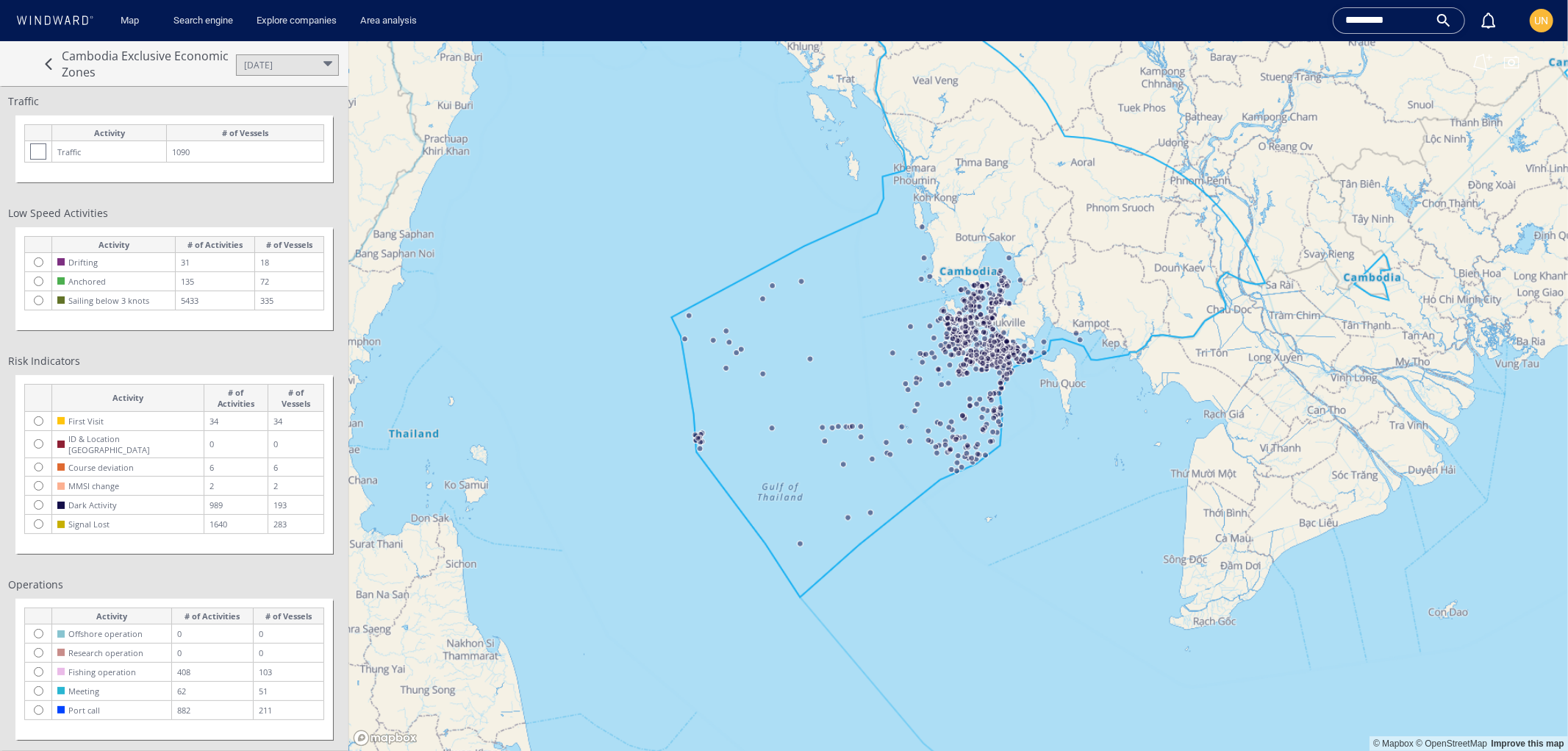
drag, startPoint x: 395, startPoint y: 429, endPoint x: 728, endPoint y: 454, distance: 333.9
click at [728, 454] on canvas "Map" at bounding box center [959, 396] width 1220 height 710
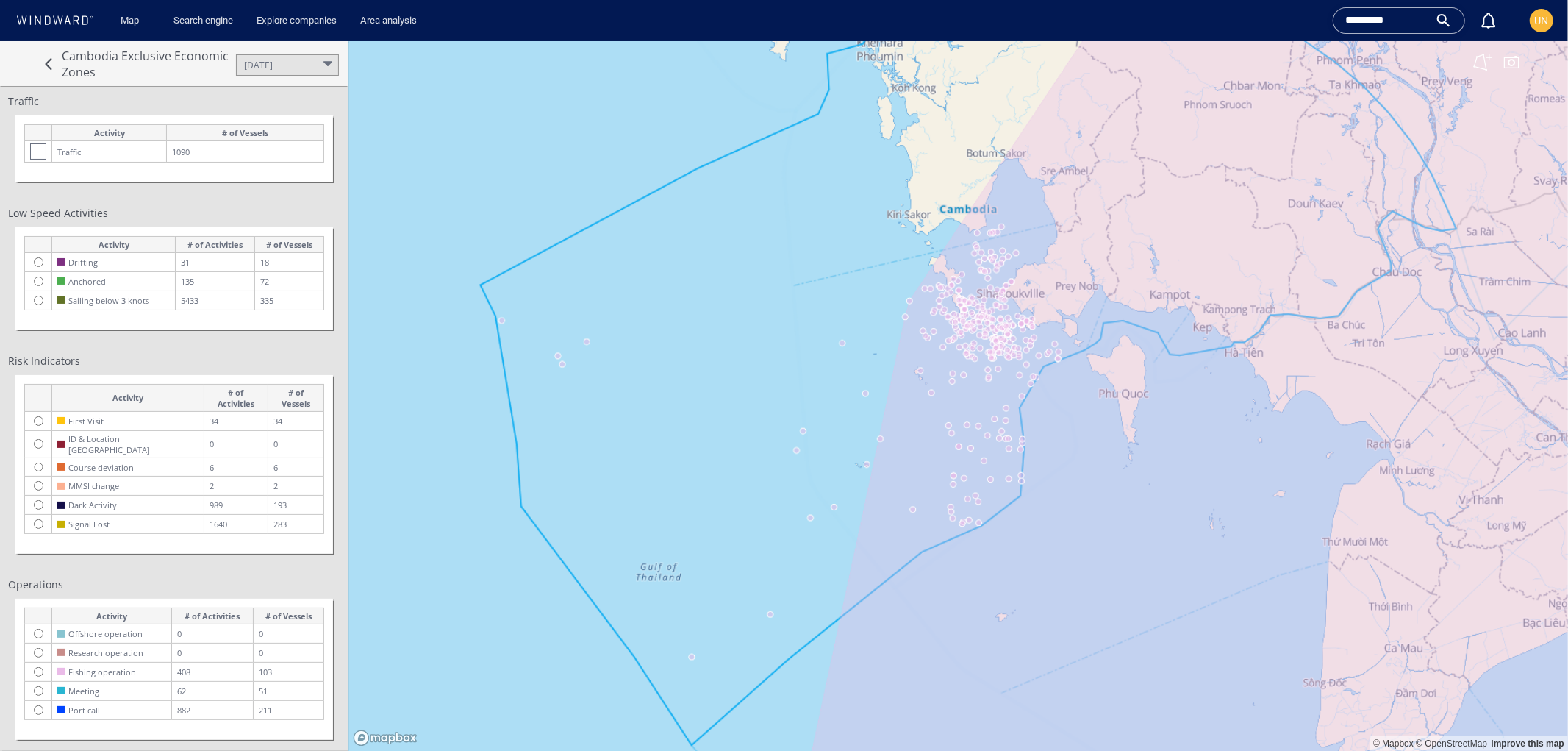
drag, startPoint x: 610, startPoint y: 369, endPoint x: 873, endPoint y: 280, distance: 277.7
click at [873, 280] on canvas "Map" at bounding box center [959, 396] width 1220 height 710
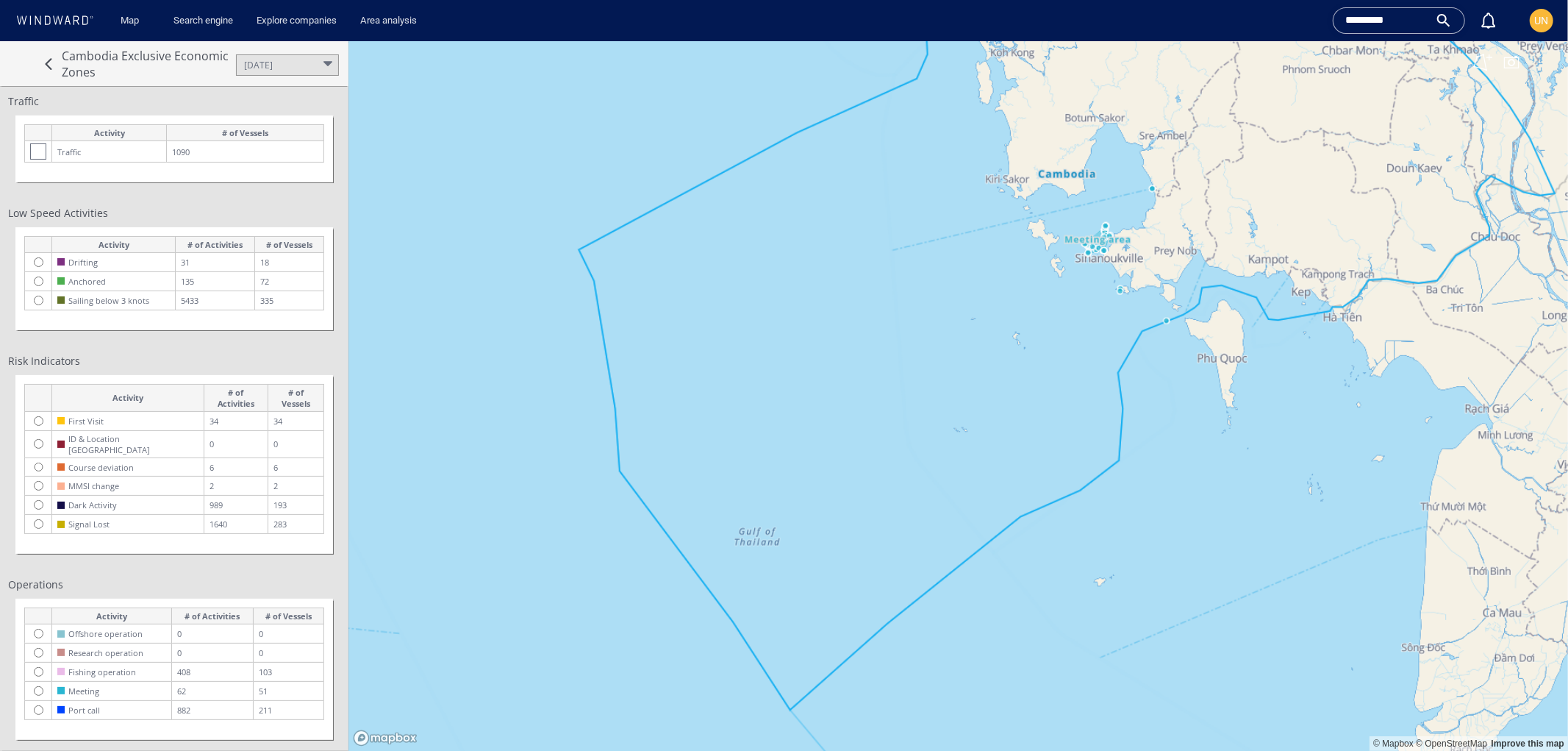
drag, startPoint x: 920, startPoint y: 350, endPoint x: 935, endPoint y: 367, distance: 22.7
click at [935, 367] on canvas "Map" at bounding box center [959, 396] width 1220 height 710
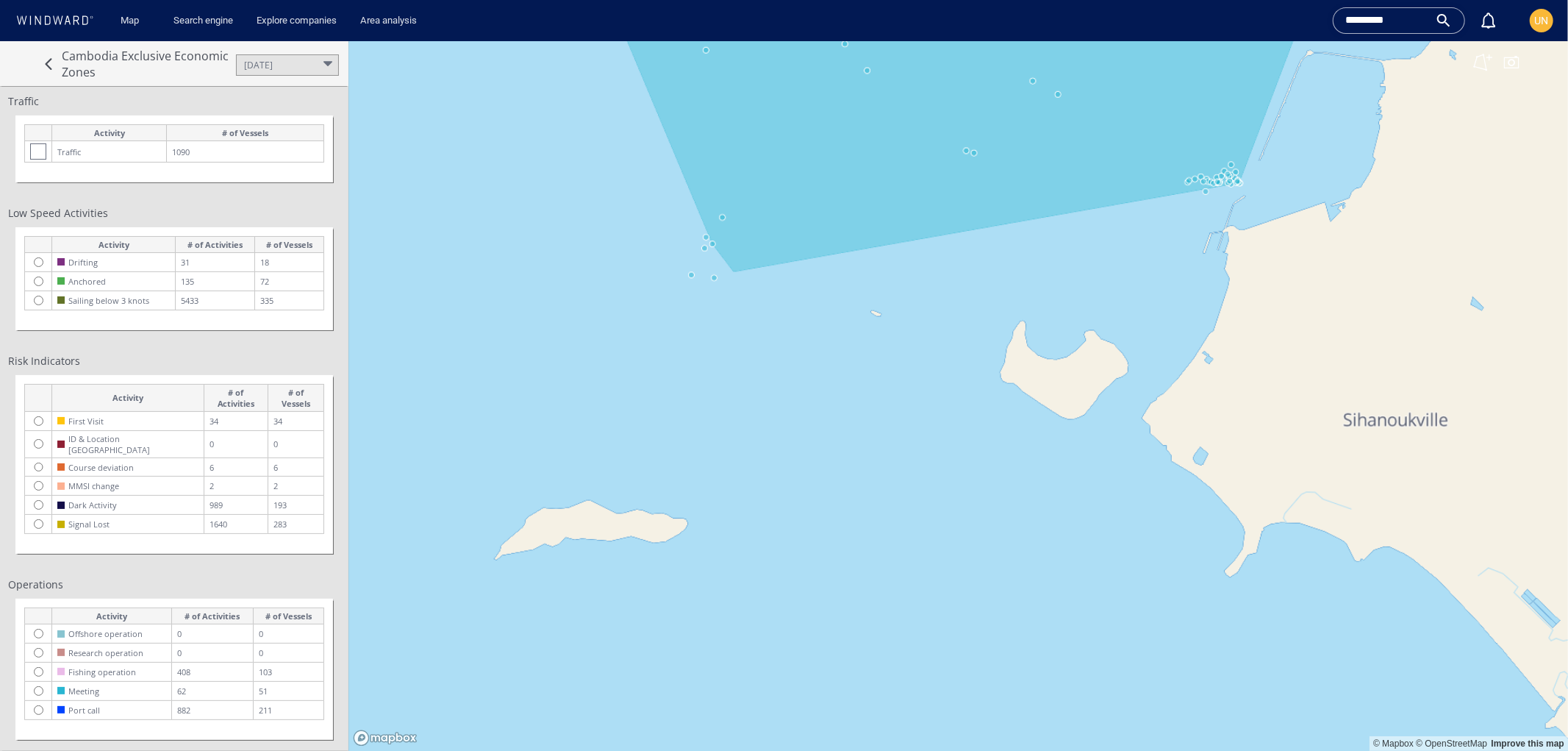
drag, startPoint x: 986, startPoint y: 294, endPoint x: 917, endPoint y: 641, distance: 353.8
click at [917, 641] on canvas "Map" at bounding box center [959, 396] width 1220 height 710
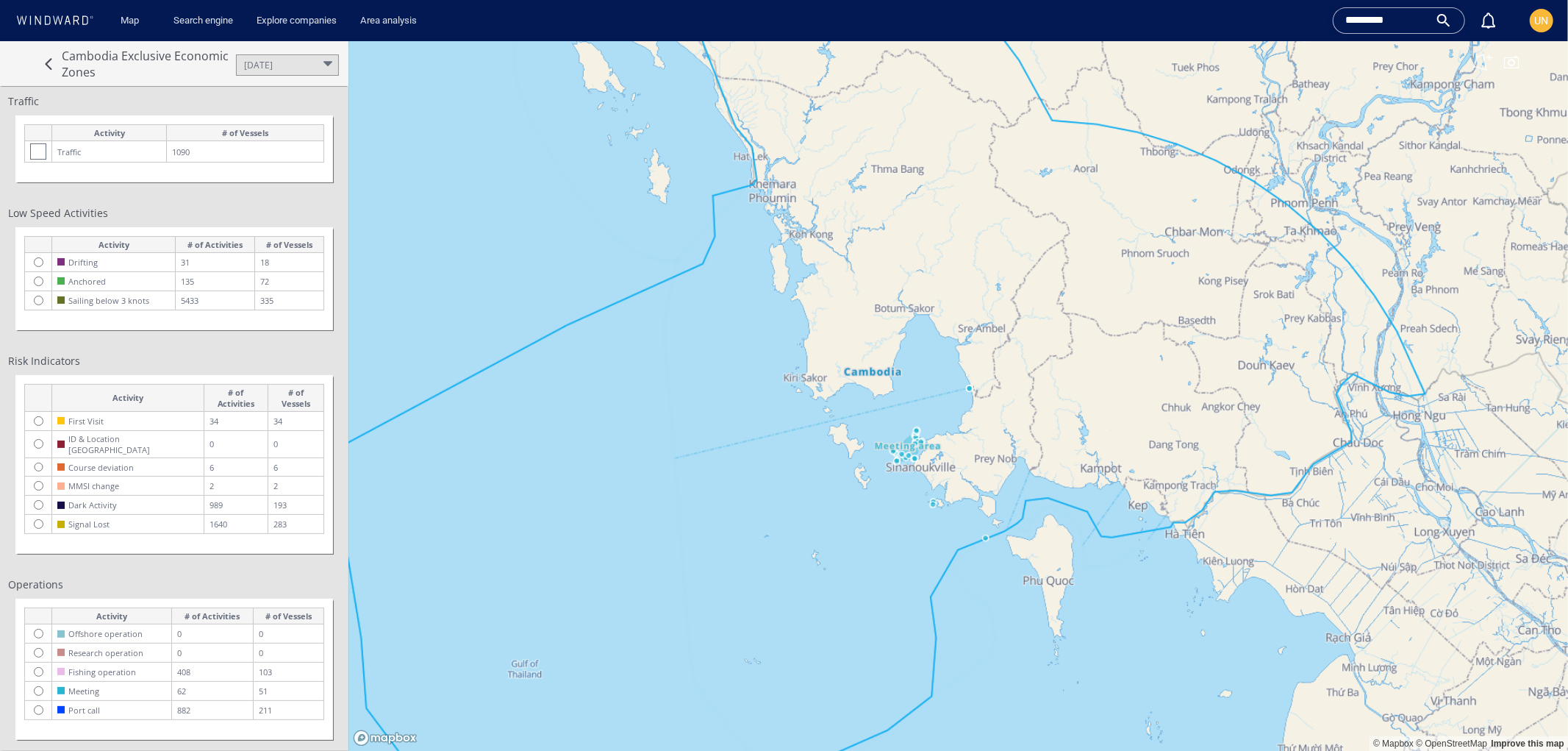
drag, startPoint x: 912, startPoint y: 570, endPoint x: 984, endPoint y: 363, distance: 219.2
click at [984, 363] on canvas "Map" at bounding box center [959, 396] width 1220 height 710
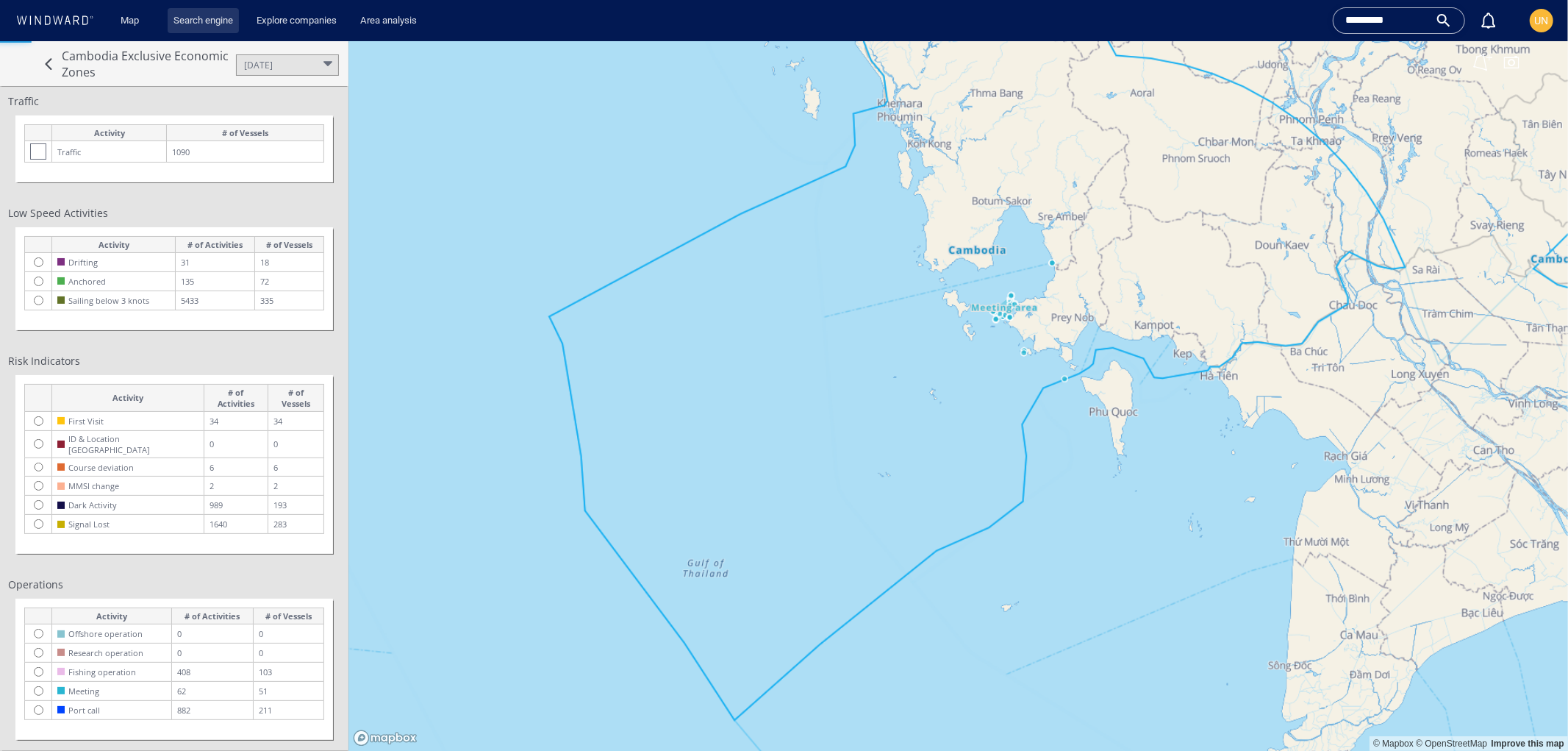
click at [214, 15] on link "Search engine" at bounding box center [203, 20] width 71 height 26
